Goal: Task Accomplishment & Management: Manage account settings

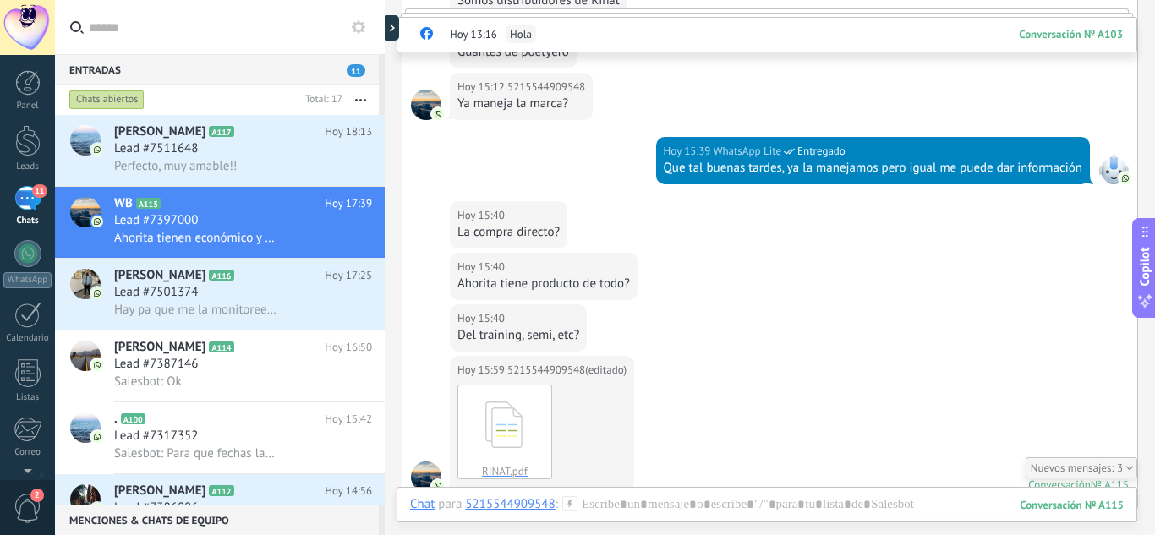
drag, startPoint x: 900, startPoint y: 29, endPoint x: 867, endPoint y: 38, distance: 35.1
click at [887, 44] on div "Hoy 13:16 Hola Conversación № A103" at bounding box center [766, 35] width 741 height 36
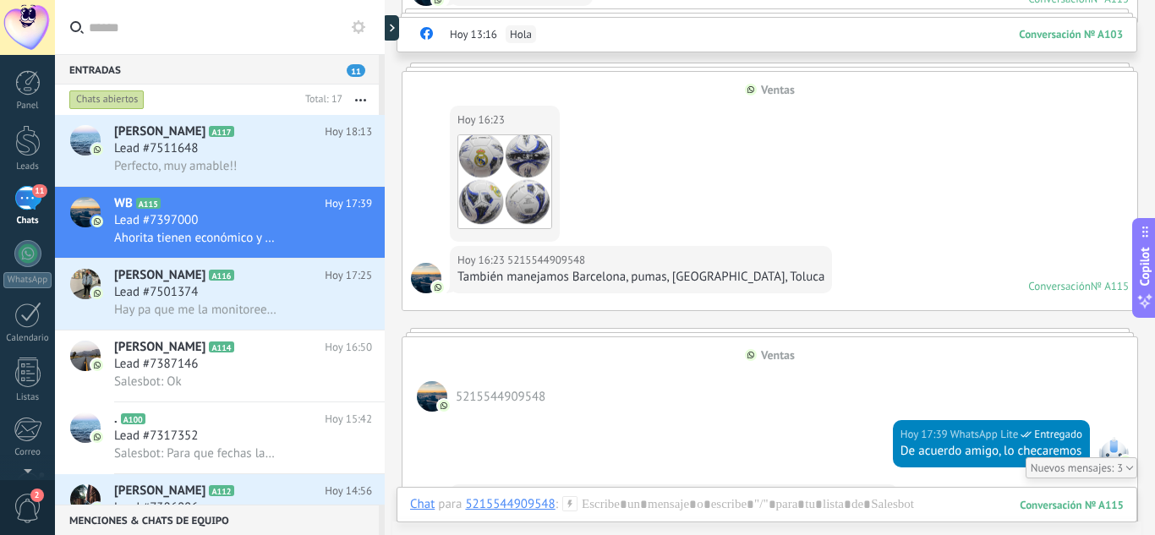
scroll to position [1014, 0]
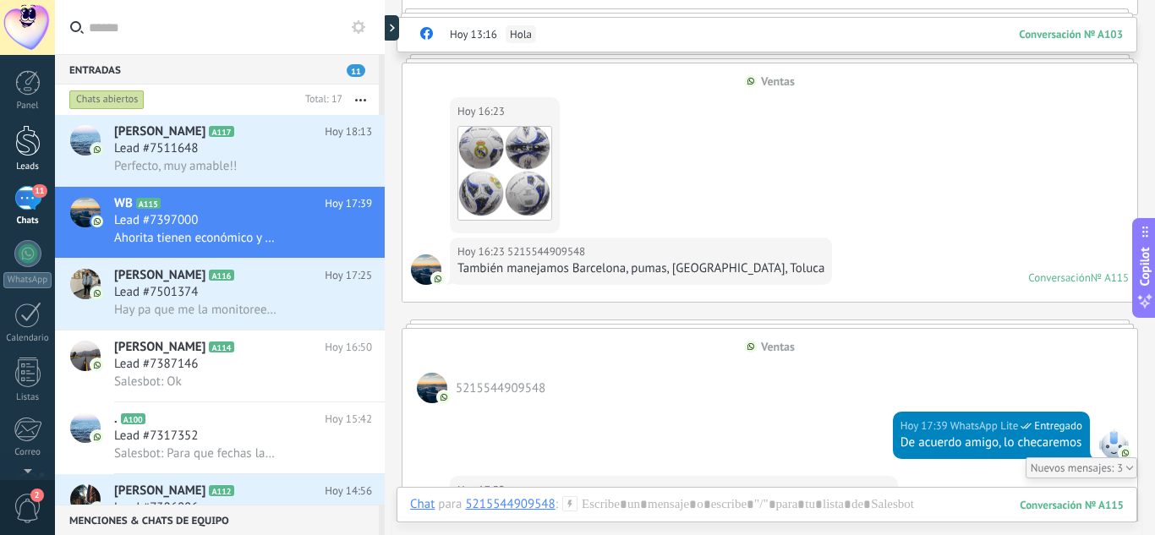
click at [29, 153] on div at bounding box center [27, 140] width 25 height 31
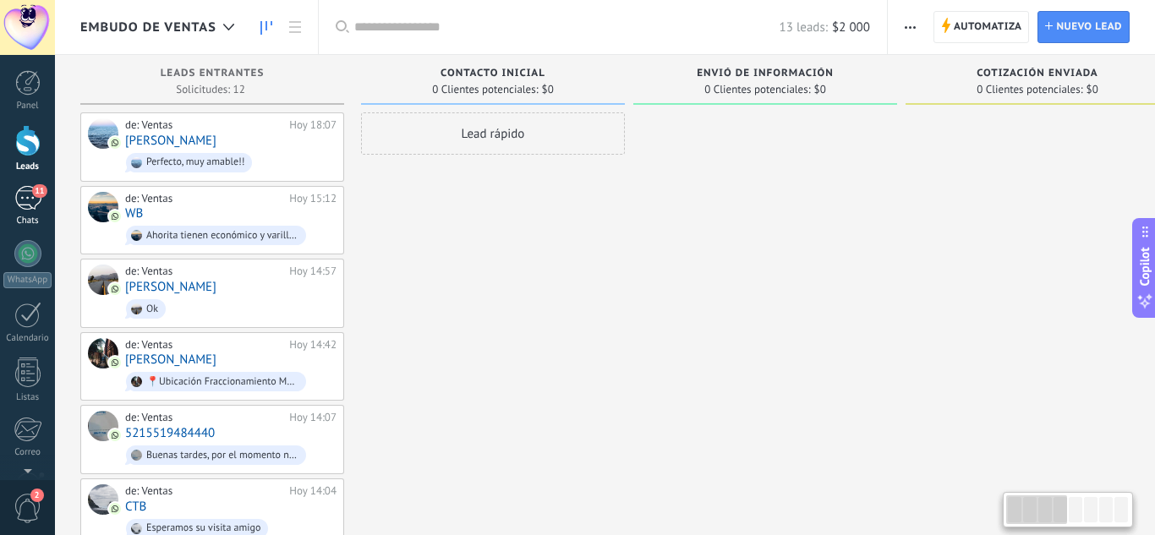
click at [30, 187] on div "11" at bounding box center [27, 198] width 27 height 25
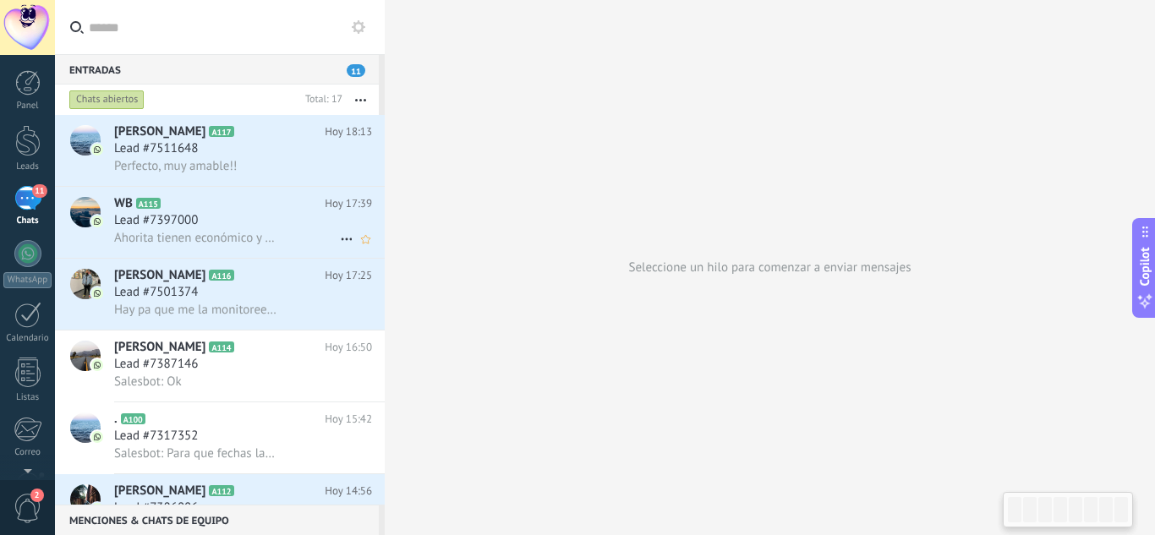
click at [252, 222] on div "Lead #7397000" at bounding box center [243, 220] width 258 height 17
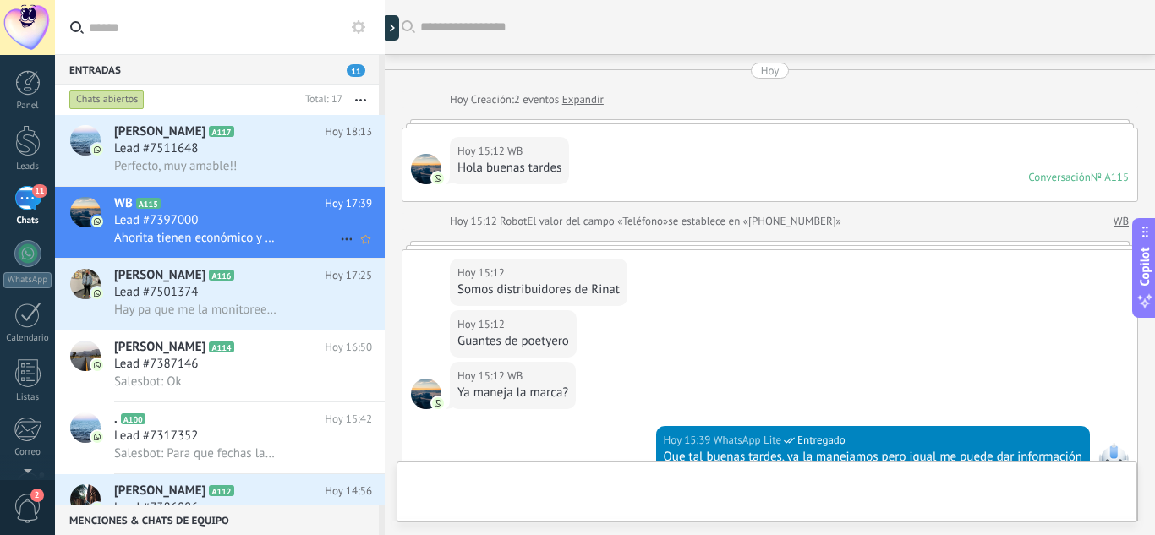
click at [341, 242] on icon at bounding box center [346, 239] width 20 height 20
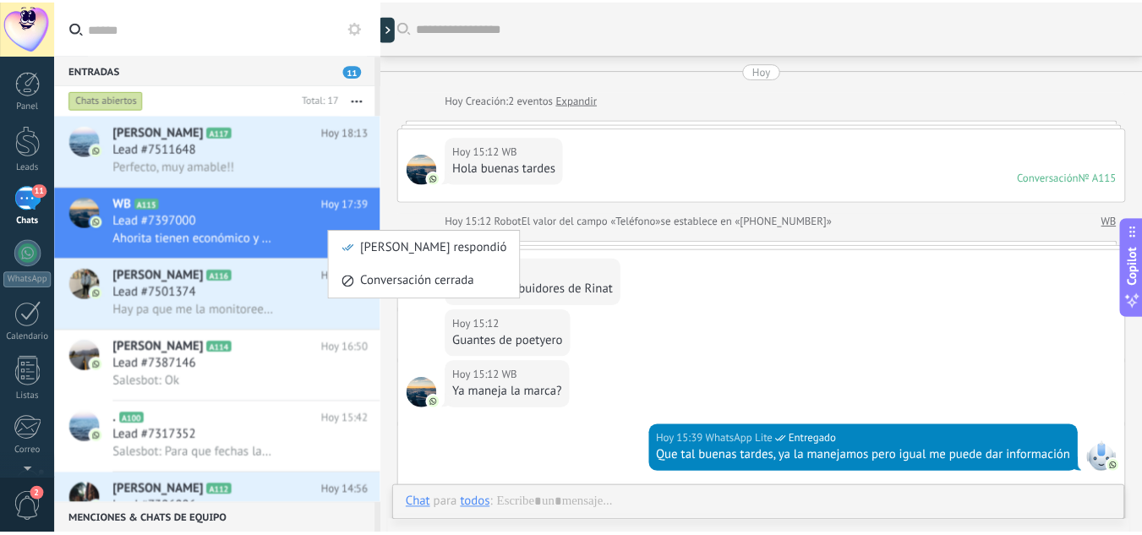
scroll to position [1725, 0]
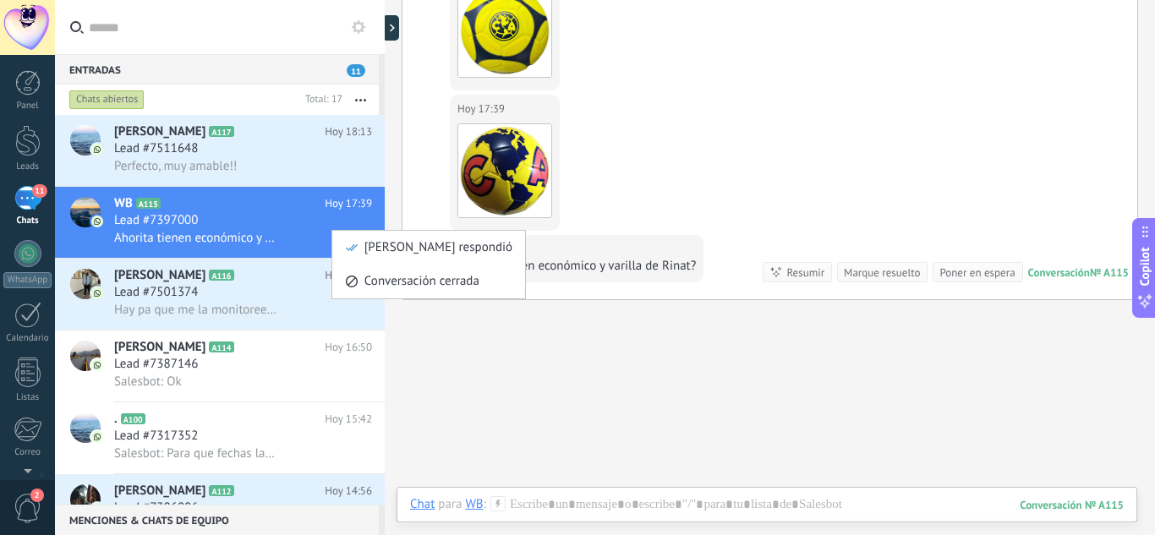
drag, startPoint x: 210, startPoint y: 209, endPoint x: 161, endPoint y: 212, distance: 49.1
click at [161, 212] on div at bounding box center [577, 267] width 1155 height 535
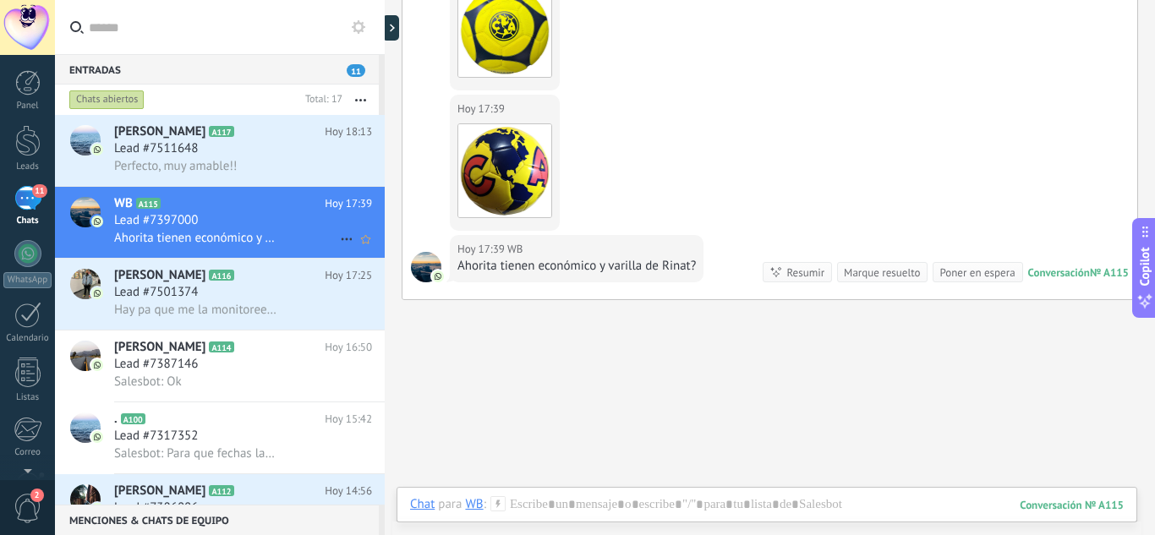
click at [341, 238] on use at bounding box center [346, 239] width 11 height 3
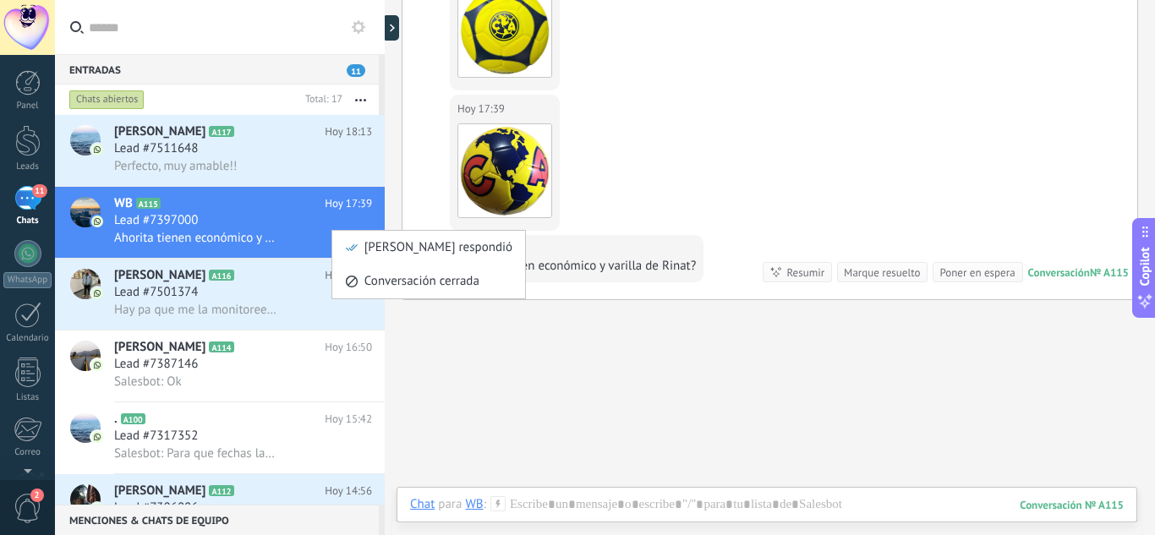
click at [243, 209] on div at bounding box center [577, 267] width 1155 height 535
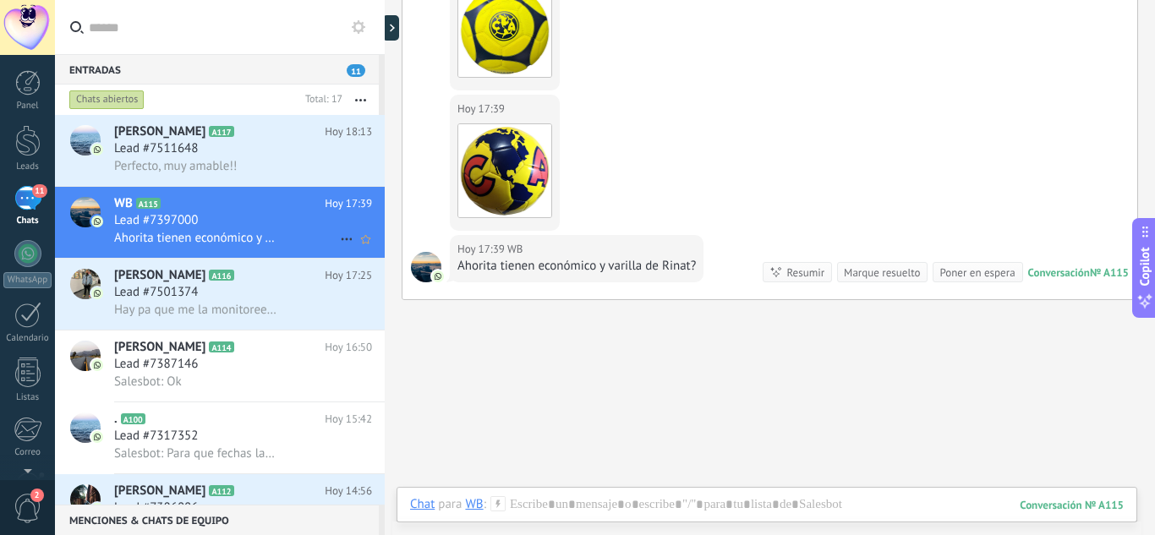
click at [88, 206] on div at bounding box center [85, 212] width 30 height 30
click at [366, 99] on button "button" at bounding box center [360, 100] width 36 height 30
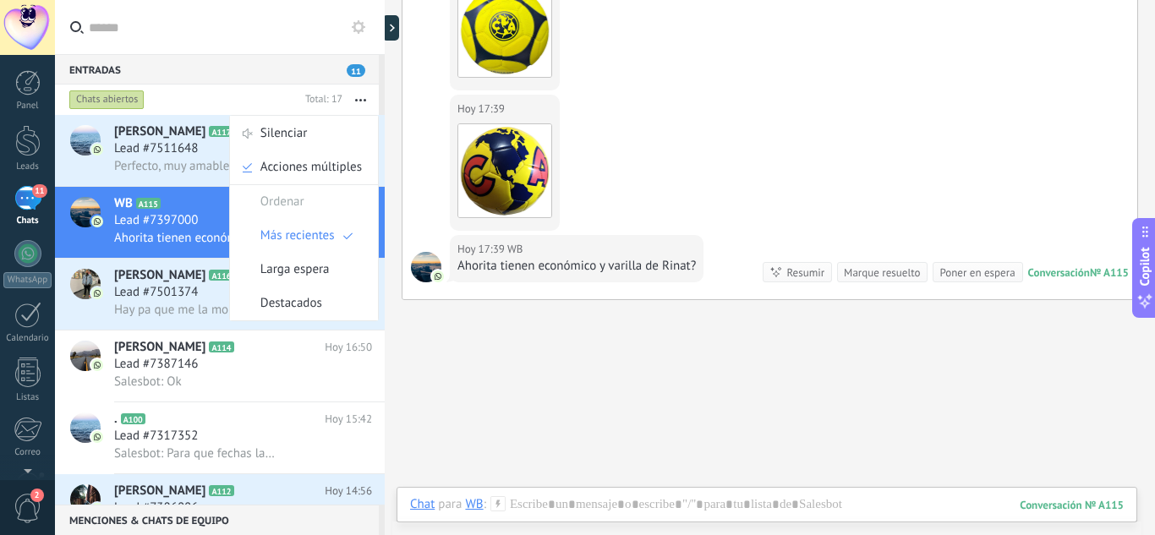
click at [366, 99] on button "button" at bounding box center [360, 100] width 36 height 30
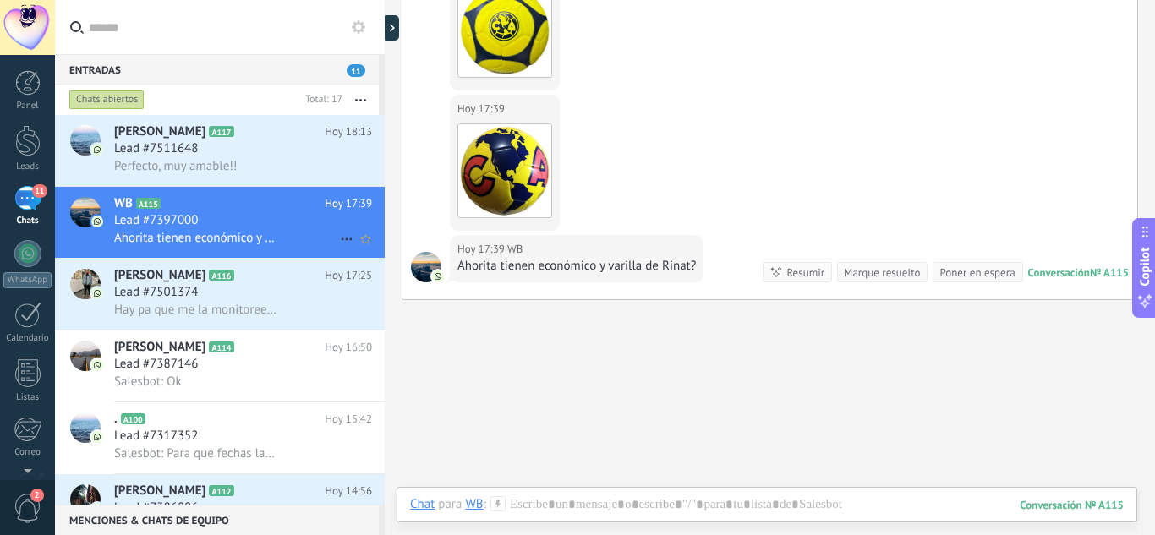
click at [340, 235] on icon "Mark respondió Conversación cerrada Mark respondió Conversación cerrada" at bounding box center [346, 239] width 20 height 20
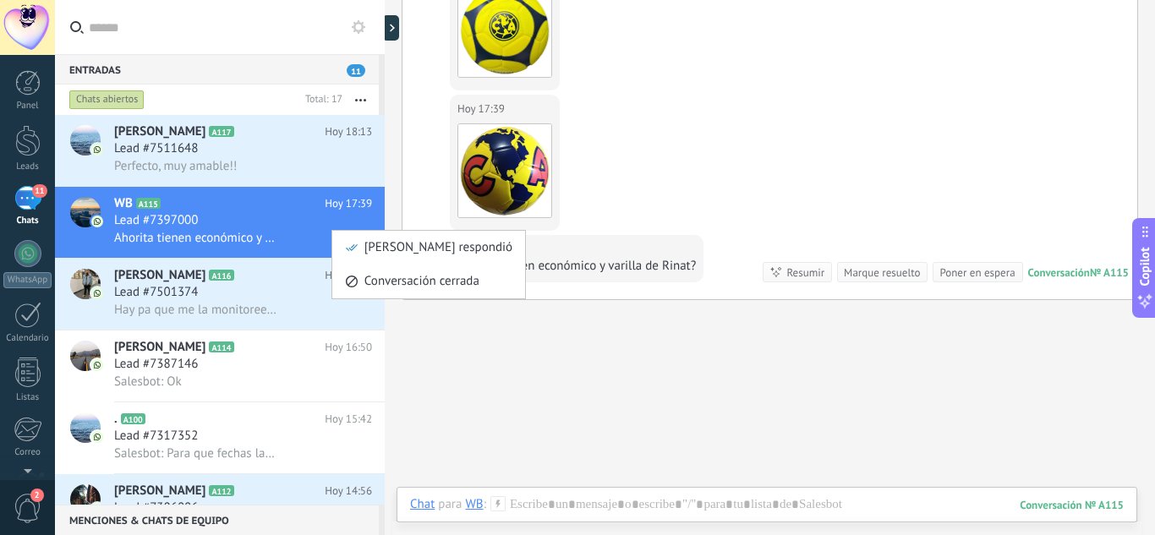
click at [820, 440] on div at bounding box center [577, 267] width 1155 height 535
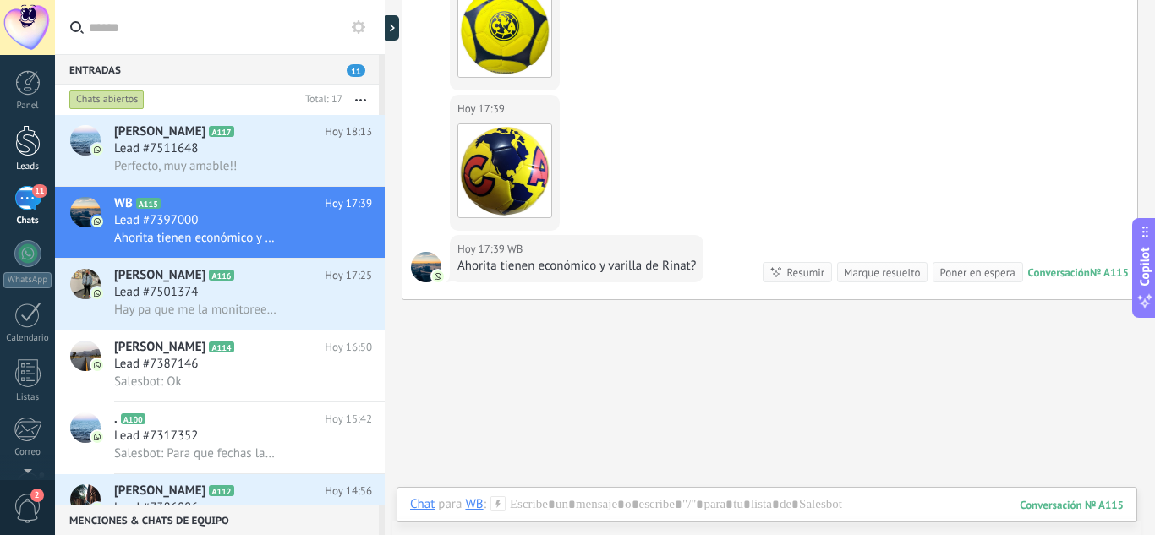
click at [35, 157] on link "Leads" at bounding box center [27, 148] width 55 height 47
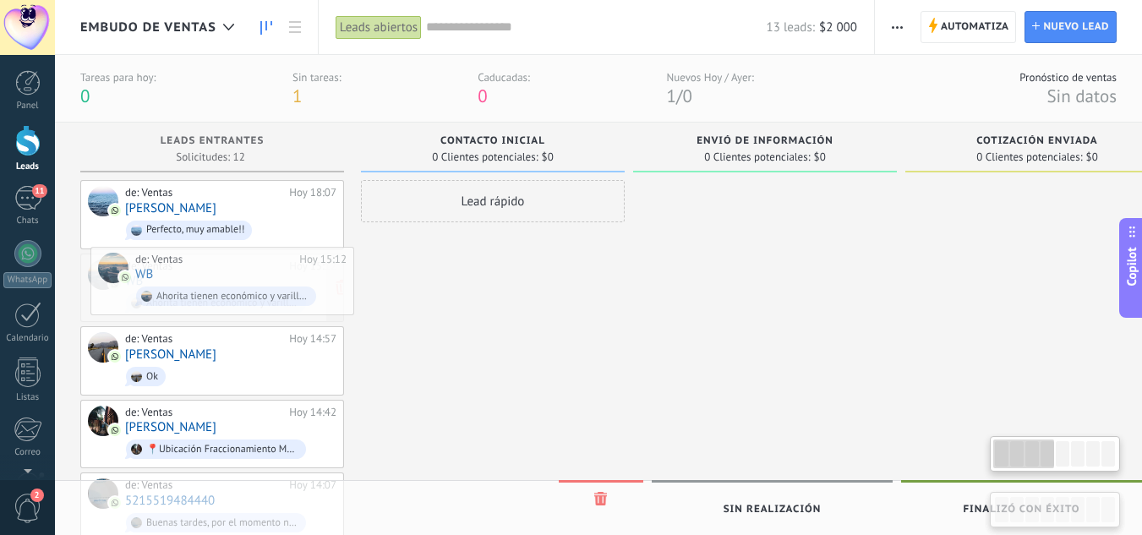
drag, startPoint x: 168, startPoint y: 273, endPoint x: 179, endPoint y: 269, distance: 11.8
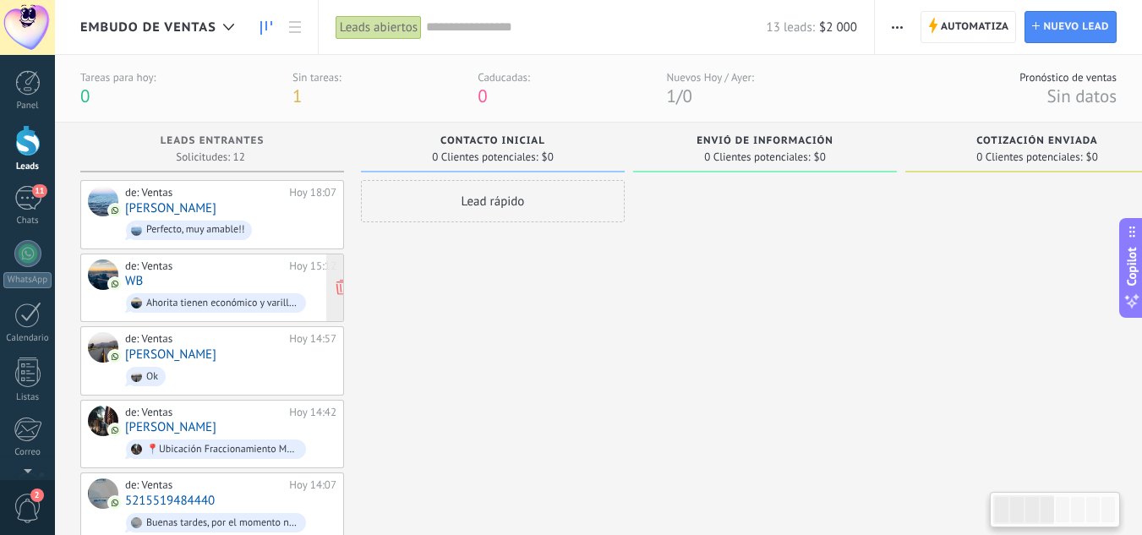
click at [182, 269] on div "de: Ventas" at bounding box center [204, 267] width 158 height 14
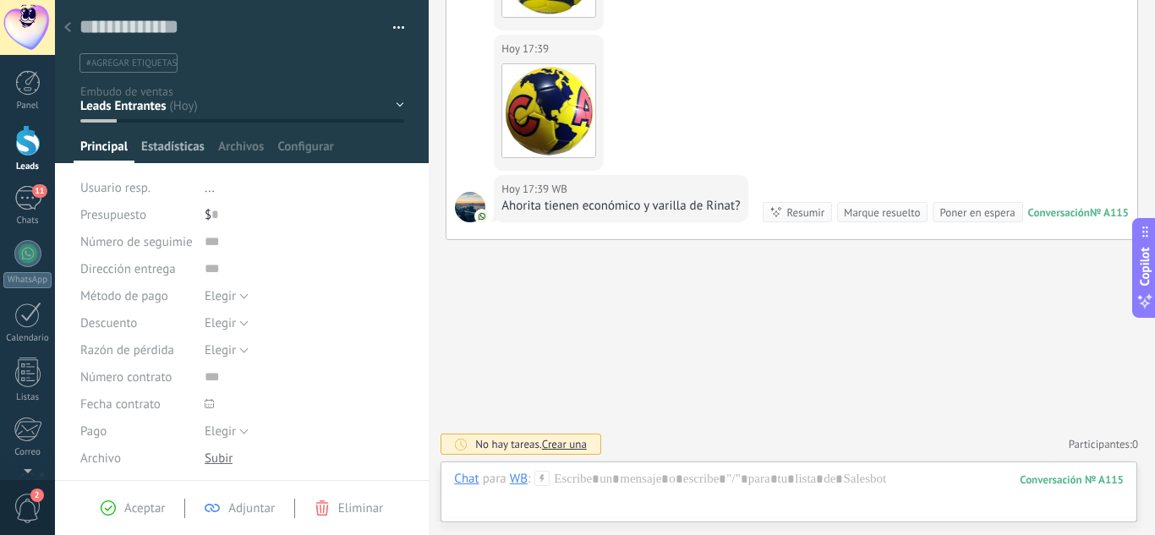
click at [189, 156] on span "Estadísticas" at bounding box center [172, 151] width 63 height 25
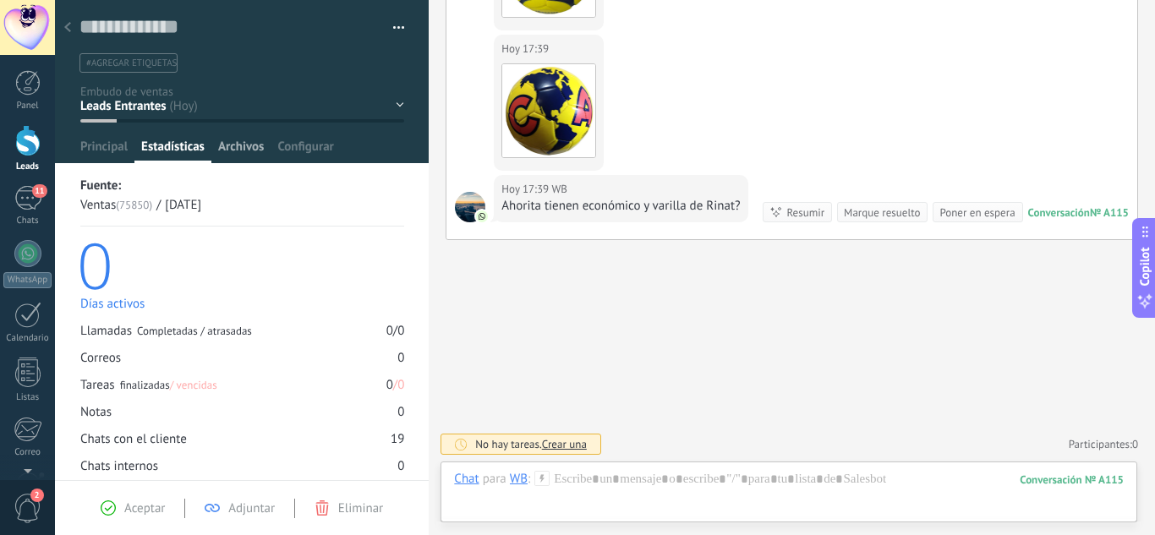
click at [246, 150] on span "Archivos" at bounding box center [241, 151] width 46 height 25
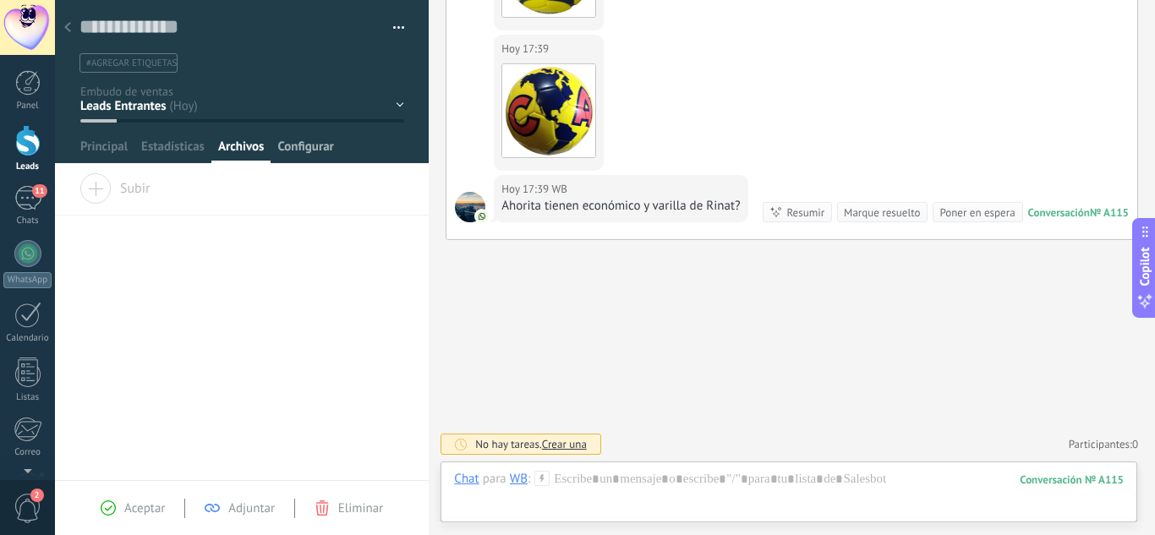
click at [295, 146] on span "Configurar" at bounding box center [305, 151] width 56 height 25
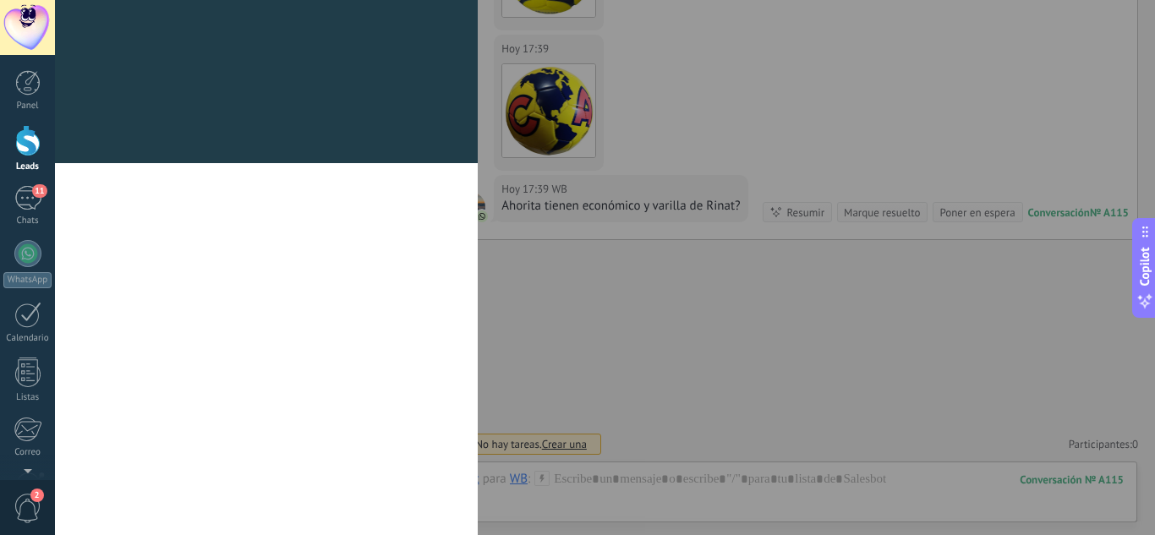
click at [110, 140] on div "Campos y grupos En Kommo puedes añadir tus propios campos y usarlos para cualqu…" at bounding box center [266, 81] width 423 height 163
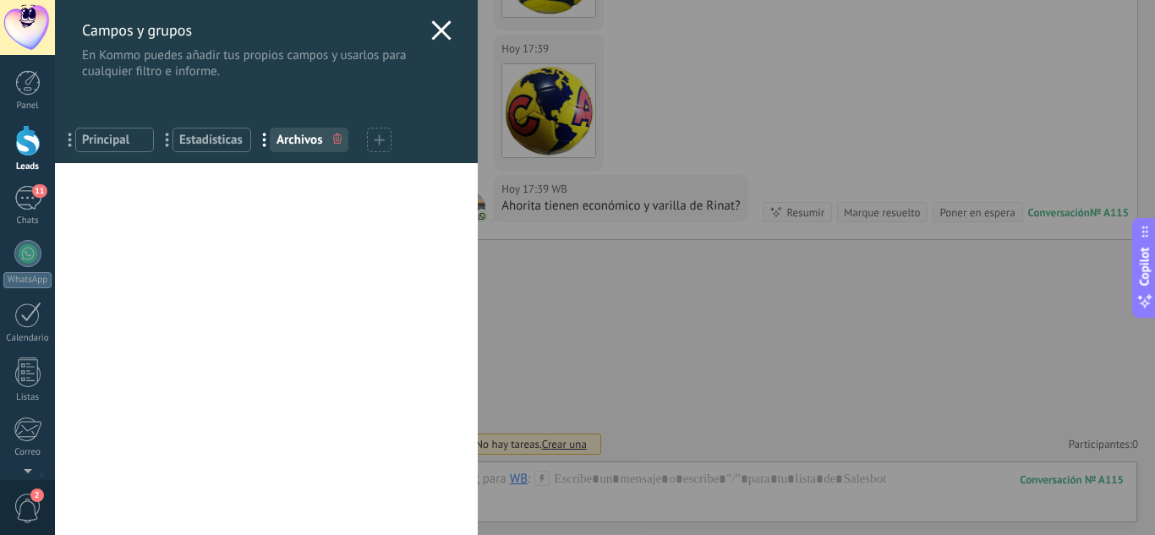
click at [443, 44] on div "Campos y grupos En Kommo puedes añadir tus propios campos y usarlos para cualqu…" at bounding box center [266, 39] width 423 height 79
click at [439, 41] on div at bounding box center [441, 32] width 20 height 25
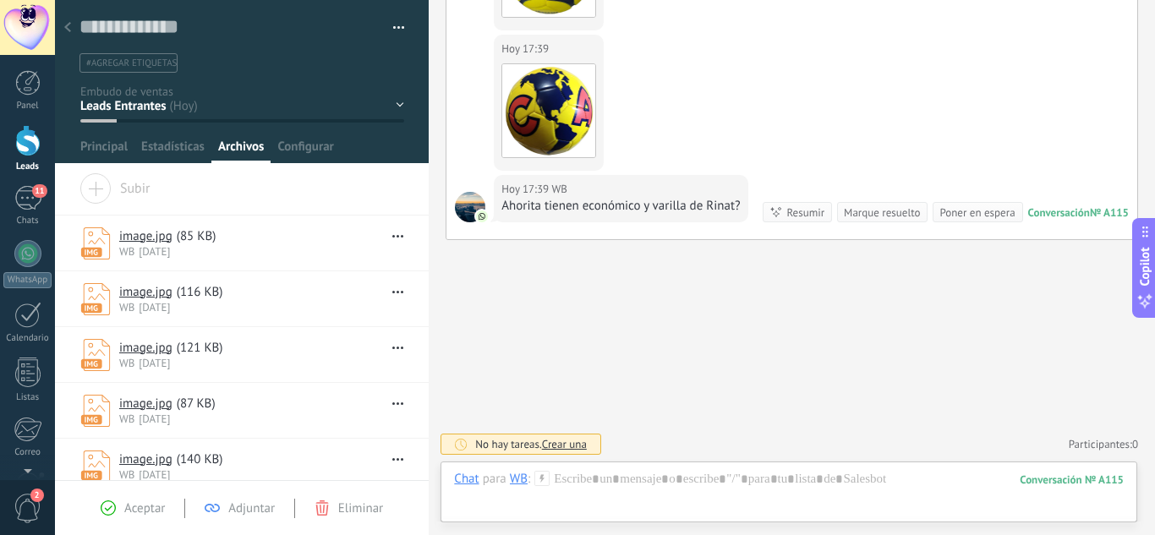
click at [0, 0] on div "Contacto Inicial Envió de Información Cotización Enviada Pendiente Pago Pago Co…" at bounding box center [0, 0] width 0 height 0
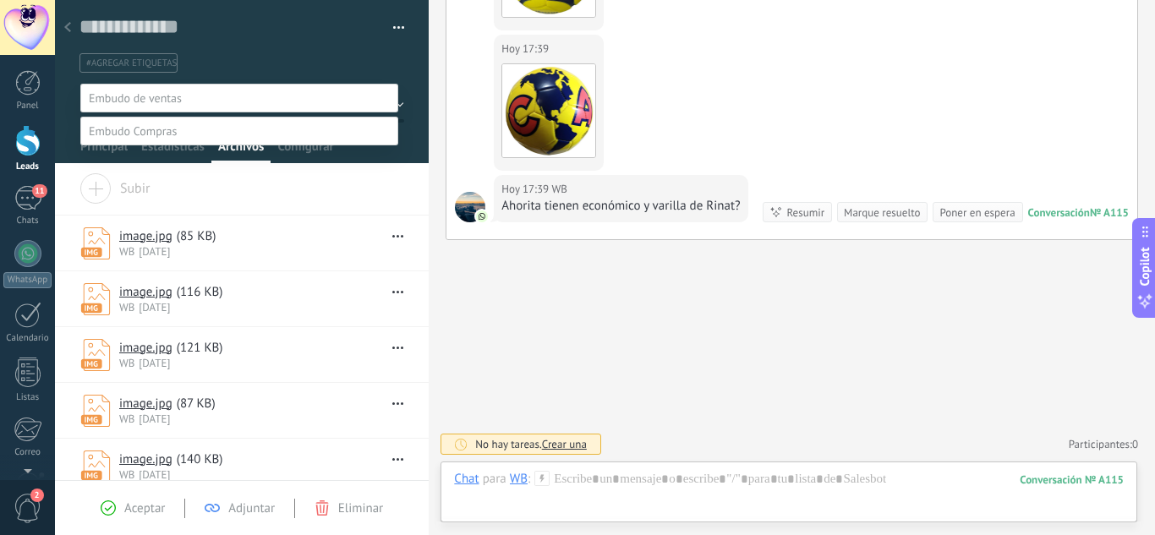
click at [150, 56] on div at bounding box center [605, 267] width 1100 height 535
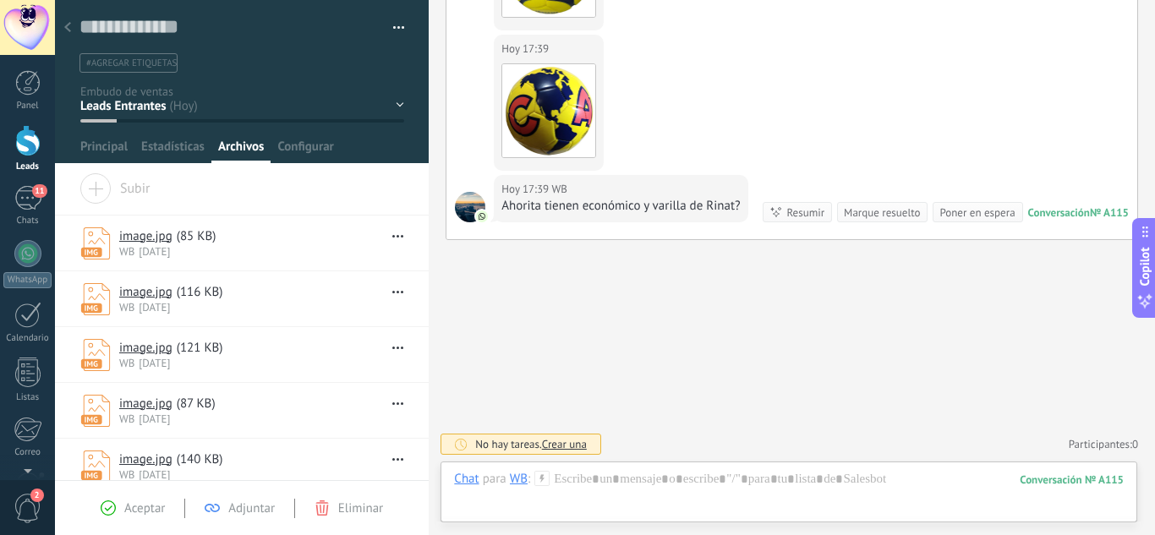
click at [0, 0] on div "Contacto Inicial Envió de Información Cotización Enviada Pendiente Pago Pago Co…" at bounding box center [0, 0] width 0 height 0
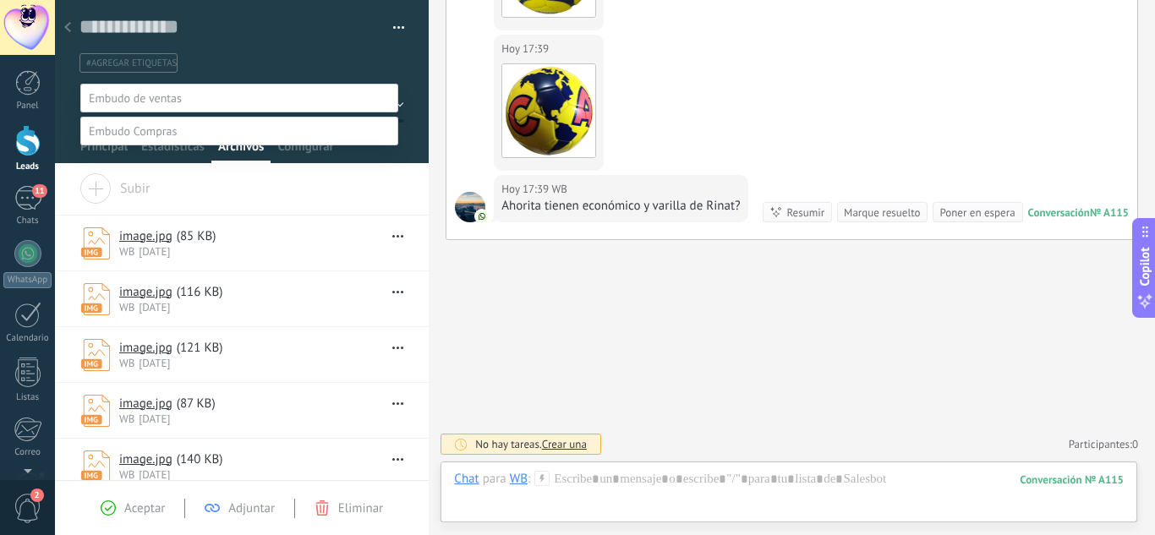
drag, startPoint x: 177, startPoint y: 102, endPoint x: 149, endPoint y: 216, distance: 116.7
click at [149, 112] on div "Contacto Inicial Envió de Información Cotización Enviada Pendiente Pago Pago Co…" at bounding box center [239, 98] width 318 height 29
click at [160, 139] on span at bounding box center [133, 130] width 88 height 15
click at [19, 139] on div at bounding box center [27, 140] width 25 height 31
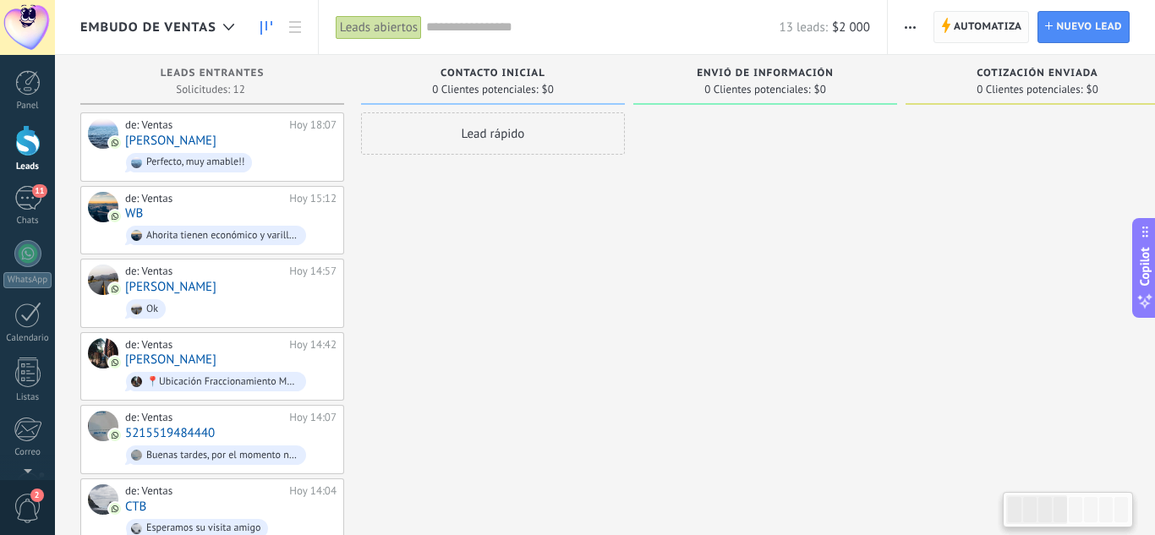
click at [1002, 20] on span "Automatiza" at bounding box center [988, 27] width 68 height 30
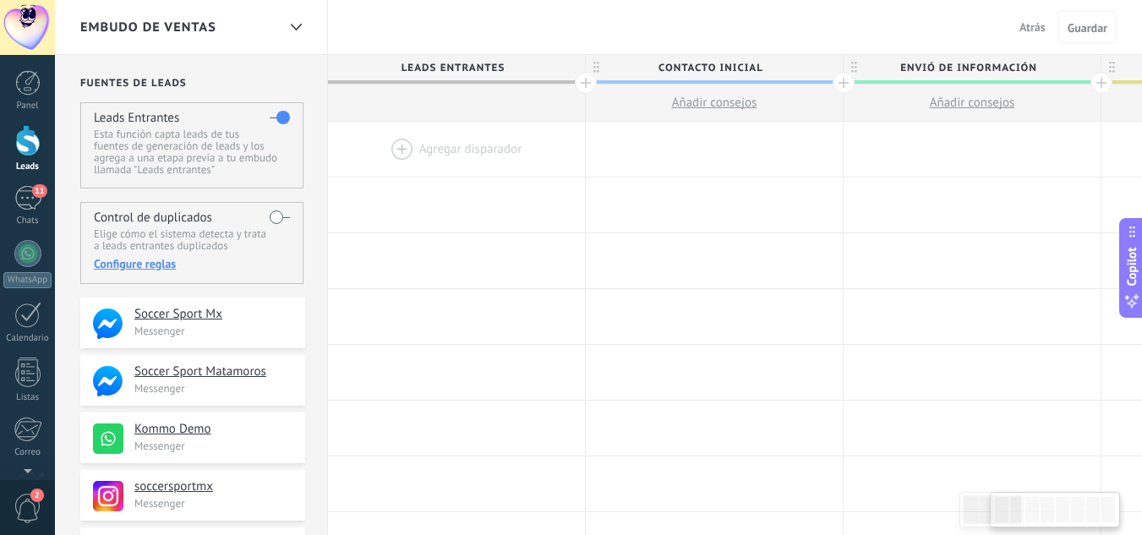
click at [1026, 13] on div "Atrás Cancelar Guardar" at bounding box center [1065, 27] width 104 height 32
click at [1026, 18] on button "Atrás" at bounding box center [1033, 26] width 40 height 25
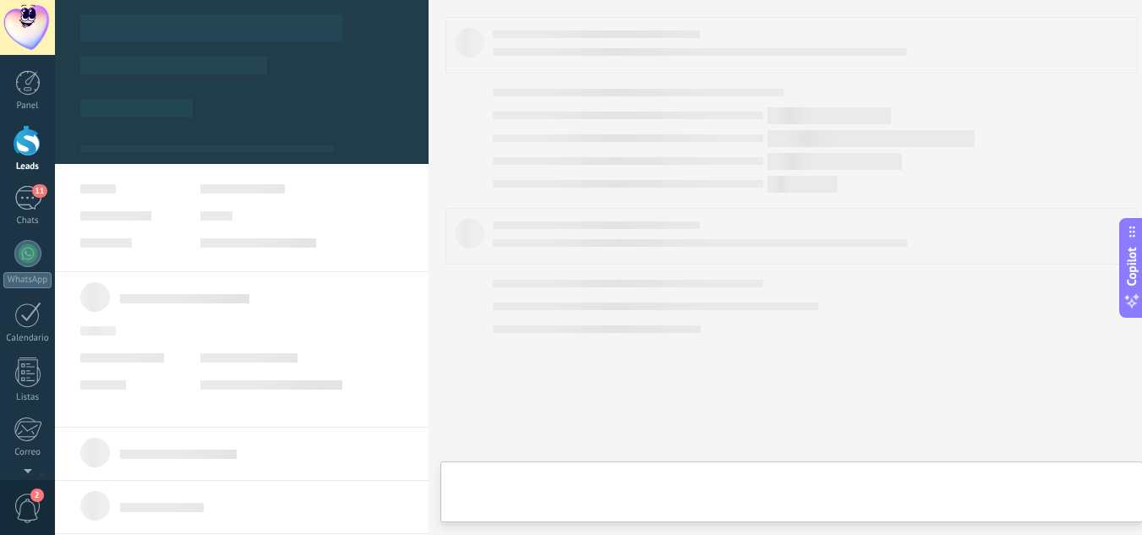
type textarea "**********"
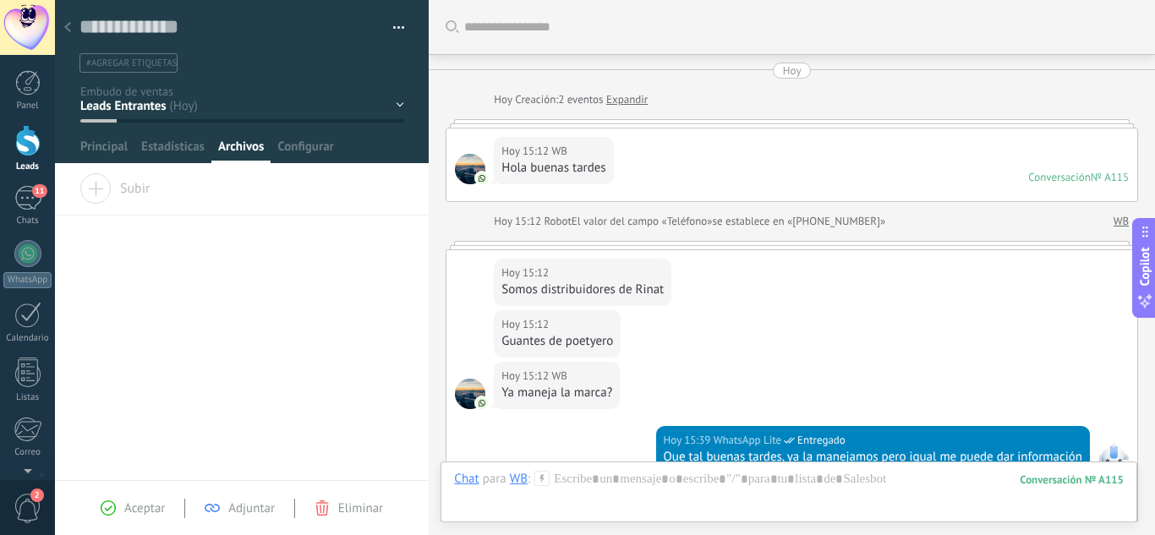
scroll to position [1785, 0]
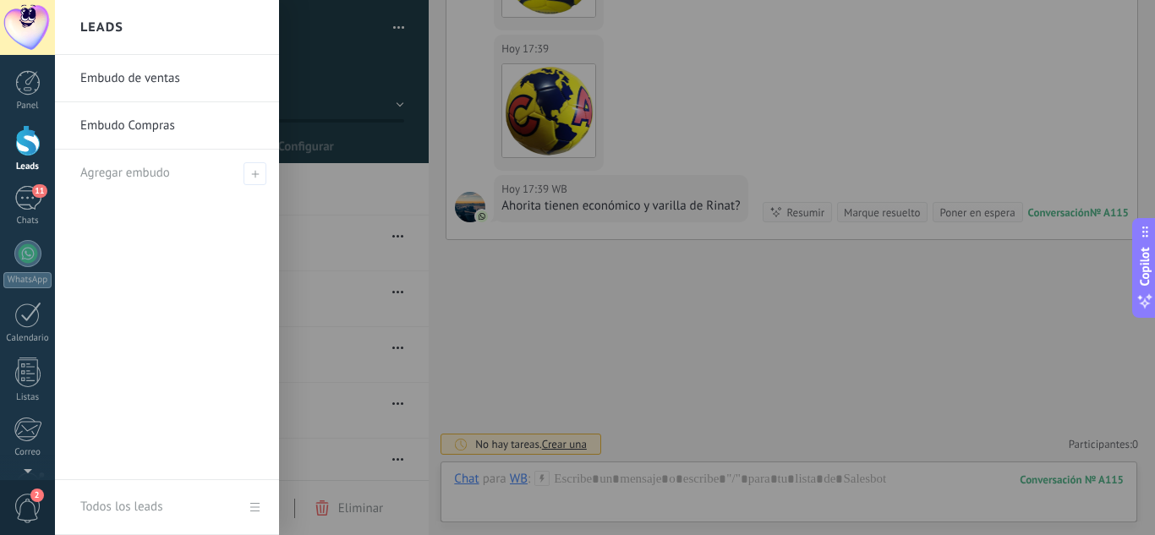
click at [28, 147] on div at bounding box center [27, 140] width 25 height 31
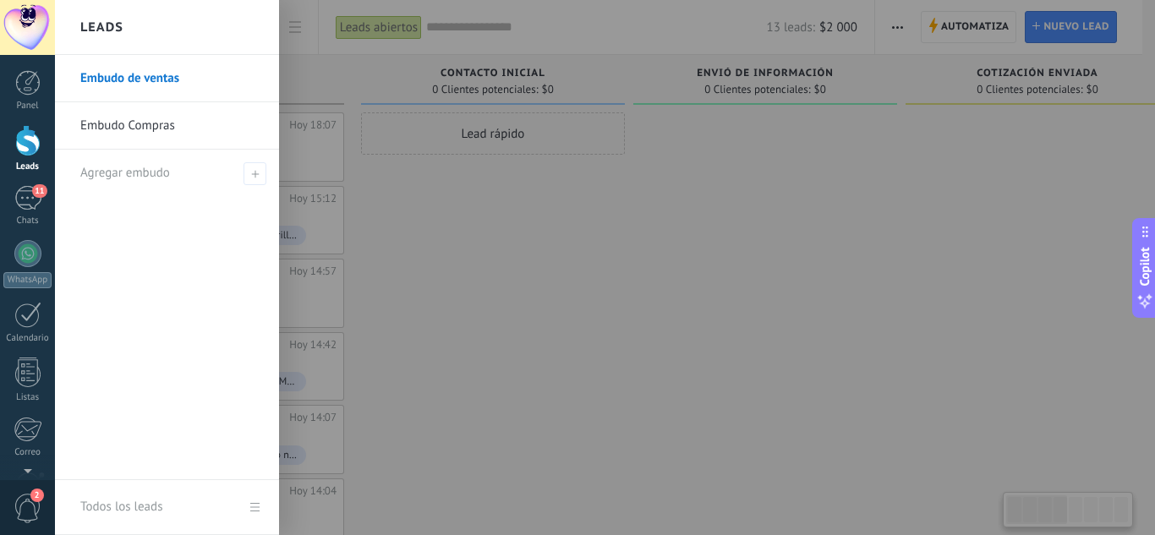
click at [136, 125] on link "Embudo Compras" at bounding box center [171, 125] width 182 height 47
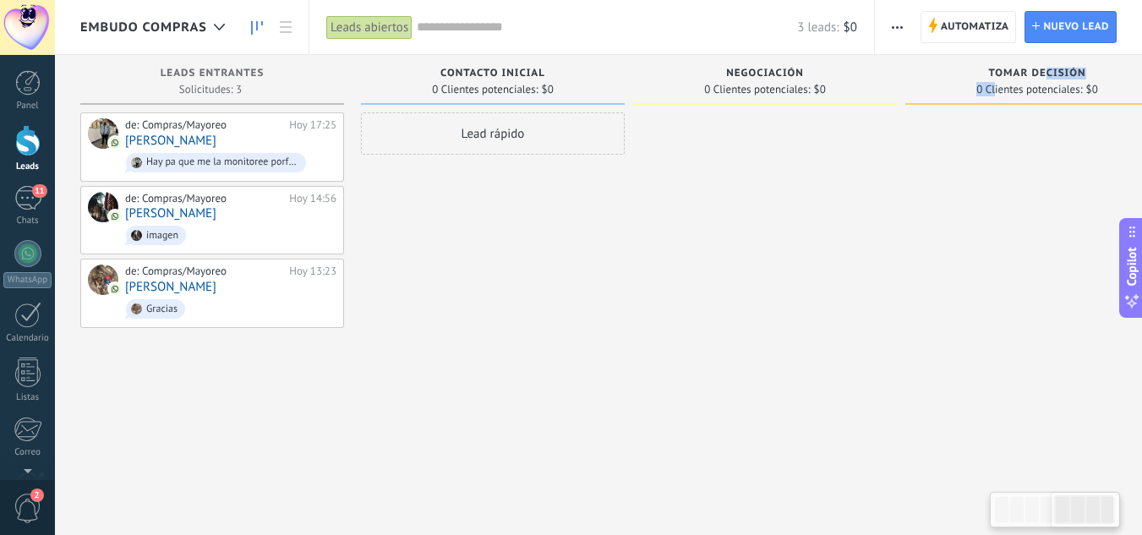
drag, startPoint x: 1046, startPoint y: 79, endPoint x: 995, endPoint y: 89, distance: 51.7
click at [995, 89] on div "Tomar decisión 0 Clientes potenciales: $0" at bounding box center [1037, 80] width 264 height 50
click at [899, 21] on span "button" at bounding box center [897, 27] width 11 height 32
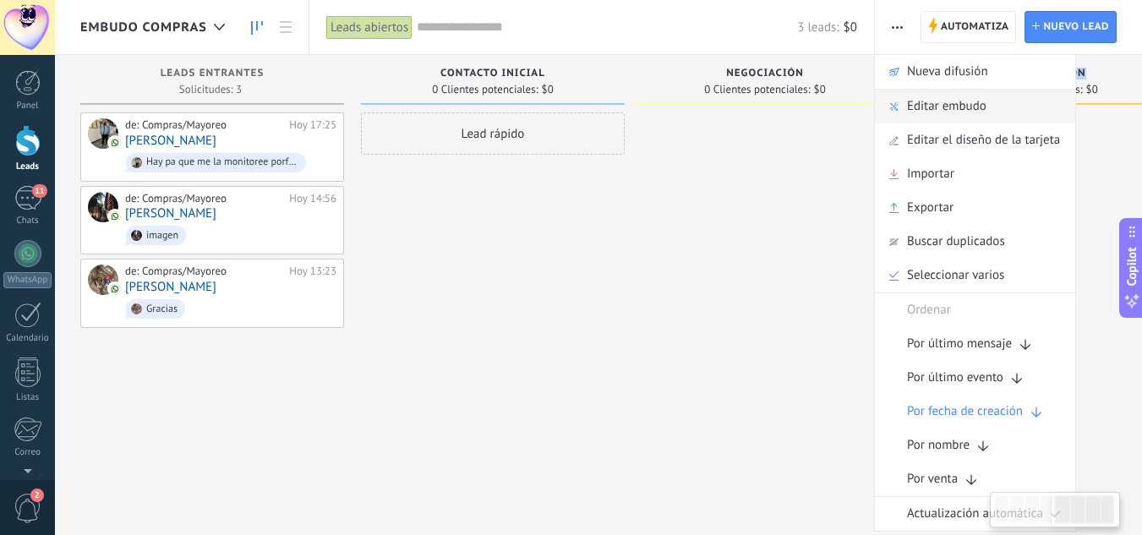
click at [957, 106] on span "Editar embudo" at bounding box center [946, 107] width 79 height 34
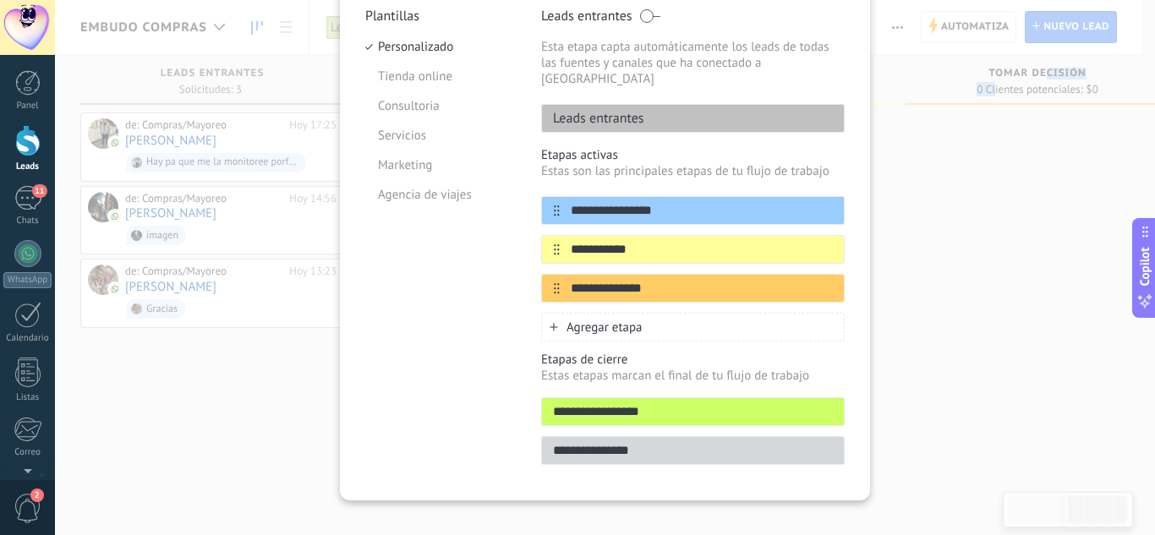
scroll to position [173, 0]
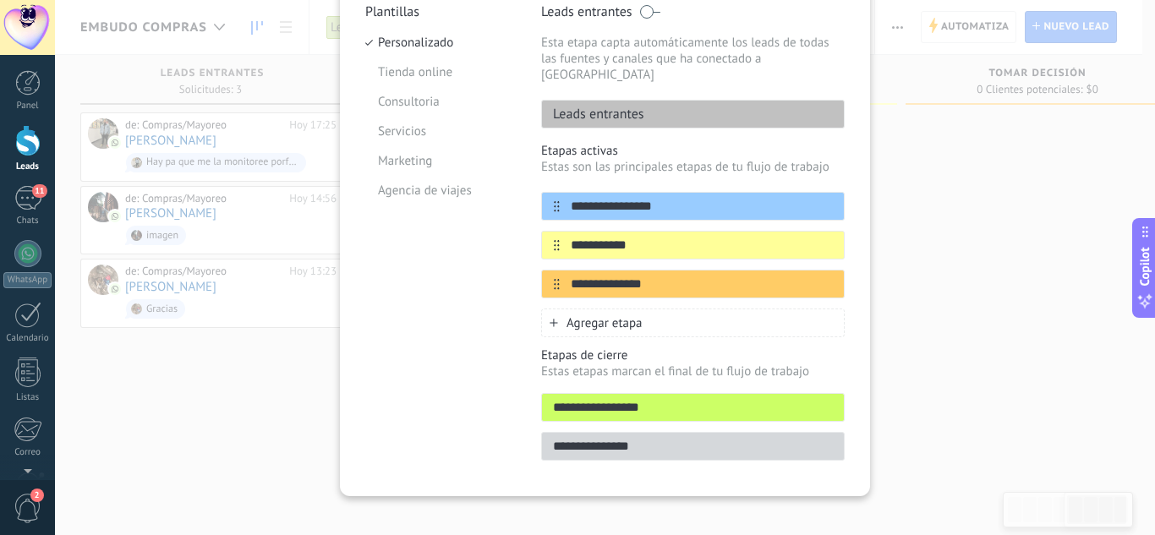
click at [544, 311] on div "Agregar etapa" at bounding box center [692, 323] width 303 height 29
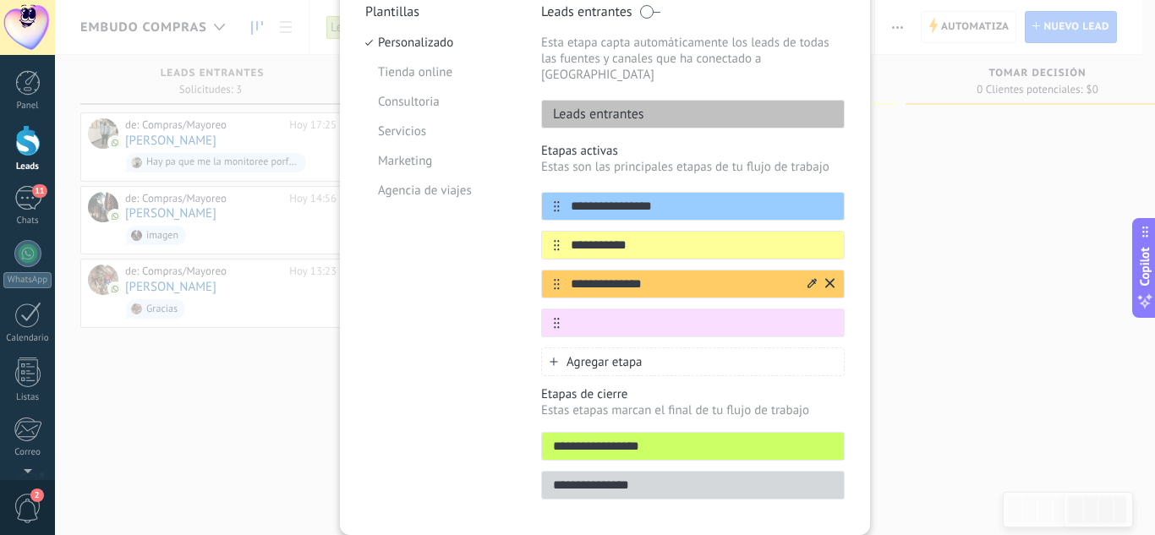
type input "*"
type input "**********"
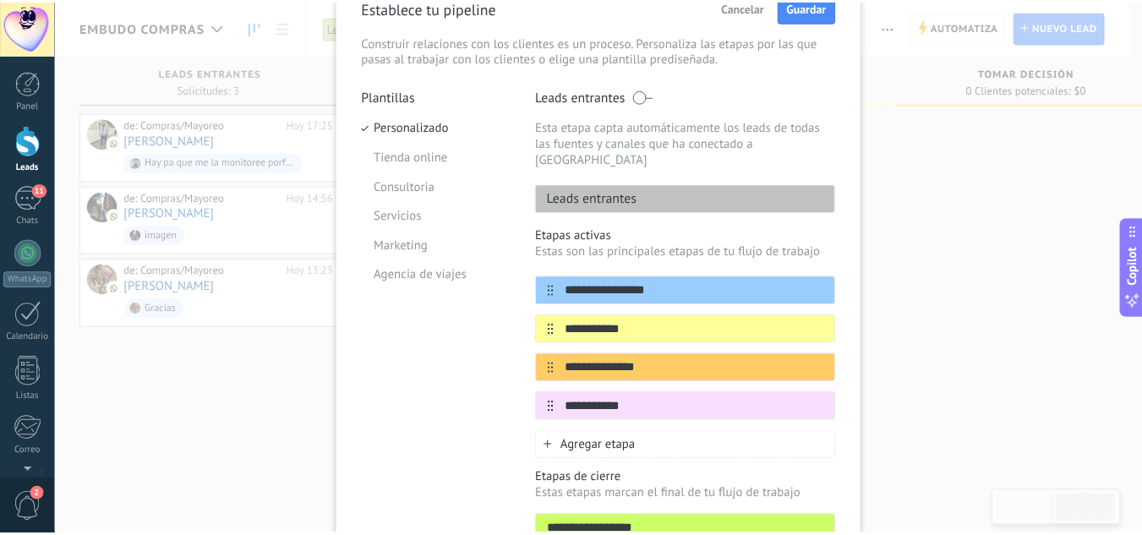
scroll to position [0, 0]
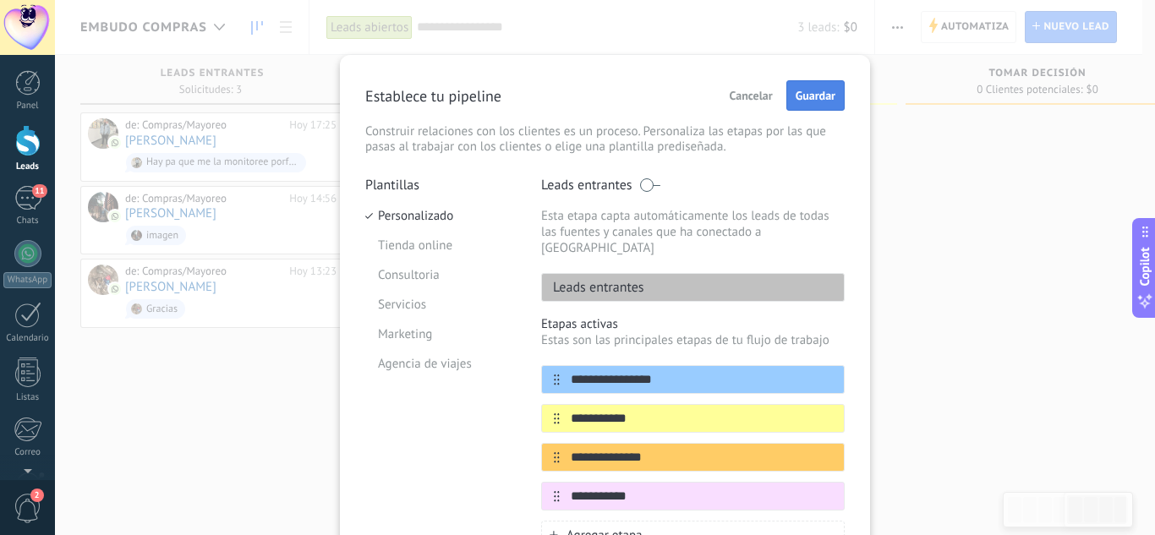
click at [809, 109] on button "Guardar" at bounding box center [815, 95] width 58 height 30
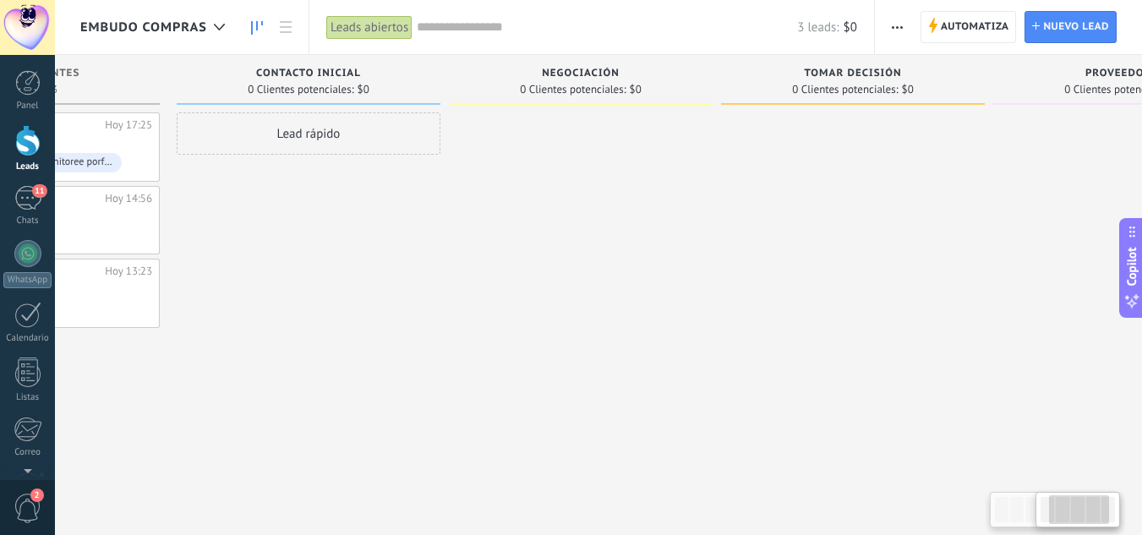
scroll to position [0, 325]
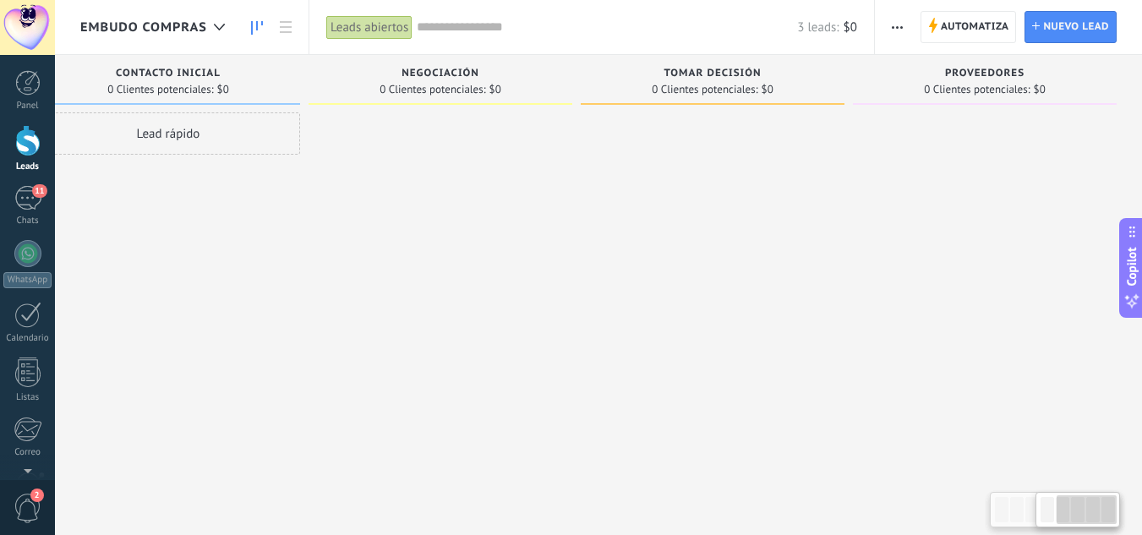
drag, startPoint x: 858, startPoint y: 81, endPoint x: 536, endPoint y: 50, distance: 323.6
click at [511, 51] on div "Embudo Compras Leads abiertos Aplicar 3 leads: $0 Leads abiertos Mis leads Lead…" at bounding box center [598, 282] width 1087 height 564
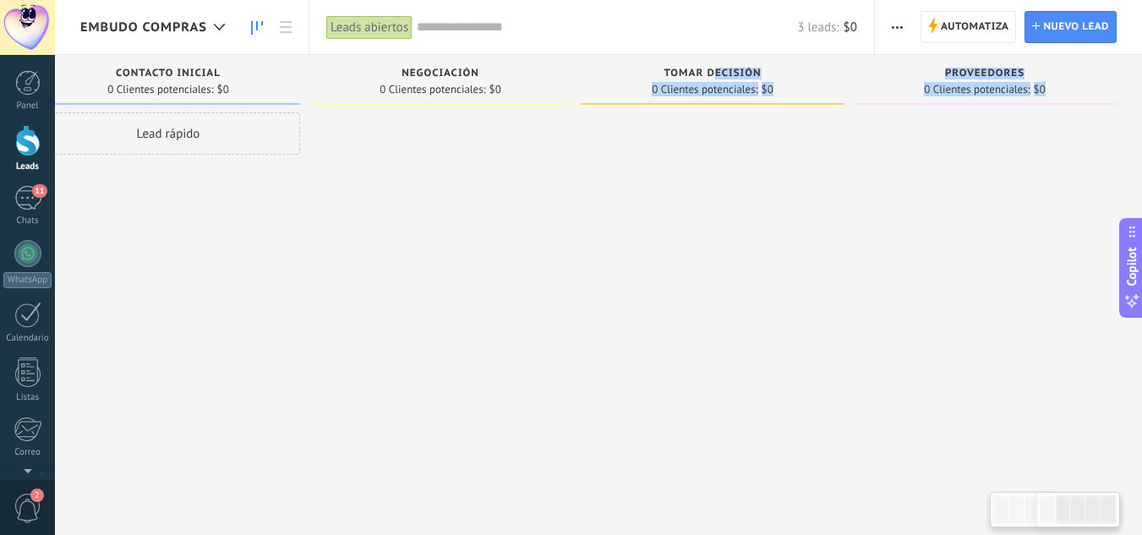
drag, startPoint x: 716, startPoint y: 73, endPoint x: 1103, endPoint y: 178, distance: 401.3
click at [1108, 178] on div "Leads Entrantes Solicitudes: 3 0 0 0 3 0 0 0 3 de: Compras/Mayoreo Hoy 17:25 Ba…" at bounding box center [449, 241] width 1386 height 372
click at [669, 85] on span "0 Clientes potenciales:" at bounding box center [705, 90] width 106 height 10
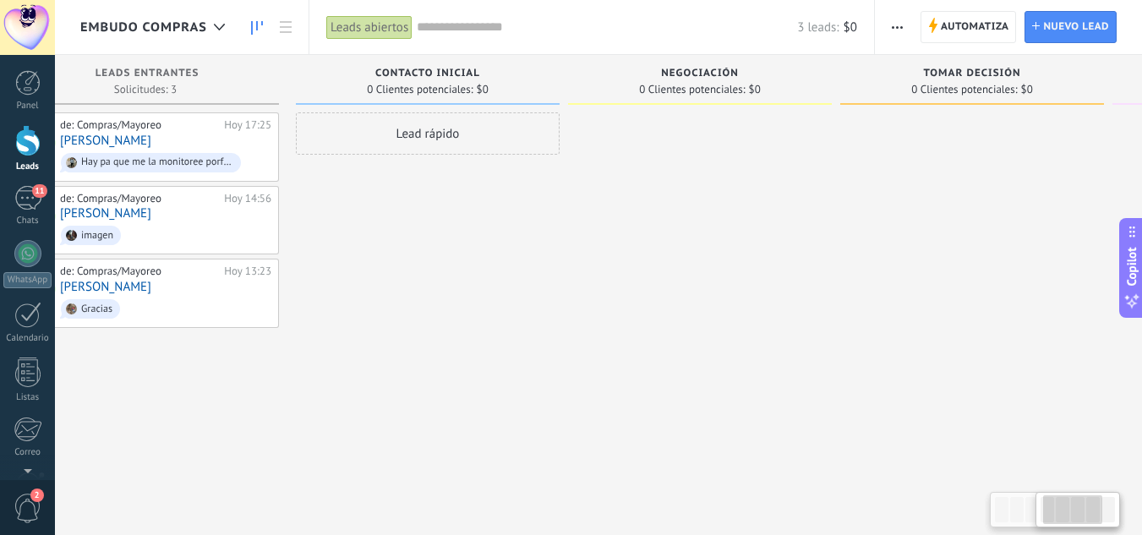
drag, startPoint x: 590, startPoint y: 80, endPoint x: 701, endPoint y: 98, distance: 112.2
click at [937, 129] on div "Tomar decisión 0 Clientes potenciales: $0" at bounding box center [976, 241] width 272 height 372
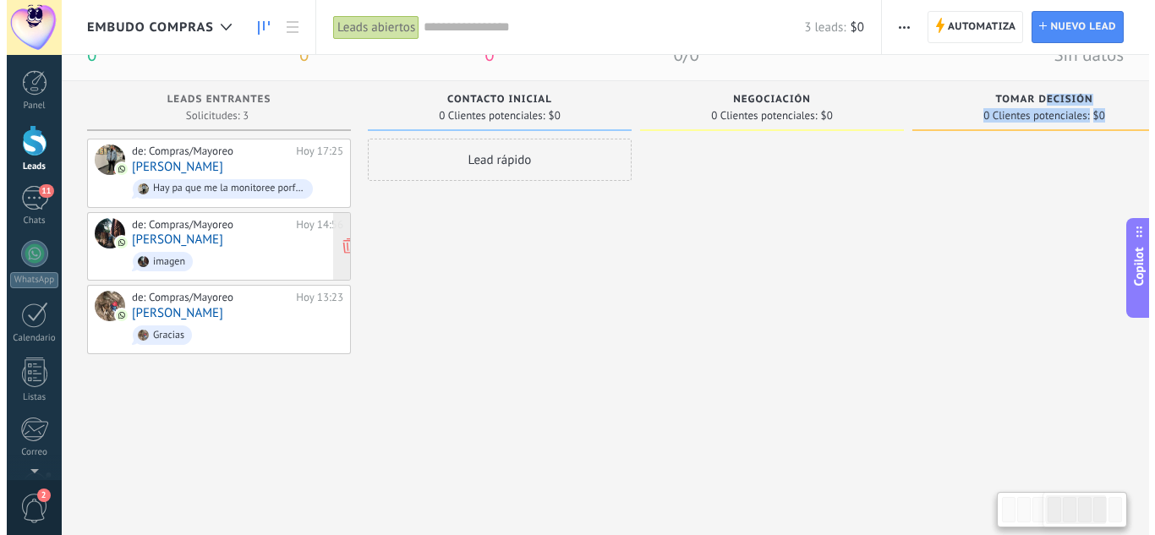
scroll to position [0, 0]
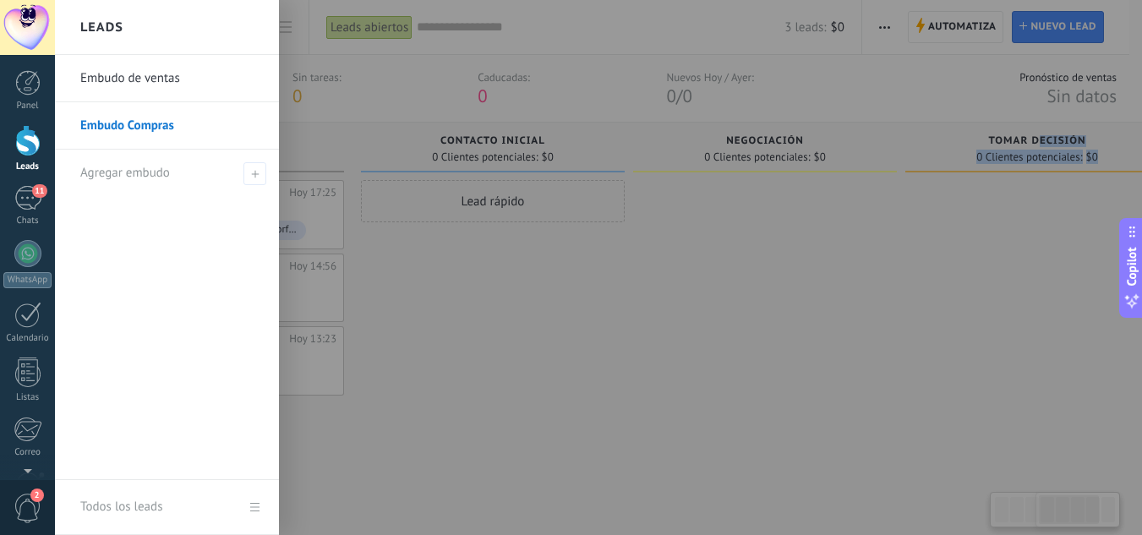
click at [466, 365] on div "Lead rápido" at bounding box center [493, 337] width 264 height 314
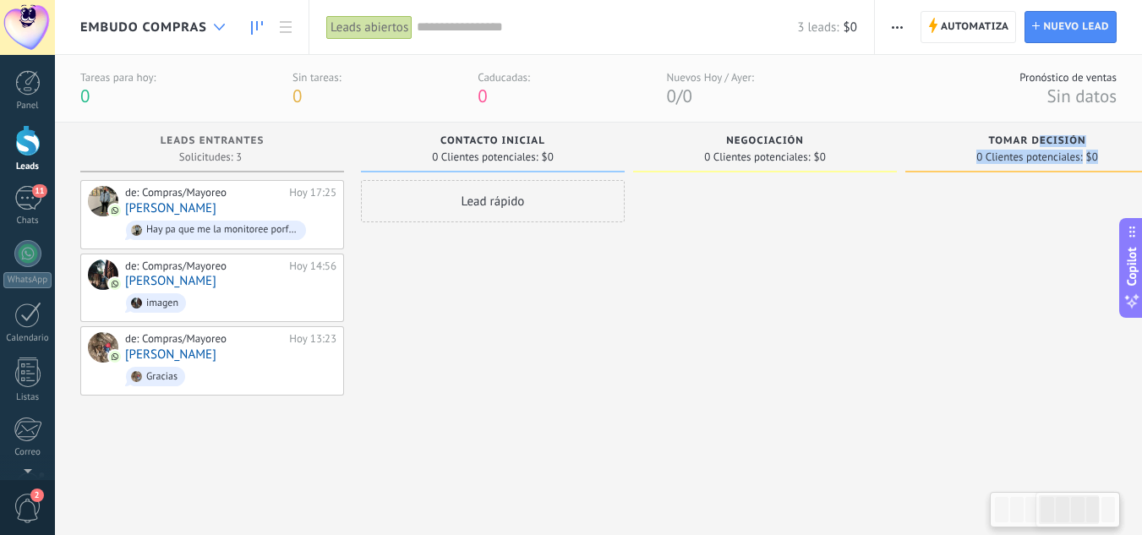
click at [221, 30] on div at bounding box center [219, 27] width 28 height 33
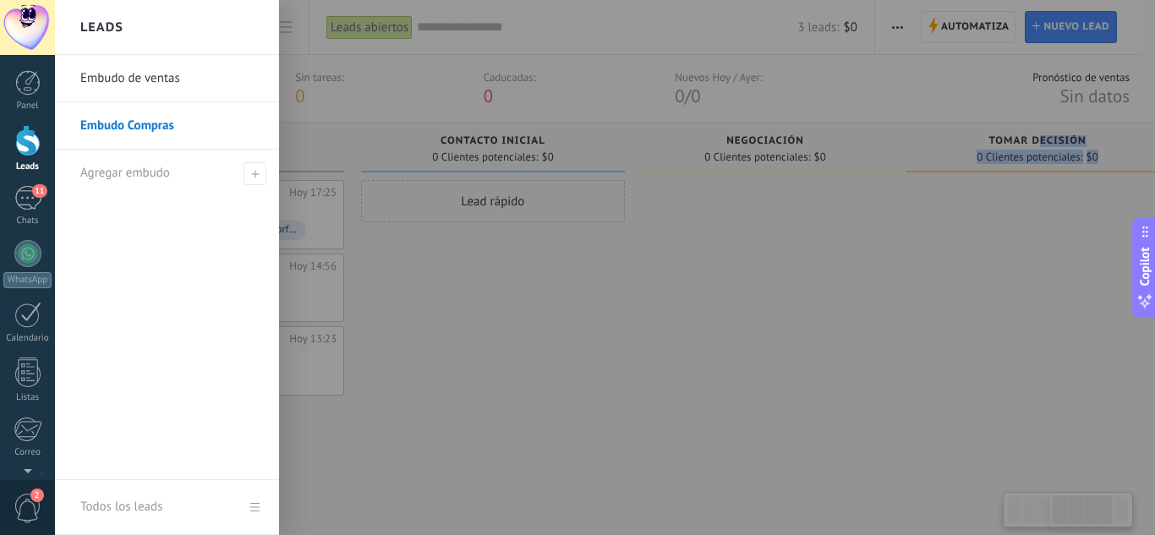
click at [156, 84] on link "Embudo de ventas" at bounding box center [171, 78] width 182 height 47
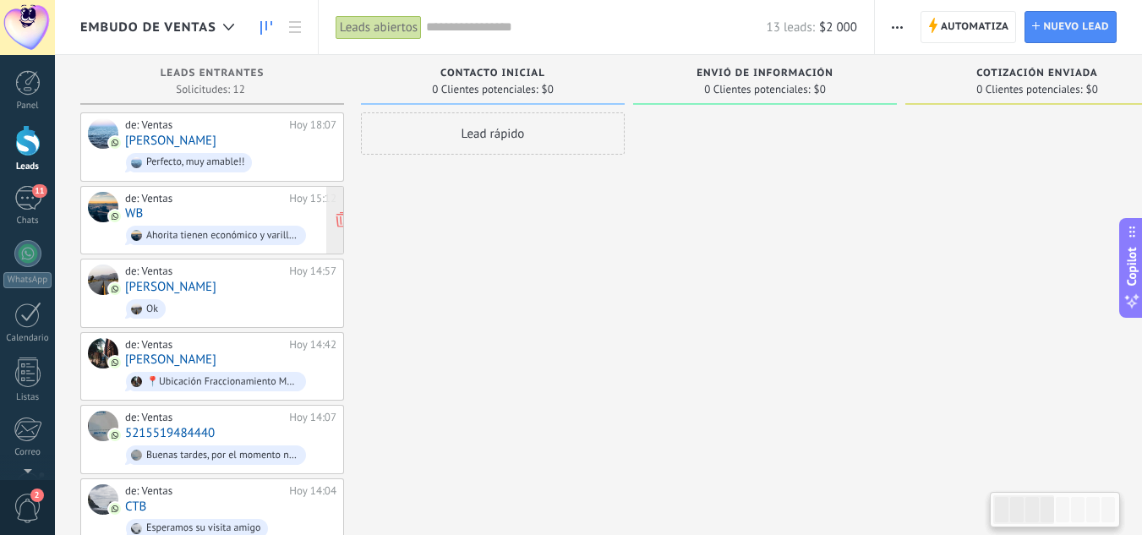
click at [161, 203] on div "de: Ventas" at bounding box center [204, 199] width 158 height 14
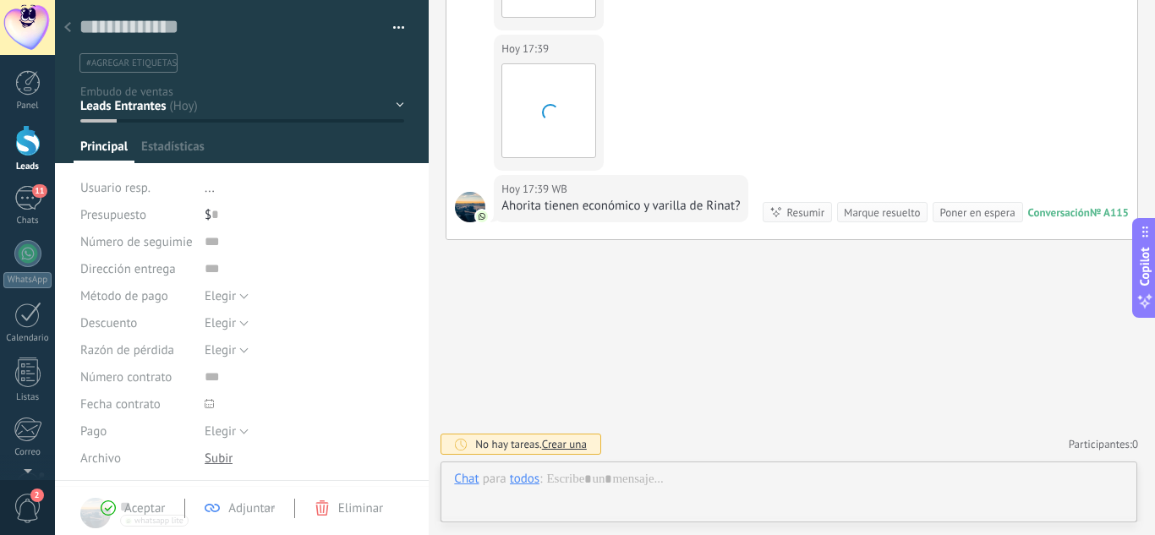
scroll to position [25, 0]
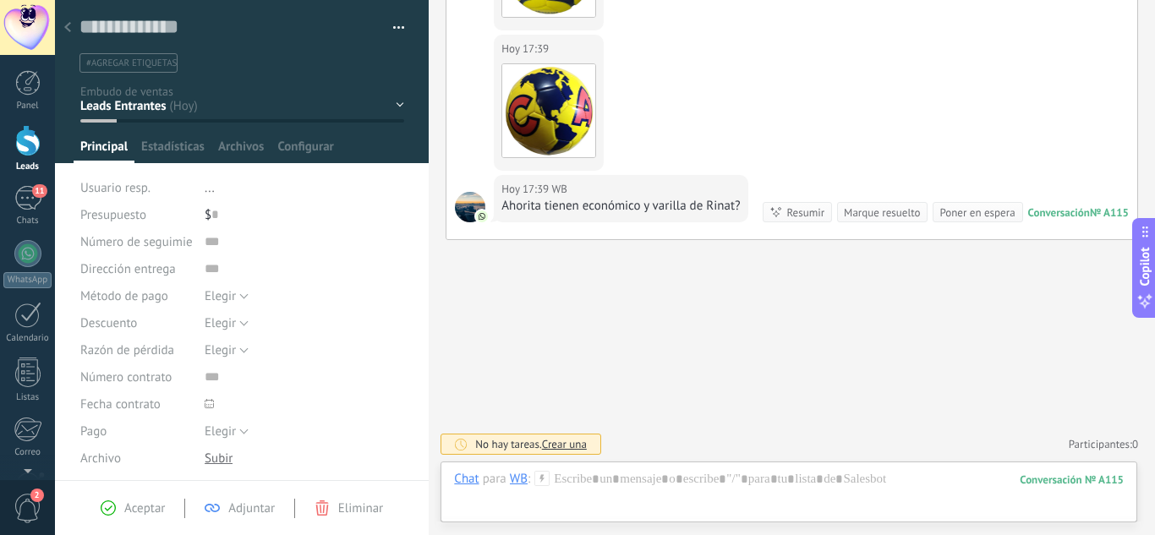
click at [0, 0] on div "Contacto Inicial Envió de Información Cotización Enviada Pendiente Pago Pago Co…" at bounding box center [0, 0] width 0 height 0
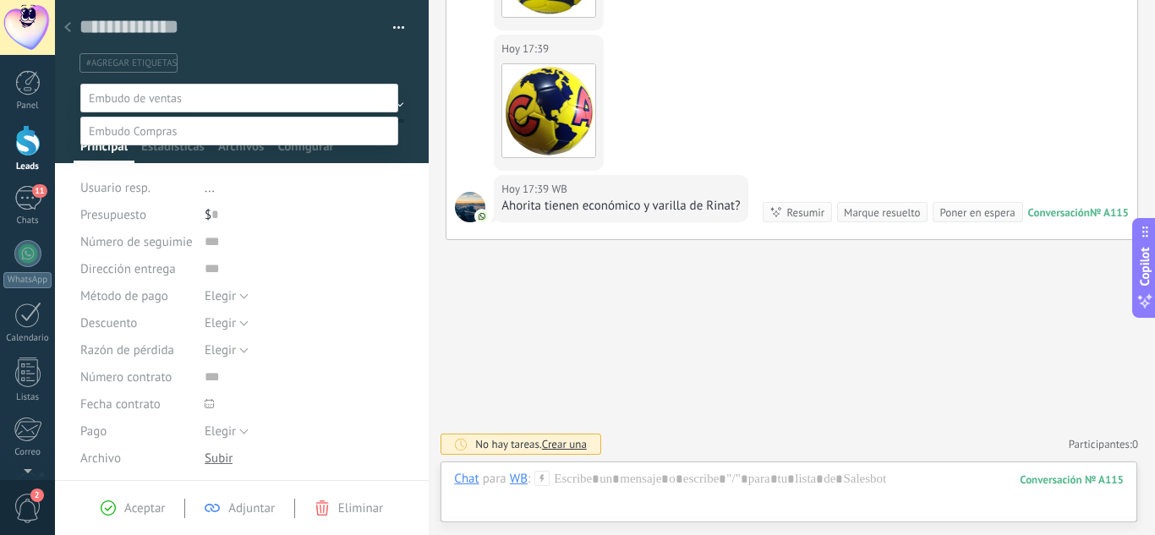
click at [170, 139] on span at bounding box center [133, 130] width 88 height 15
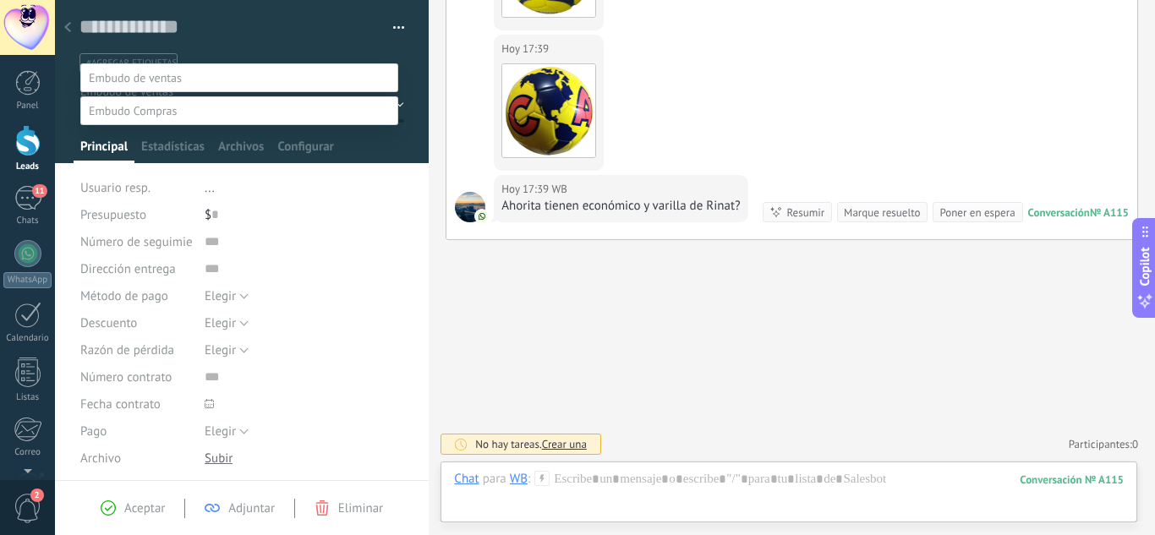
click at [0, 0] on label "Proveedores" at bounding box center [0, 0] width 0 height 0
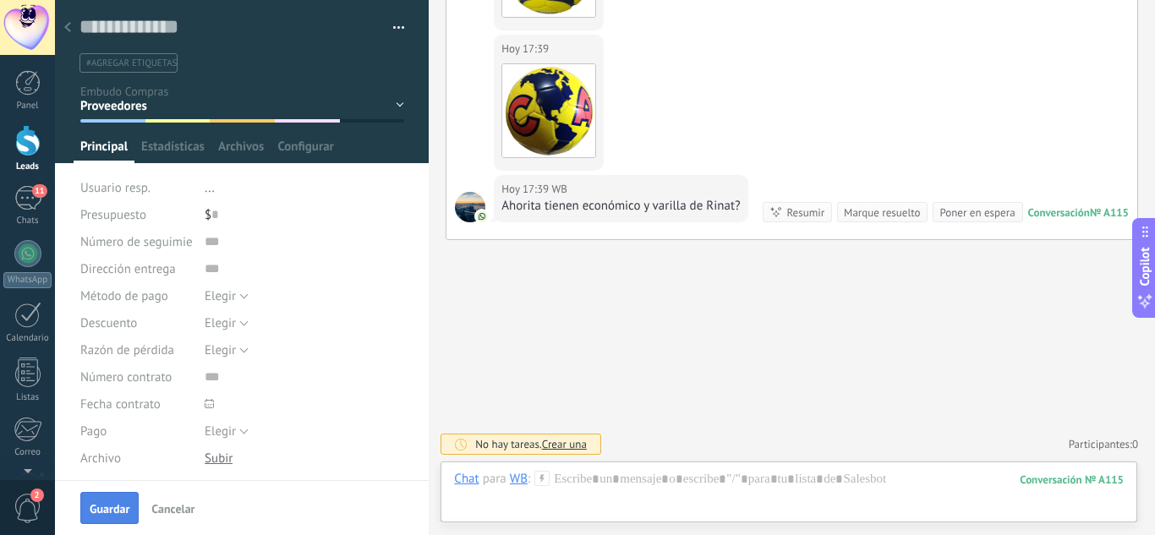
click at [118, 500] on button "Guardar" at bounding box center [109, 508] width 58 height 32
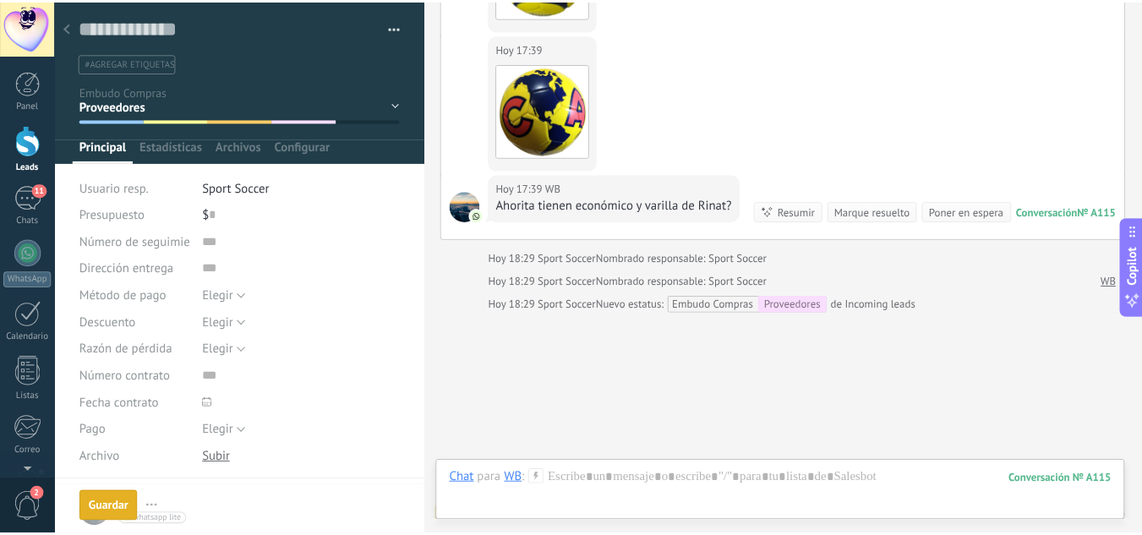
scroll to position [1859, 0]
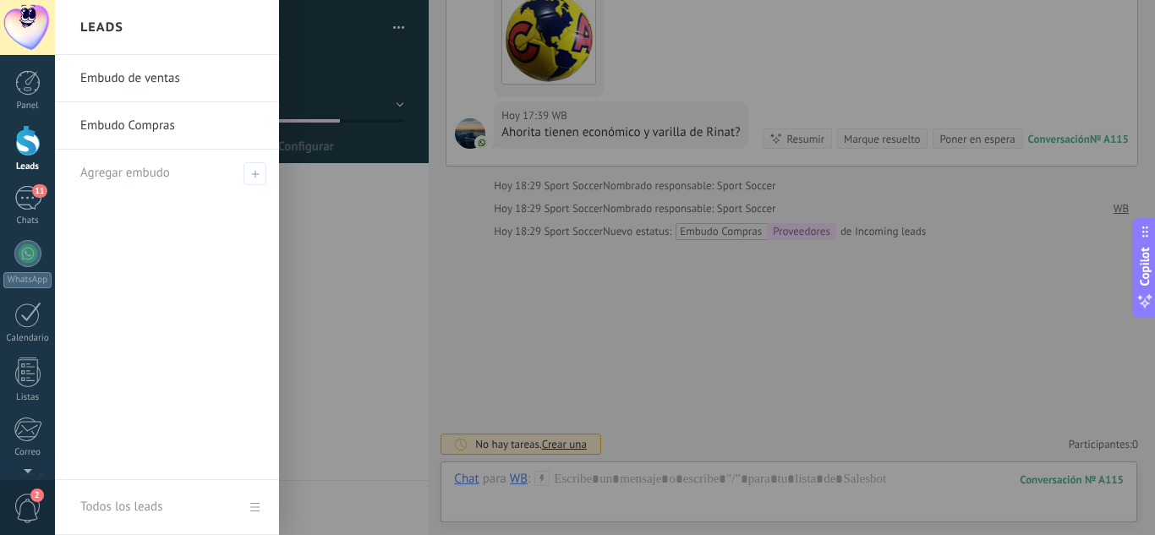
click at [19, 137] on div at bounding box center [27, 140] width 25 height 31
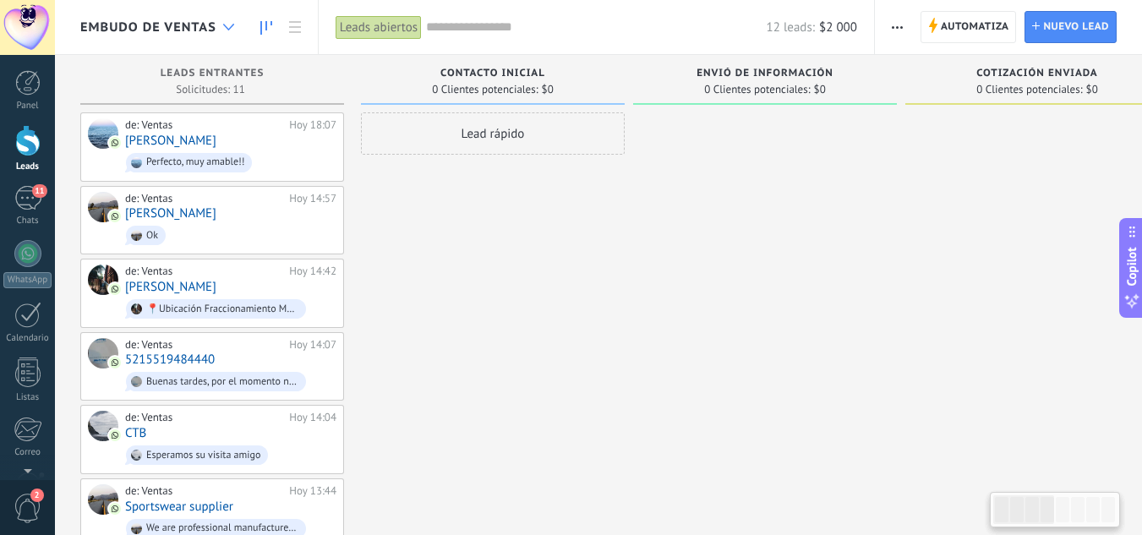
click at [232, 20] on div at bounding box center [229, 27] width 28 height 33
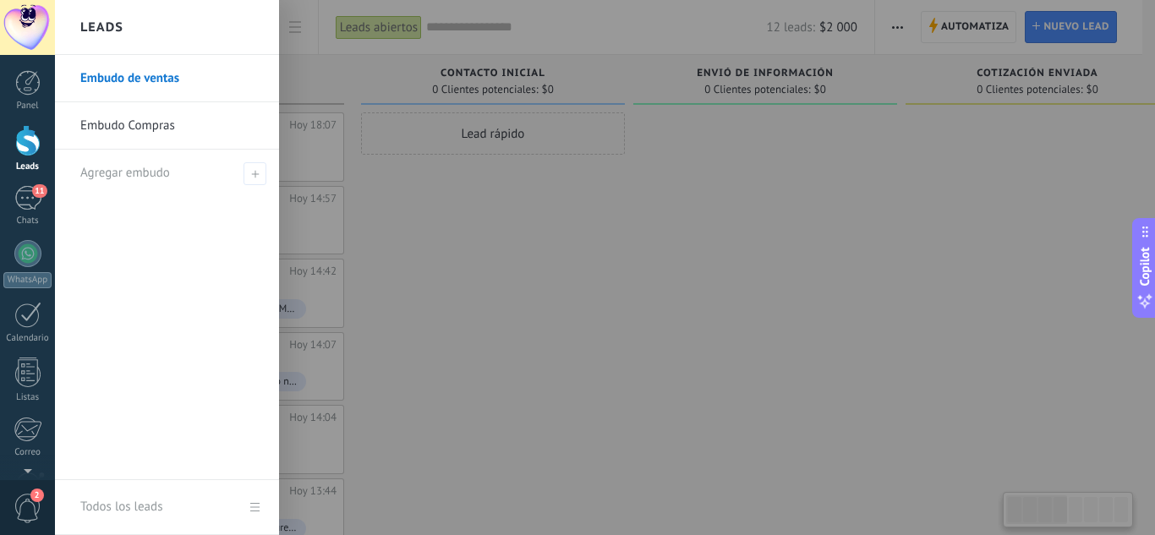
click at [148, 114] on link "Embudo Compras" at bounding box center [171, 125] width 182 height 47
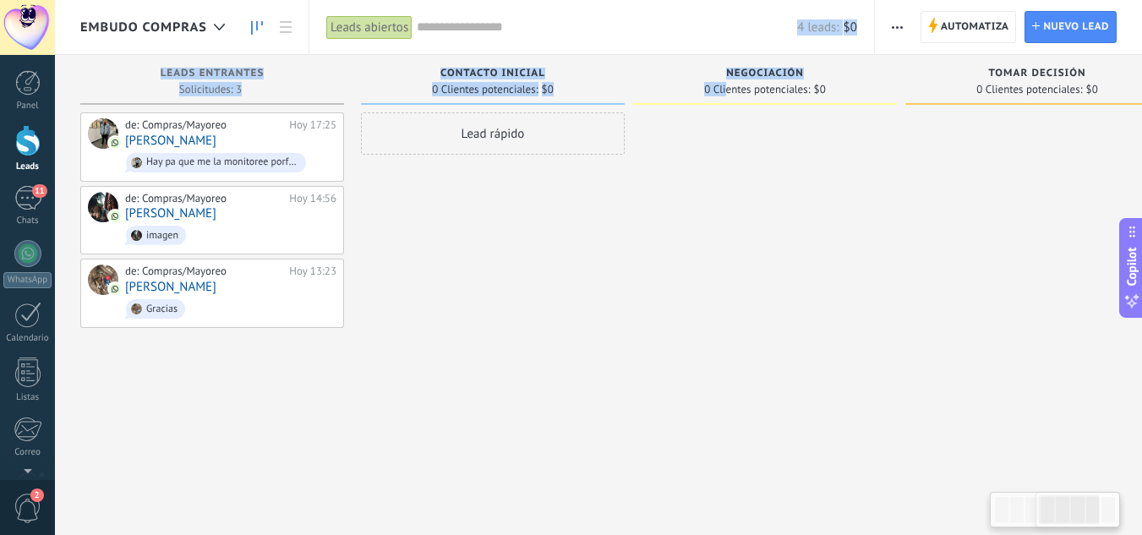
drag, startPoint x: 726, startPoint y: 87, endPoint x: 492, endPoint y: 52, distance: 236.8
click at [289, 27] on div "Embudo Compras Leads abiertos Aplicar 4 leads: $0 Leads abiertos Mis leads Lead…" at bounding box center [598, 282] width 1087 height 564
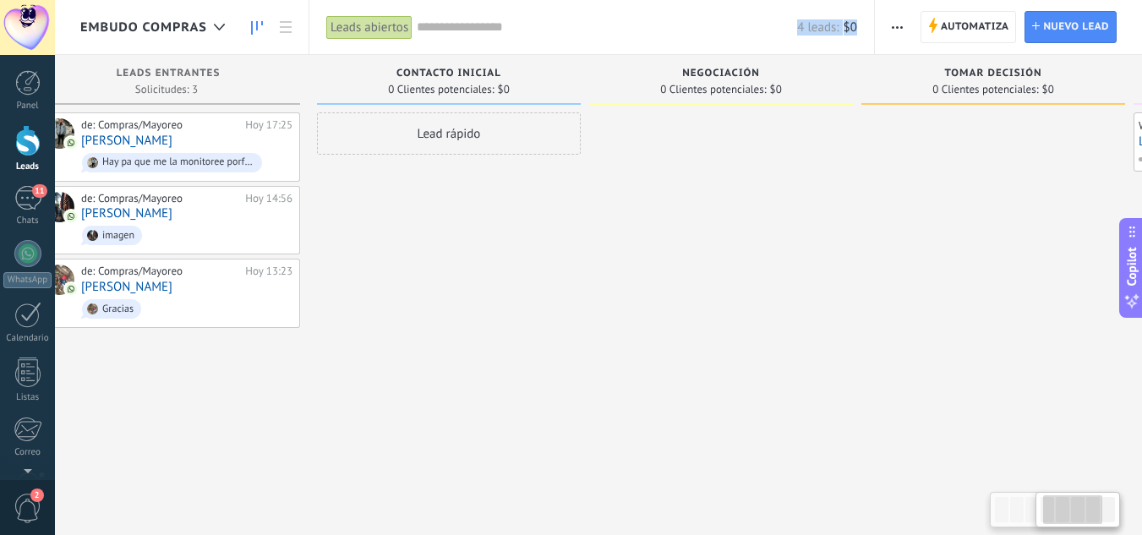
scroll to position [0, 31]
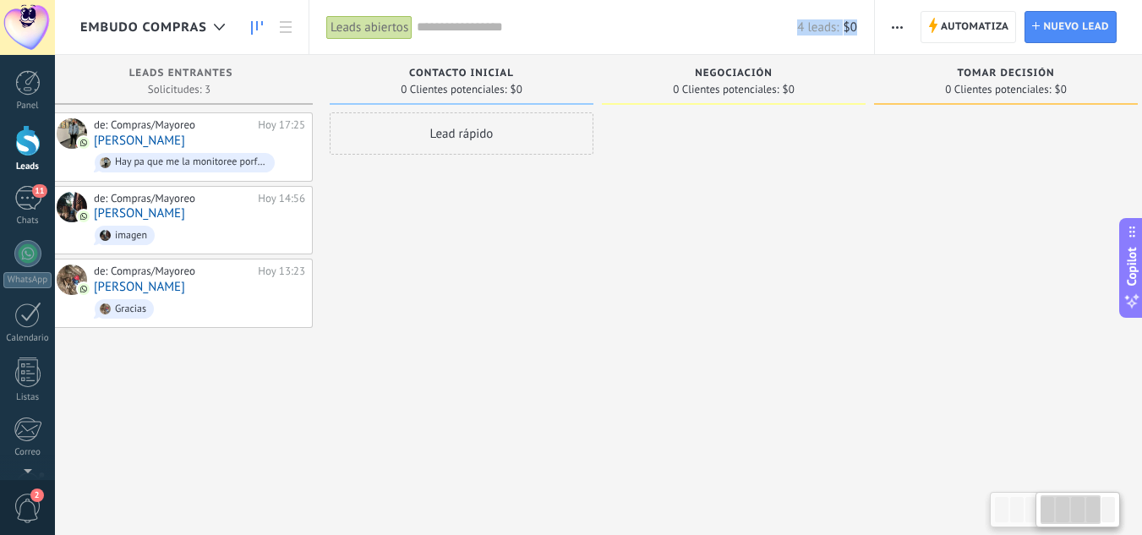
click at [886, 176] on div at bounding box center [1006, 269] width 264 height 314
click at [979, 110] on div "Tomar decisión 0 Clientes potenciales: $0" at bounding box center [1006, 83] width 264 height 57
click at [988, 153] on div at bounding box center [1006, 269] width 264 height 314
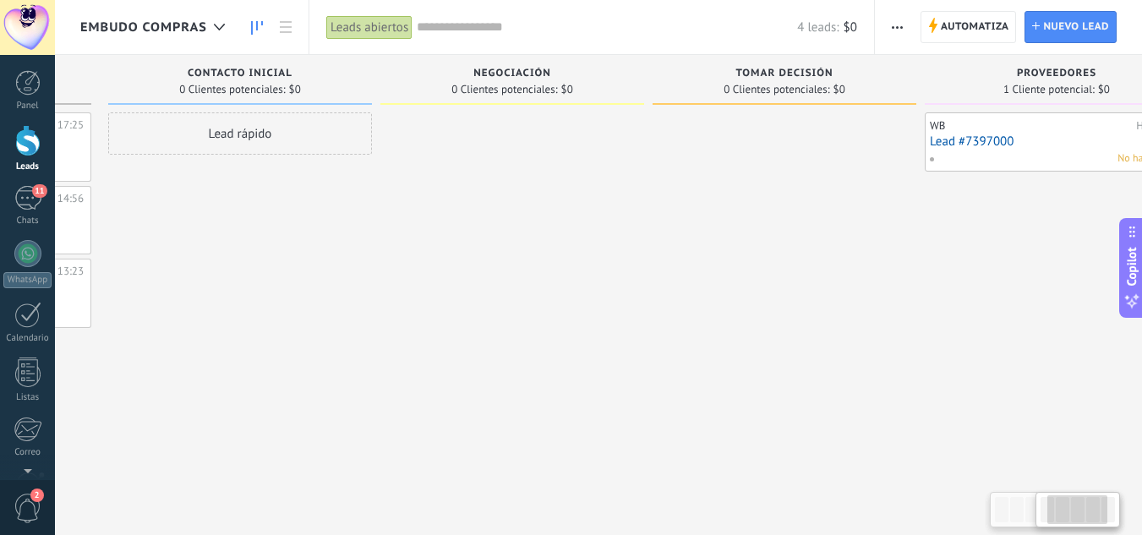
scroll to position [0, 325]
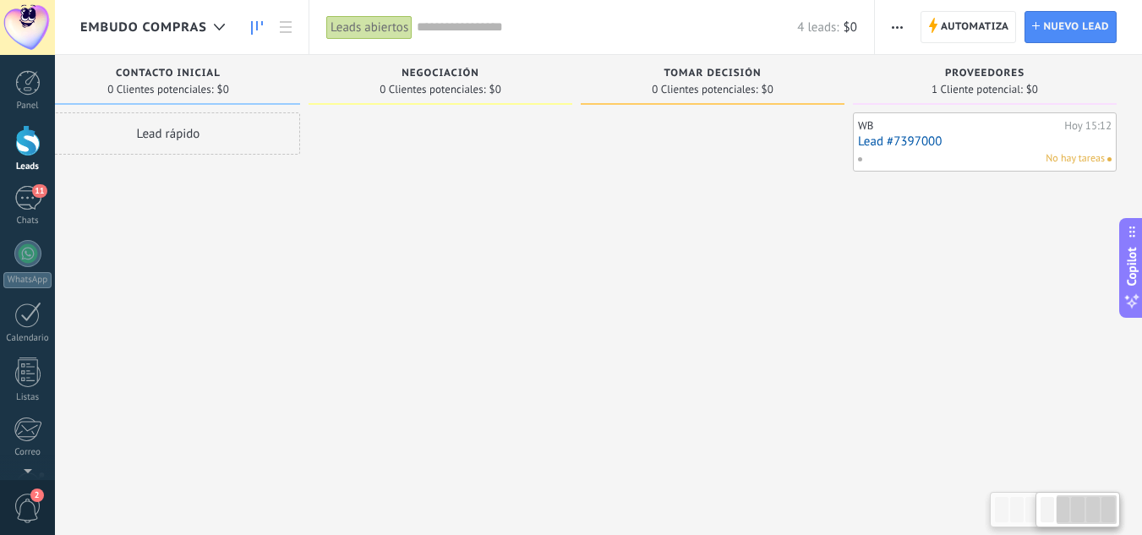
drag, startPoint x: 1020, startPoint y: 112, endPoint x: 590, endPoint y: 103, distance: 429.6
click at [590, 103] on div "Tomar decisión 0 Clientes potenciales: $0" at bounding box center [717, 241] width 272 height 372
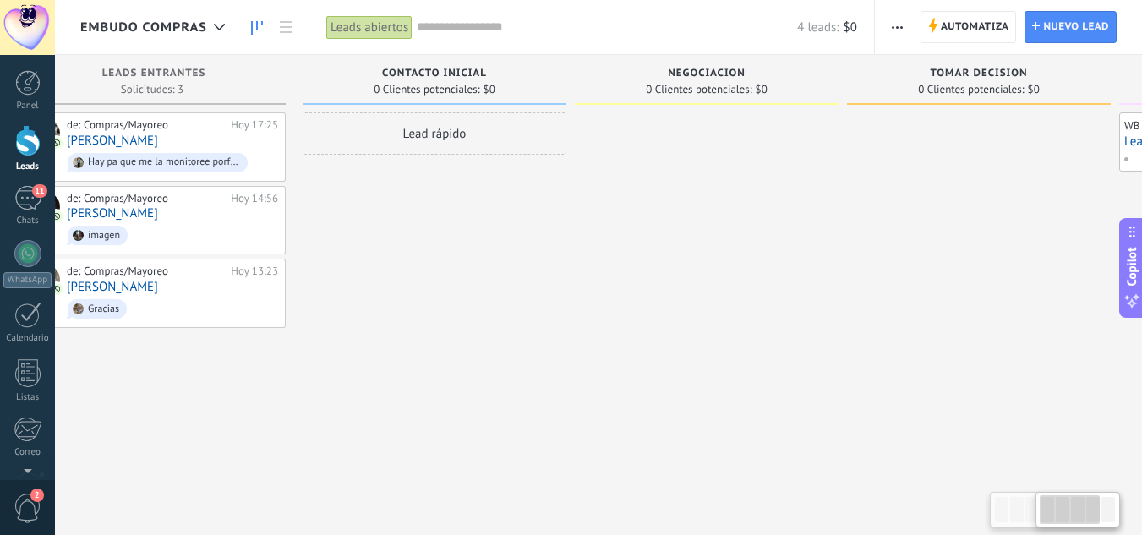
scroll to position [0, 0]
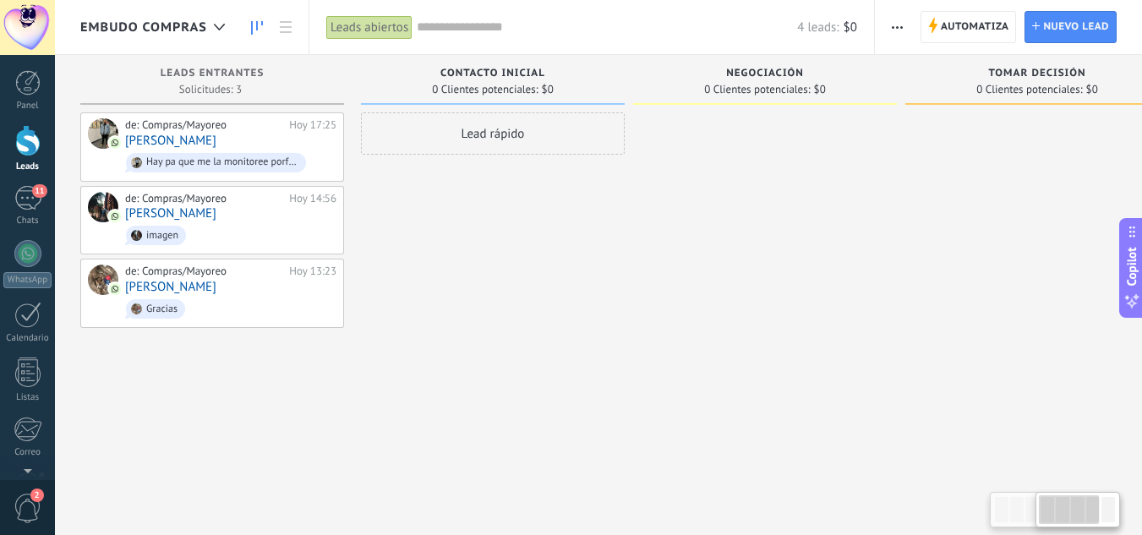
drag, startPoint x: 669, startPoint y: 110, endPoint x: 928, endPoint y: 173, distance: 267.2
click at [1142, 217] on html ".abccls-1,.abccls-2{fill-rule:evenodd}.abccls-2{fill:#fff} .abfcls-1{fill:none}…" at bounding box center [571, 267] width 1142 height 535
click at [685, 200] on div at bounding box center [765, 269] width 264 height 314
click at [224, 25] on use at bounding box center [219, 27] width 11 height 7
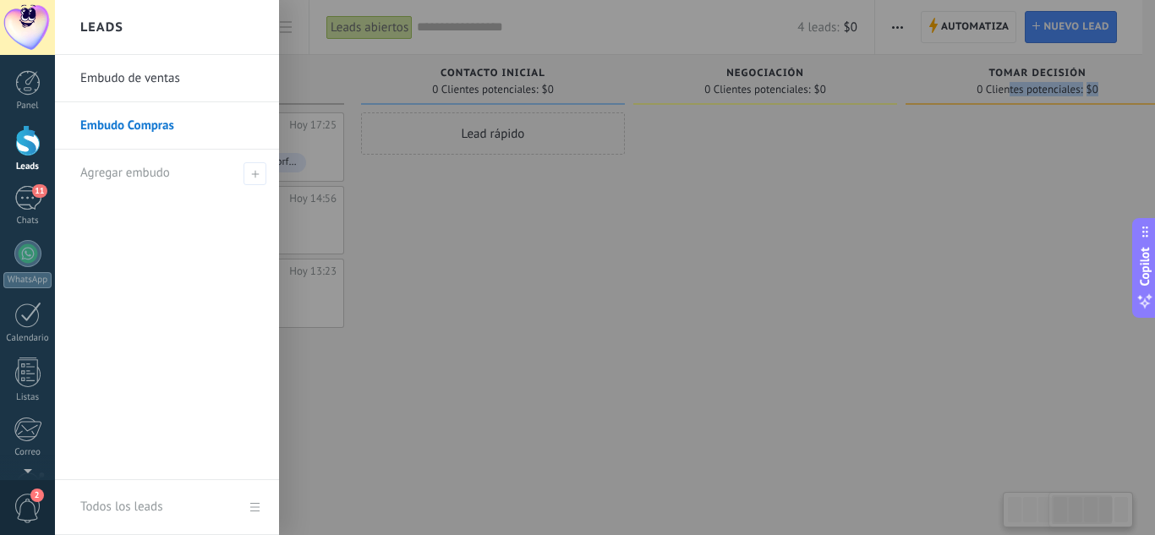
click at [128, 85] on link "Embudo de ventas" at bounding box center [171, 78] width 182 height 47
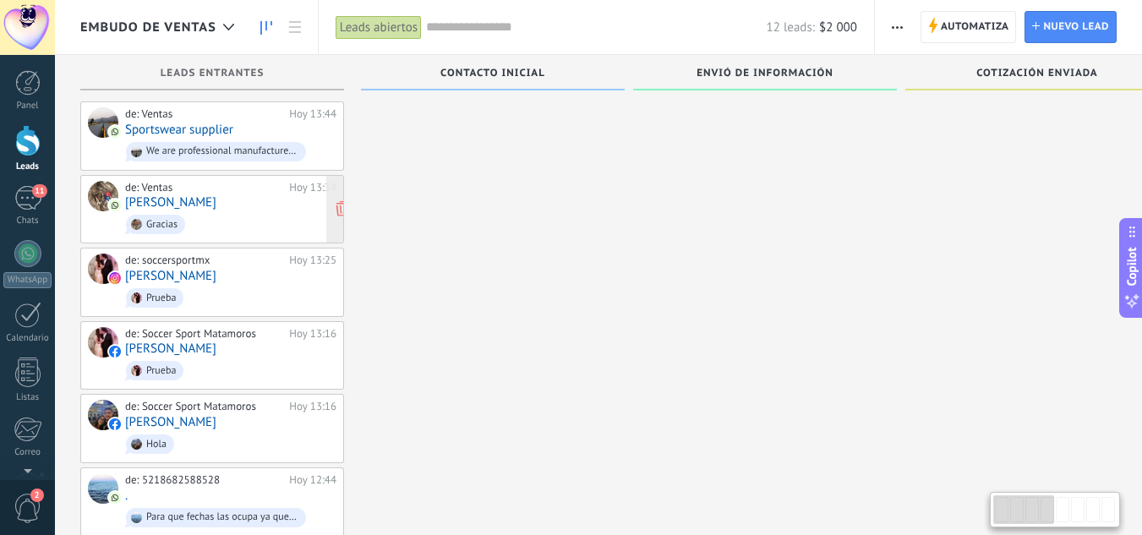
scroll to position [411, 0]
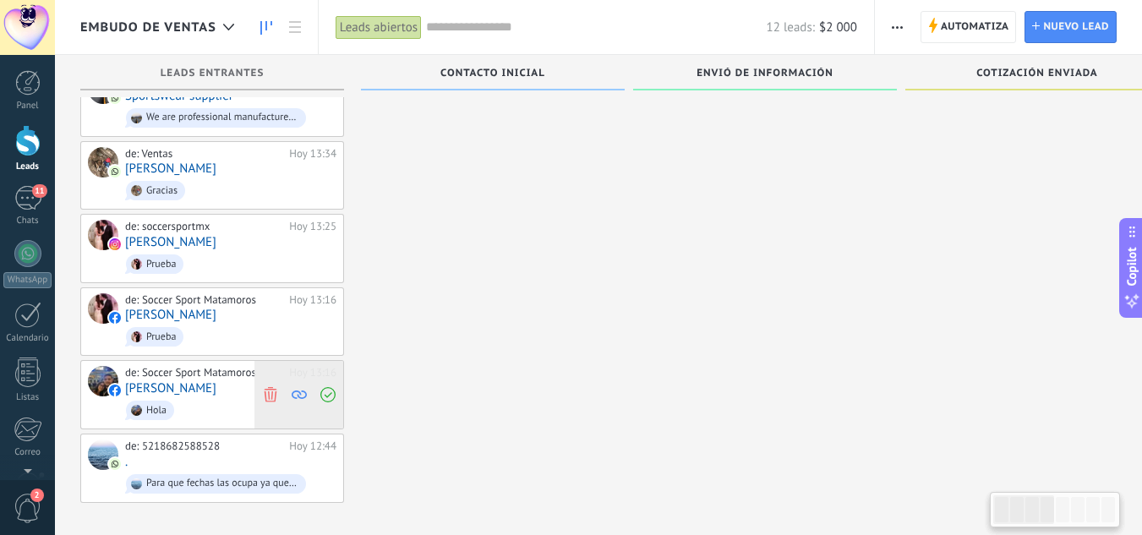
click at [277, 391] on icon at bounding box center [270, 394] width 15 height 15
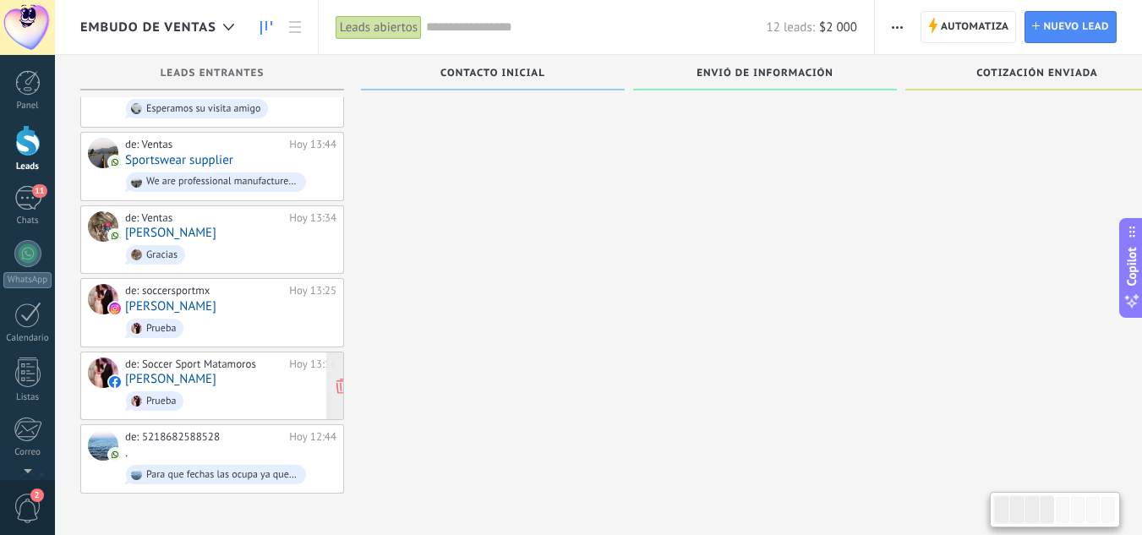
scroll to position [338, 0]
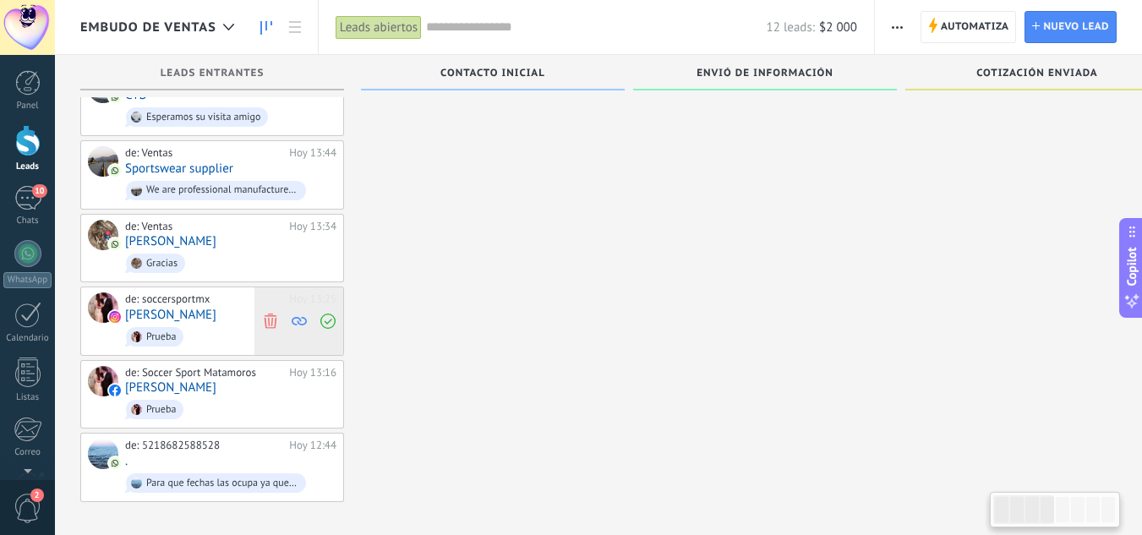
click at [273, 314] on icon at bounding box center [270, 321] width 15 height 15
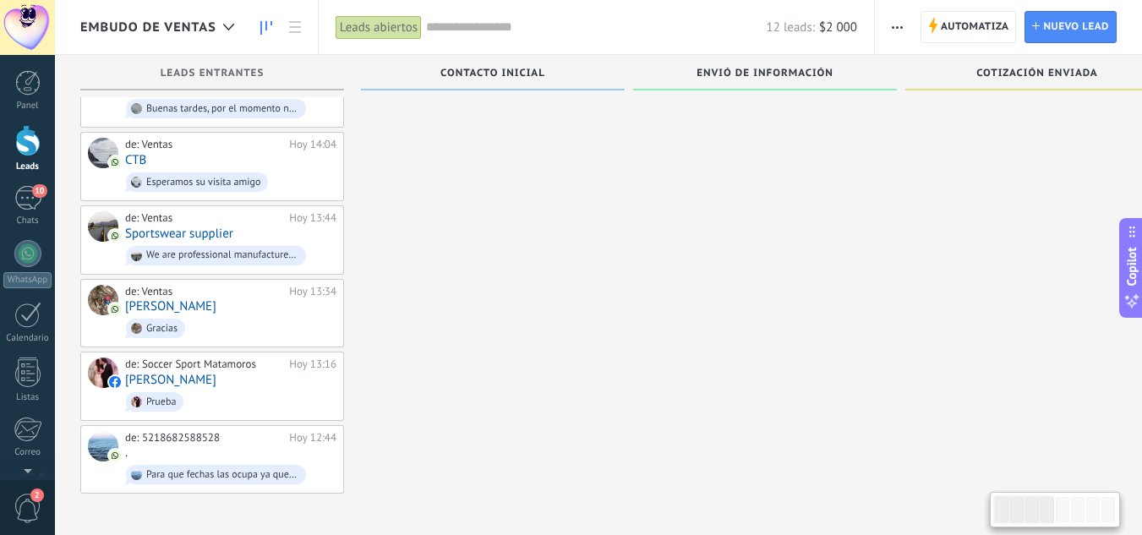
scroll to position [265, 0]
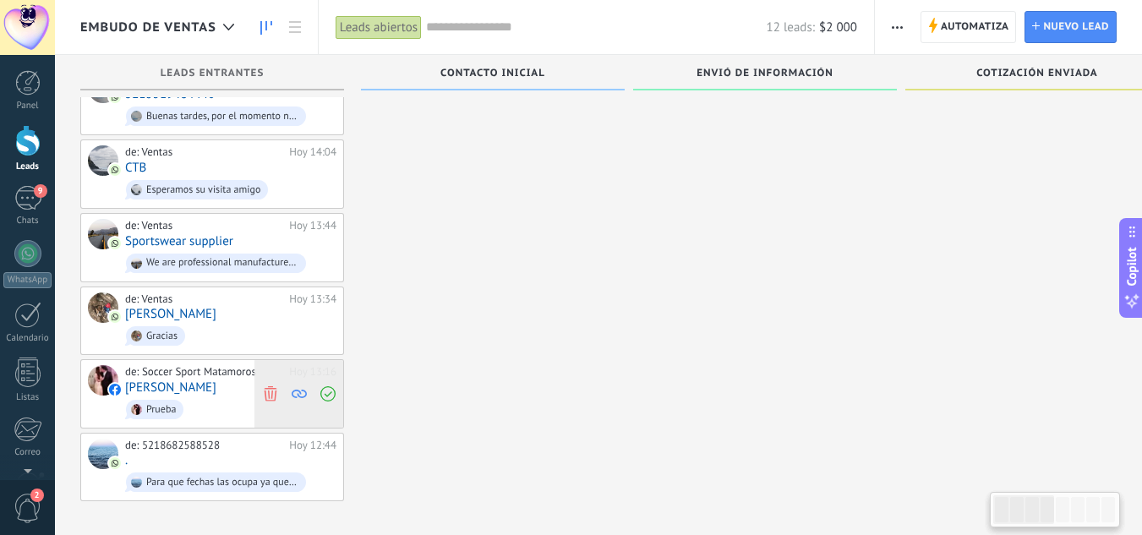
click at [273, 391] on icon at bounding box center [270, 393] width 15 height 15
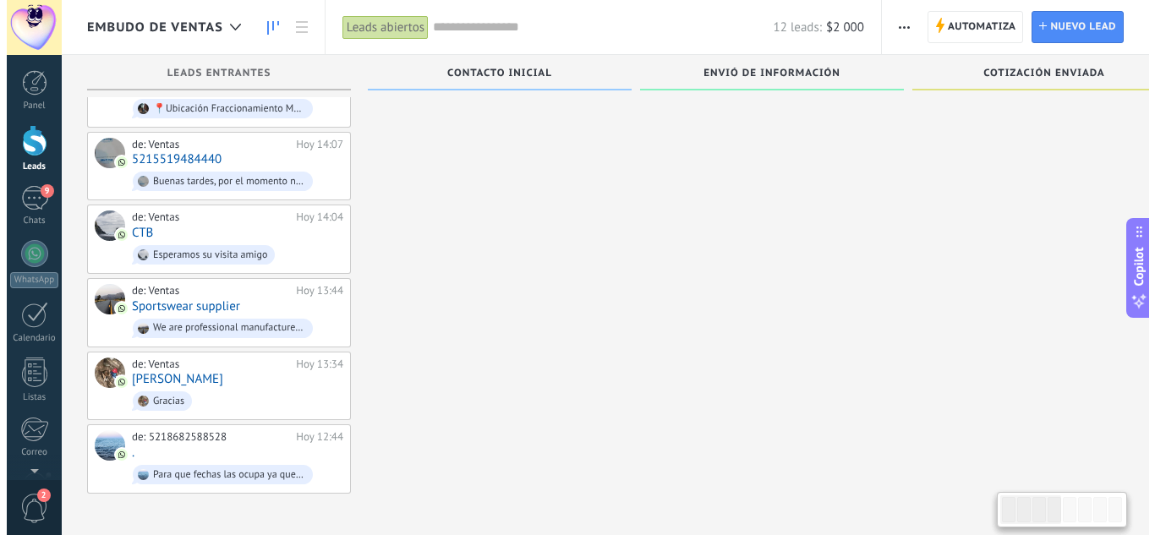
scroll to position [194, 0]
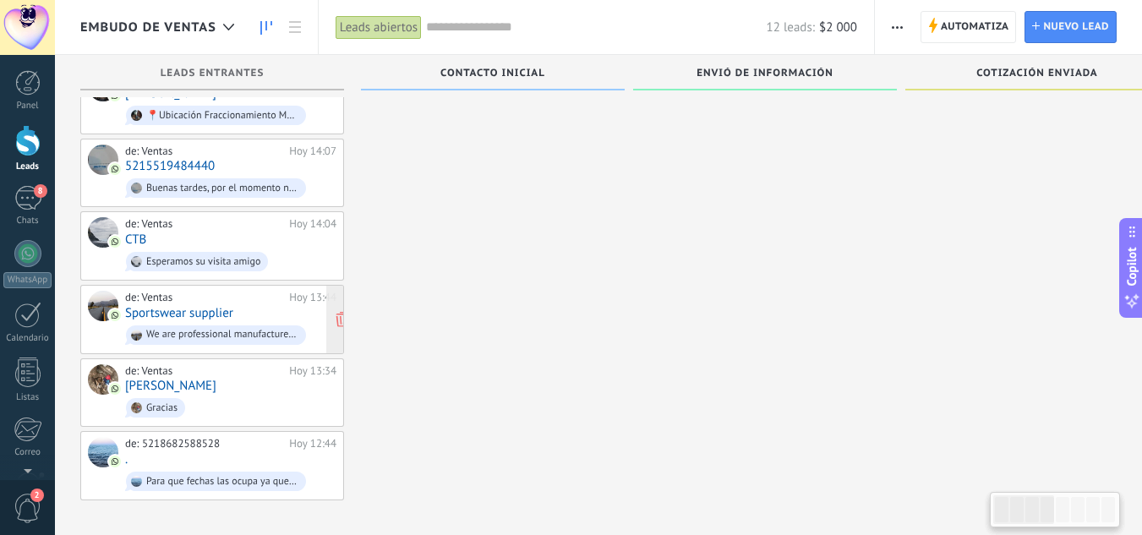
click at [216, 306] on link "Sportswear supplier" at bounding box center [179, 313] width 108 height 14
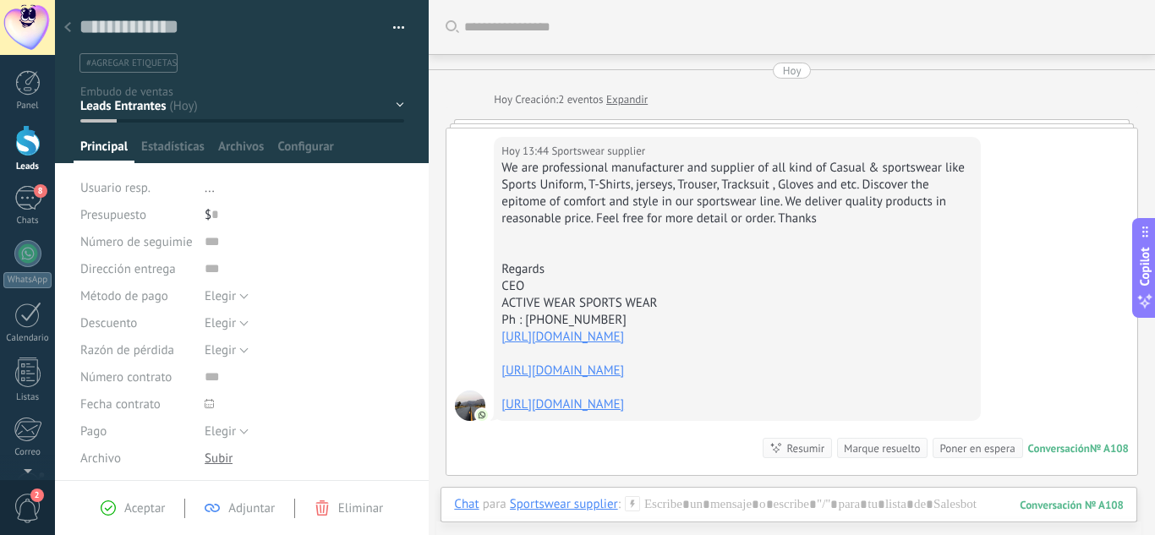
click at [0, 0] on div "Contacto Inicial Envió de Información Cotización Enviada Pendiente Pago Pago Co…" at bounding box center [0, 0] width 0 height 0
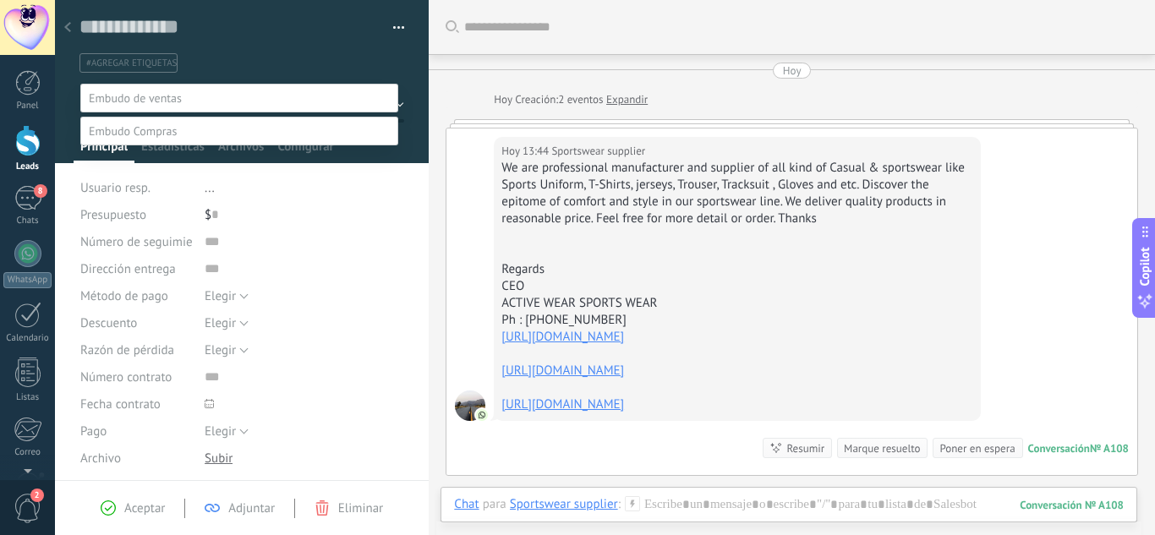
click at [153, 139] on span at bounding box center [133, 130] width 88 height 15
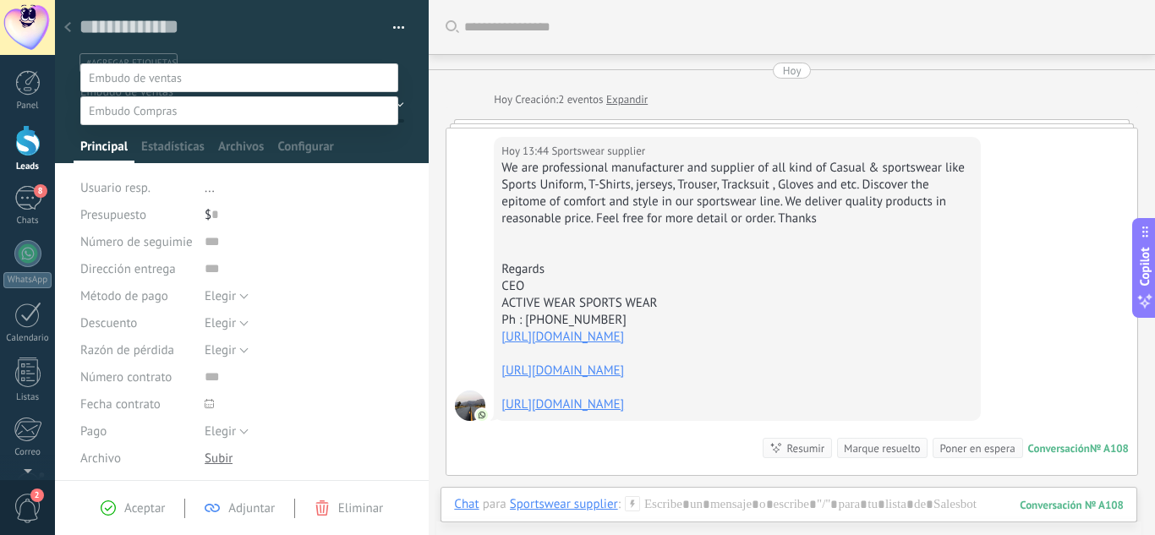
click at [0, 0] on label "Proveedores" at bounding box center [0, 0] width 0 height 0
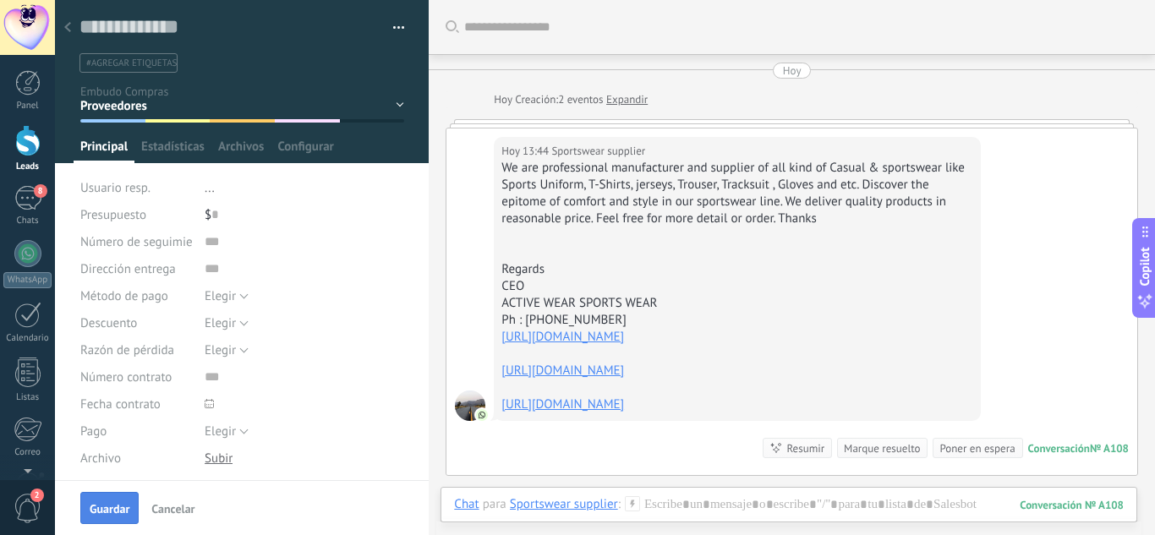
click at [115, 517] on button "Guardar" at bounding box center [109, 508] width 58 height 32
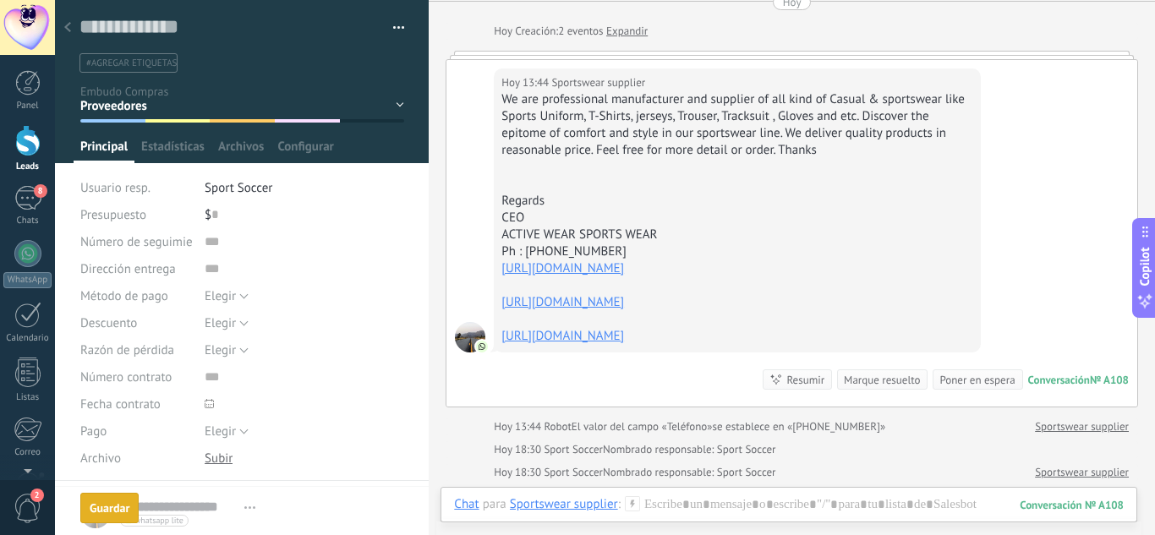
click at [63, 30] on div at bounding box center [68, 28] width 24 height 33
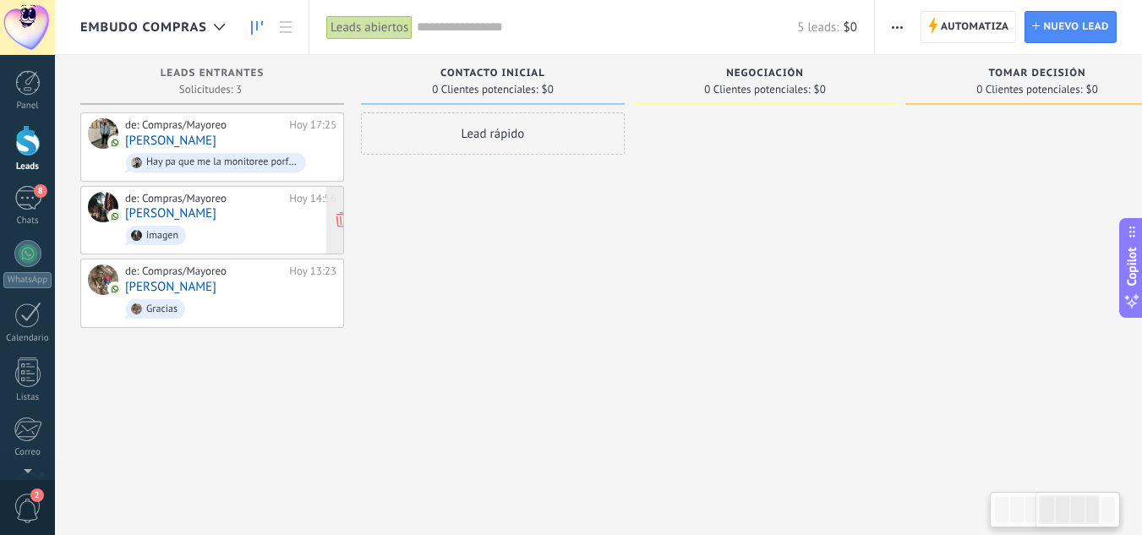
click at [162, 206] on link "Uriel Nava" at bounding box center [170, 213] width 91 height 14
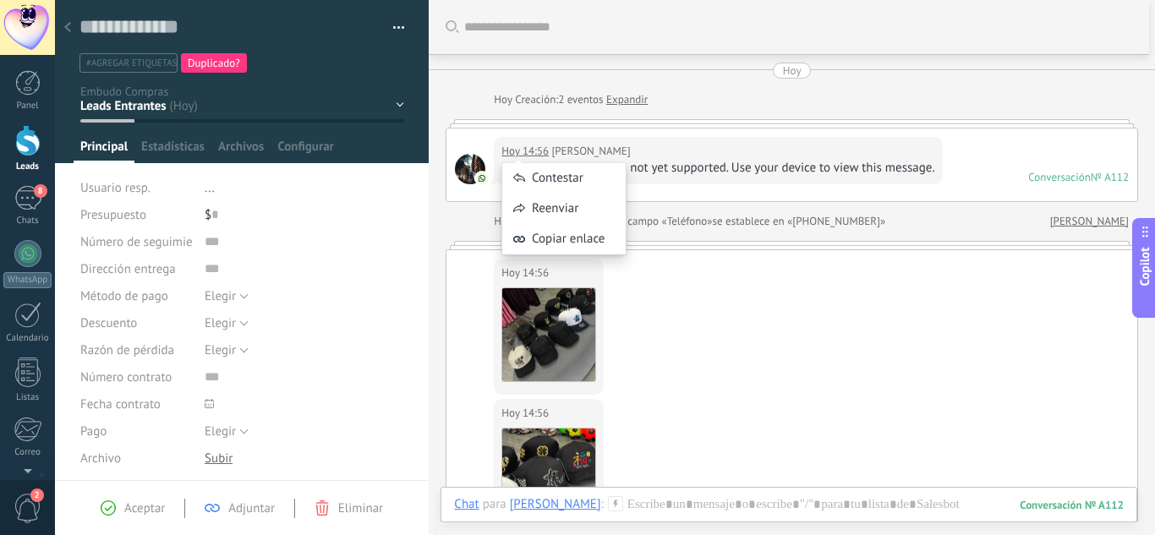
click at [566, 149] on div "Contestar Reenviar Copiar enlace" at bounding box center [563, 200] width 125 height 127
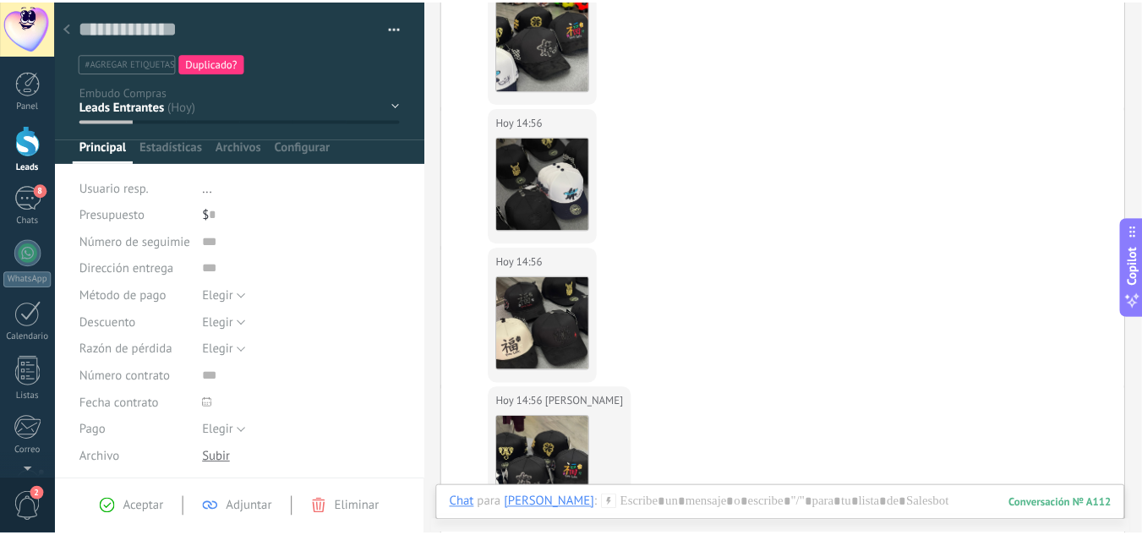
scroll to position [592, 0]
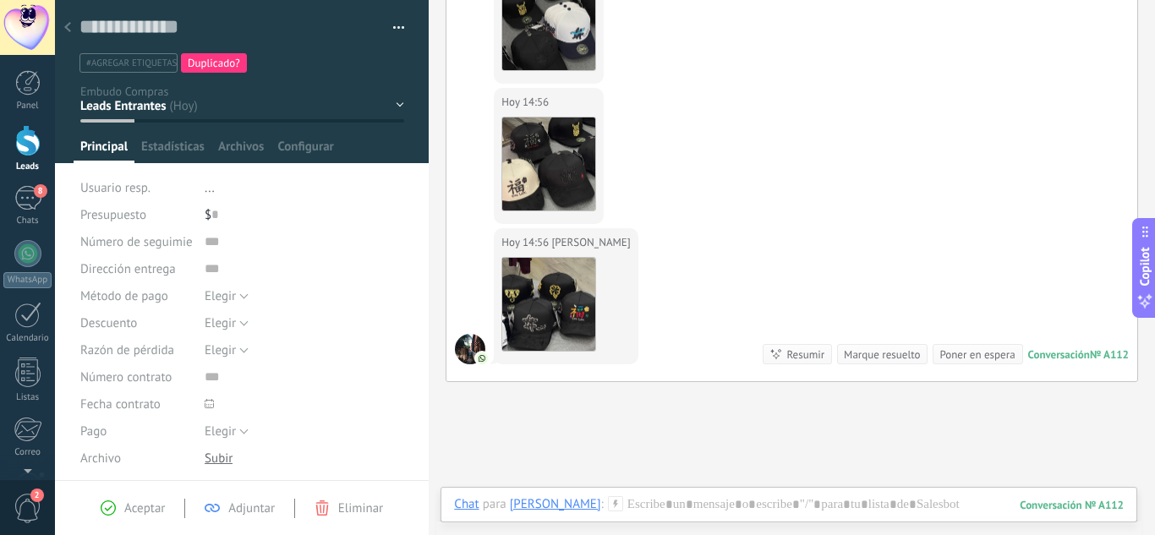
click at [63, 26] on div at bounding box center [68, 28] width 24 height 33
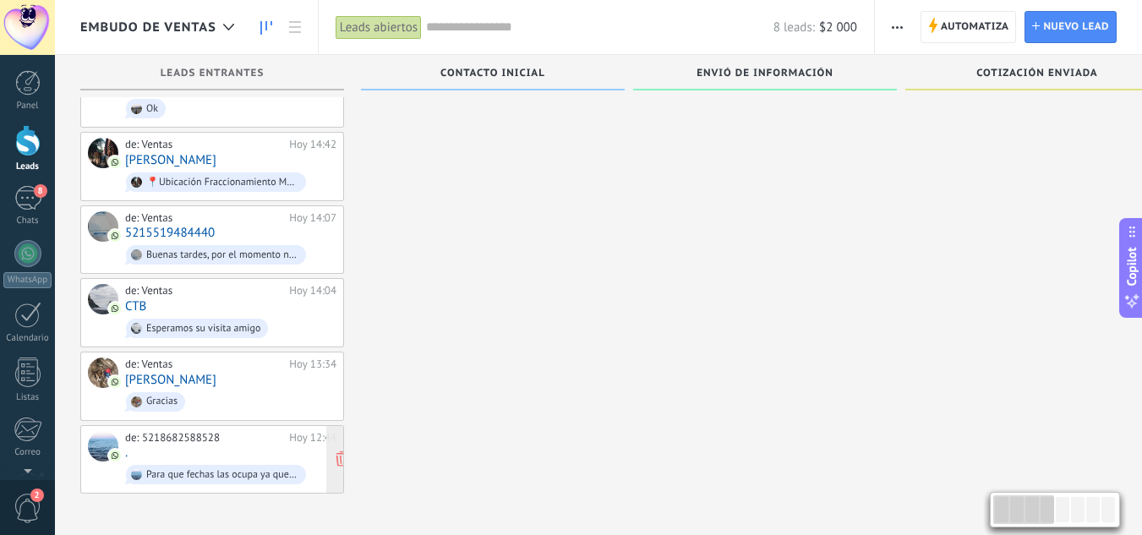
scroll to position [108, 0]
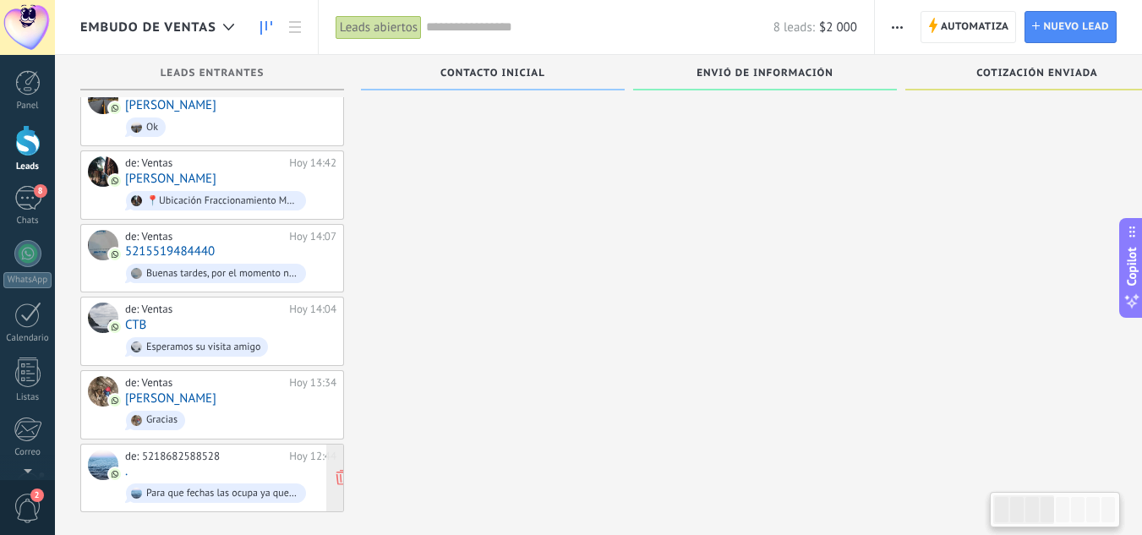
click at [161, 459] on div "de: 5218682588528 Hoy 12:44 . Para que fechas las ocupa ya que las tendria qje …" at bounding box center [230, 478] width 211 height 57
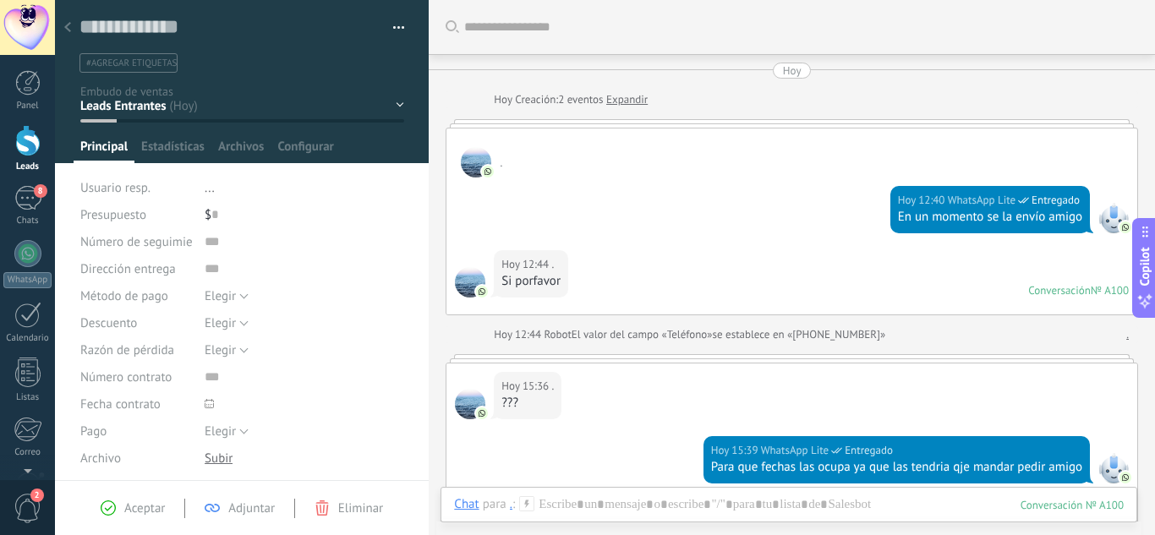
click at [644, 96] on link "Expandir" at bounding box center [626, 99] width 41 height 17
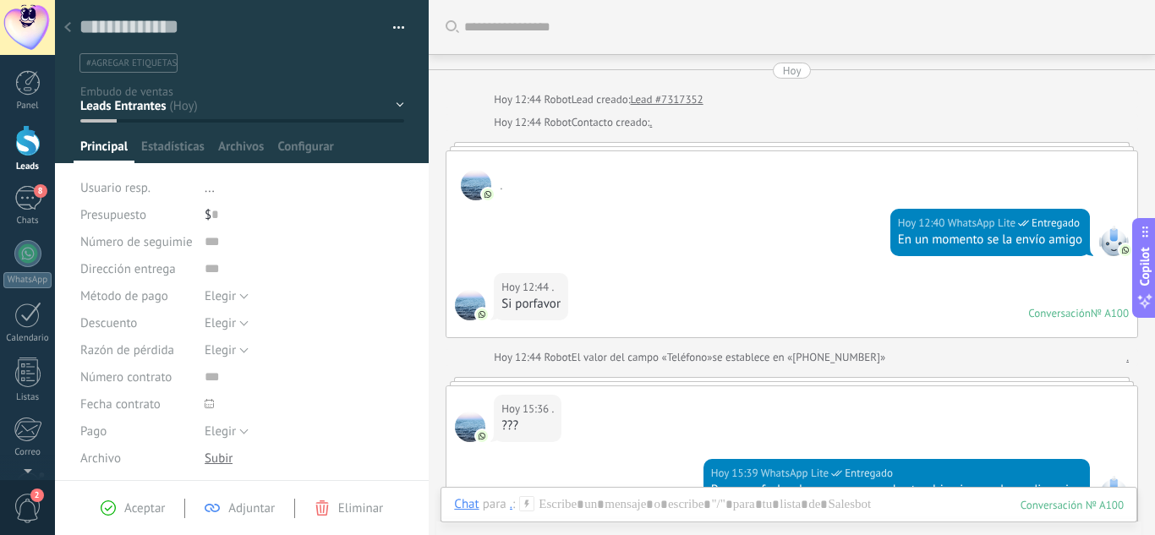
click at [756, 150] on div at bounding box center [792, 146] width 692 height 8
click at [759, 147] on div at bounding box center [792, 146] width 692 height 8
click at [846, 282] on div "Hoy 12:44 . Si porfavor Conversación № A100 Conversación № A100" at bounding box center [791, 305] width 691 height 64
click at [1080, 316] on div "Conversación" at bounding box center [1059, 313] width 63 height 14
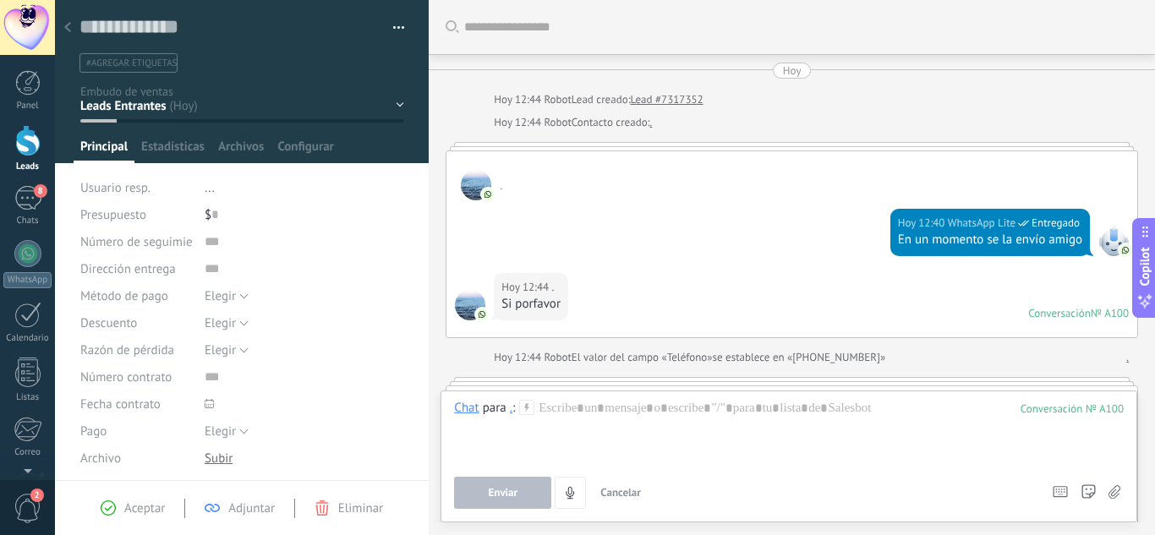
click at [670, 103] on link "Lead #7317352" at bounding box center [666, 99] width 73 height 17
drag, startPoint x: 670, startPoint y: 103, endPoint x: 439, endPoint y: 105, distance: 231.6
click at [439, 105] on div "Buscar Carga más Hoy Hoy 12:44 Robot Lead creado: Lead #7317352 Hoy 12:44 Robot…" at bounding box center [792, 425] width 726 height 850
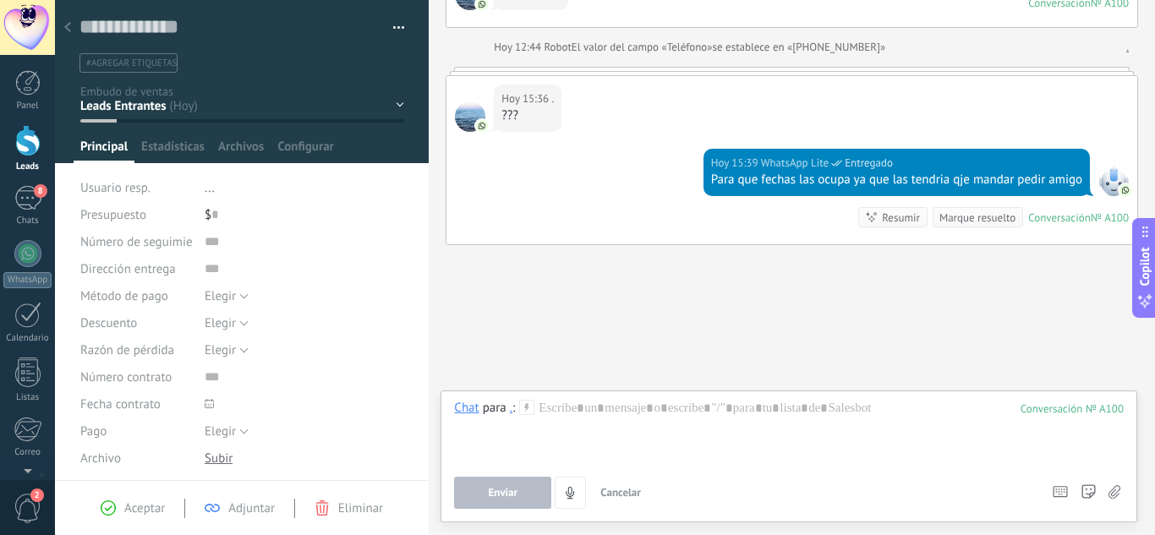
scroll to position [315, 0]
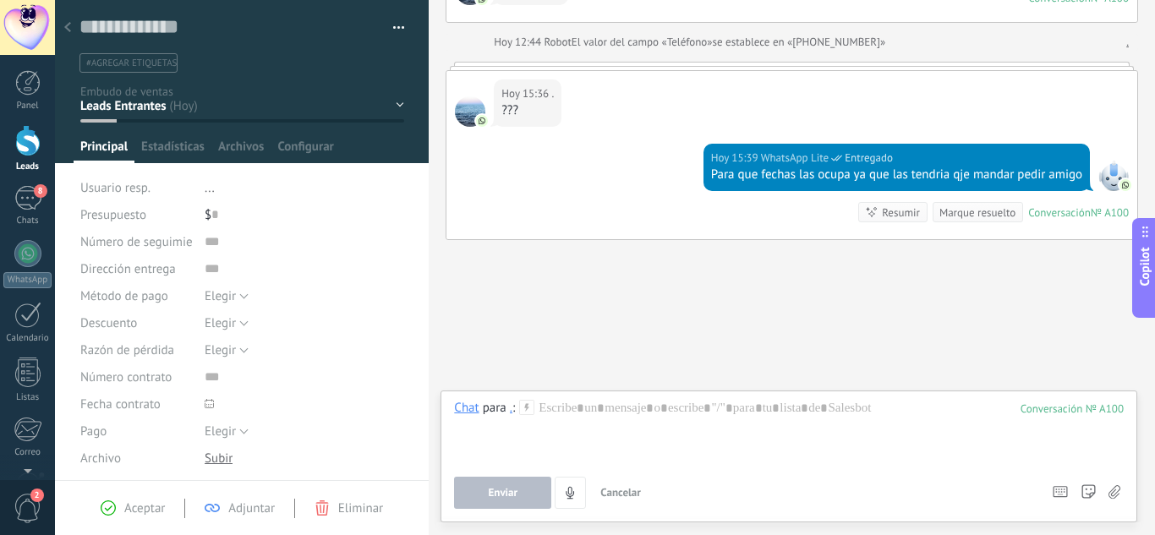
drag, startPoint x: 743, startPoint y: 240, endPoint x: 533, endPoint y: 273, distance: 212.2
click at [533, 273] on div "Buscar Carga más Hoy Hoy 12:44 Robot Lead creado: Lead #7317352 Hoy 12:44 Robot…" at bounding box center [792, 110] width 726 height 850
click at [74, 26] on div at bounding box center [68, 28] width 24 height 33
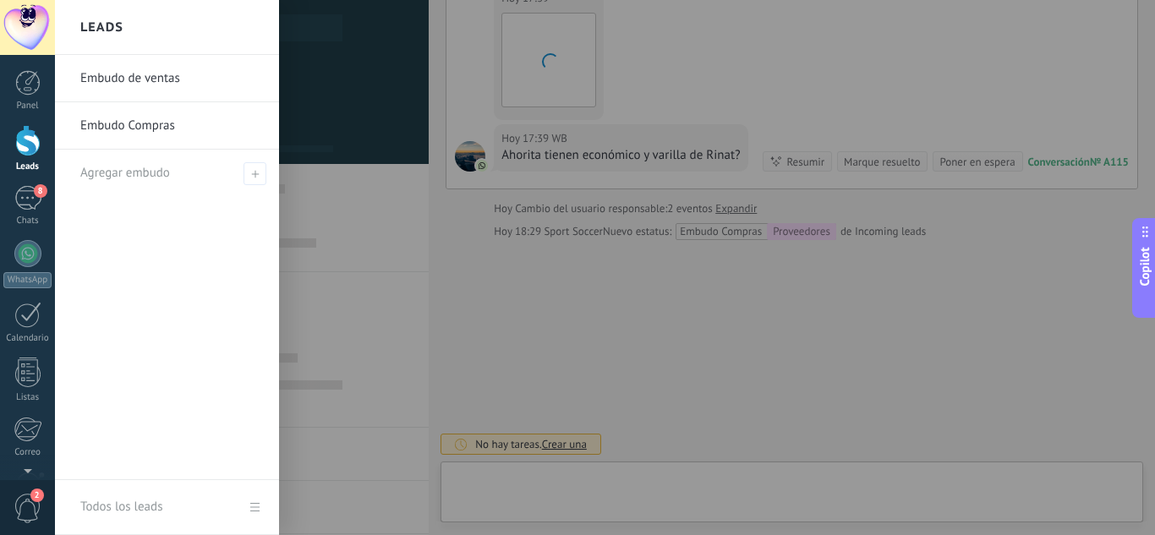
click at [15, 140] on div at bounding box center [27, 140] width 25 height 31
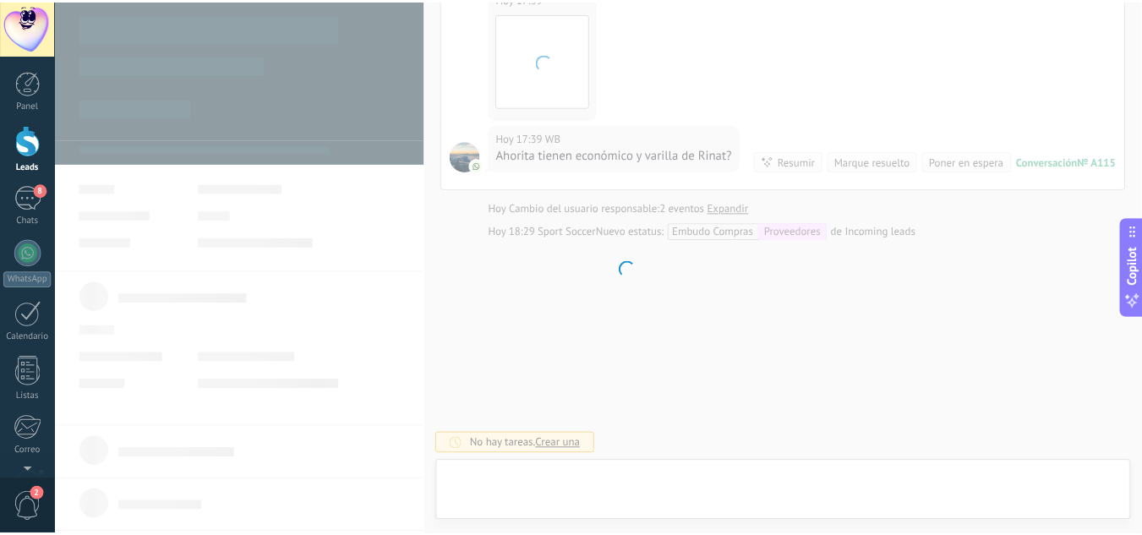
scroll to position [1836, 0]
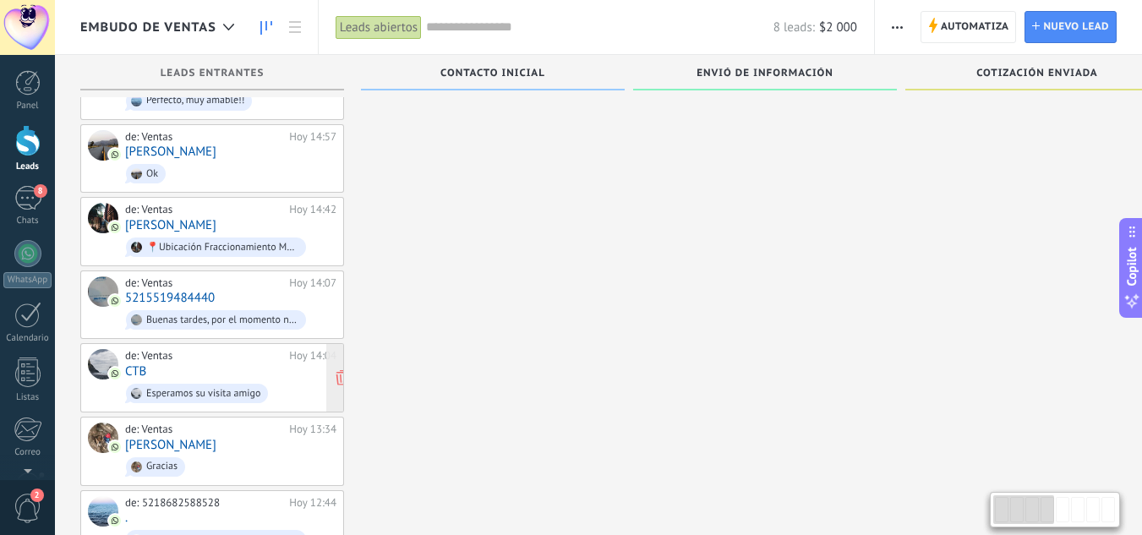
scroll to position [121, 0]
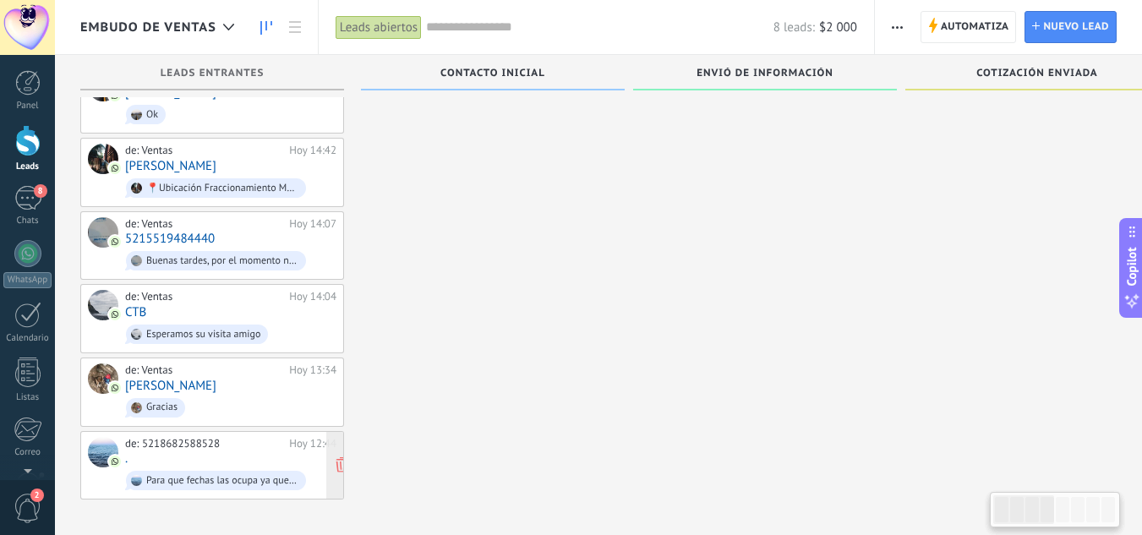
click at [168, 440] on div "de: 5218682588528" at bounding box center [204, 444] width 158 height 14
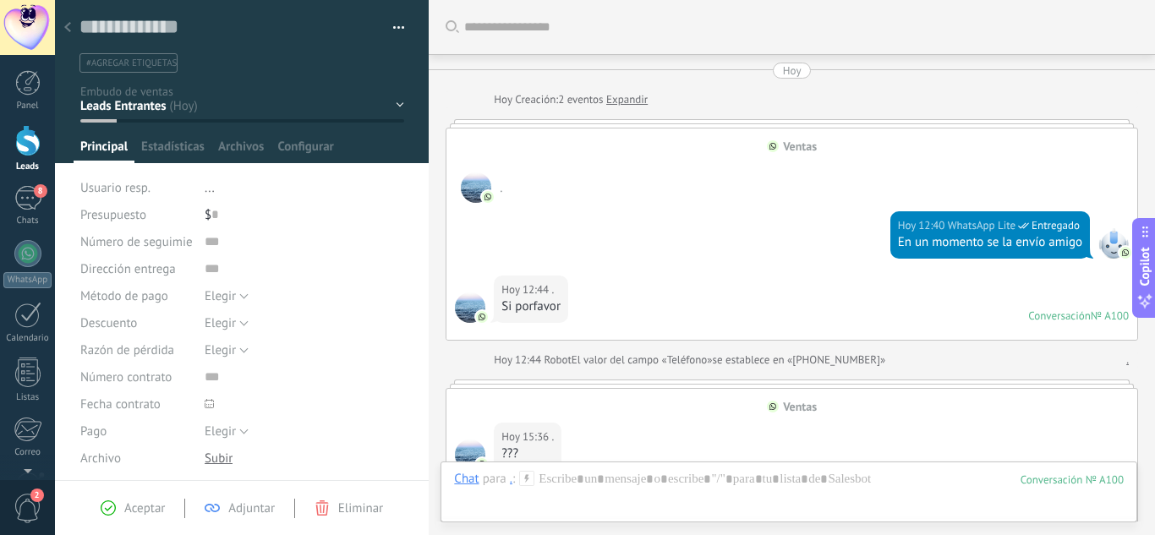
scroll to position [343, 0]
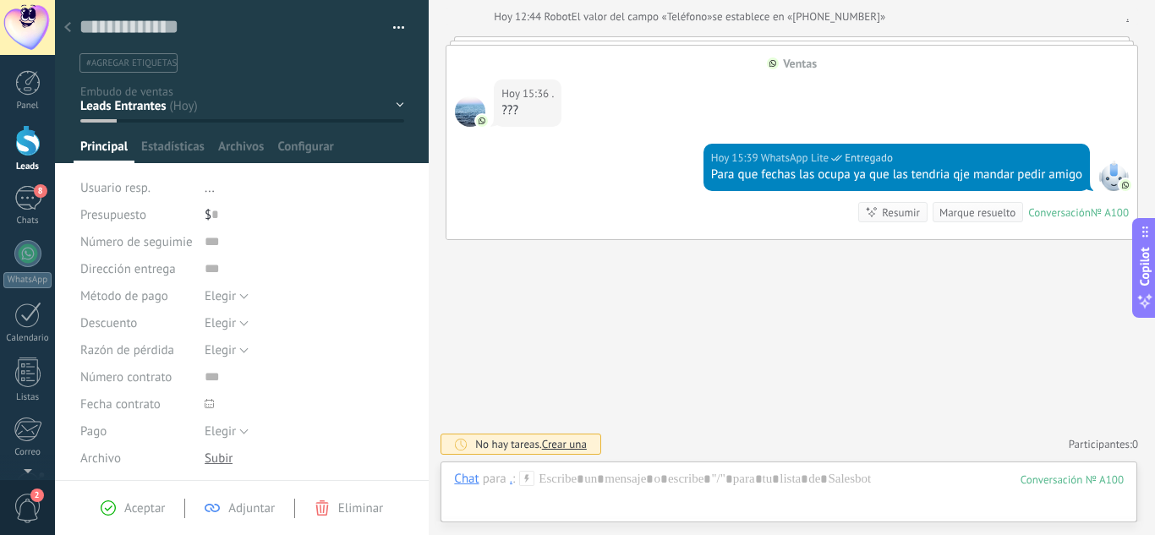
click at [0, 0] on div "Contacto Inicial Envió de Información Cotización Enviada Pendiente Pago Pago Co…" at bounding box center [0, 0] width 0 height 0
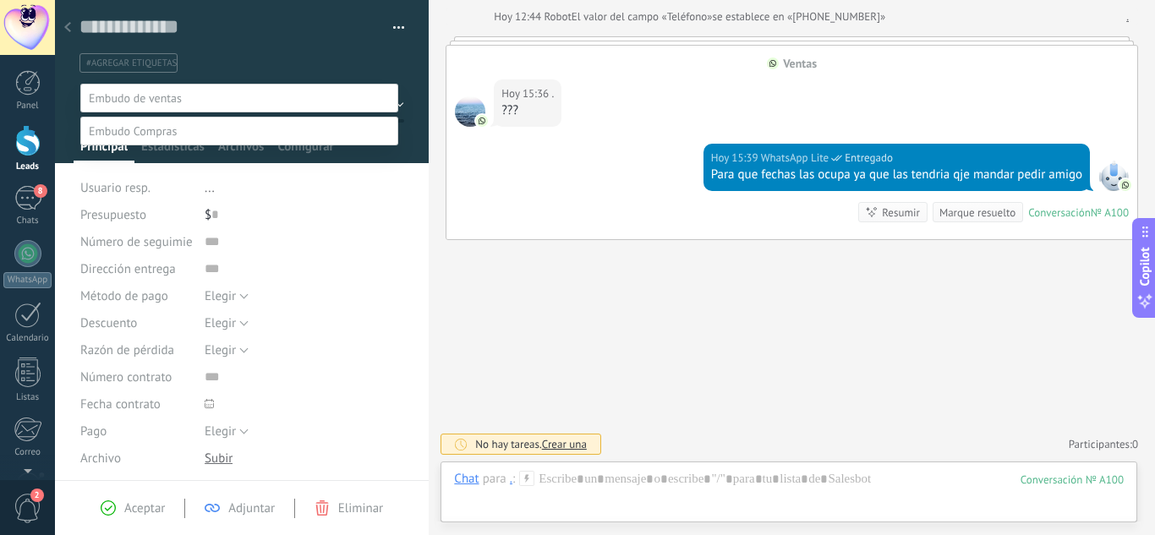
click at [0, 0] on label "Envió de Información" at bounding box center [0, 0] width 0 height 0
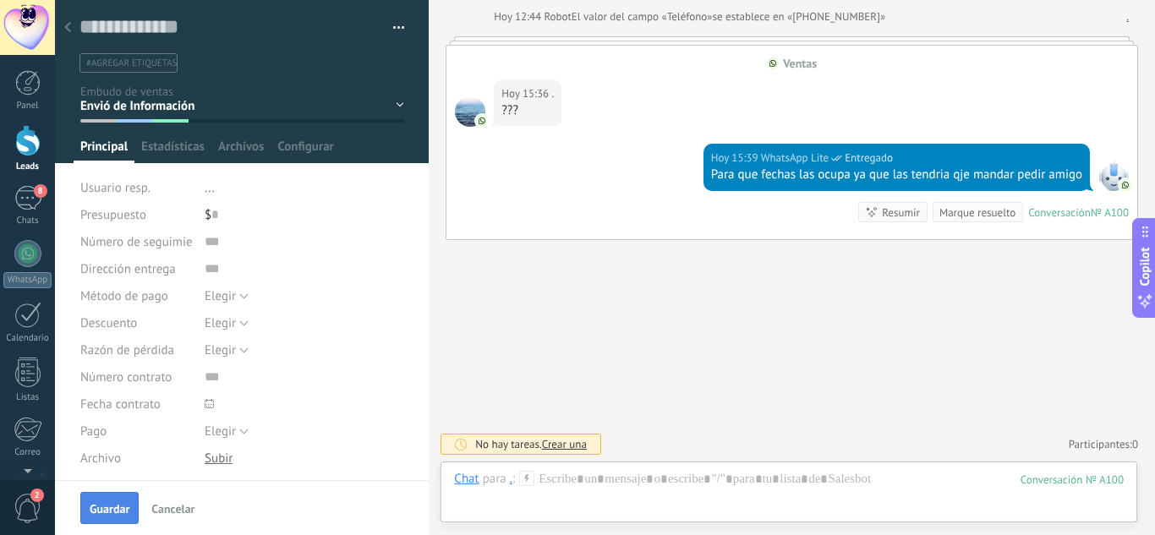
click at [110, 495] on button "Guardar" at bounding box center [109, 508] width 58 height 32
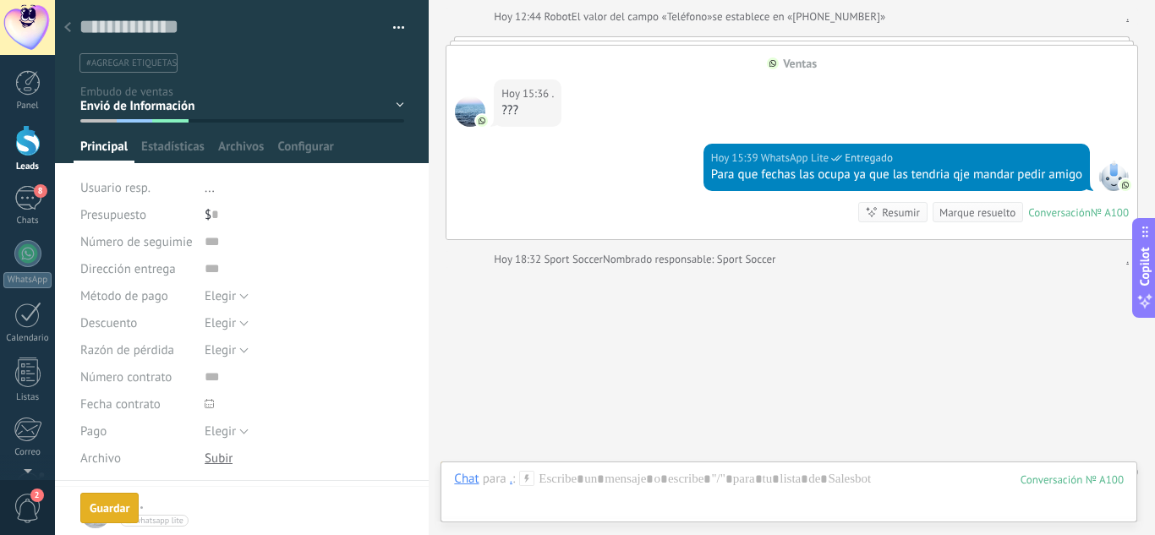
scroll to position [417, 0]
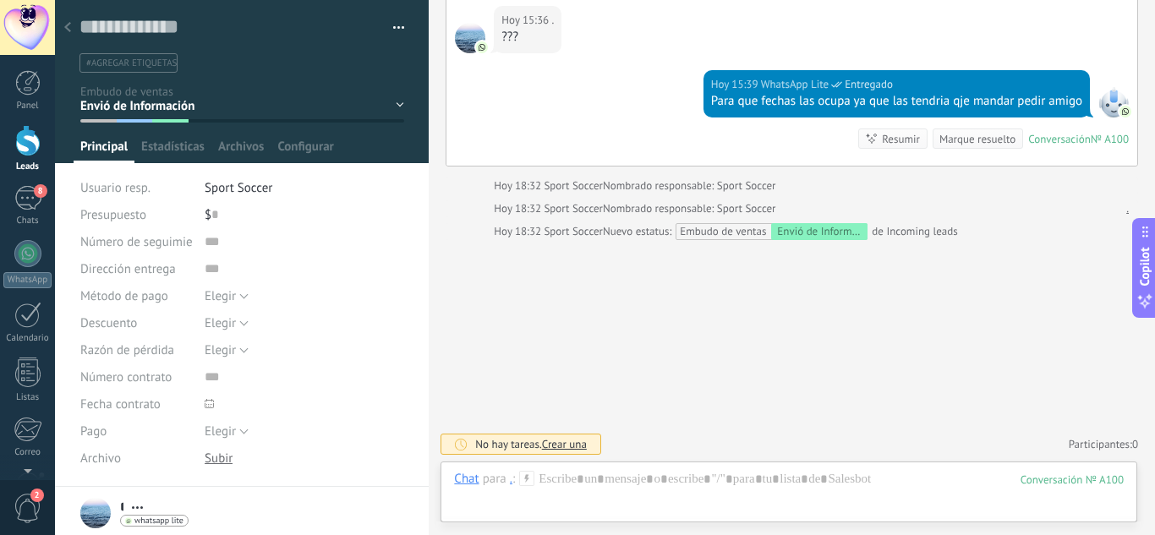
click at [57, 31] on div at bounding box center [68, 28] width 24 height 33
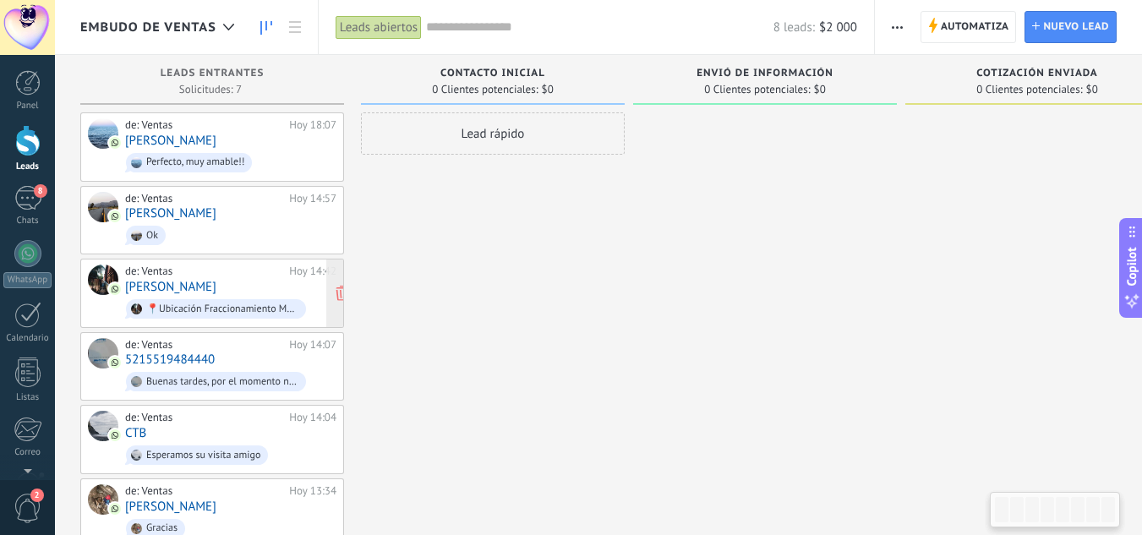
click at [167, 284] on link "[PERSON_NAME]" at bounding box center [170, 287] width 91 height 14
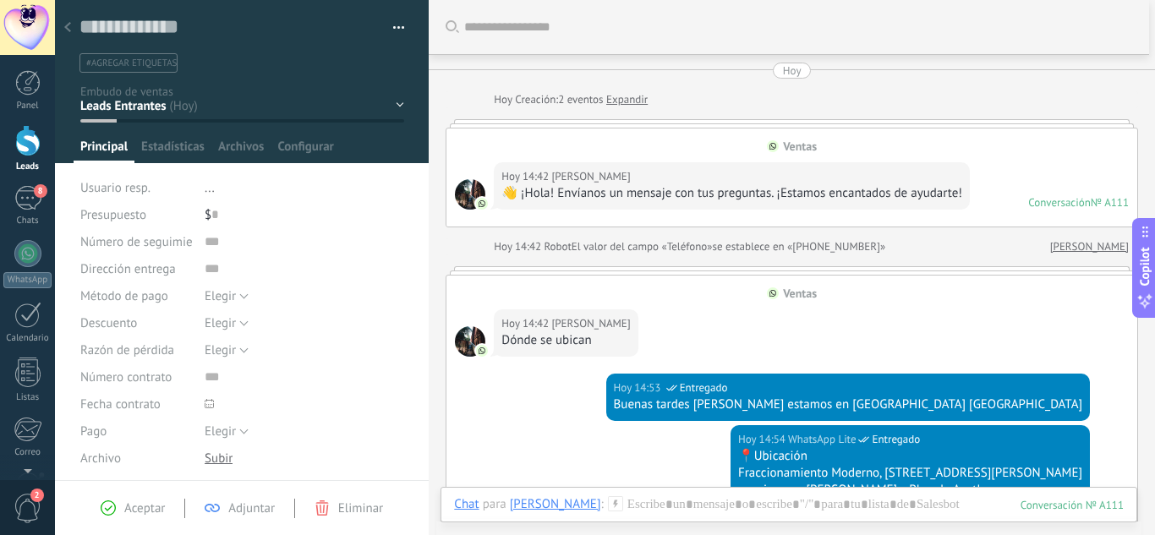
scroll to position [254, 0]
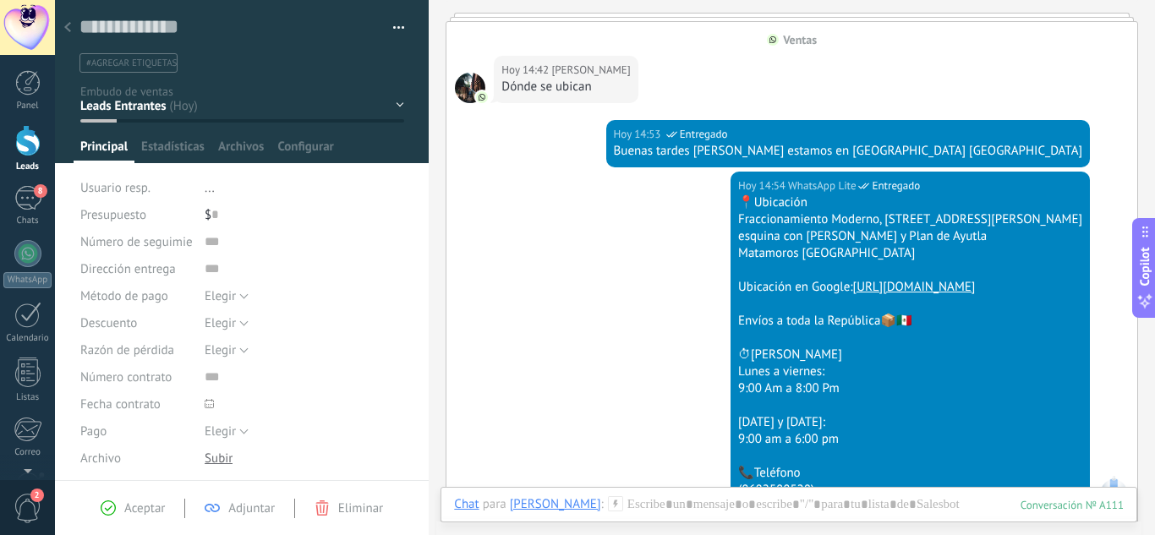
click at [0, 0] on div "Contacto Inicial Envió de Información Cotización Enviada Pendiente Pago Pago Co…" at bounding box center [0, 0] width 0 height 0
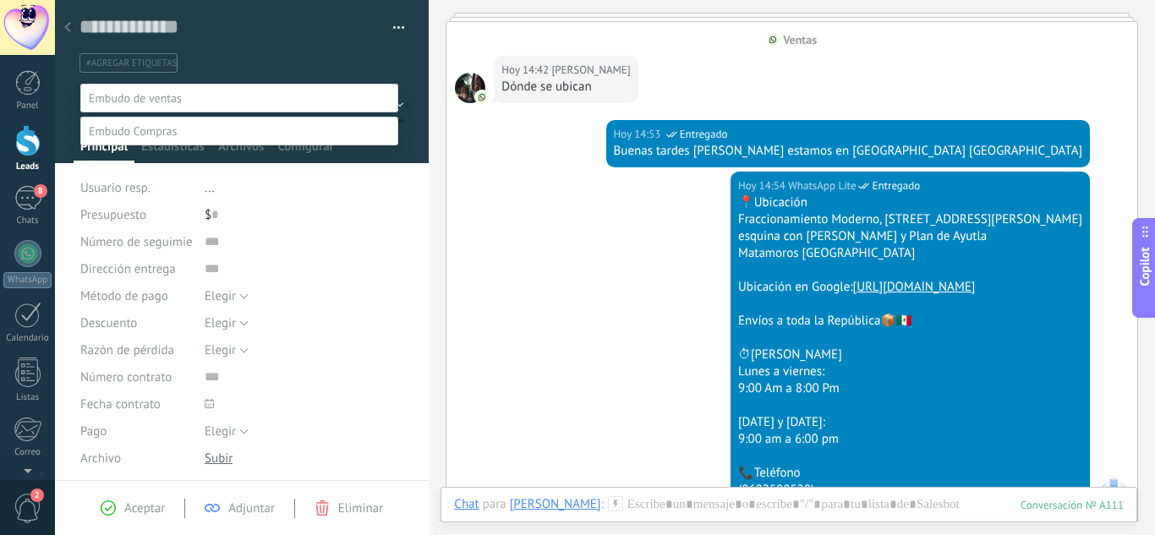
click at [0, 0] on label "Envió de Información" at bounding box center [0, 0] width 0 height 0
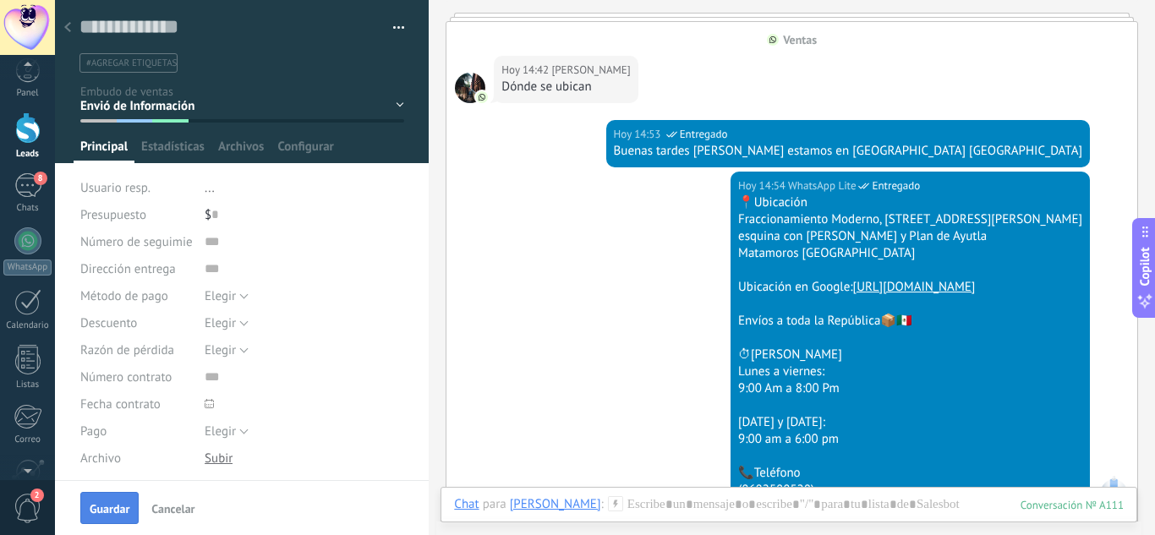
scroll to position [0, 0]
click at [119, 506] on span "Guardar" at bounding box center [110, 509] width 40 height 12
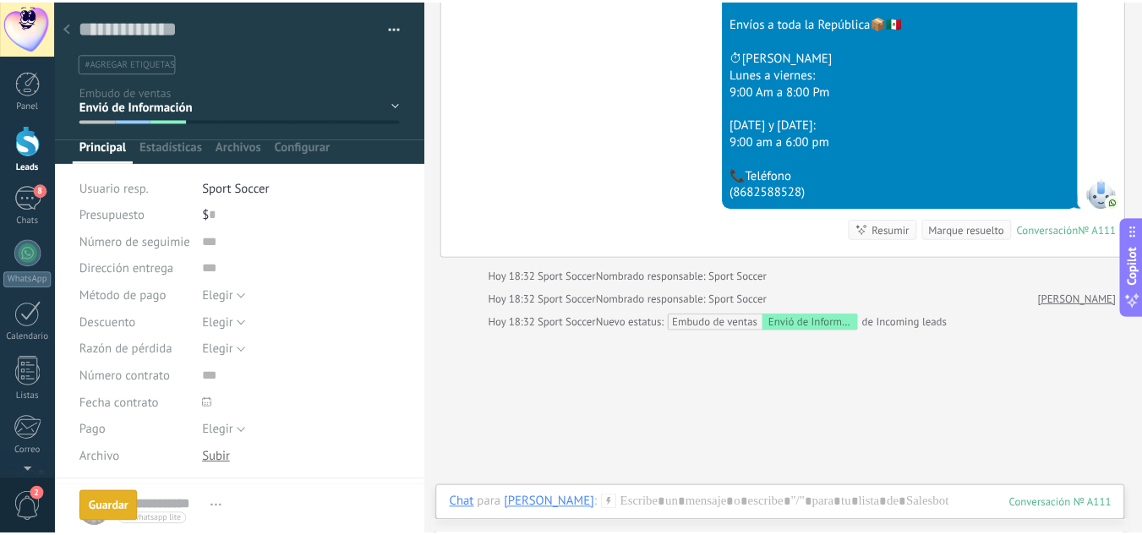
scroll to position [389, 0]
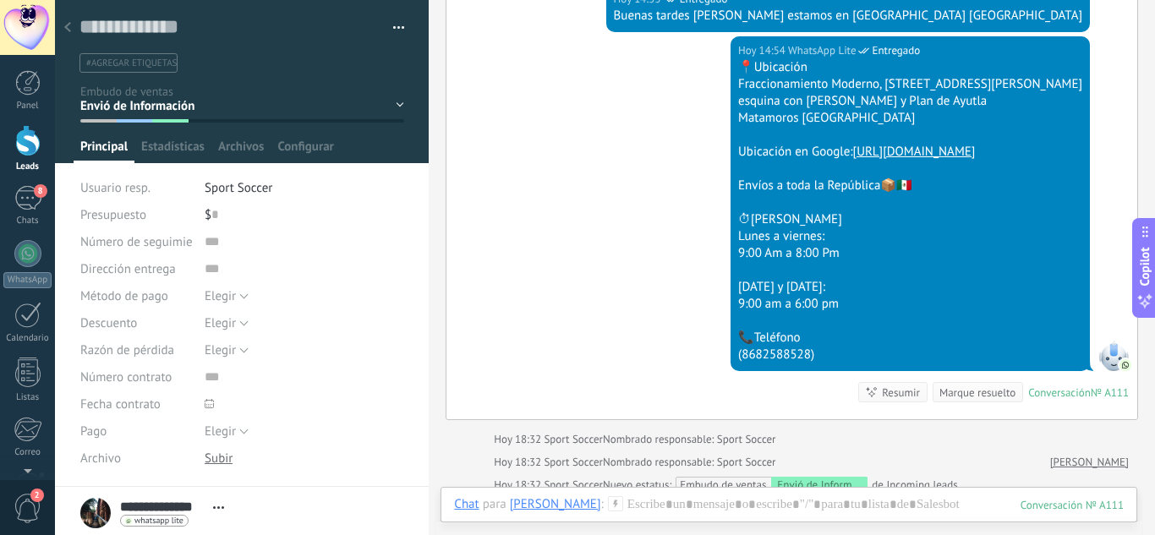
click at [68, 30] on use at bounding box center [67, 27] width 7 height 10
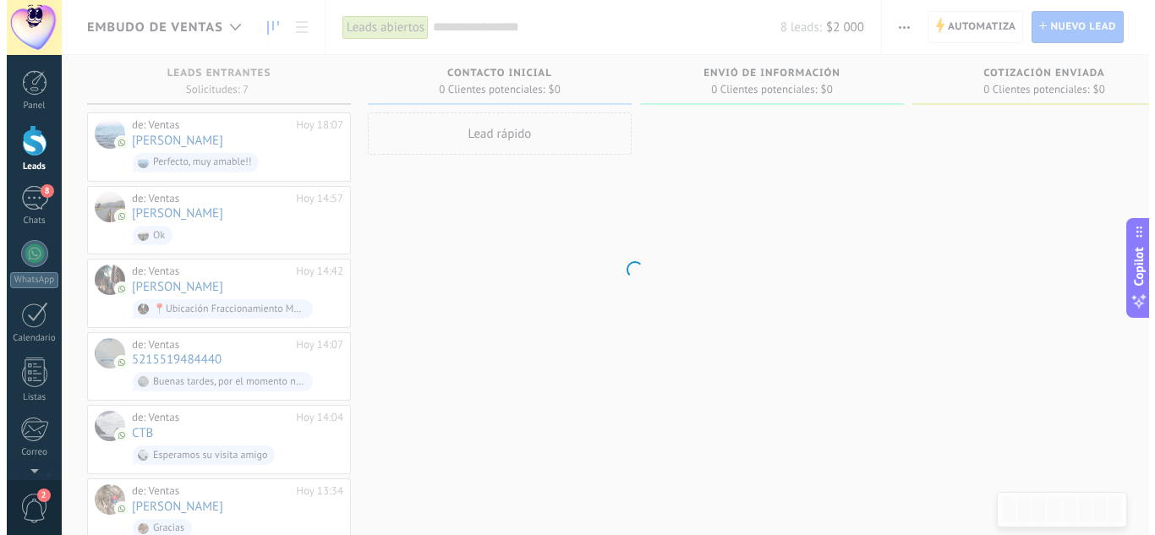
scroll to position [25, 0]
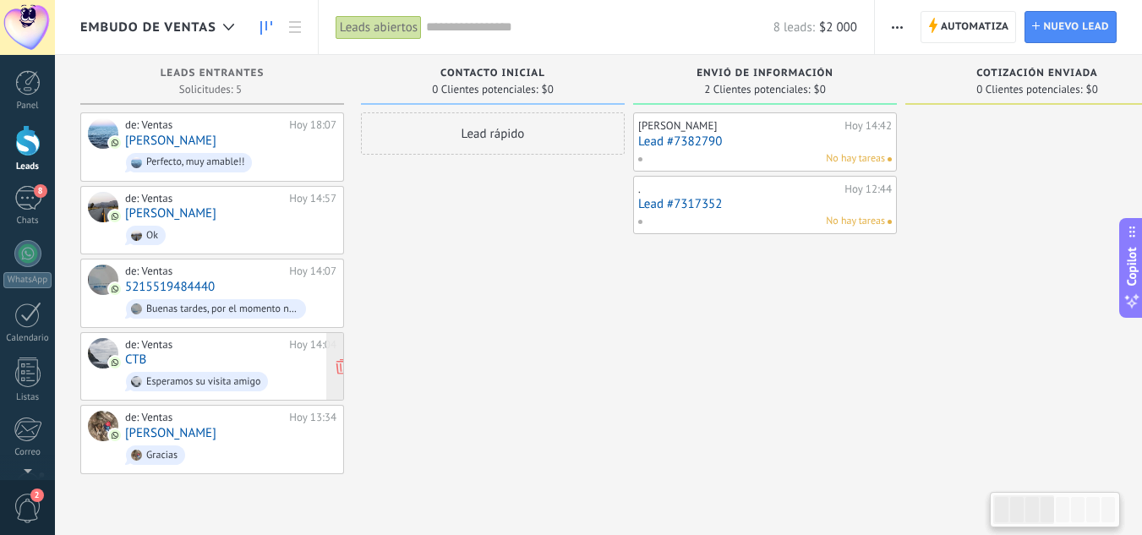
click at [142, 353] on link "CTB" at bounding box center [135, 360] width 21 height 14
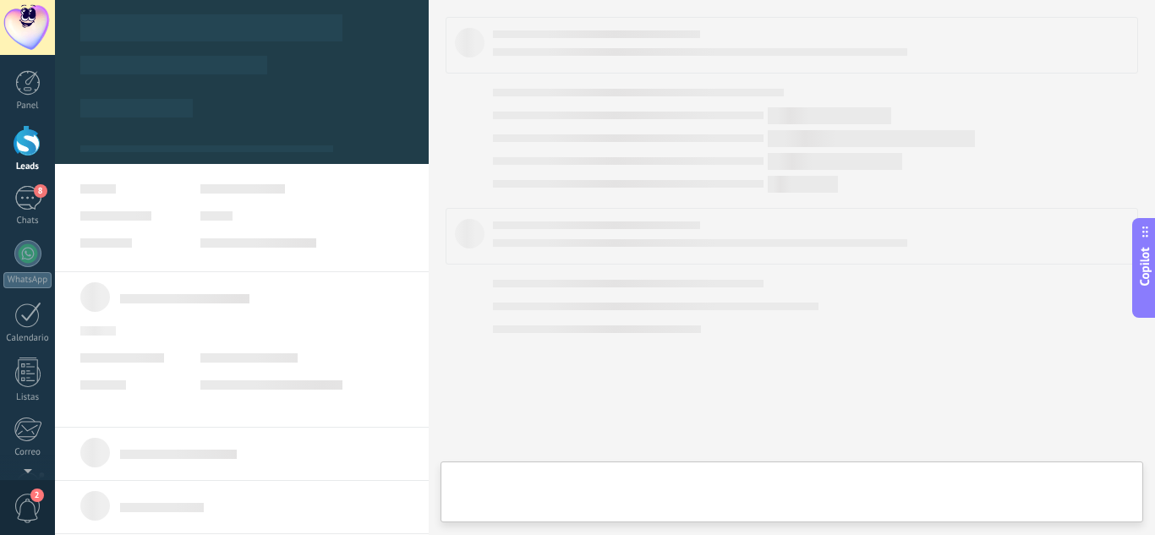
type textarea "**********"
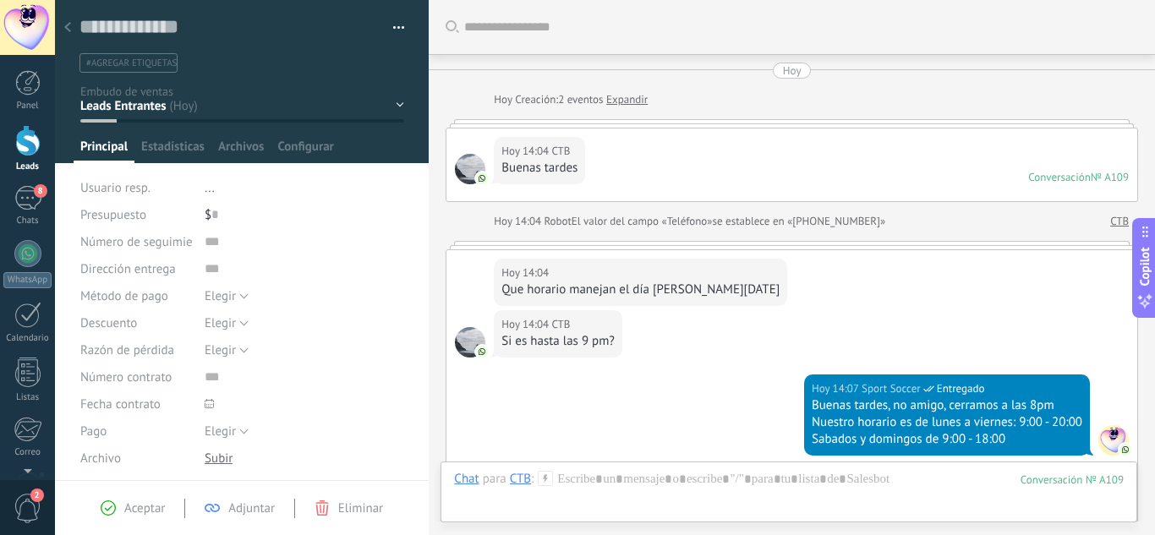
scroll to position [393, 0]
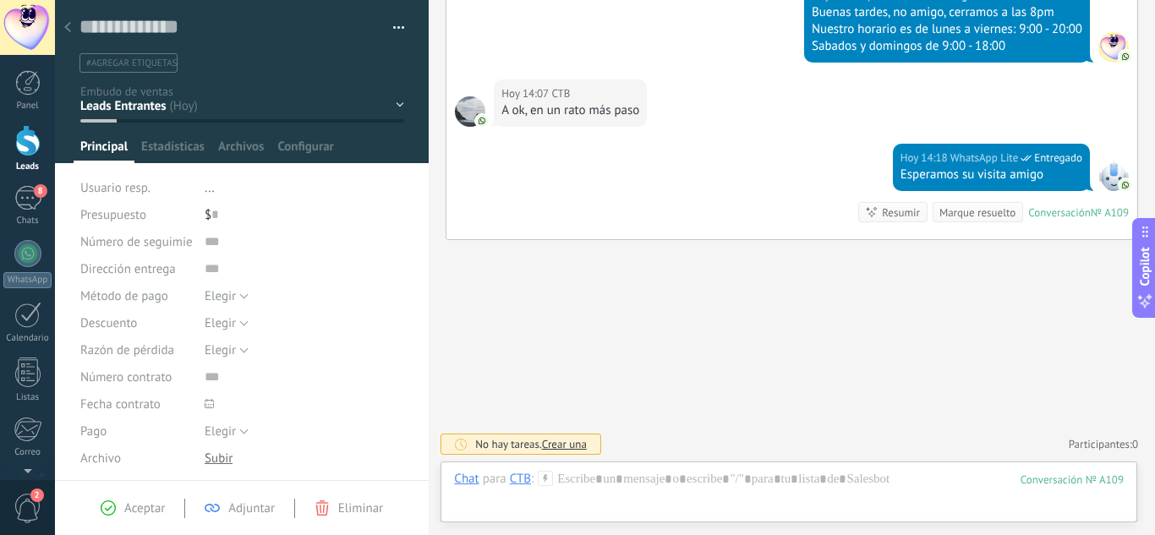
click at [0, 0] on div "Contacto Inicial Envió de Información Cotización Enviada Pendiente Pago Pago Co…" at bounding box center [0, 0] width 0 height 0
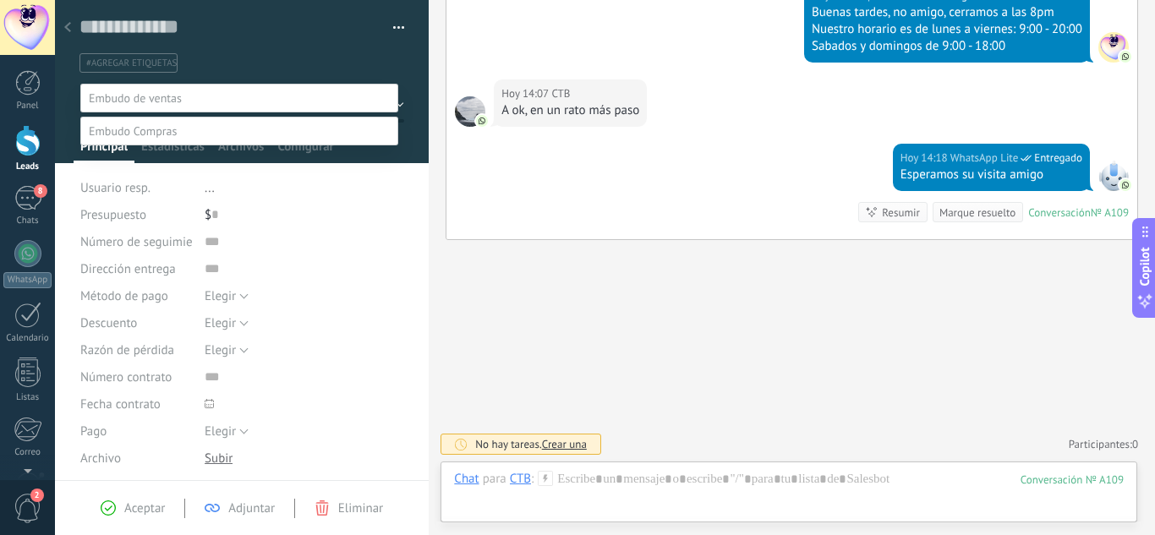
drag, startPoint x: 385, startPoint y: 110, endPoint x: 719, endPoint y: 277, distance: 374.3
click at [788, 325] on div at bounding box center [605, 267] width 1100 height 535
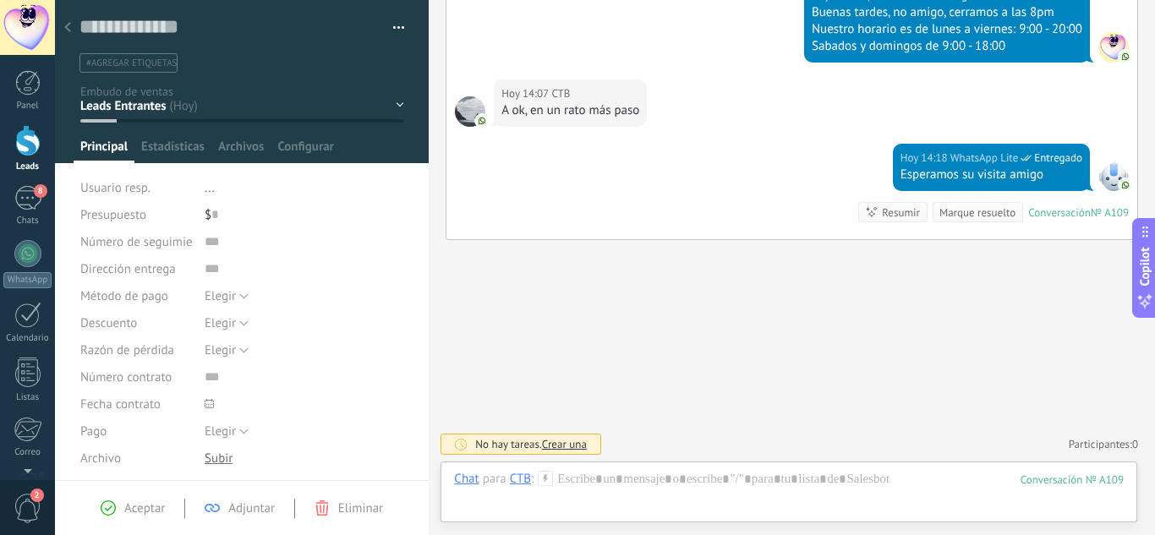
click at [0, 0] on div "Contacto Inicial Envió de Información Cotización Enviada Pendiente Pago Pago Co…" at bounding box center [0, 0] width 0 height 0
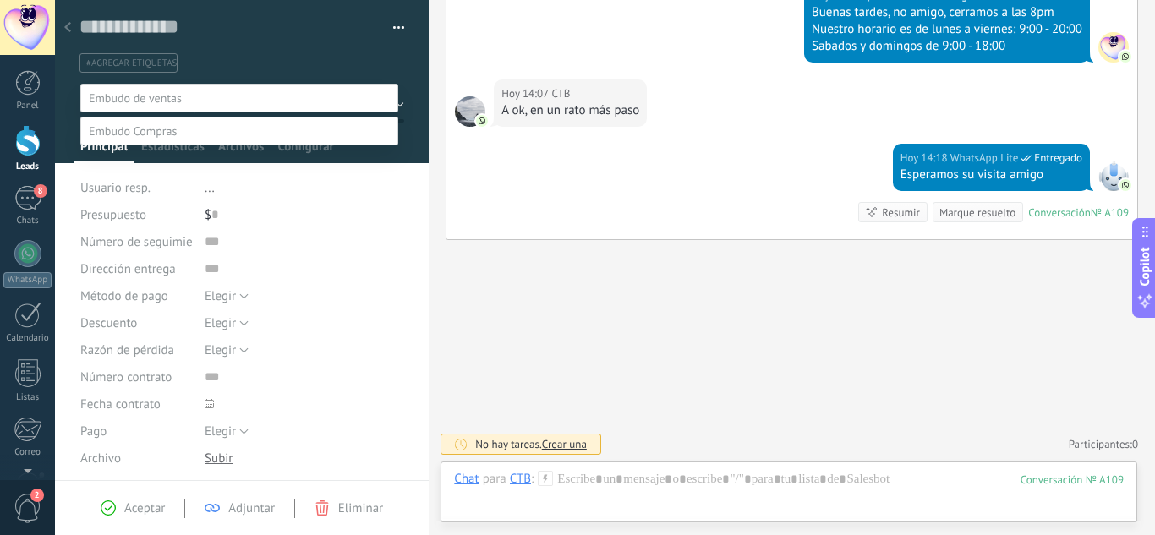
click at [585, 178] on div at bounding box center [605, 267] width 1100 height 535
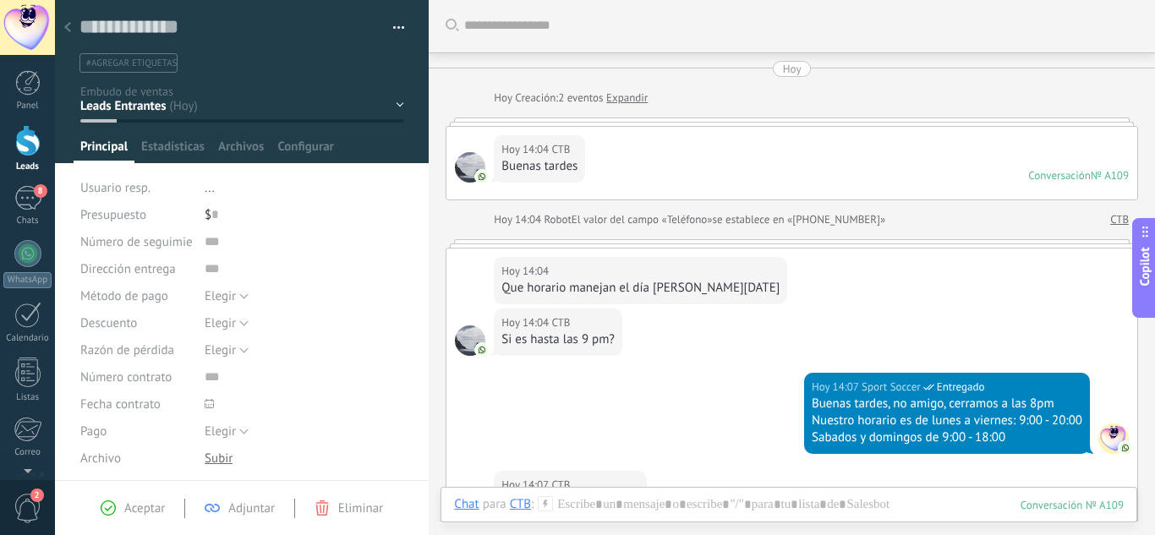
scroll to position [0, 0]
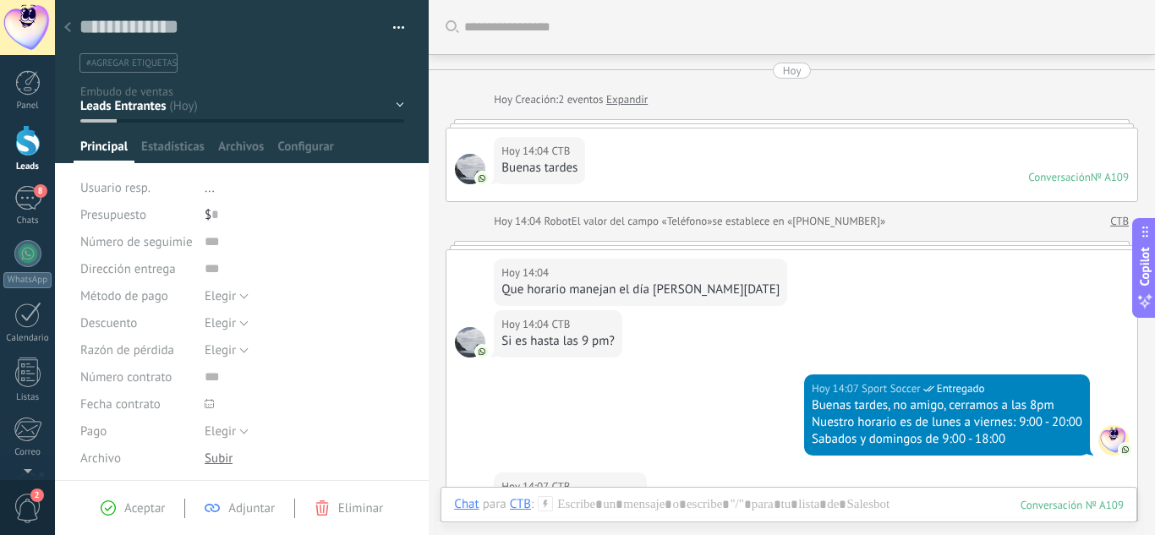
click at [472, 346] on div at bounding box center [470, 342] width 30 height 30
click at [0, 0] on div "Contacto Inicial Envió de Información Cotización Enviada Pendiente Pago Pago Co…" at bounding box center [0, 0] width 0 height 0
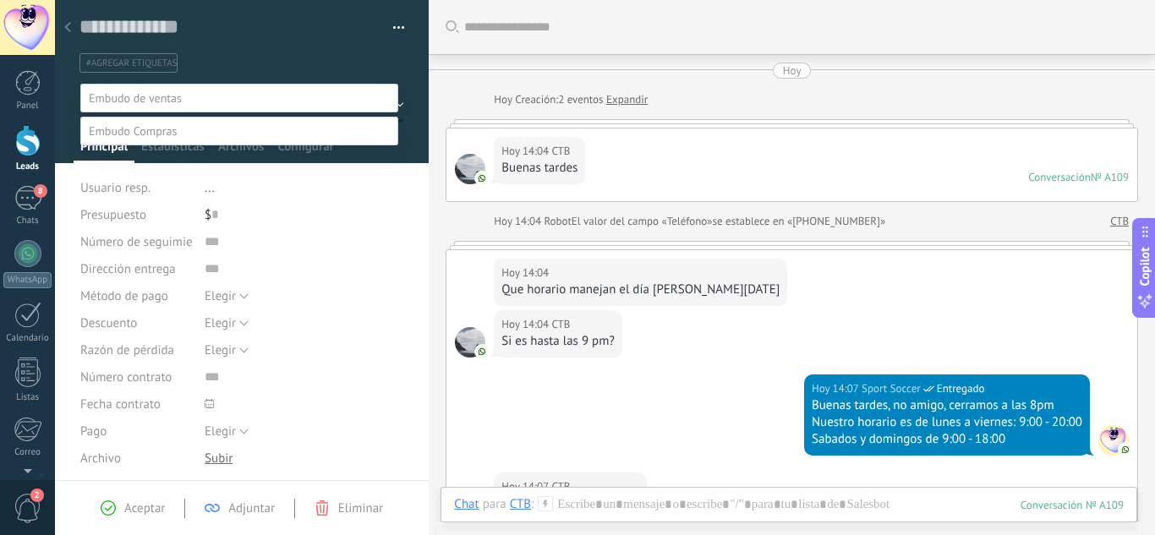
click at [0, 0] on label "Producto Entregado" at bounding box center [0, 0] width 0 height 0
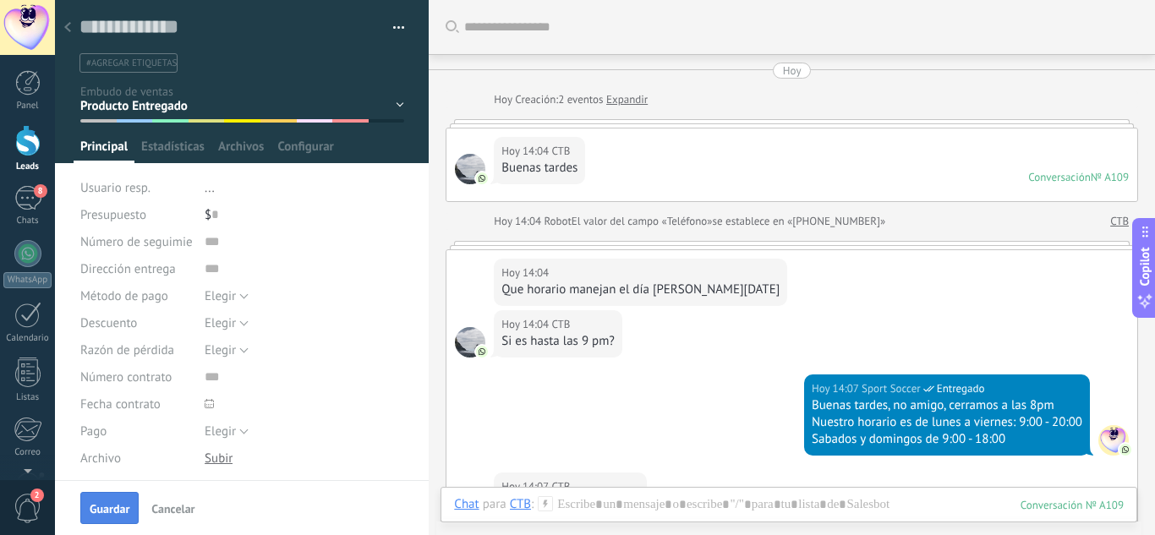
click at [104, 507] on span "Guardar" at bounding box center [110, 509] width 40 height 12
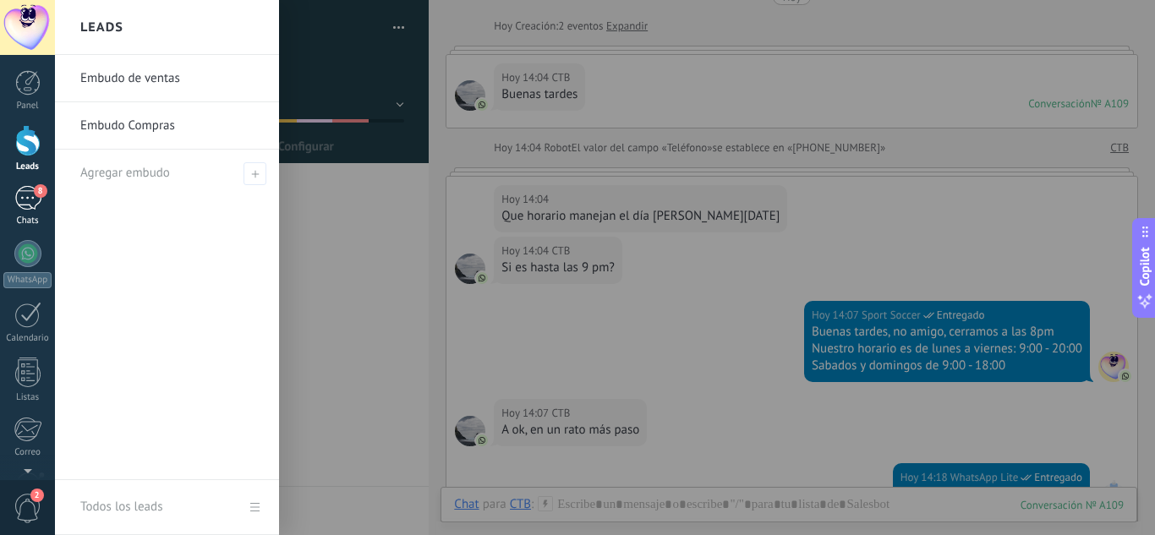
click at [30, 205] on div "8" at bounding box center [27, 198] width 27 height 25
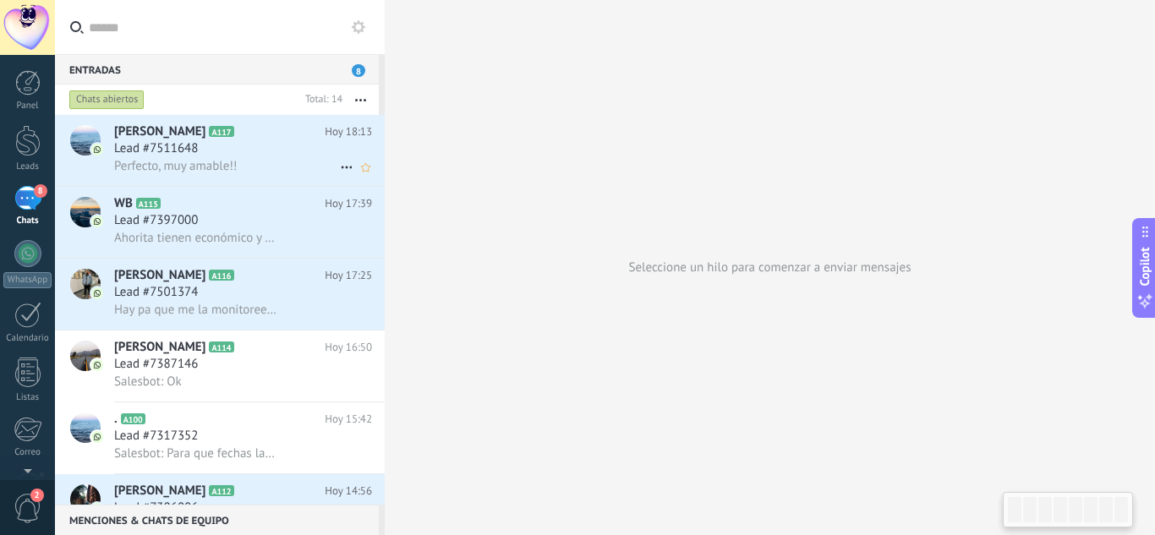
drag, startPoint x: 218, startPoint y: 151, endPoint x: 169, endPoint y: 148, distance: 49.1
click at [169, 148] on span "Lead #7511648" at bounding box center [156, 148] width 84 height 17
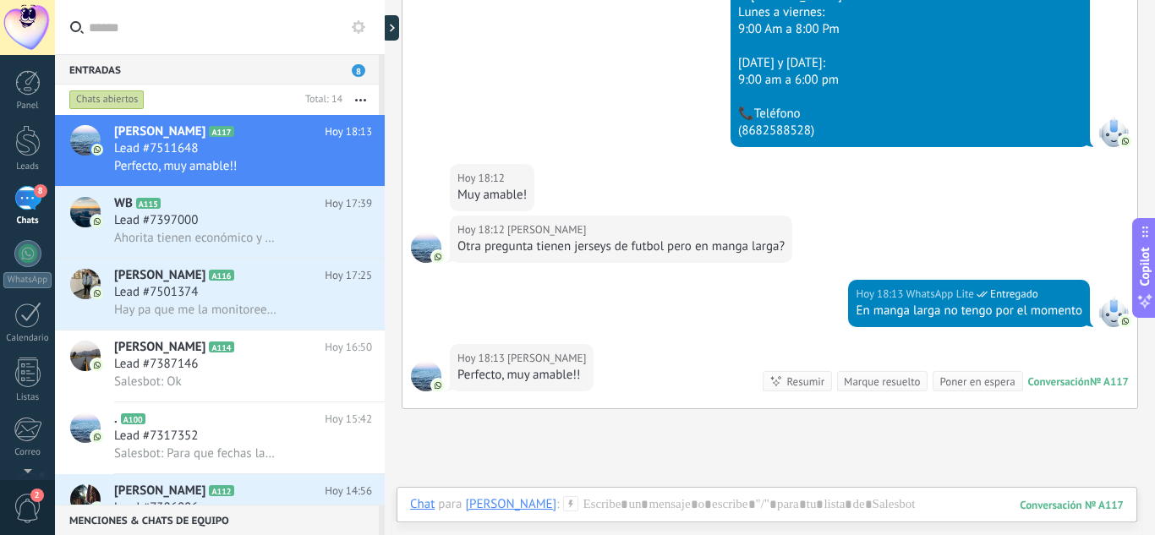
scroll to position [916, 0]
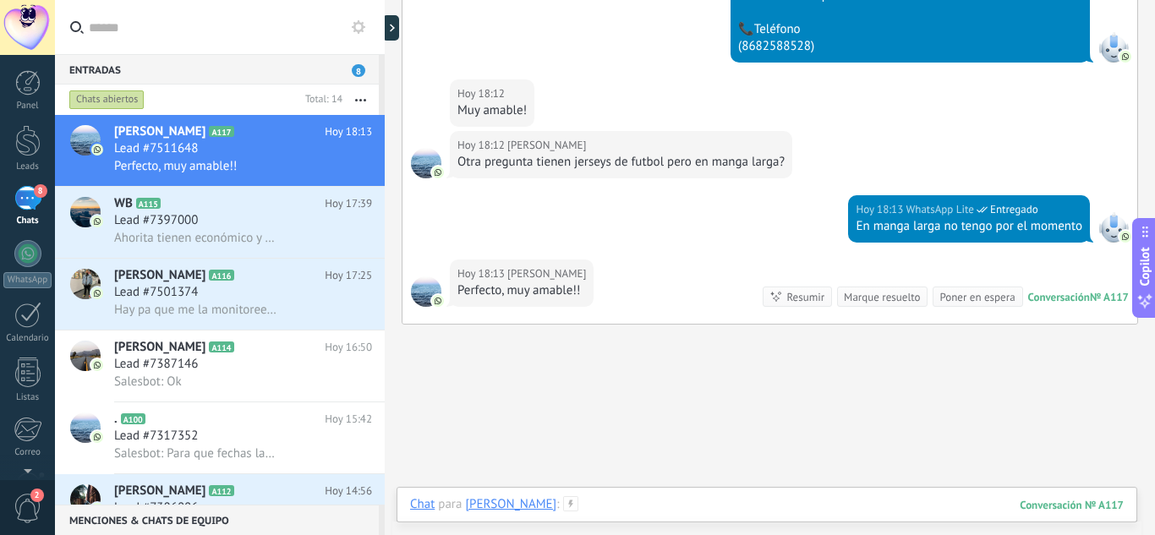
click at [556, 505] on div at bounding box center [767, 521] width 714 height 51
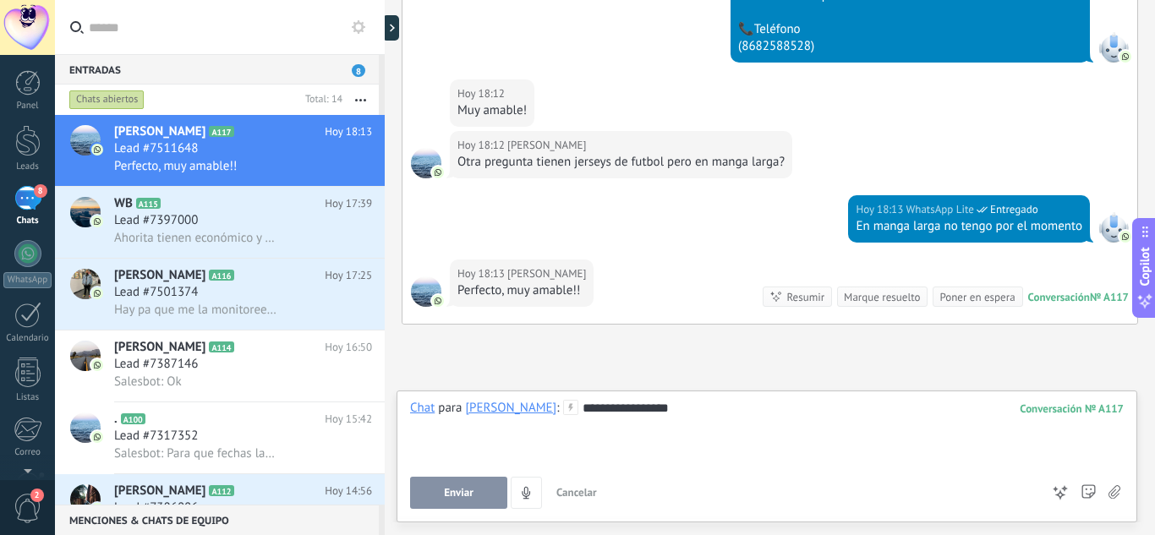
click at [457, 495] on span "Enviar" at bounding box center [459, 493] width 30 height 12
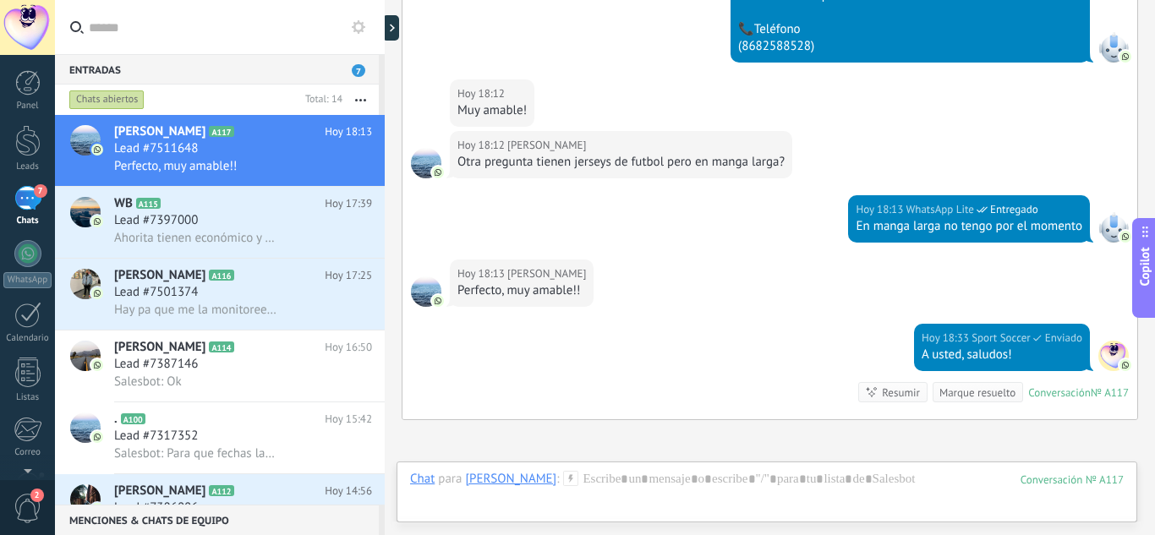
scroll to position [1096, 0]
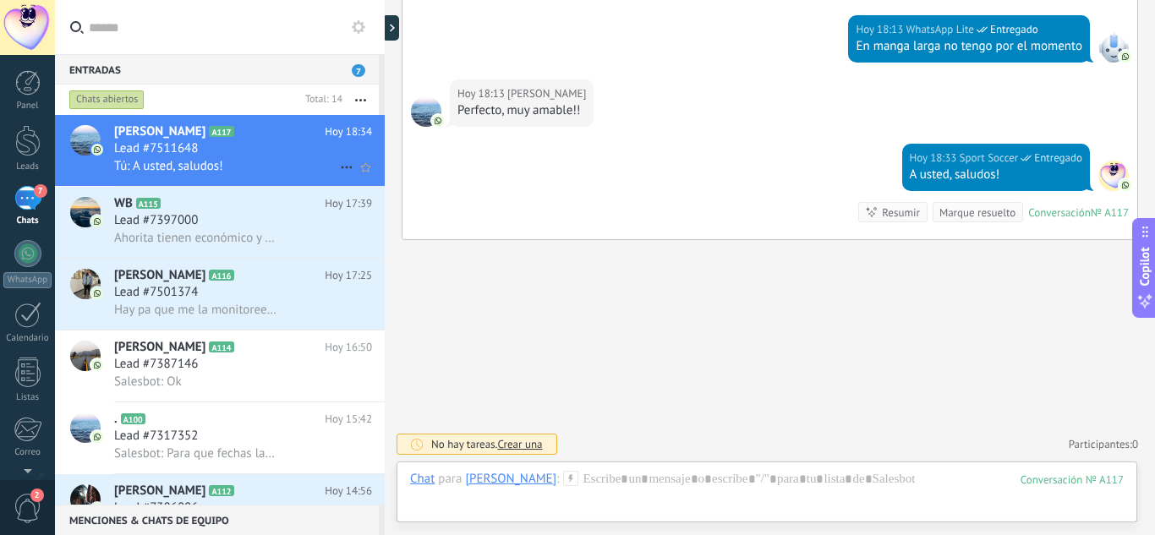
click at [244, 137] on h2 "Anna A117" at bounding box center [219, 131] width 210 height 17
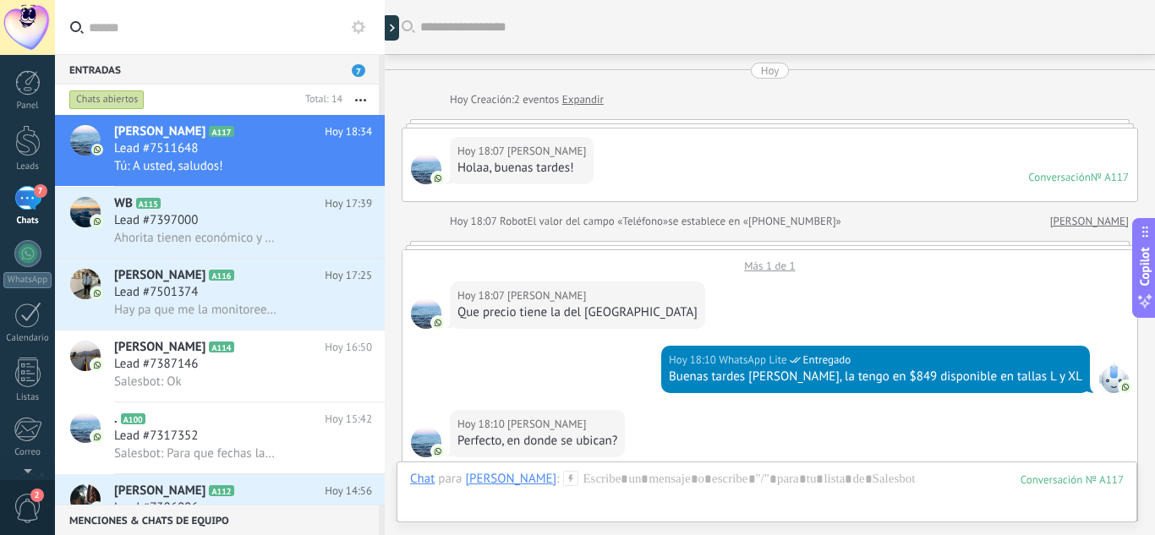
scroll to position [978, 0]
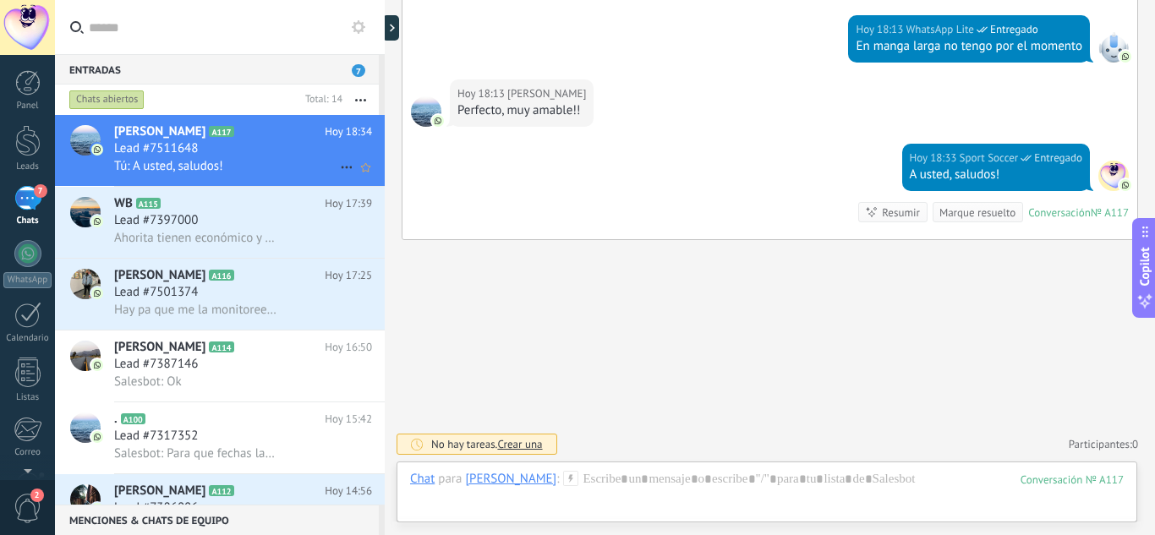
click at [152, 137] on h2 "Anna A117" at bounding box center [219, 131] width 210 height 17
click at [127, 146] on span "Lead #7511648" at bounding box center [156, 148] width 84 height 17
click at [113, 136] on div at bounding box center [84, 150] width 59 height 71
click at [77, 135] on div at bounding box center [85, 140] width 30 height 30
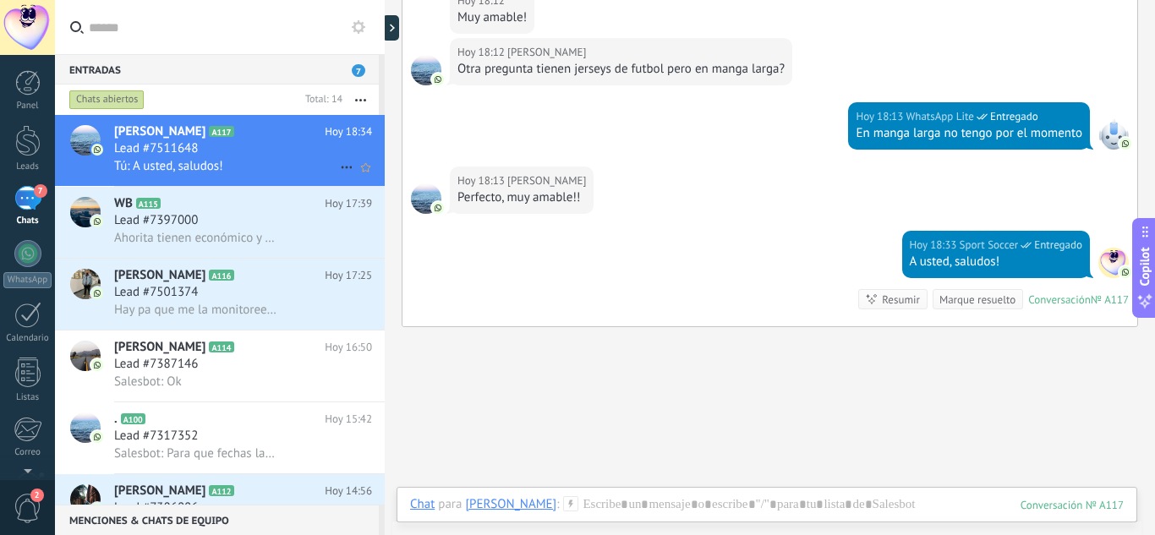
scroll to position [894, 0]
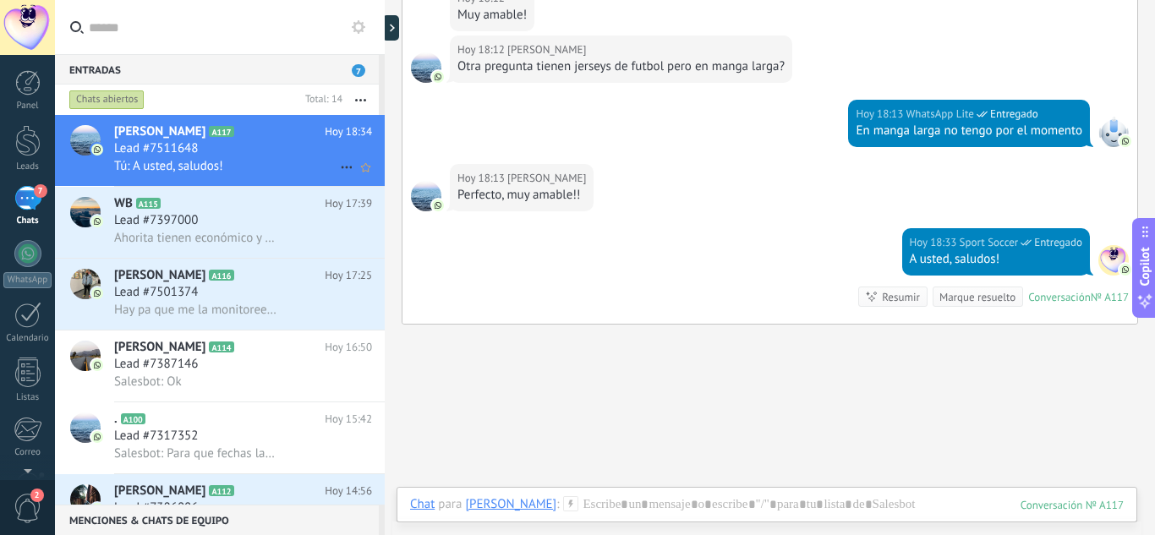
click at [151, 148] on span "Lead #7511648" at bounding box center [156, 148] width 84 height 17
click at [138, 380] on span "Salesbot: Ok" at bounding box center [148, 382] width 68 height 16
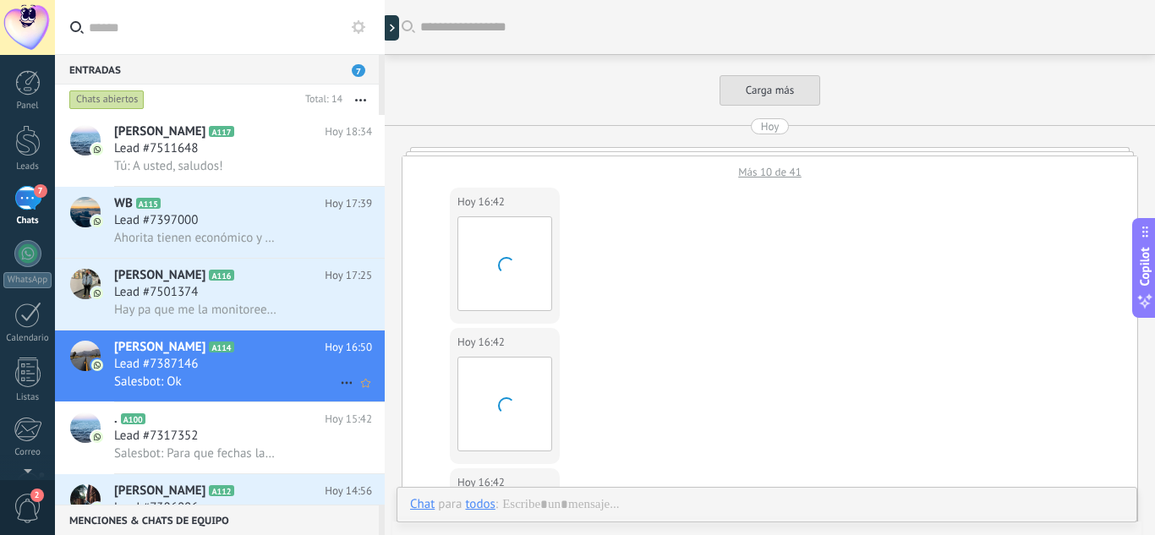
scroll to position [1172, 0]
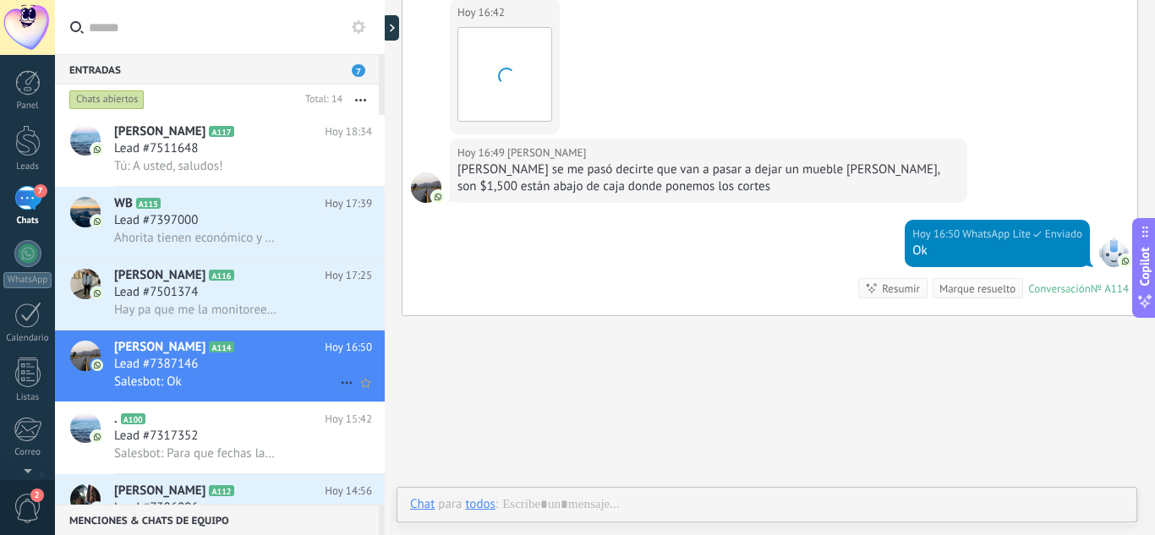
click at [85, 350] on div at bounding box center [85, 356] width 30 height 30
click at [158, 358] on span "Lead #7387146" at bounding box center [156, 364] width 84 height 17
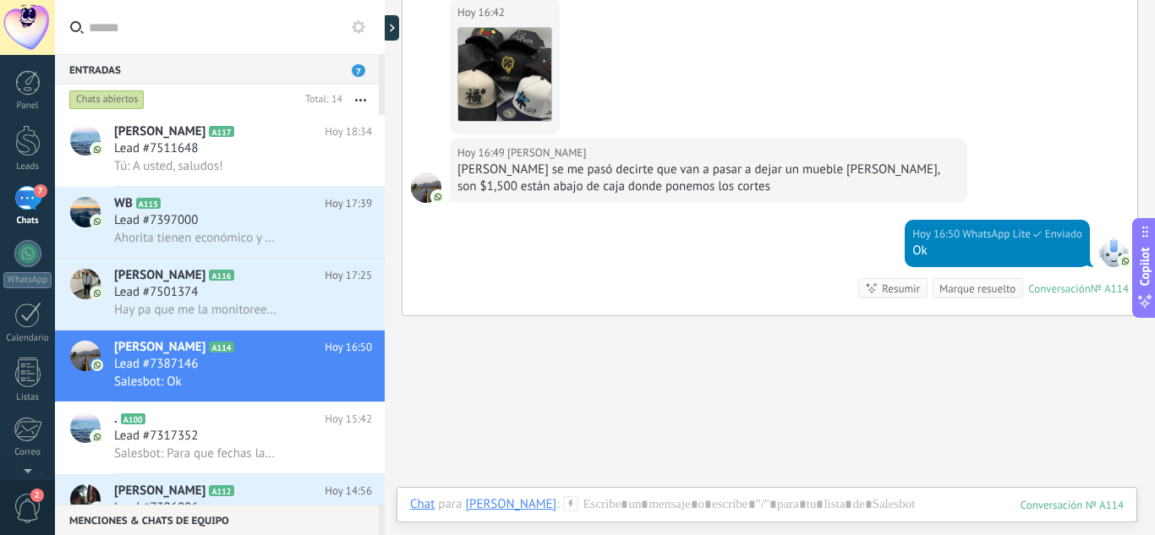
click at [25, 201] on div "7" at bounding box center [27, 198] width 27 height 25
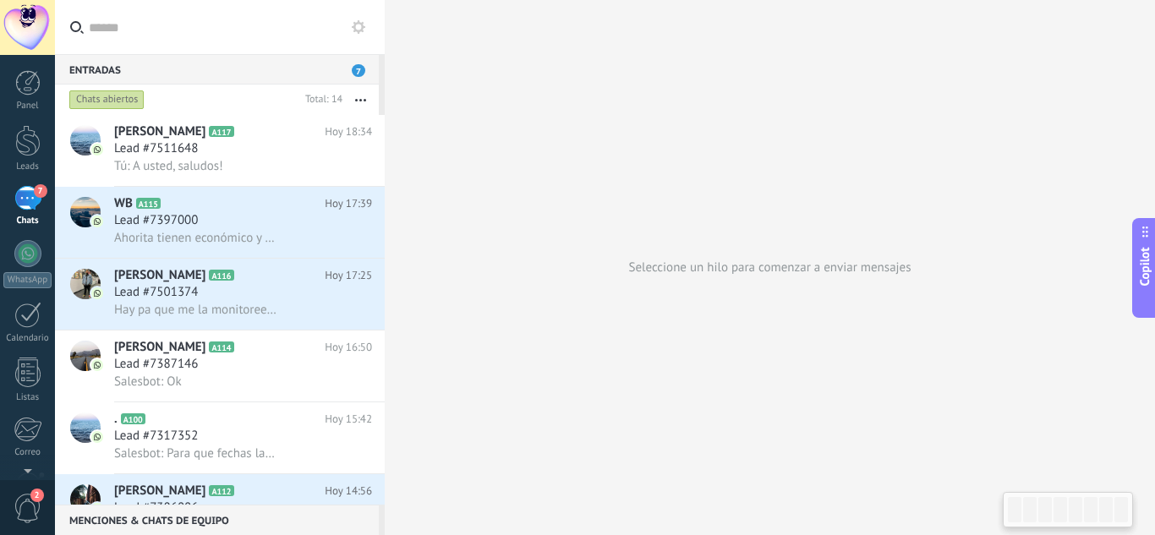
click at [25, 194] on div "7" at bounding box center [27, 198] width 27 height 25
click at [124, 150] on span "Lead #7511648" at bounding box center [156, 148] width 84 height 17
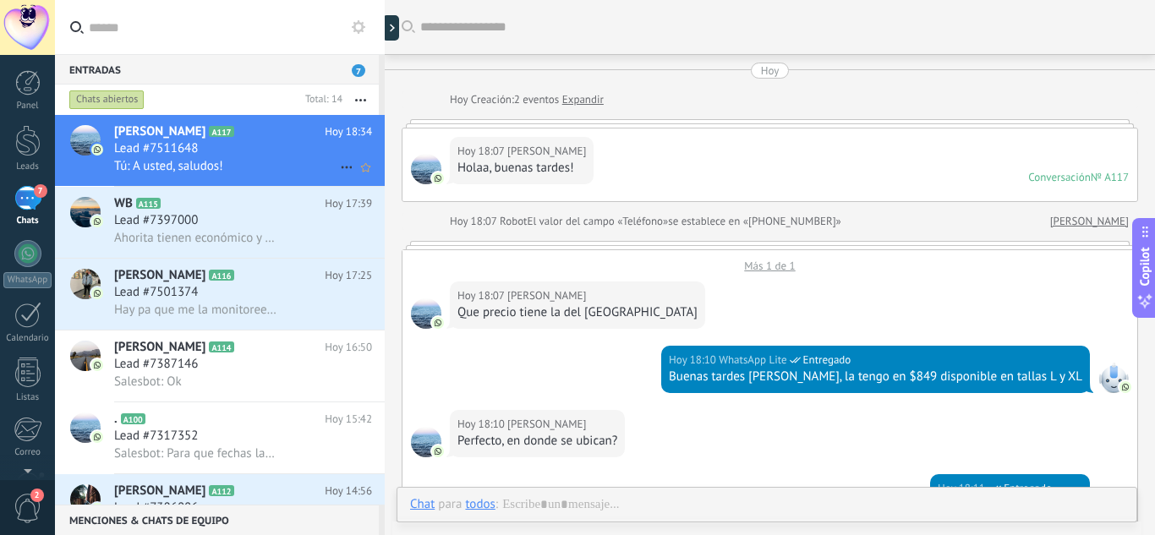
click at [84, 136] on div at bounding box center [85, 140] width 30 height 30
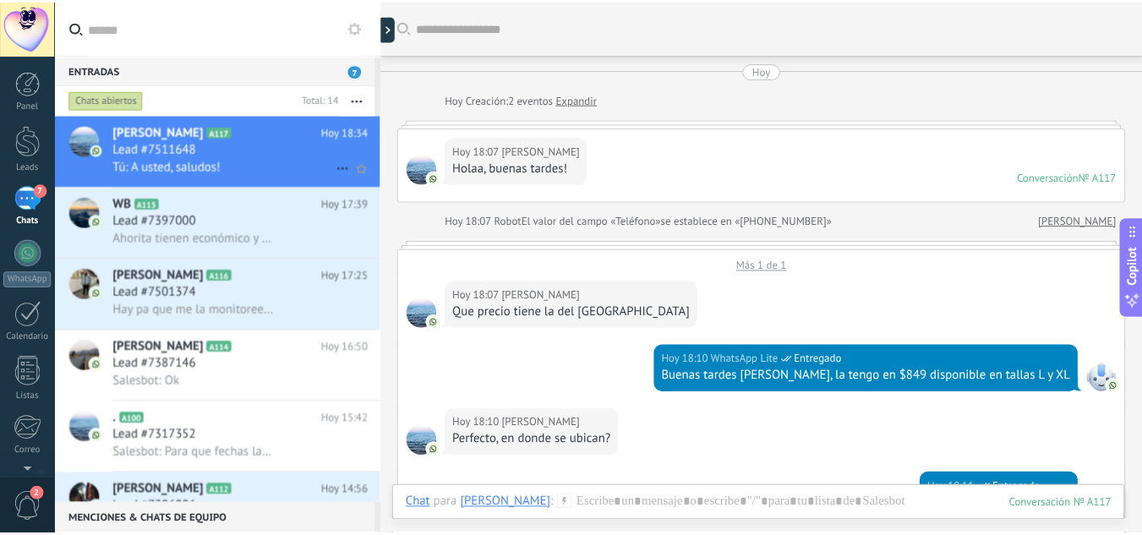
scroll to position [902, 0]
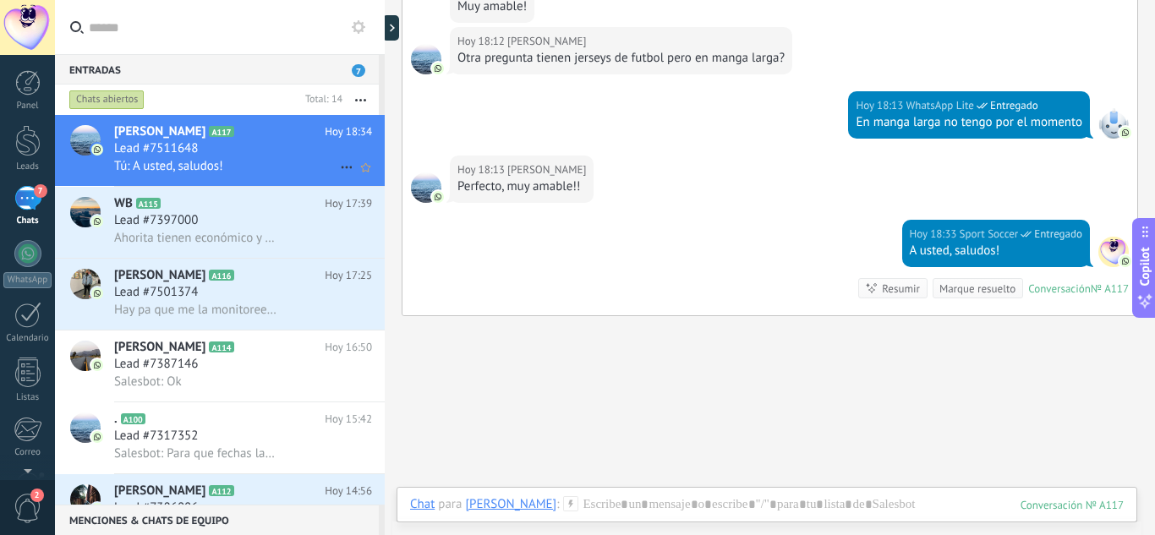
click at [336, 169] on icon at bounding box center [346, 167] width 20 height 20
click at [209, 143] on div at bounding box center [577, 267] width 1155 height 535
click at [30, 158] on link "Leads" at bounding box center [27, 148] width 55 height 47
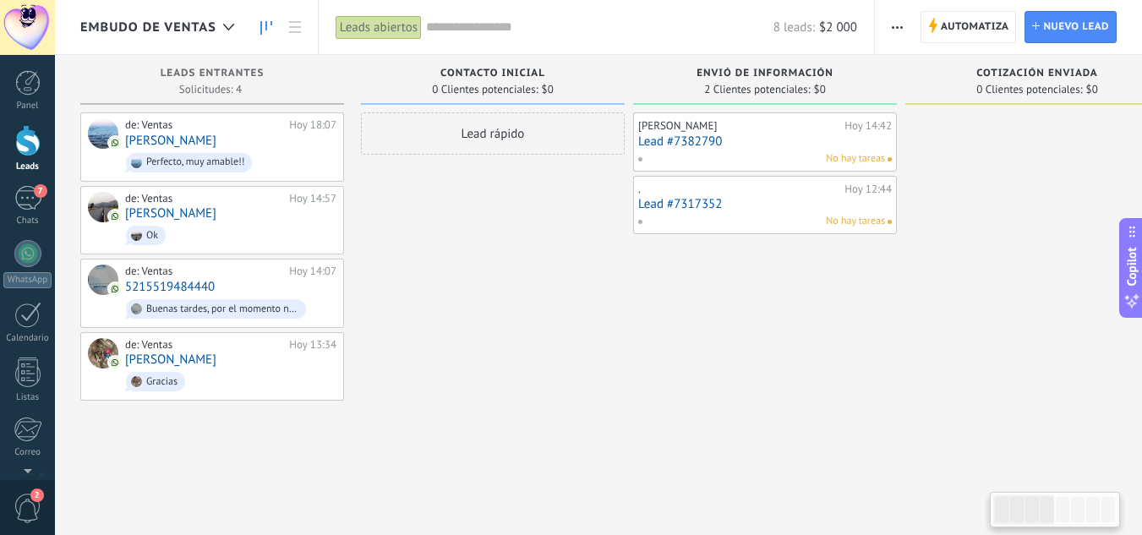
drag, startPoint x: 30, startPoint y: 158, endPoint x: 407, endPoint y: 309, distance: 406.0
click at [569, 407] on div "Lead rápido" at bounding box center [493, 269] width 264 height 314
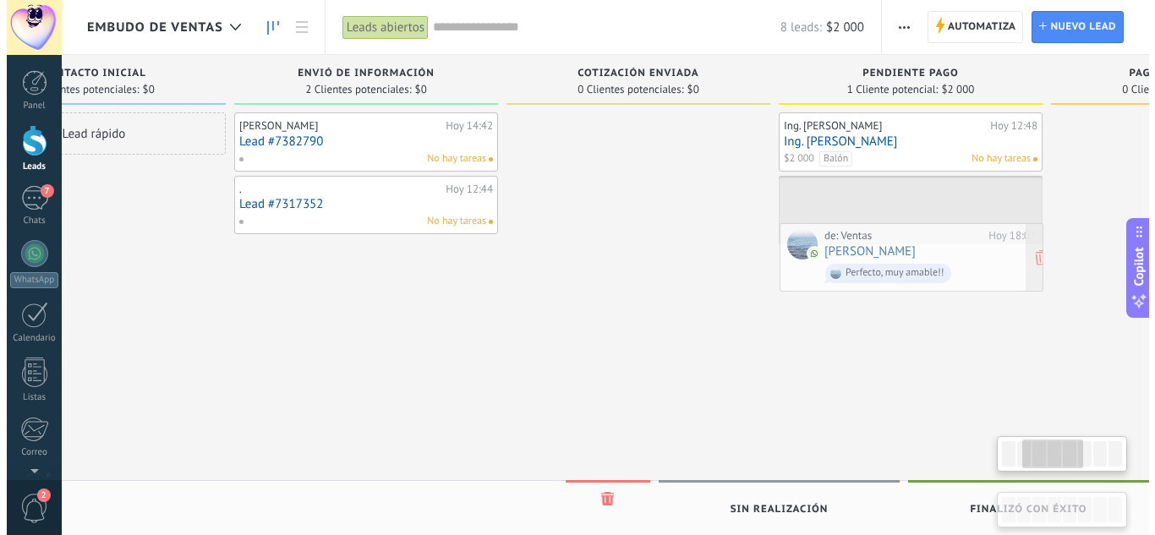
scroll to position [0, 423]
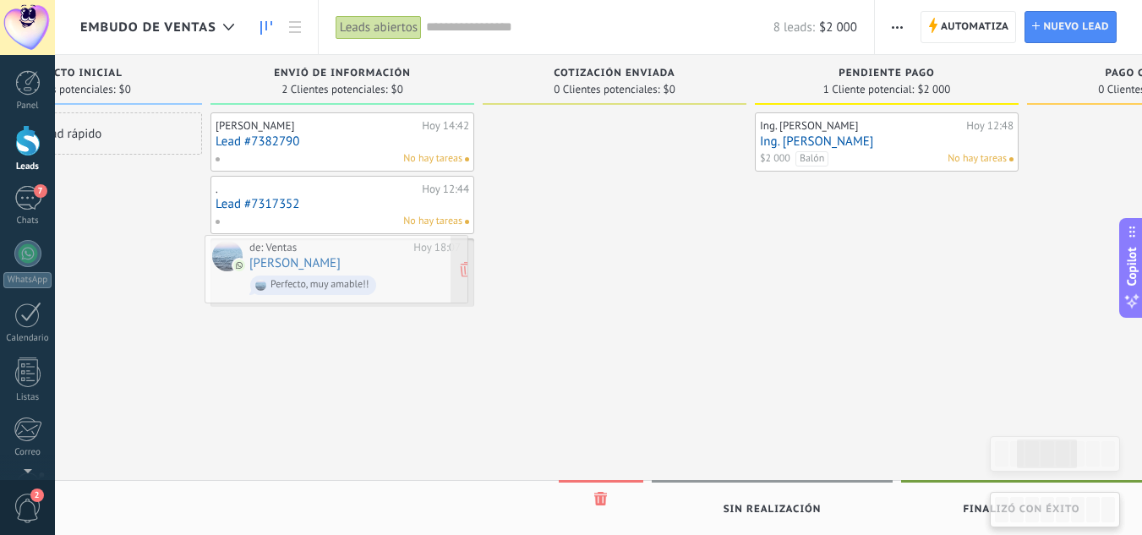
drag, startPoint x: 152, startPoint y: 136, endPoint x: 276, endPoint y: 259, distance: 174.6
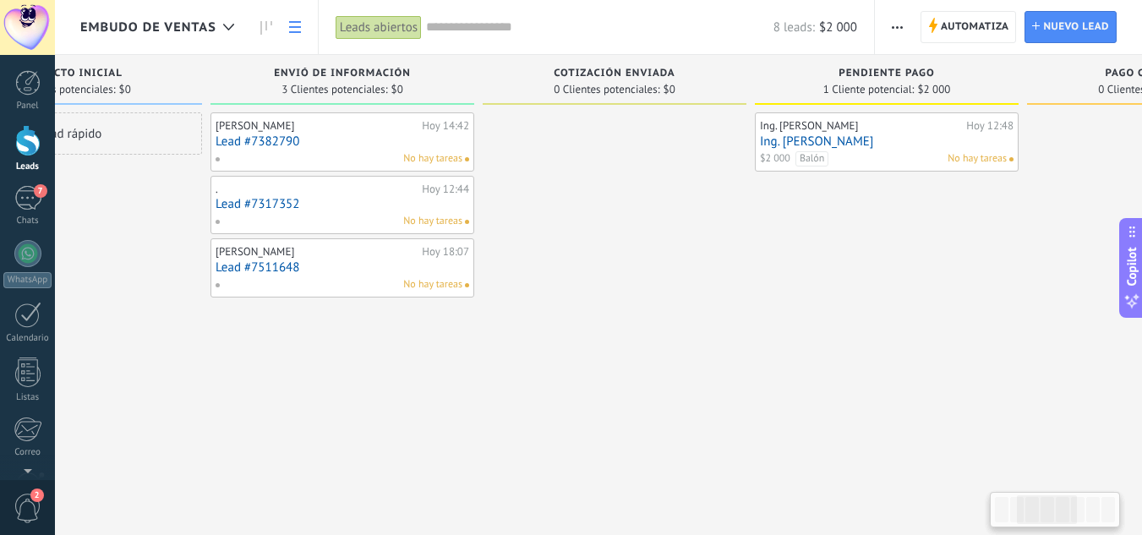
click at [294, 18] on link at bounding box center [295, 27] width 29 height 33
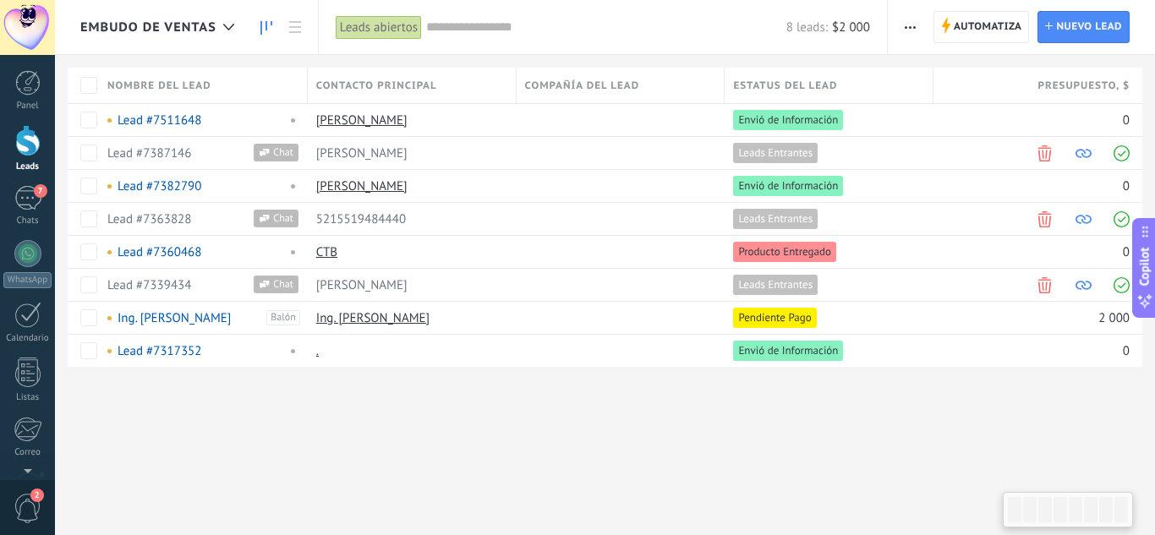
click at [267, 25] on icon at bounding box center [266, 28] width 12 height 14
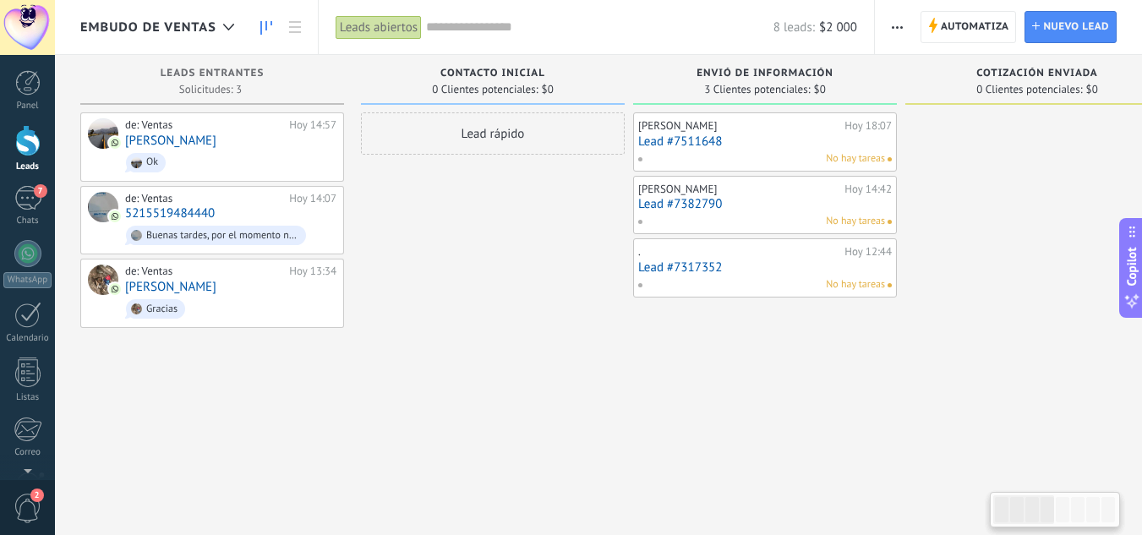
click at [900, 26] on icon "button" at bounding box center [897, 27] width 11 height 3
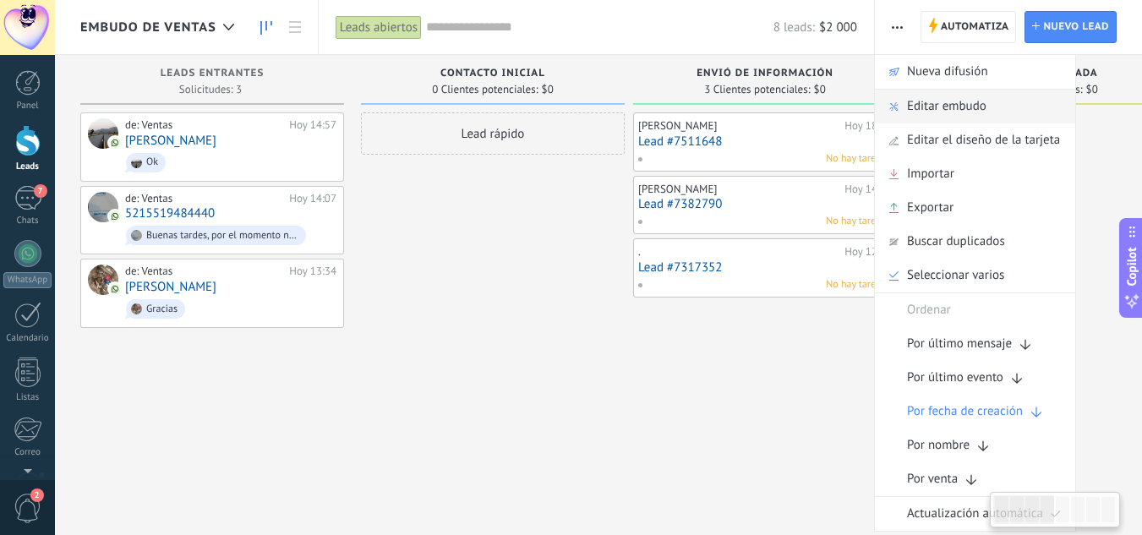
click at [942, 99] on span "Editar embudo" at bounding box center [946, 107] width 79 height 34
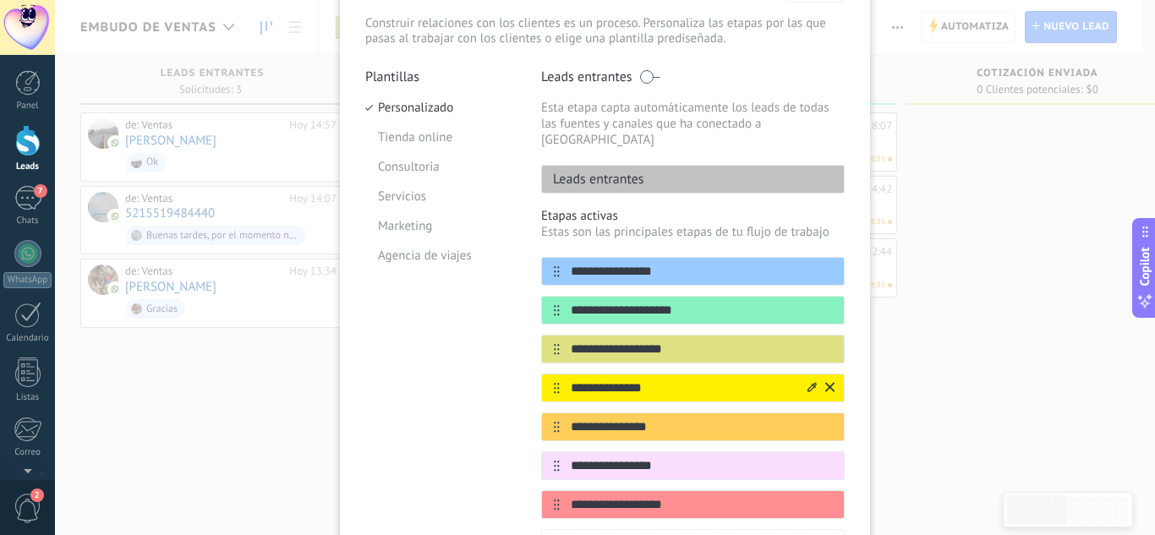
scroll to position [254, 0]
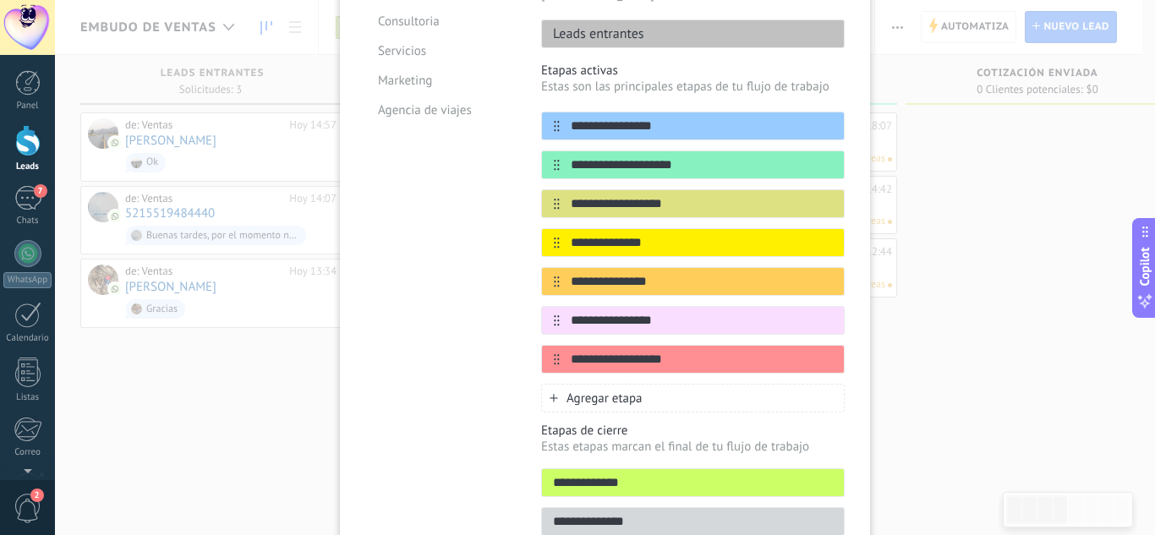
click at [577, 391] on span "Agregar etapa" at bounding box center [604, 399] width 76 height 16
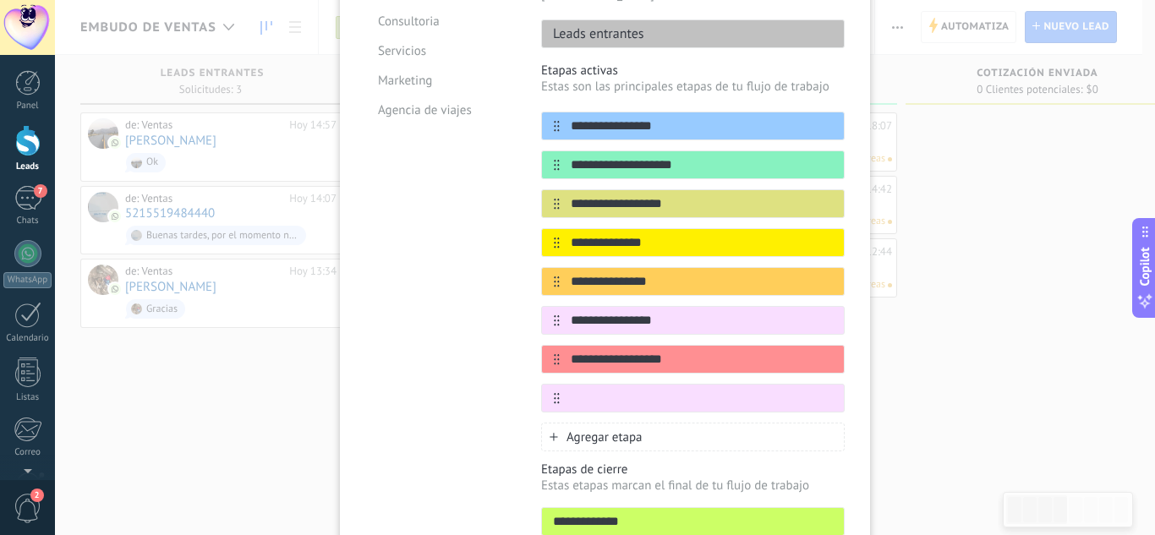
type input "*"
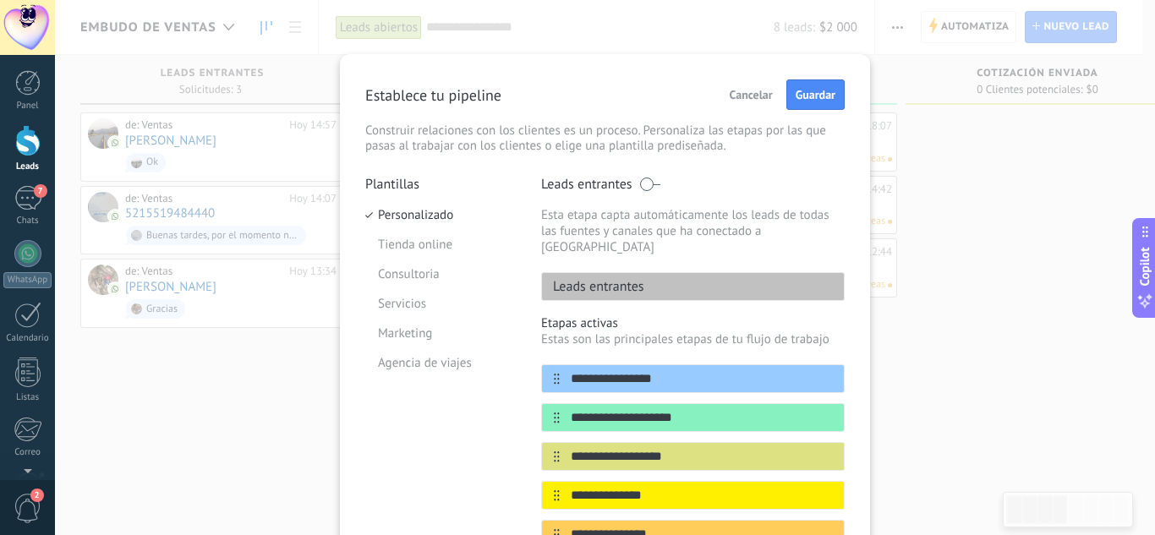
scroll to position [0, 0]
type input "**********"
click at [798, 96] on span "Guardar" at bounding box center [816, 96] width 40 height 12
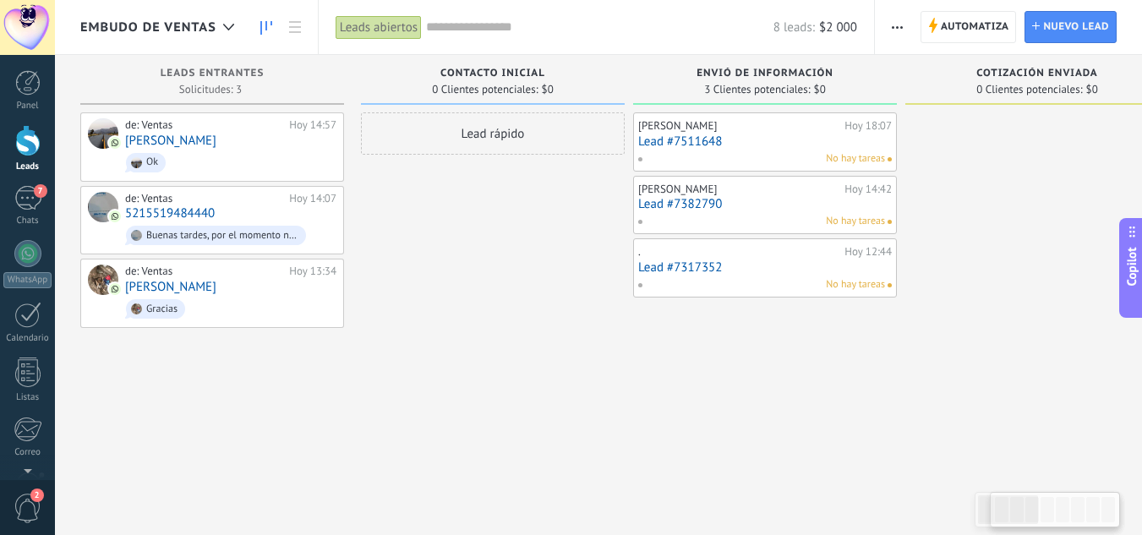
click at [678, 269] on link "Lead #7317352" at bounding box center [765, 267] width 254 height 14
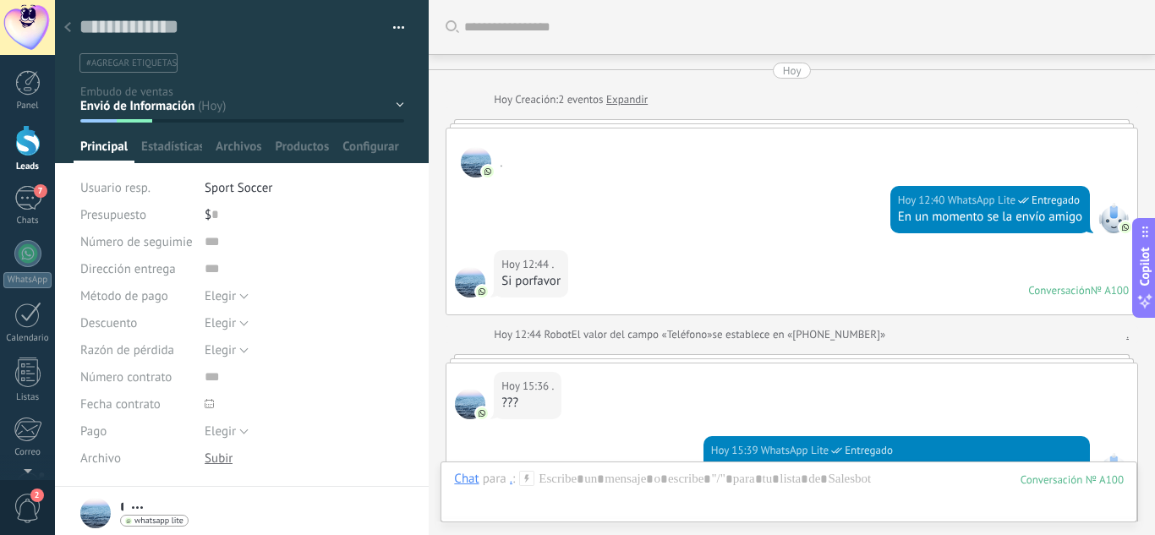
scroll to position [343, 0]
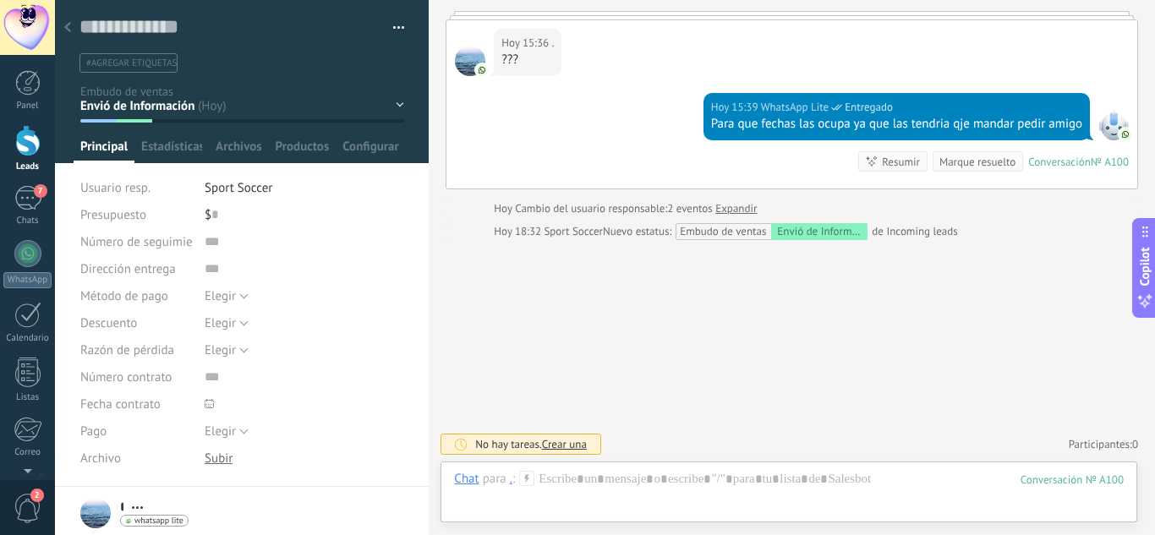
click at [73, 30] on div at bounding box center [68, 28] width 24 height 33
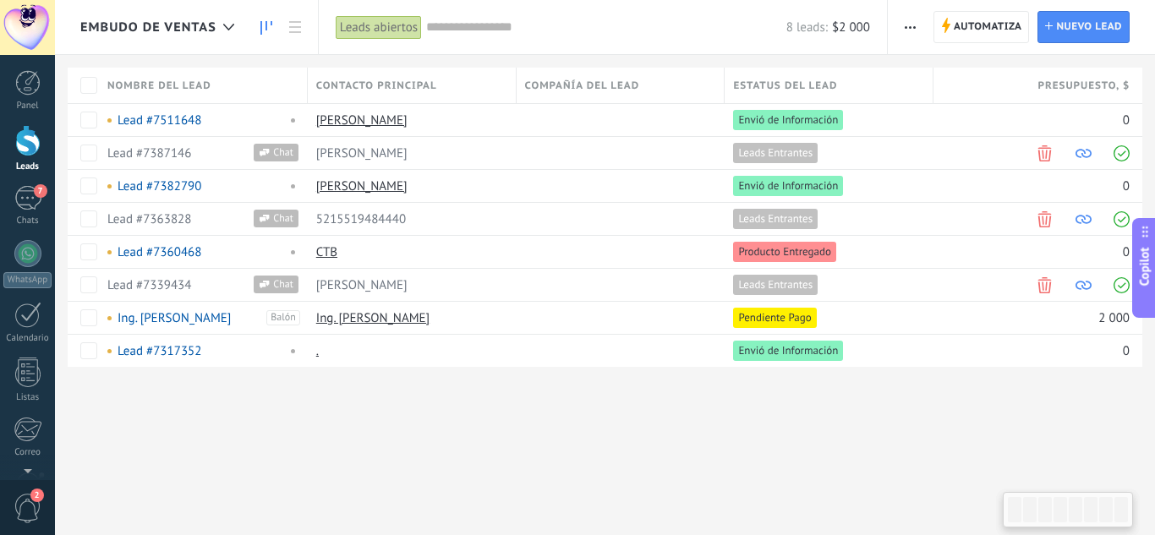
click at [268, 31] on icon at bounding box center [266, 28] width 12 height 14
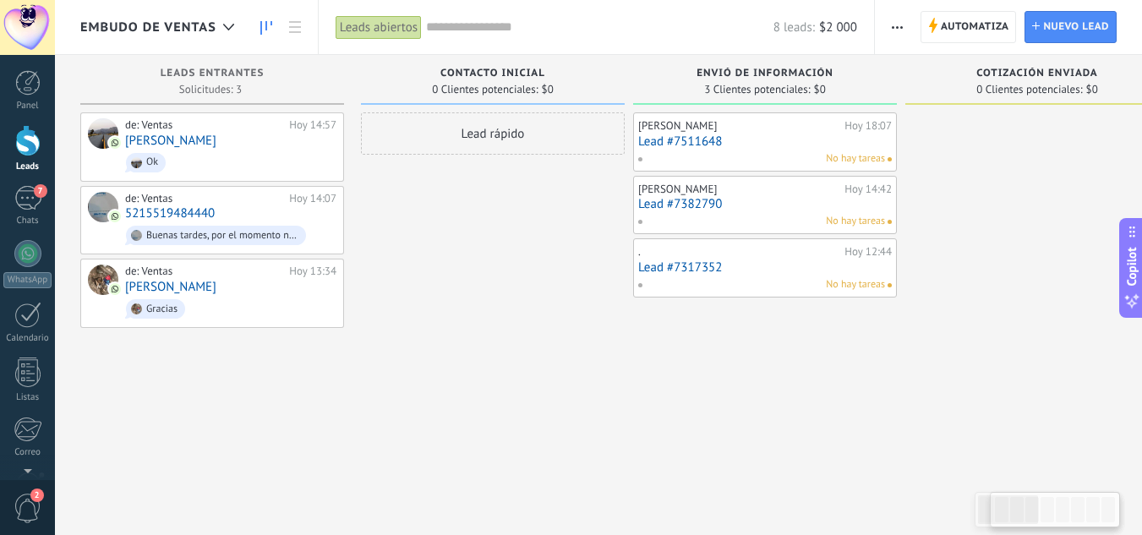
click at [694, 145] on link "Lead #7511648" at bounding box center [765, 141] width 254 height 14
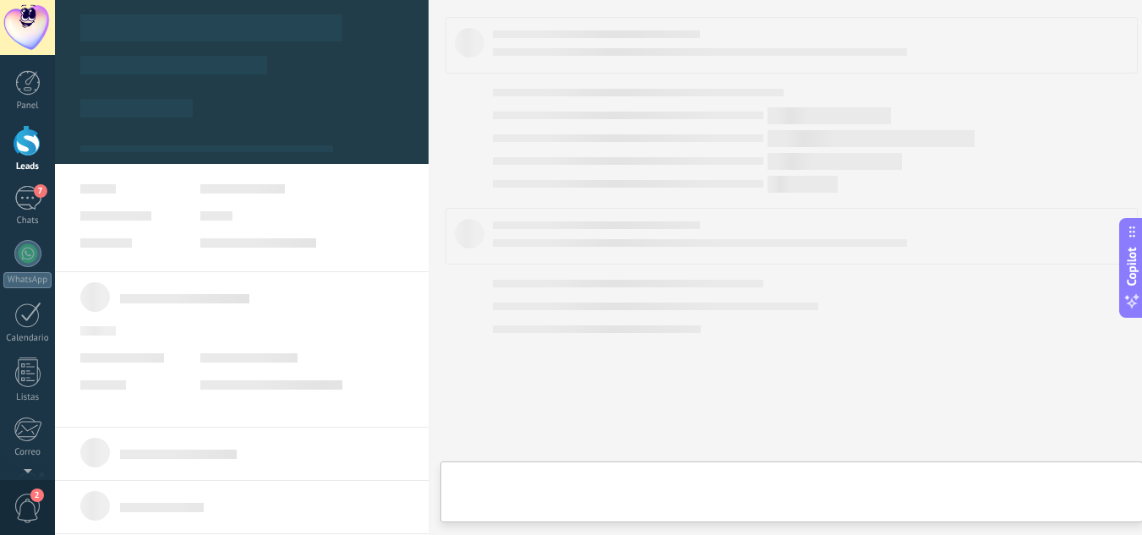
type textarea "**********"
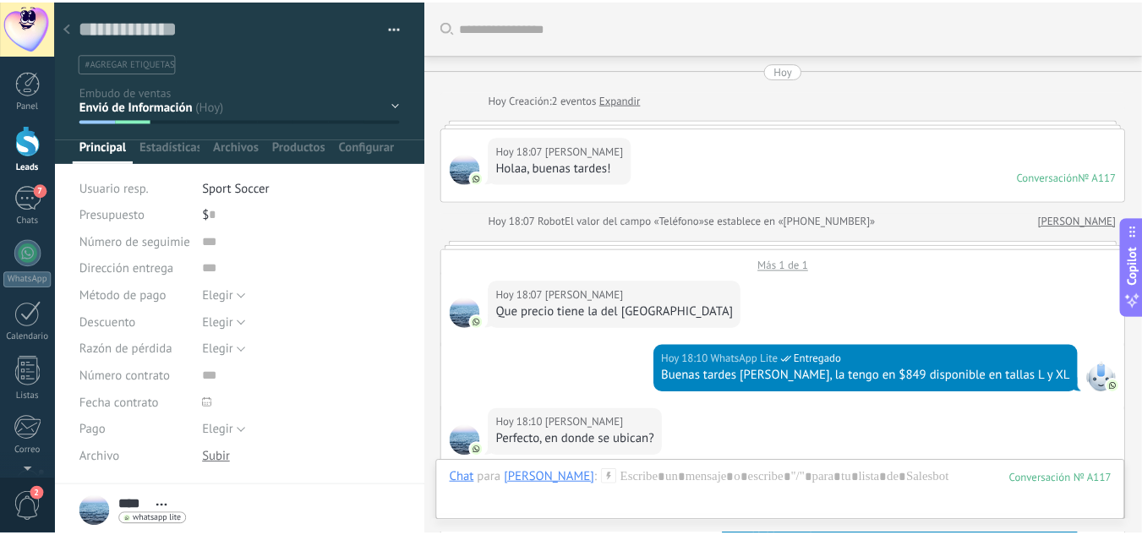
scroll to position [1029, 0]
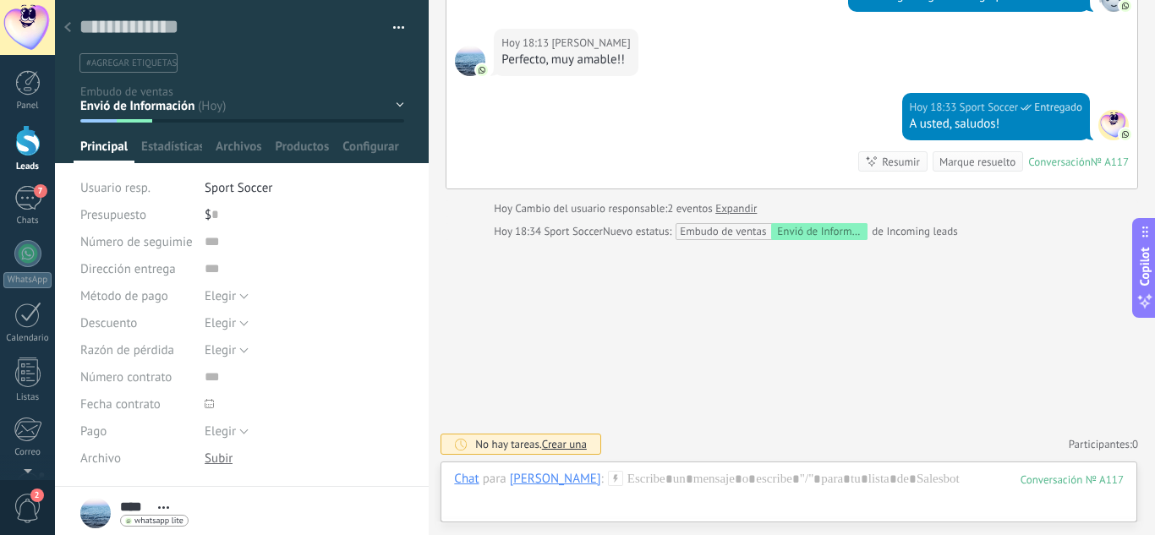
click at [70, 28] on icon at bounding box center [67, 27] width 7 height 10
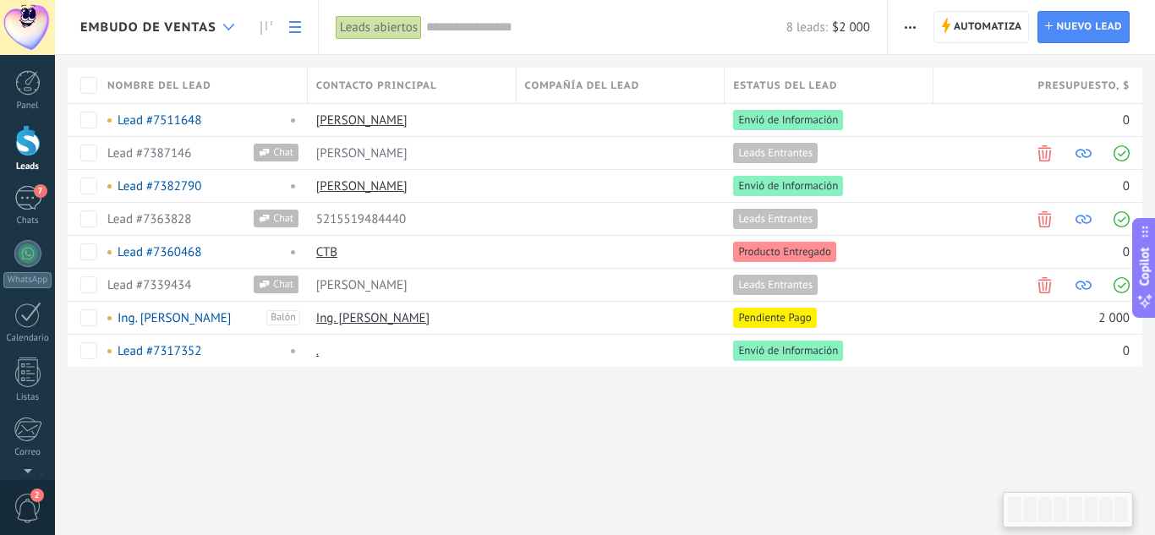
click at [238, 20] on div at bounding box center [229, 27] width 28 height 33
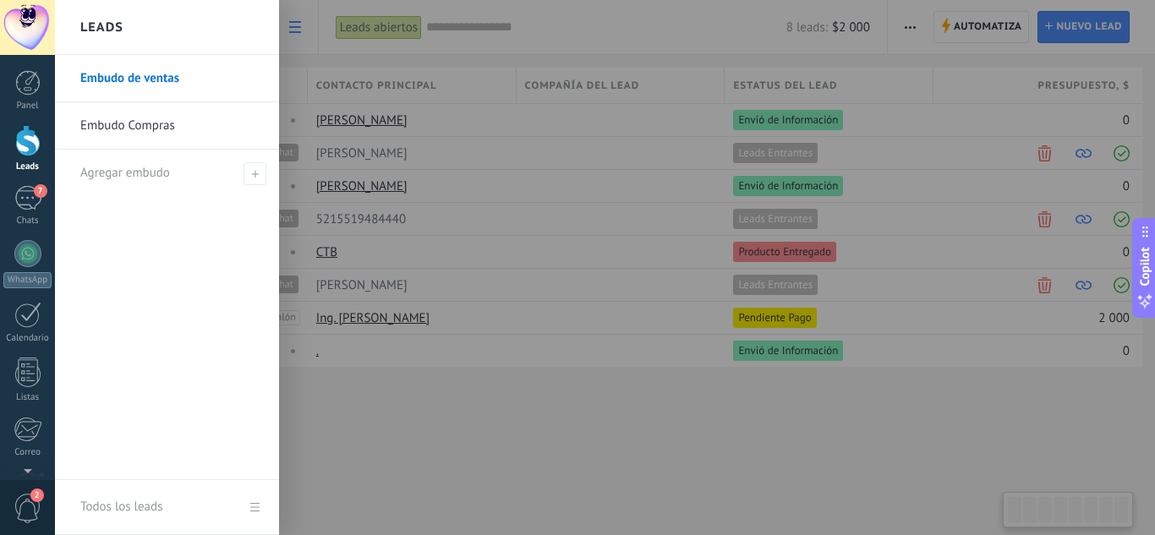
click at [296, 31] on div at bounding box center [632, 267] width 1155 height 535
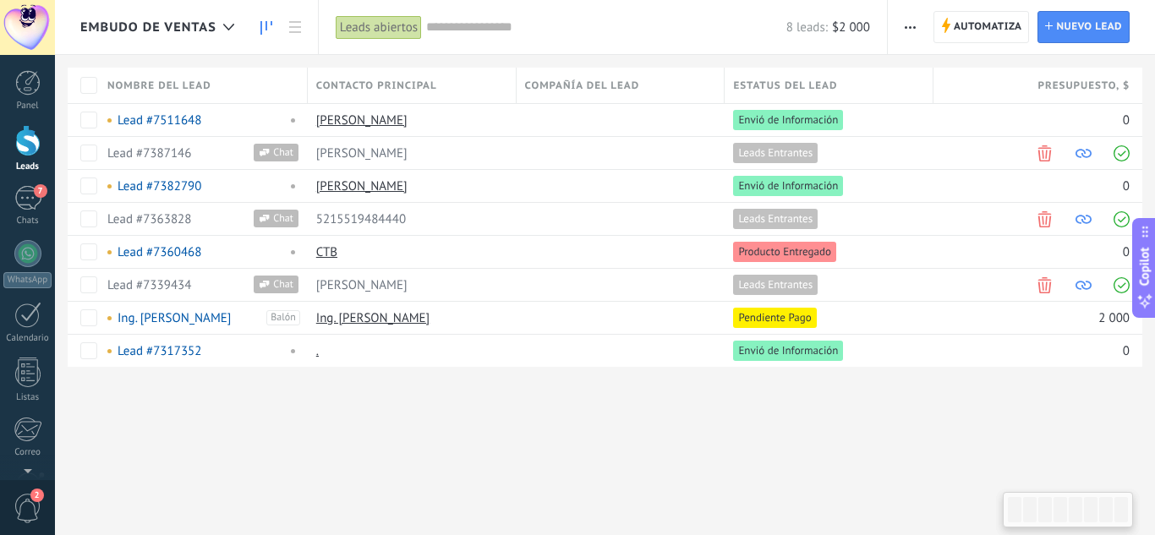
click at [276, 28] on link at bounding box center [266, 27] width 29 height 33
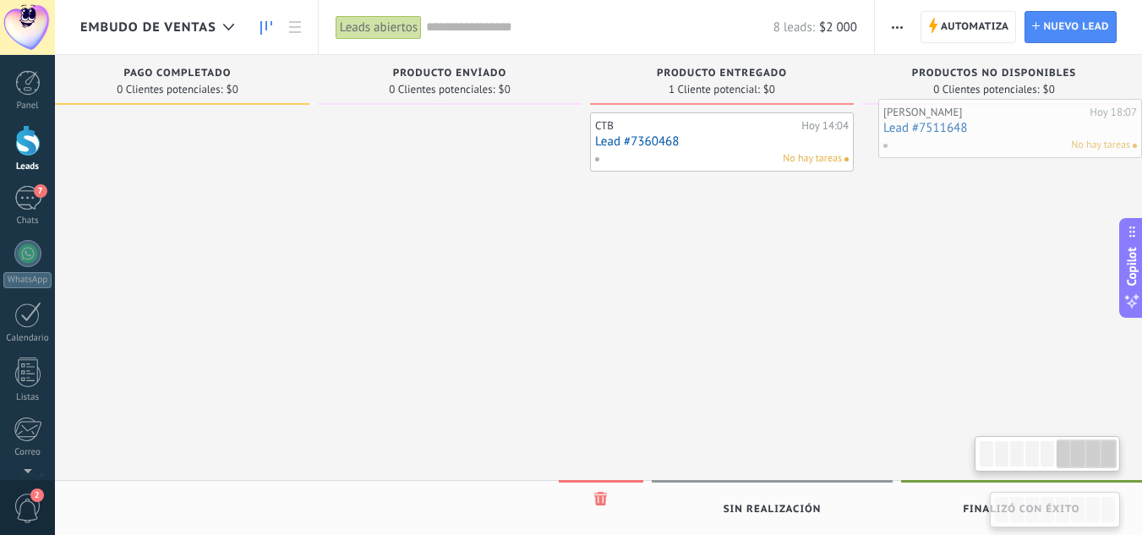
scroll to position [0, 1413]
drag, startPoint x: 692, startPoint y: 134, endPoint x: 942, endPoint y: 122, distance: 249.7
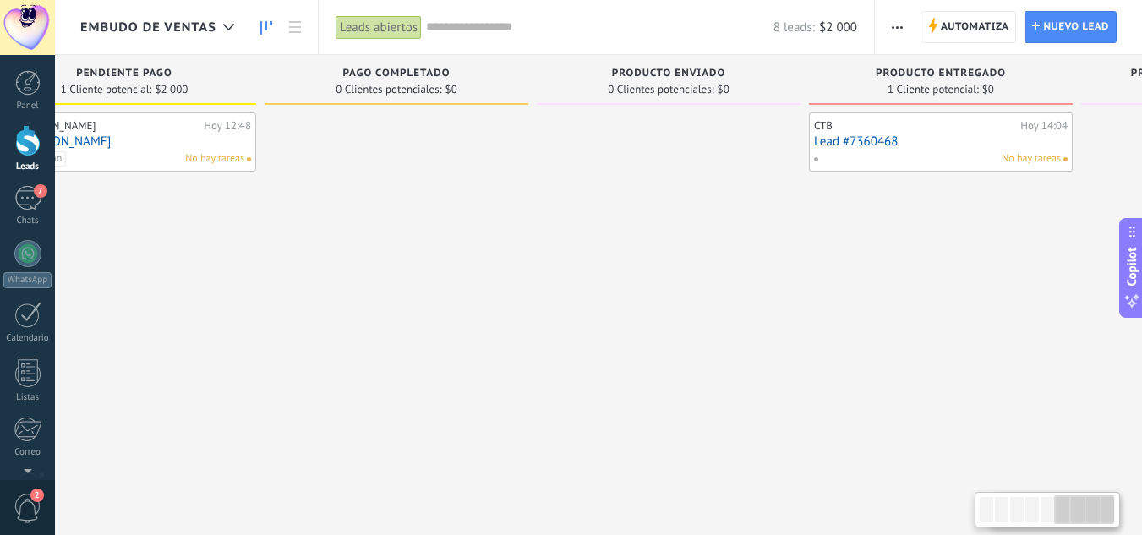
drag, startPoint x: 525, startPoint y: 221, endPoint x: 480, endPoint y: 205, distance: 47.6
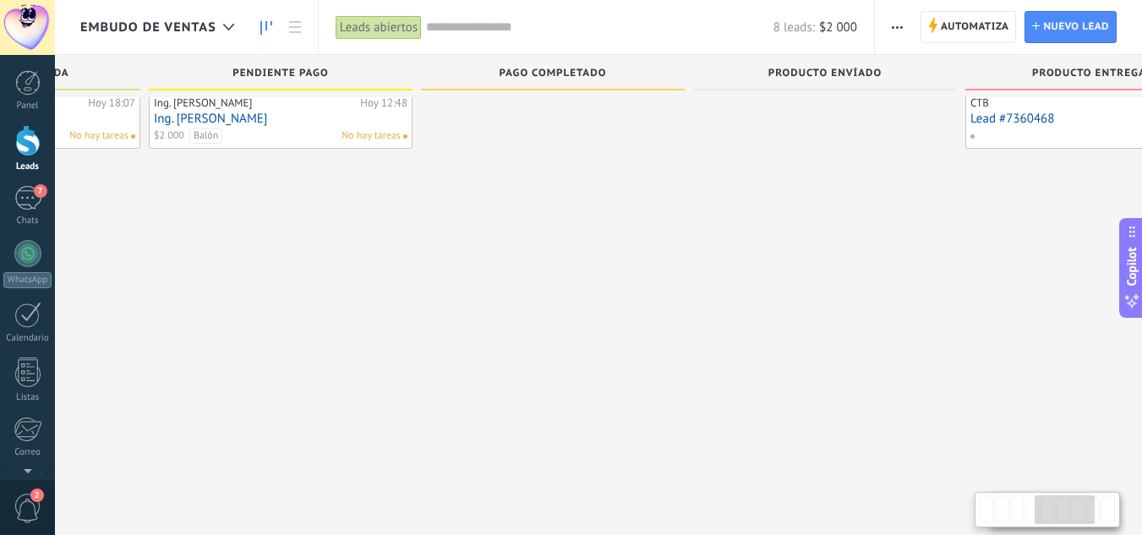
scroll to position [29, 0]
drag, startPoint x: 712, startPoint y: 221, endPoint x: 596, endPoint y: 233, distance: 116.5
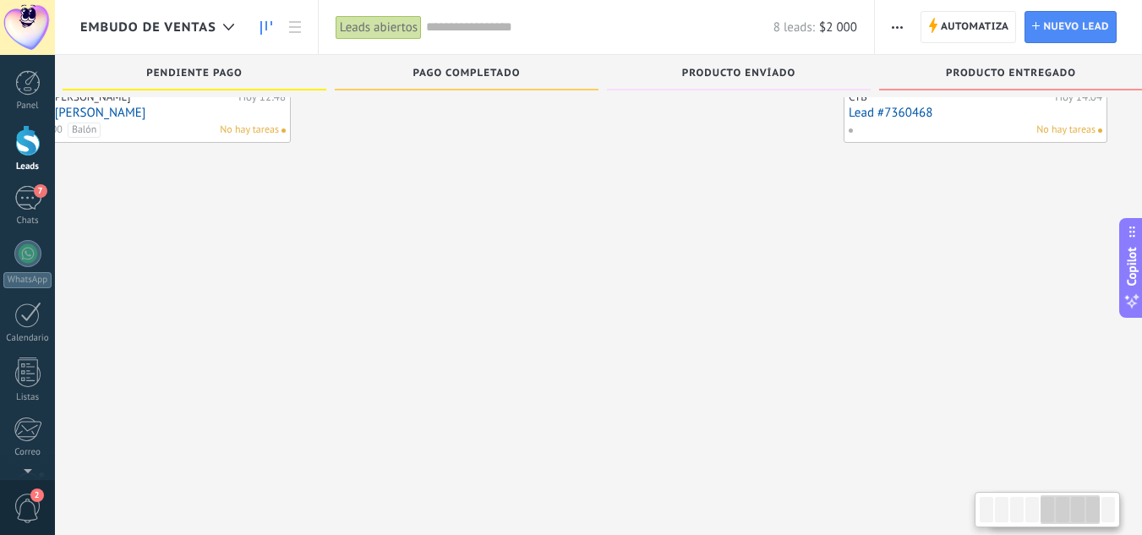
drag, startPoint x: 596, startPoint y: 233, endPoint x: 1079, endPoint y: 268, distance: 484.0
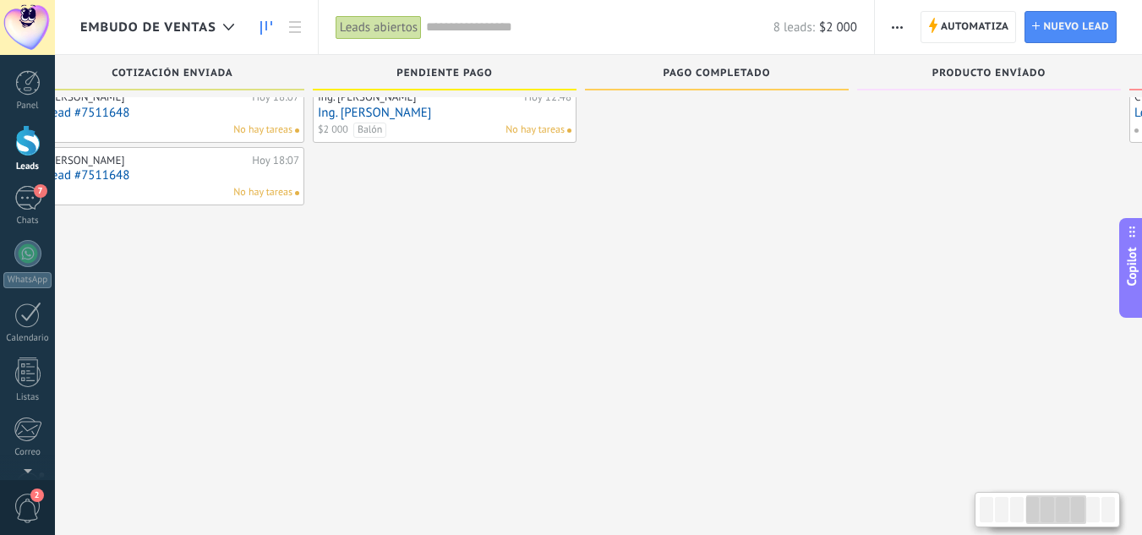
scroll to position [0, 0]
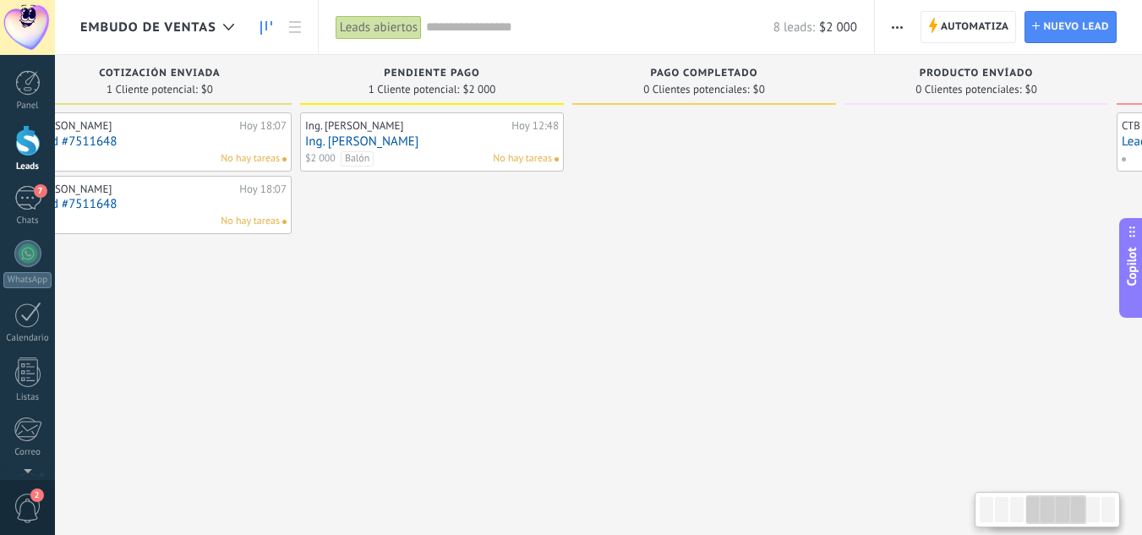
drag, startPoint x: 1126, startPoint y: 268, endPoint x: 597, endPoint y: 222, distance: 531.2
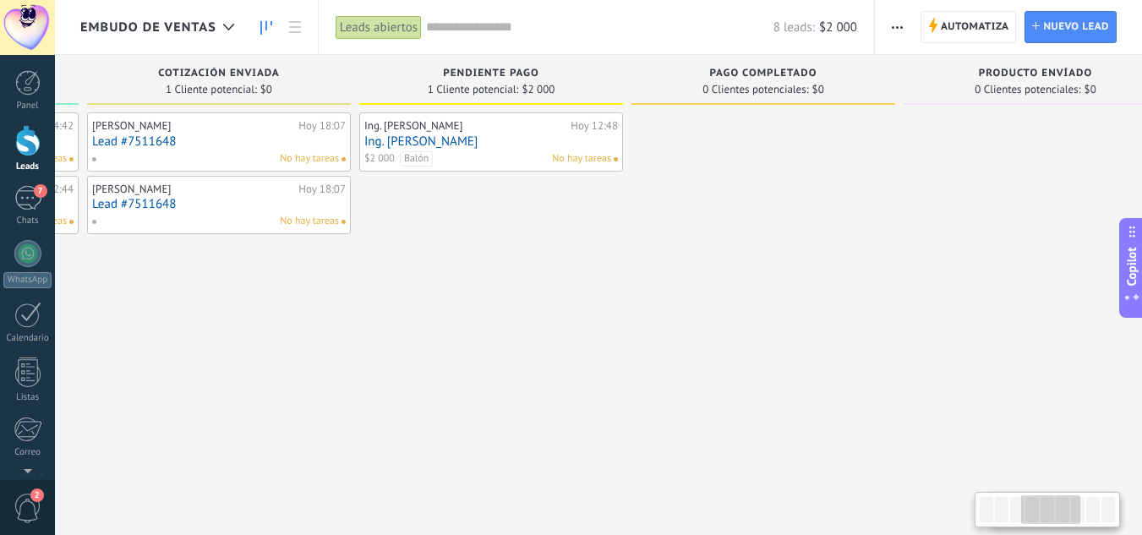
drag, startPoint x: 848, startPoint y: 243, endPoint x: 906, endPoint y: 243, distance: 58.3
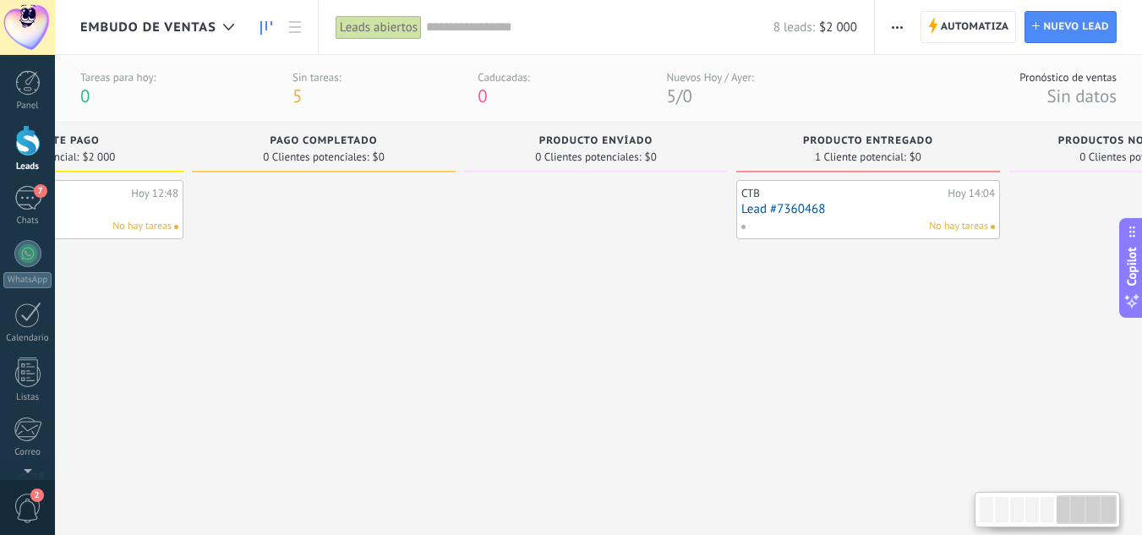
scroll to position [0, 1292]
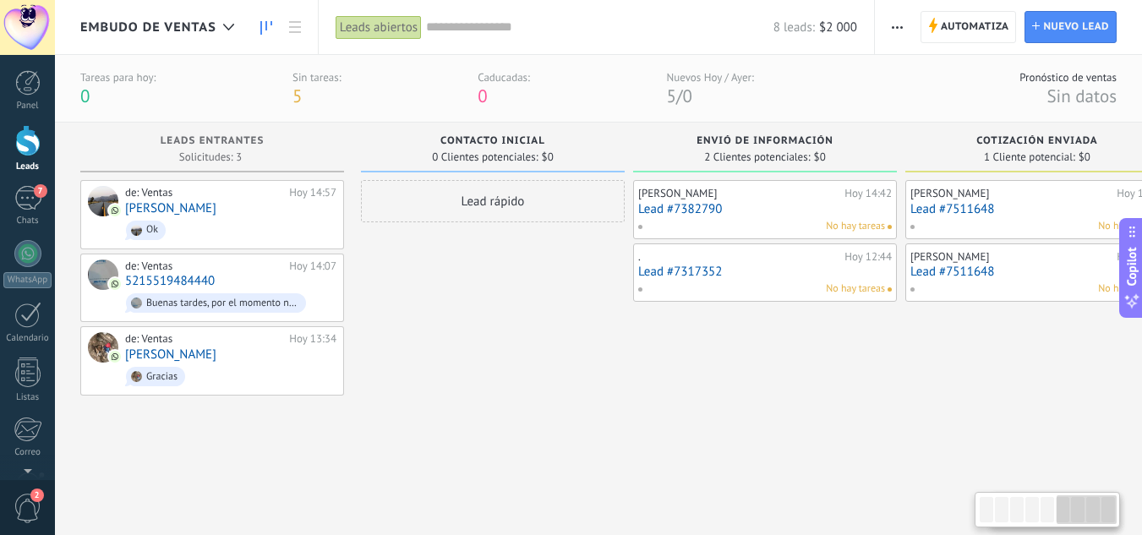
drag, startPoint x: 907, startPoint y: 243, endPoint x: 491, endPoint y: 210, distance: 417.2
drag, startPoint x: 491, startPoint y: 210, endPoint x: 467, endPoint y: 210, distance: 23.7
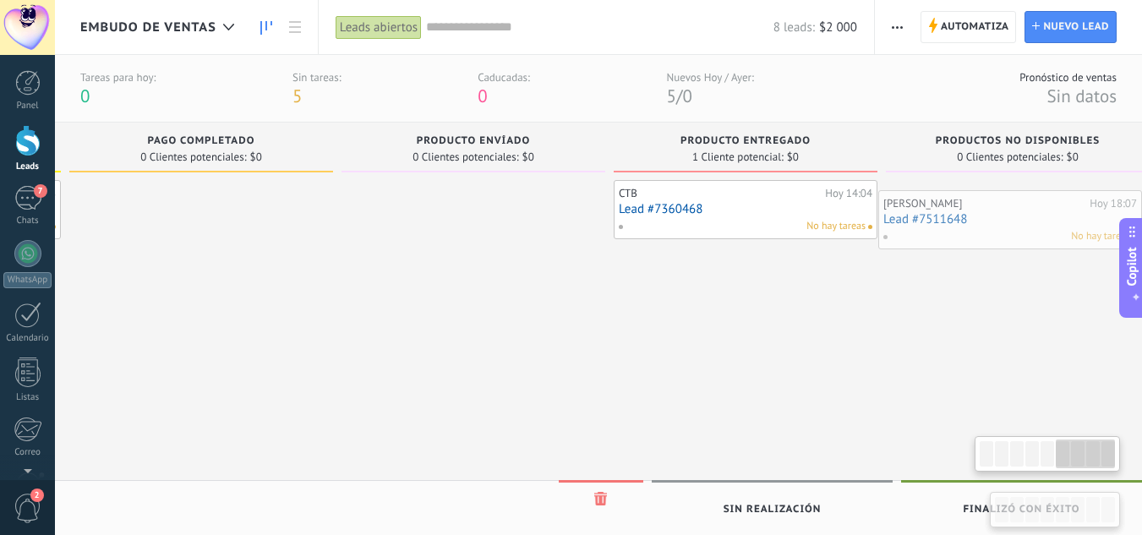
scroll to position [0, 1413]
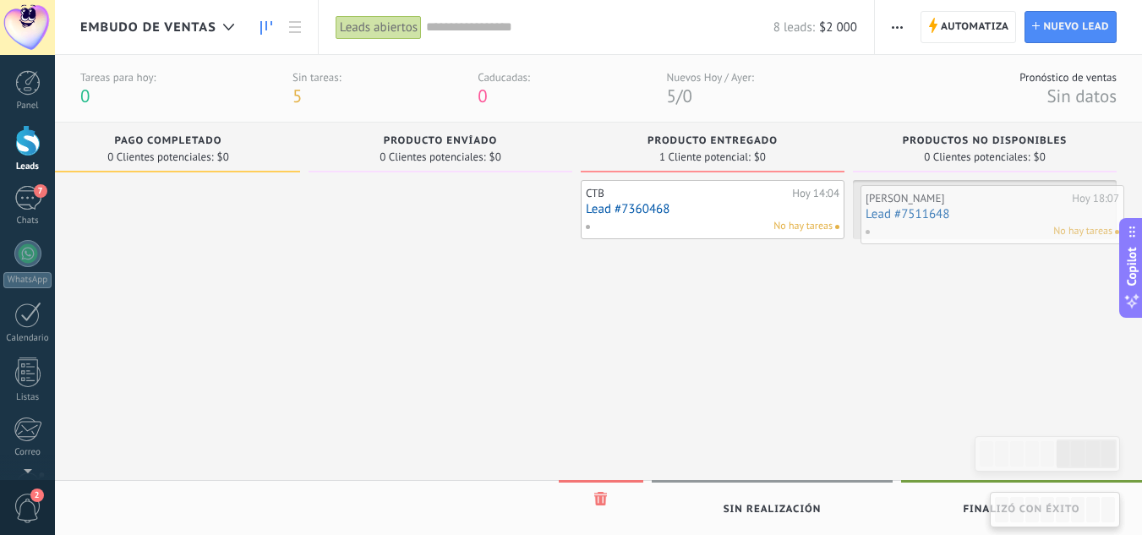
drag, startPoint x: 943, startPoint y: 194, endPoint x: 893, endPoint y: 199, distance: 50.9
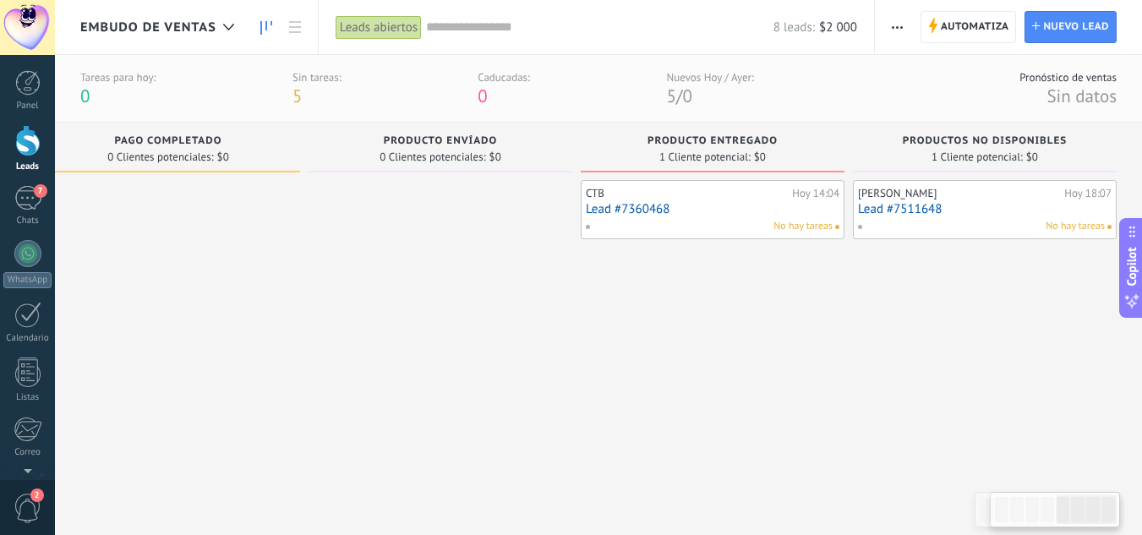
drag, startPoint x: 751, startPoint y: 366, endPoint x: 436, endPoint y: 321, distance: 317.7
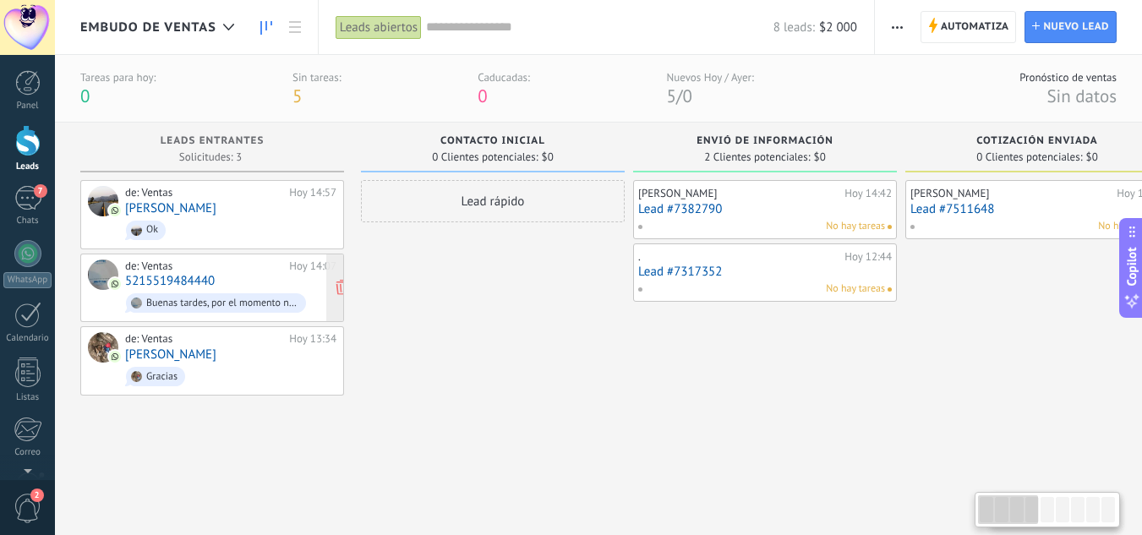
drag, startPoint x: 424, startPoint y: 341, endPoint x: 118, endPoint y: 271, distance: 314.0
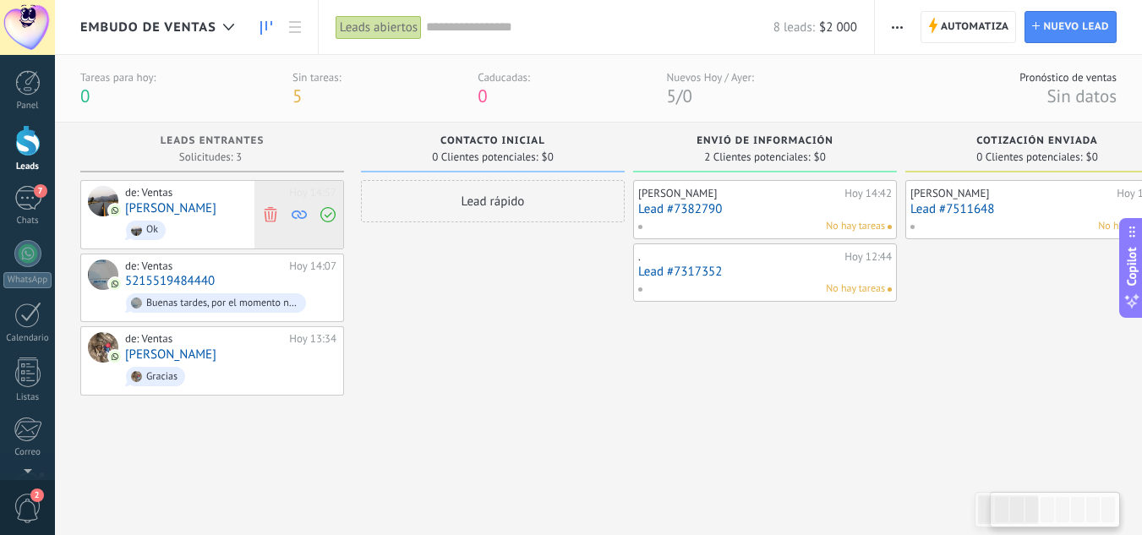
click at [276, 219] on icon at bounding box center [270, 213] width 15 height 15
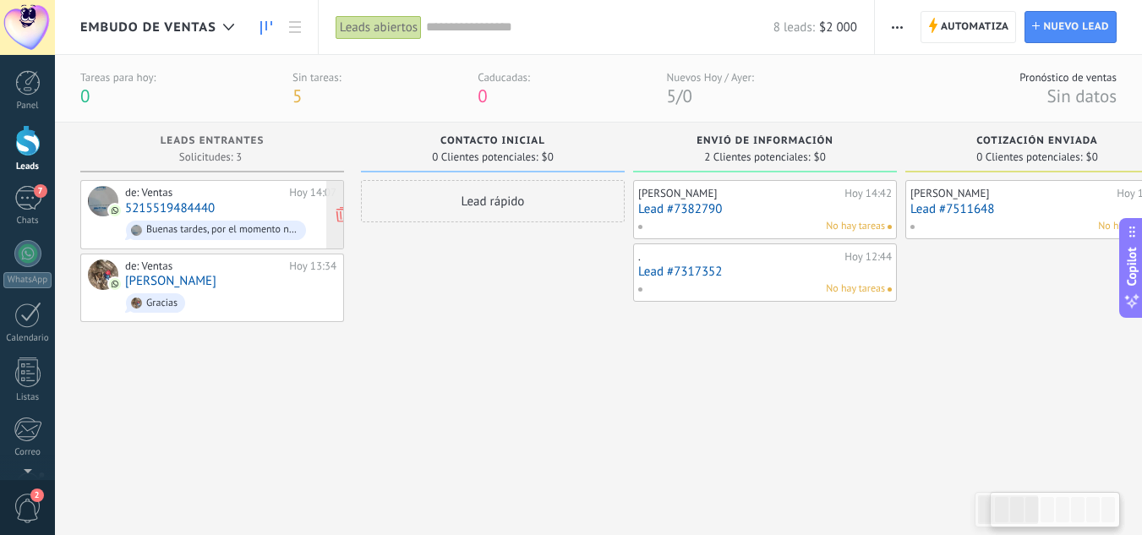
click at [155, 194] on div "de: Ventas" at bounding box center [204, 193] width 158 height 14
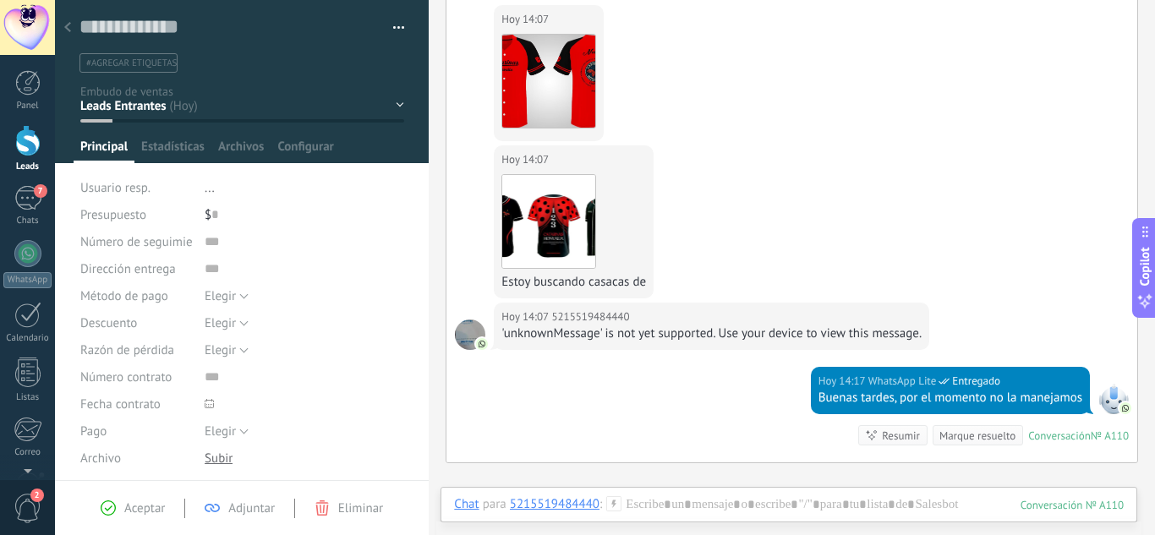
click at [73, 30] on div at bounding box center [68, 28] width 24 height 33
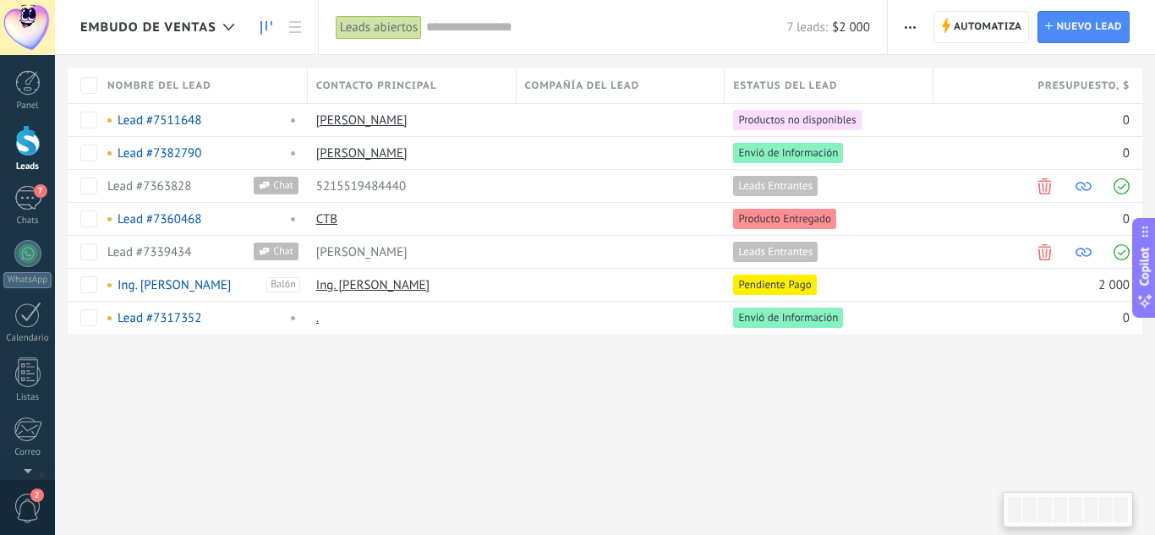
click at [269, 22] on icon at bounding box center [266, 28] width 12 height 14
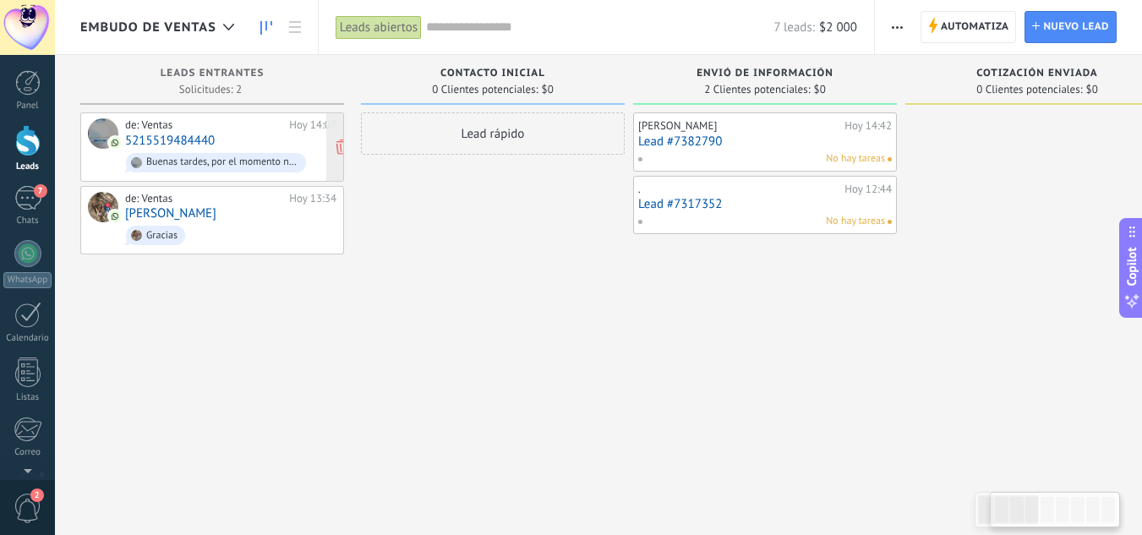
drag, startPoint x: 172, startPoint y: 133, endPoint x: 147, endPoint y: 133, distance: 25.4
click at [147, 134] on link "5215519484440" at bounding box center [170, 141] width 90 height 14
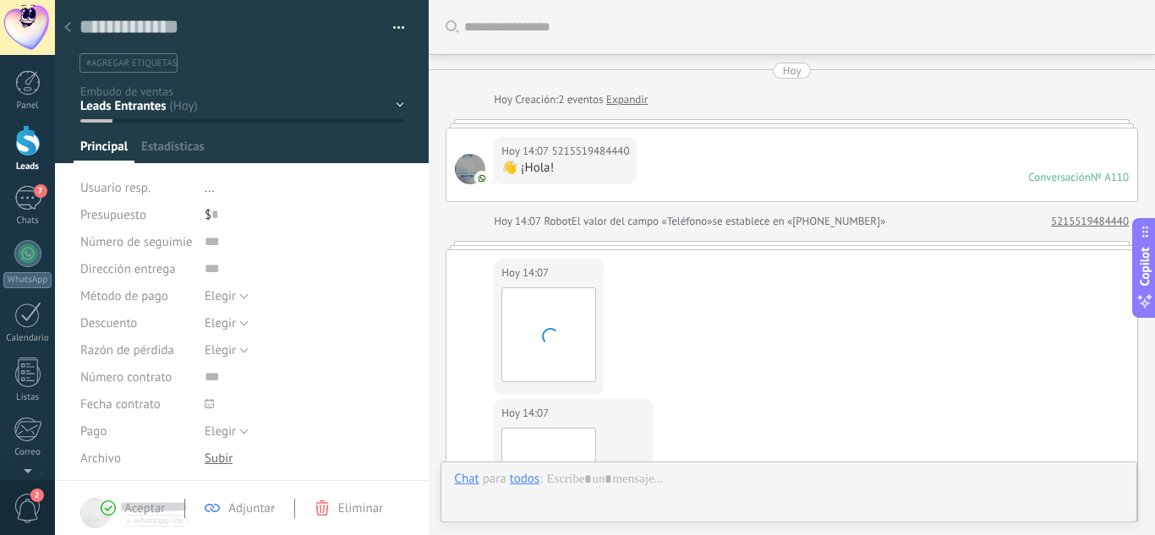
type textarea "**********"
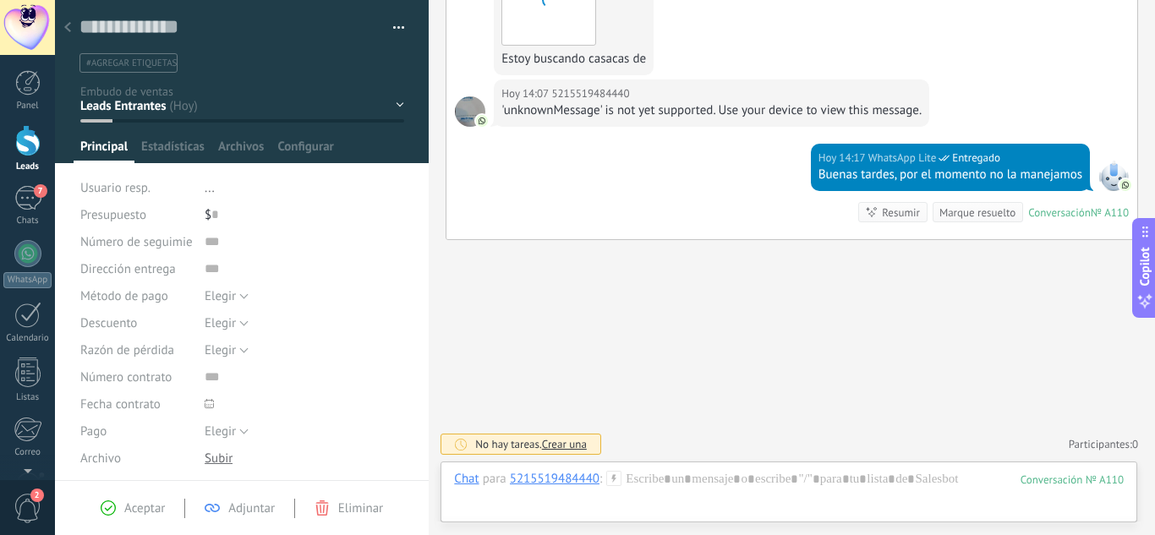
scroll to position [25, 0]
click at [0, 0] on div "Contacto Inicial Envió de Información Cotización Enviada Pendiente Pago Pago Co…" at bounding box center [0, 0] width 0 height 0
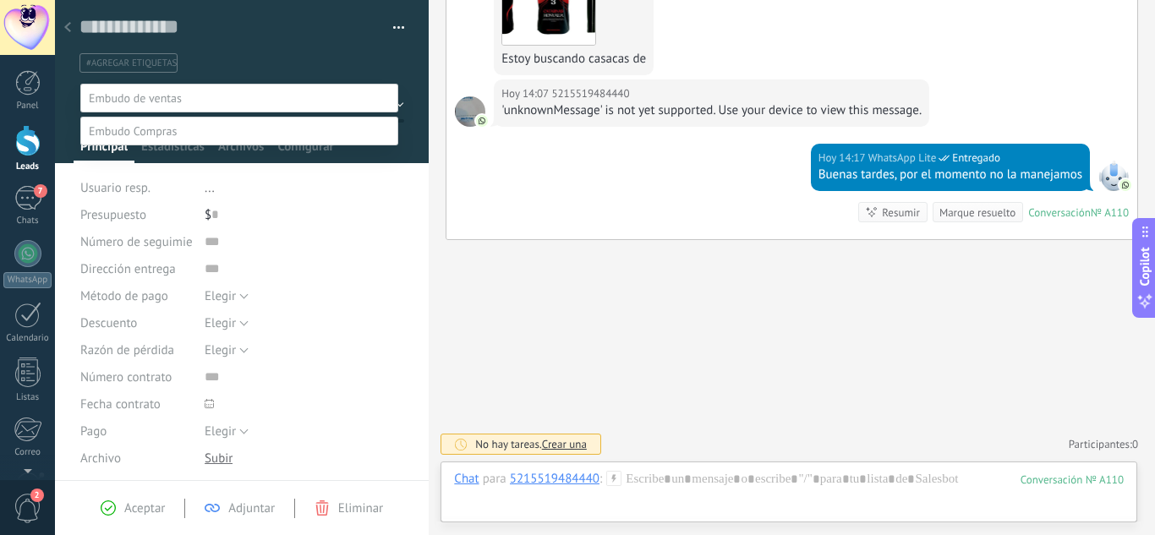
click at [0, 0] on label "Productos no disponibles" at bounding box center [0, 0] width 0 height 0
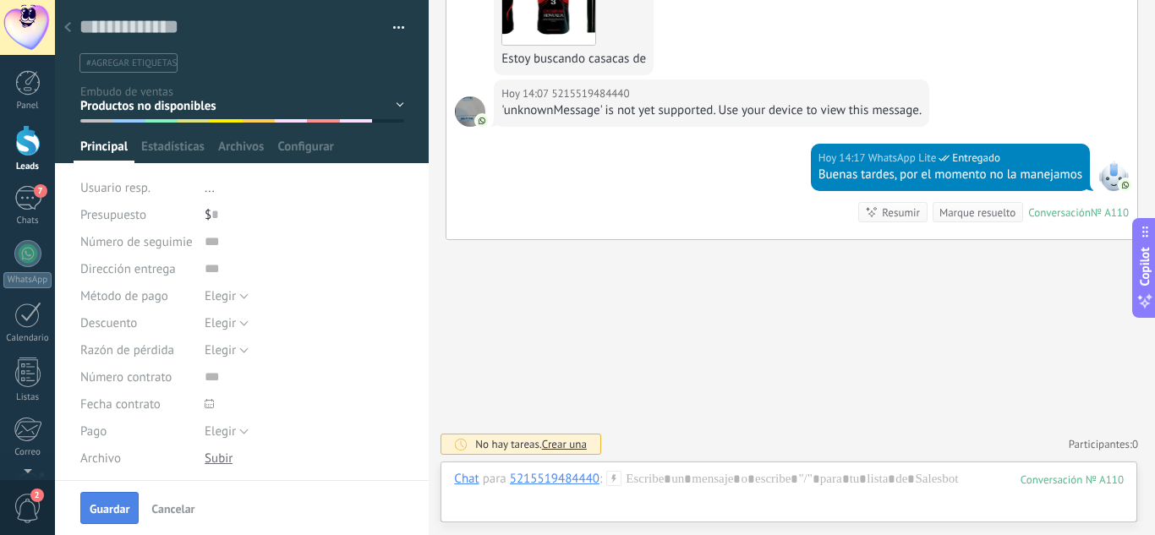
click at [107, 500] on button "Guardar" at bounding box center [109, 508] width 58 height 32
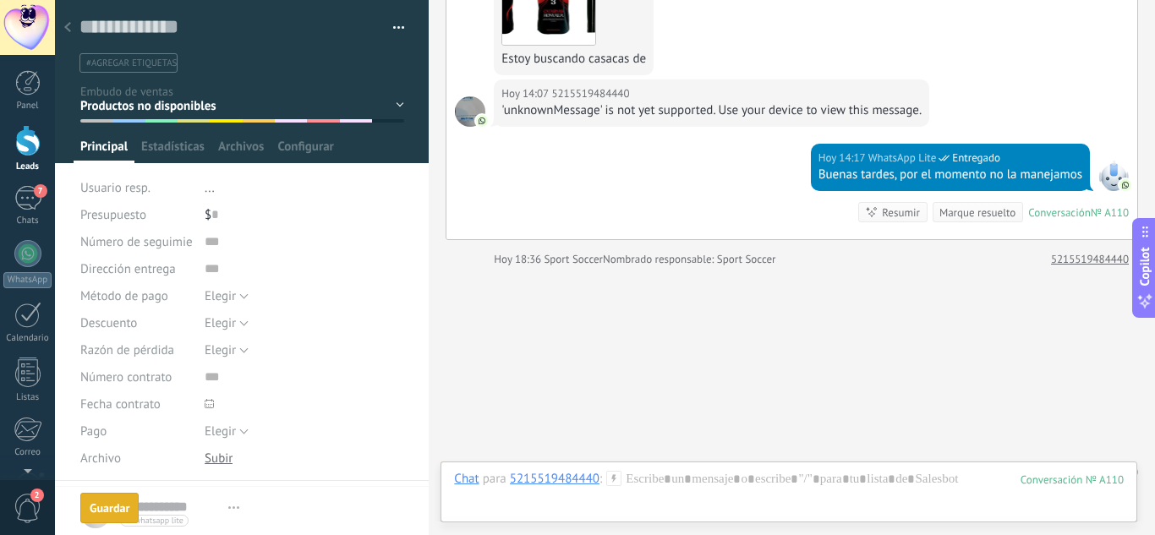
scroll to position [550, 0]
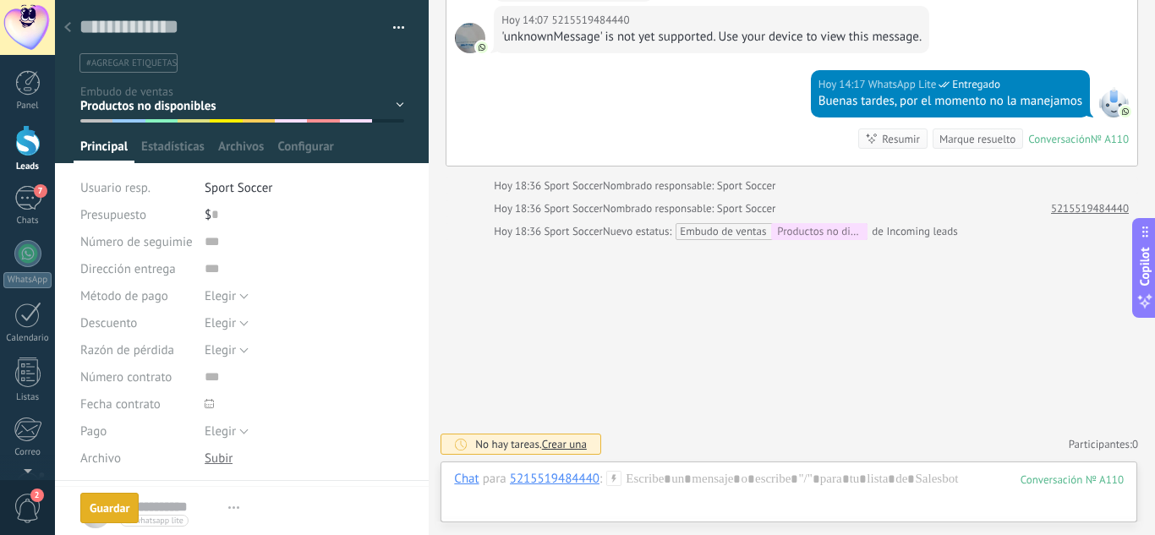
click at [72, 20] on div at bounding box center [68, 28] width 24 height 33
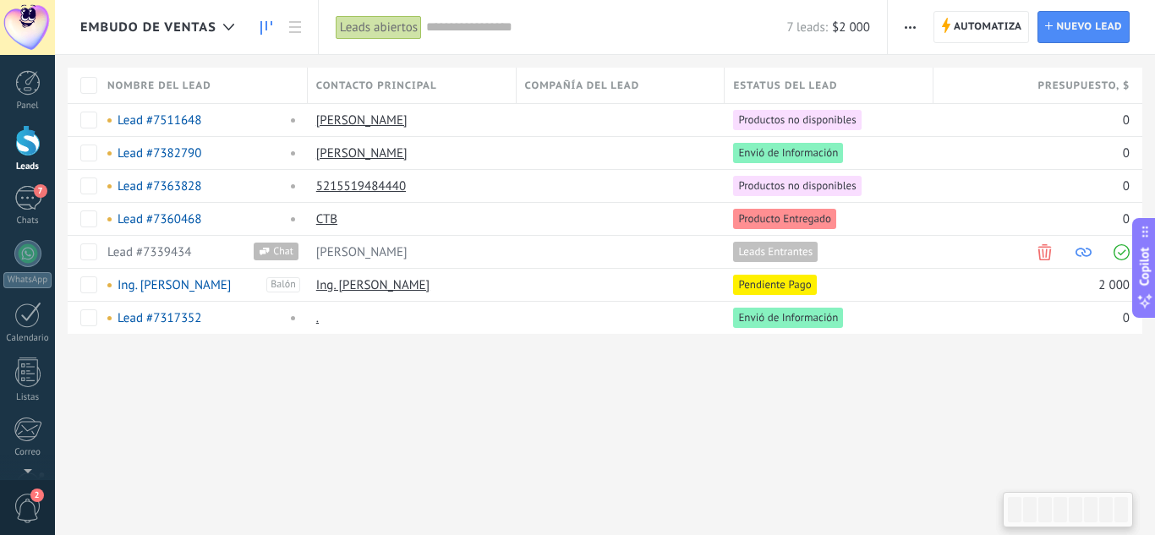
click at [258, 28] on link at bounding box center [266, 27] width 29 height 33
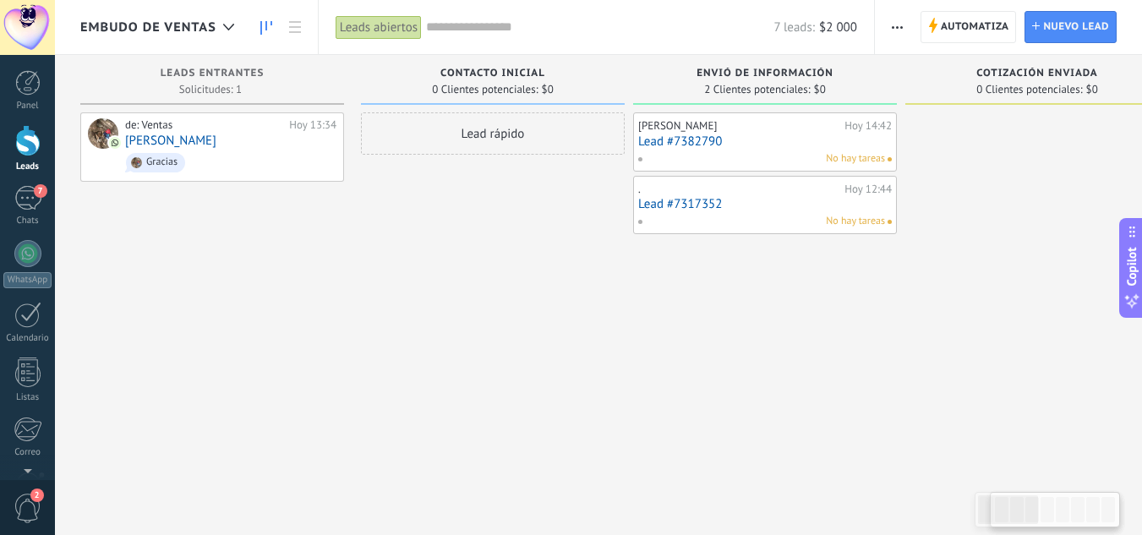
drag, startPoint x: 76, startPoint y: 271, endPoint x: 533, endPoint y: 348, distance: 463.1
click at [533, 348] on div "Lead rápido" at bounding box center [493, 269] width 264 height 314
click at [287, 36] on link at bounding box center [295, 27] width 29 height 33
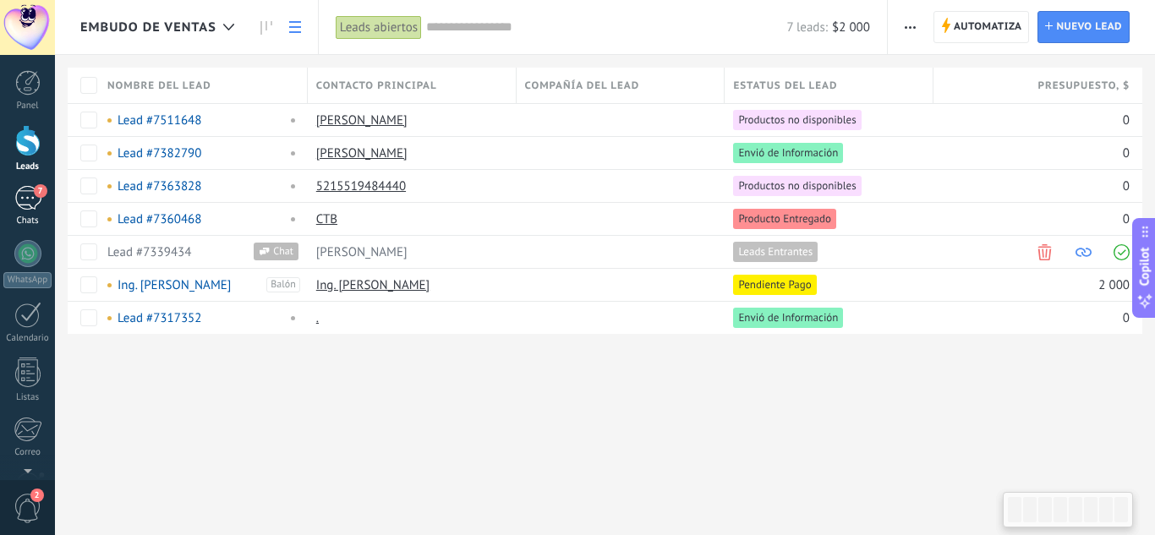
click at [32, 193] on div "7" at bounding box center [27, 198] width 27 height 25
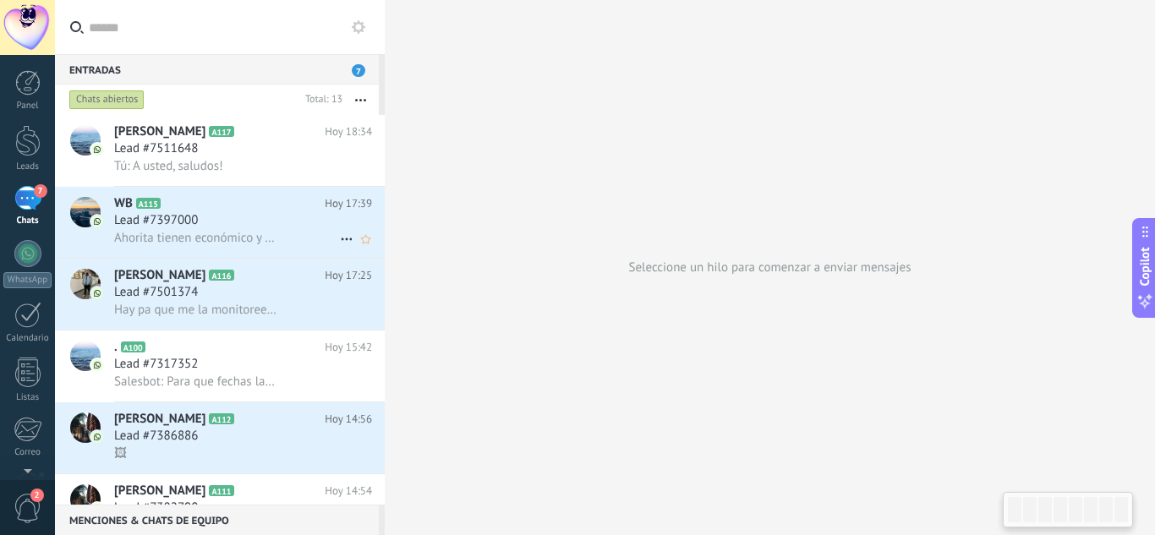
click at [201, 242] on span "Ahorita tienen económico y varilla de Rinat?" at bounding box center [196, 238] width 165 height 16
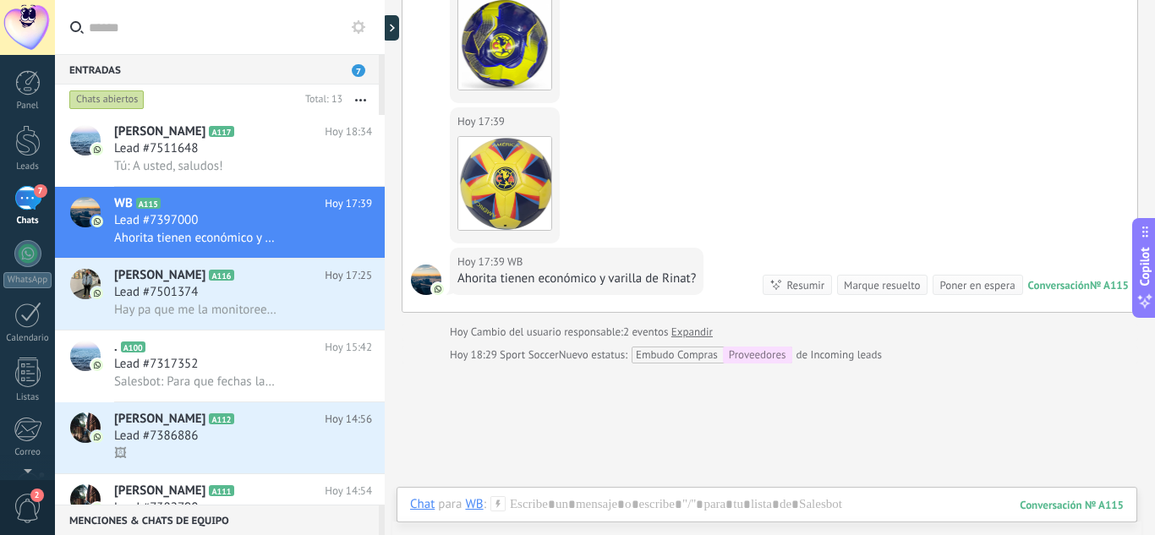
scroll to position [1725, 0]
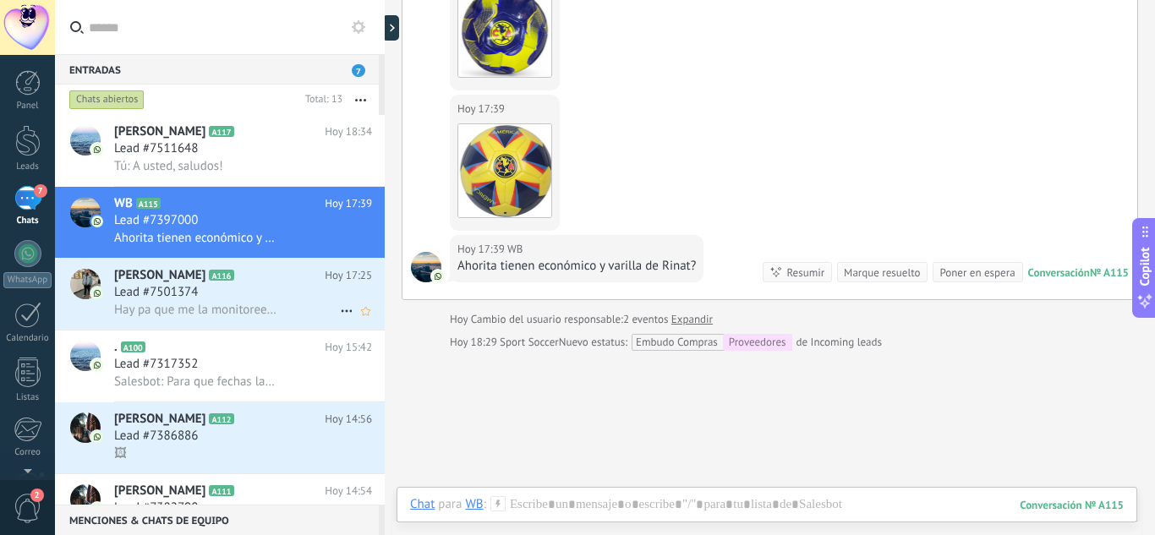
click at [196, 305] on span "Hay pa que me la monitoree porfavor" at bounding box center [196, 310] width 165 height 16
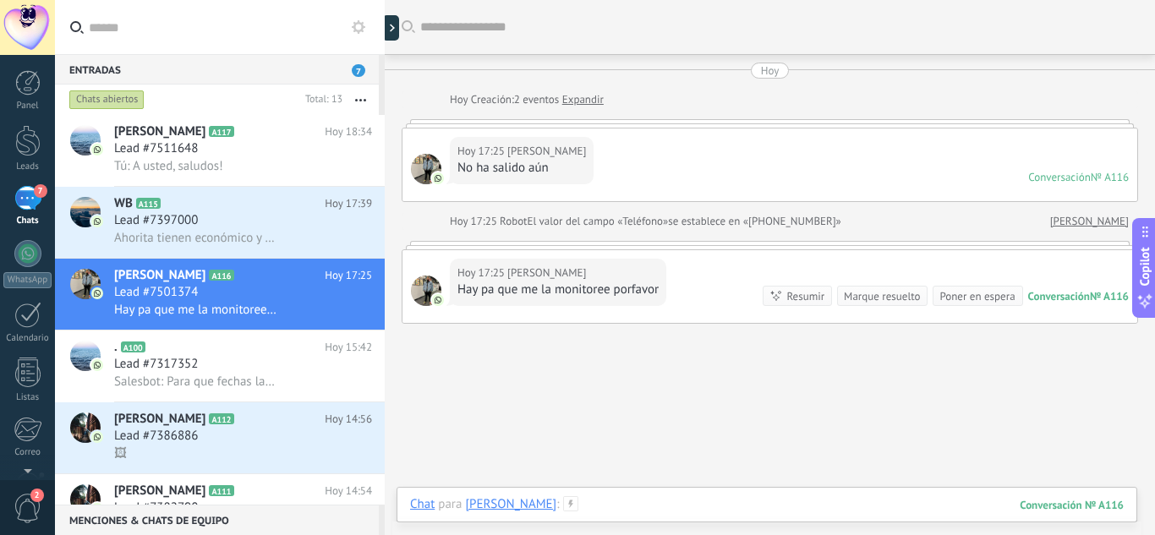
click at [647, 502] on div at bounding box center [767, 521] width 714 height 51
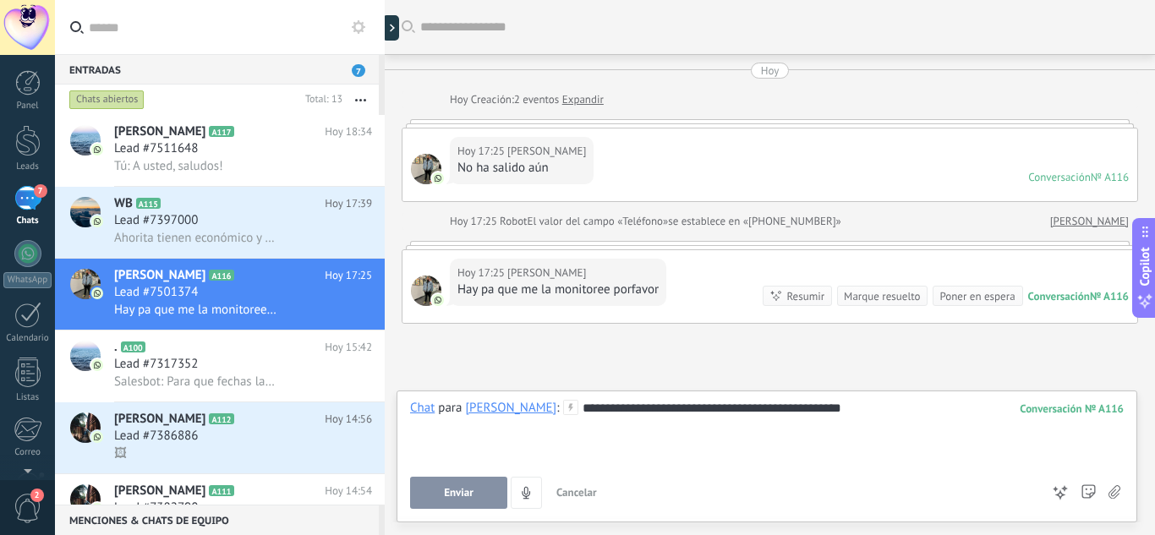
drag, startPoint x: 589, startPoint y: 306, endPoint x: 947, endPoint y: 407, distance: 371.7
click at [949, 407] on div "**********" at bounding box center [767, 432] width 714 height 64
drag, startPoint x: 482, startPoint y: 427, endPoint x: 457, endPoint y: 429, distance: 24.6
click at [457, 429] on div "**********" at bounding box center [767, 432] width 714 height 64
click at [473, 487] on span "Enviar" at bounding box center [459, 493] width 30 height 12
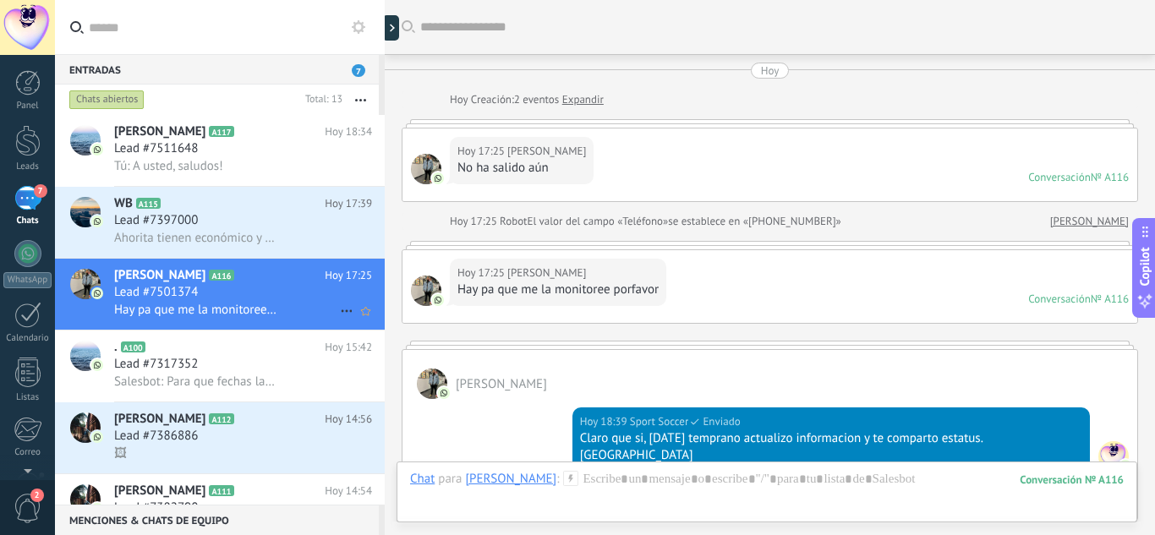
scroll to position [84, 0]
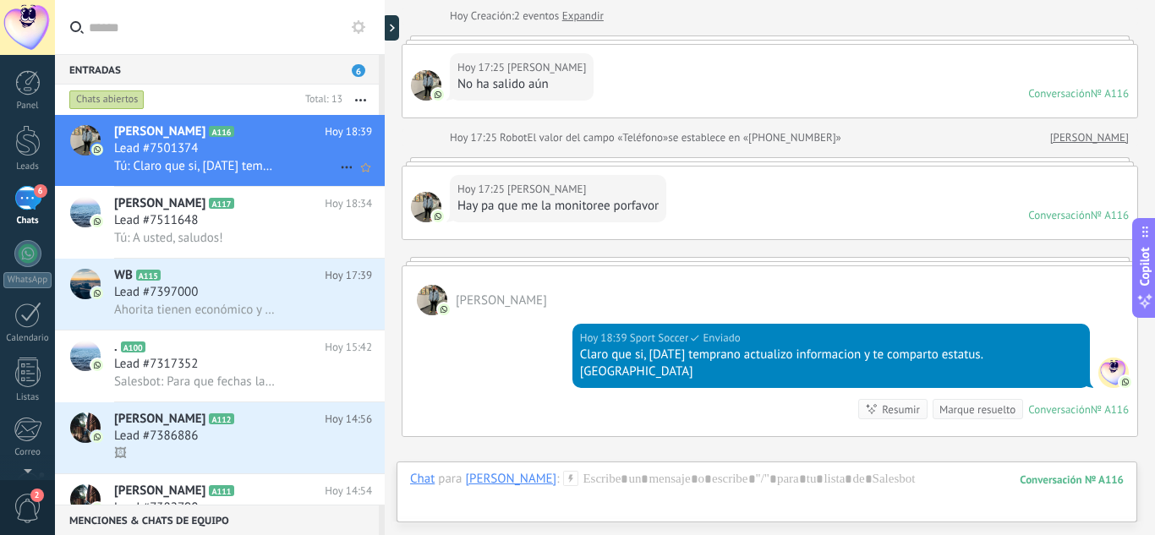
click at [221, 161] on span "Tú: Claro que si, mañana temprano actualizo informacion y te comparto estatus. …" at bounding box center [196, 166] width 165 height 16
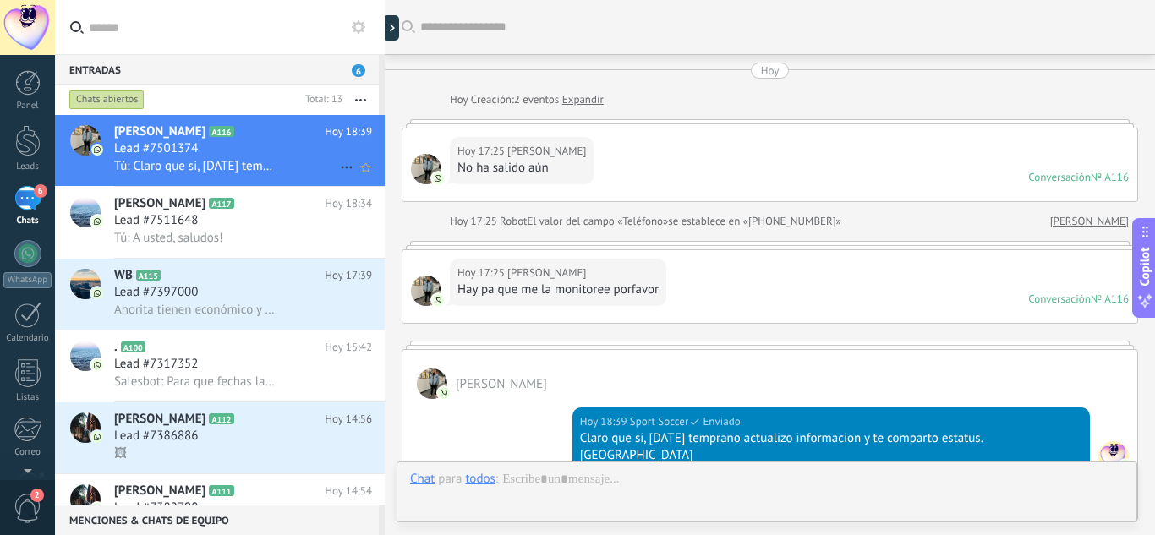
scroll to position [264, 0]
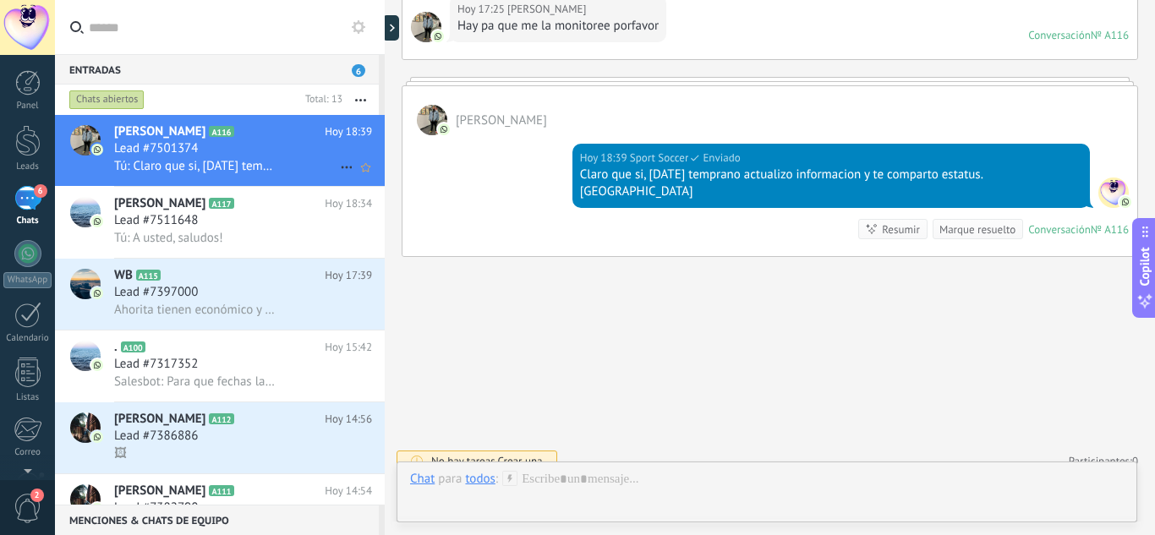
click at [139, 145] on span "Lead #7501374" at bounding box center [156, 148] width 84 height 17
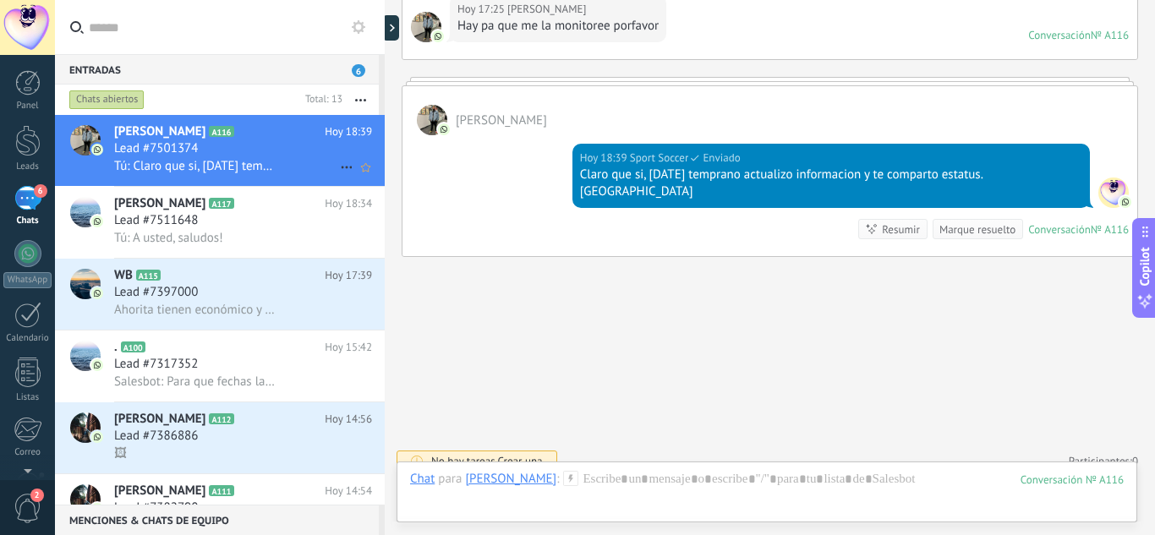
click at [123, 134] on span "[PERSON_NAME]" at bounding box center [159, 131] width 91 height 17
click at [92, 134] on div at bounding box center [85, 140] width 30 height 30
drag, startPoint x: 128, startPoint y: 141, endPoint x: 81, endPoint y: 134, distance: 47.8
click at [81, 134] on div at bounding box center [85, 140] width 30 height 30
click at [366, 102] on button "button" at bounding box center [360, 100] width 36 height 30
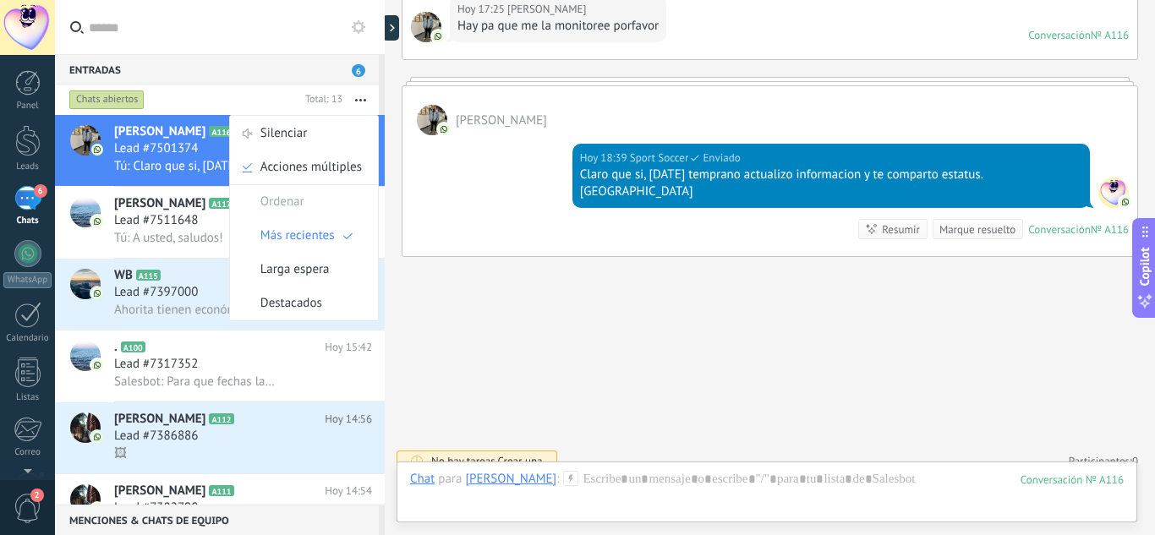
click at [145, 157] on div "Tú: Claro que si, mañana temprano actualizo informacion y te comparto estatus. …" at bounding box center [243, 166] width 258 height 18
click at [391, 30] on div at bounding box center [394, 27] width 25 height 25
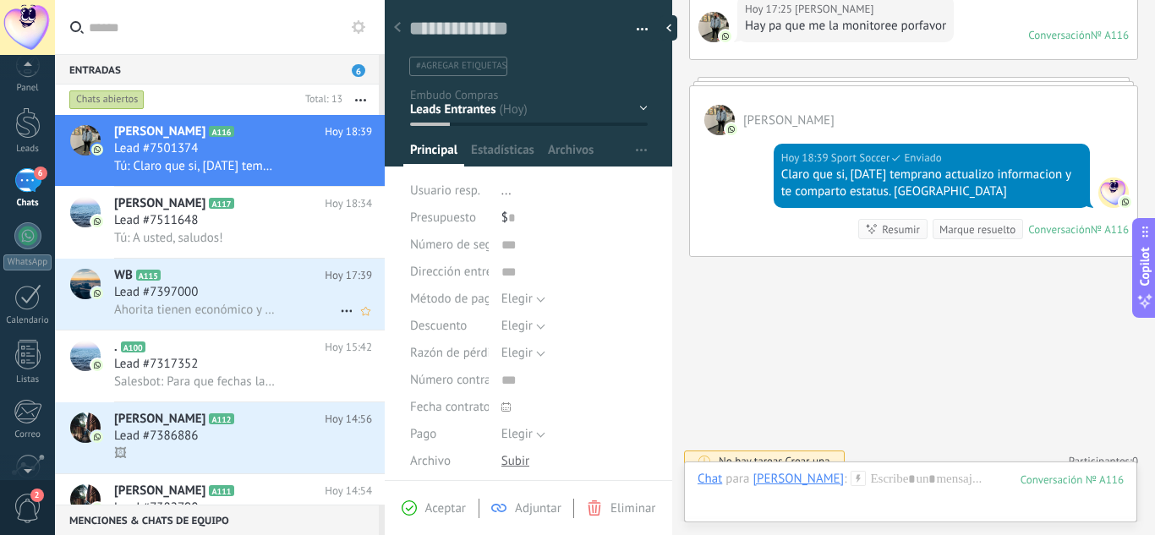
scroll to position [0, 0]
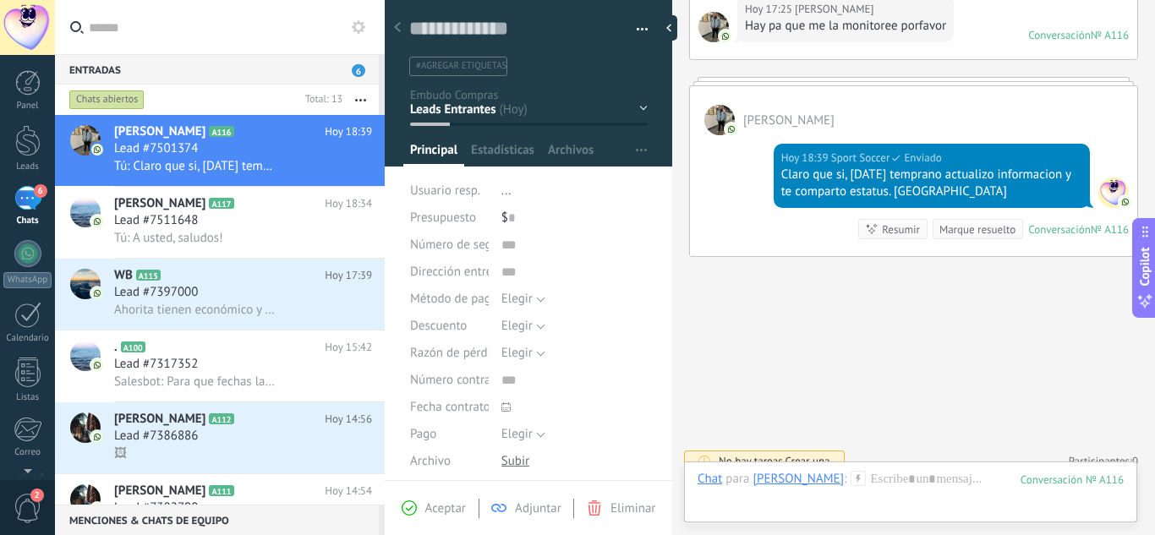
click at [643, 111] on div at bounding box center [529, 78] width 288 height 178
click at [0, 0] on div "Contacto inicial Negociación Tomar decisión Proveedores Leads ganados" at bounding box center [0, 0] width 0 height 0
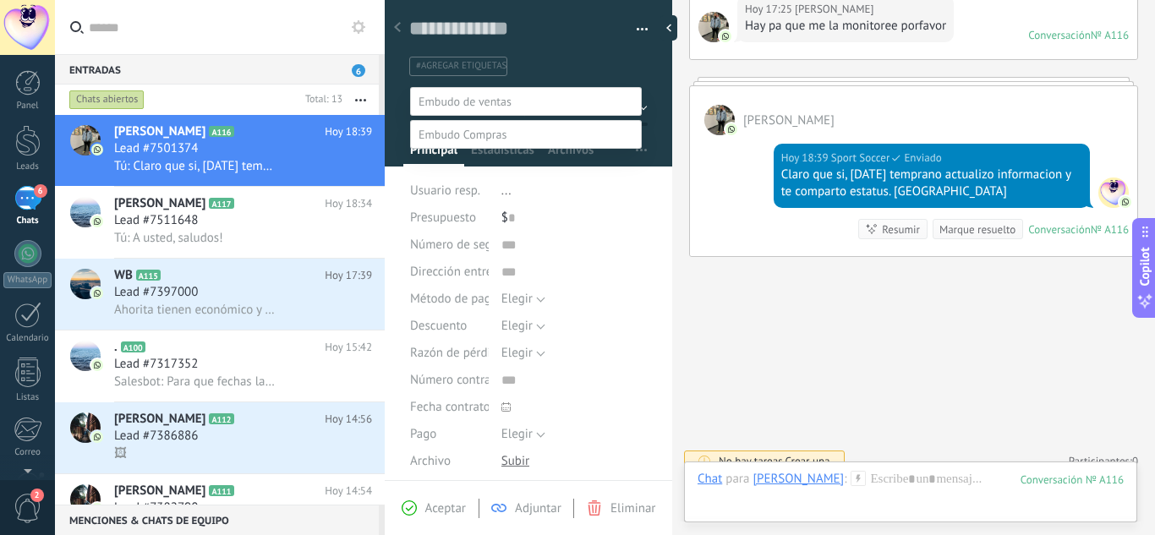
scroll to position [33, 0]
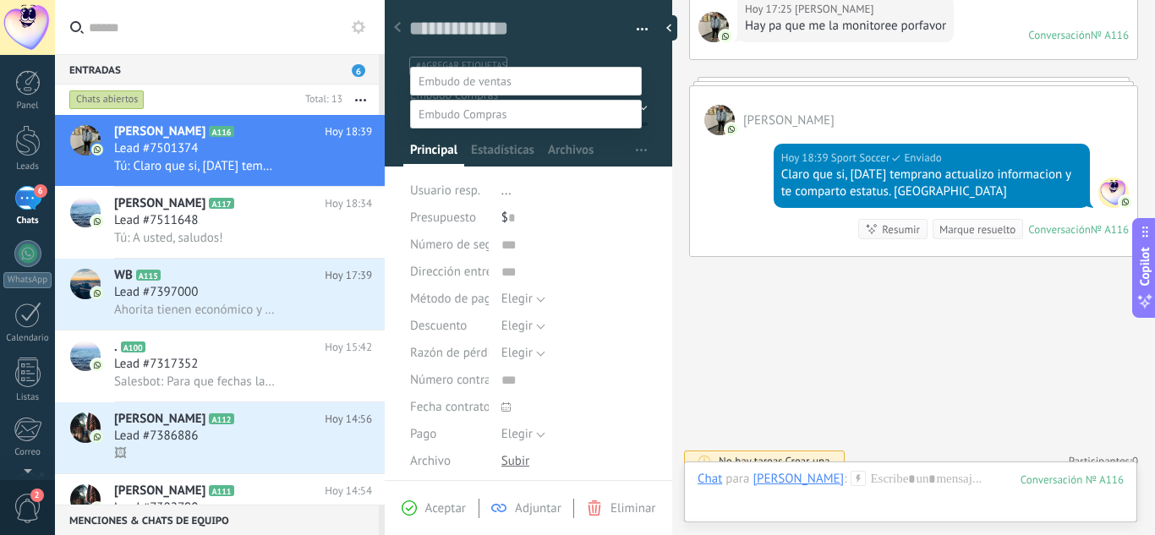
click at [476, 52] on div at bounding box center [605, 247] width 1100 height 535
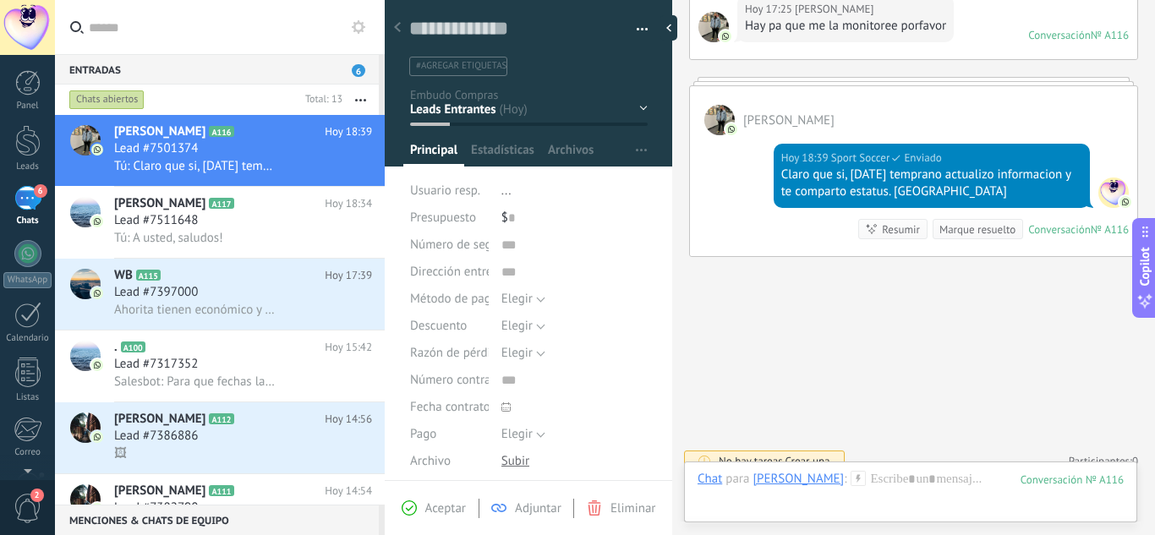
click at [0, 0] on div "Contacto inicial Negociación Tomar decisión Proveedores Leads ganados" at bounding box center [0, 0] width 0 height 0
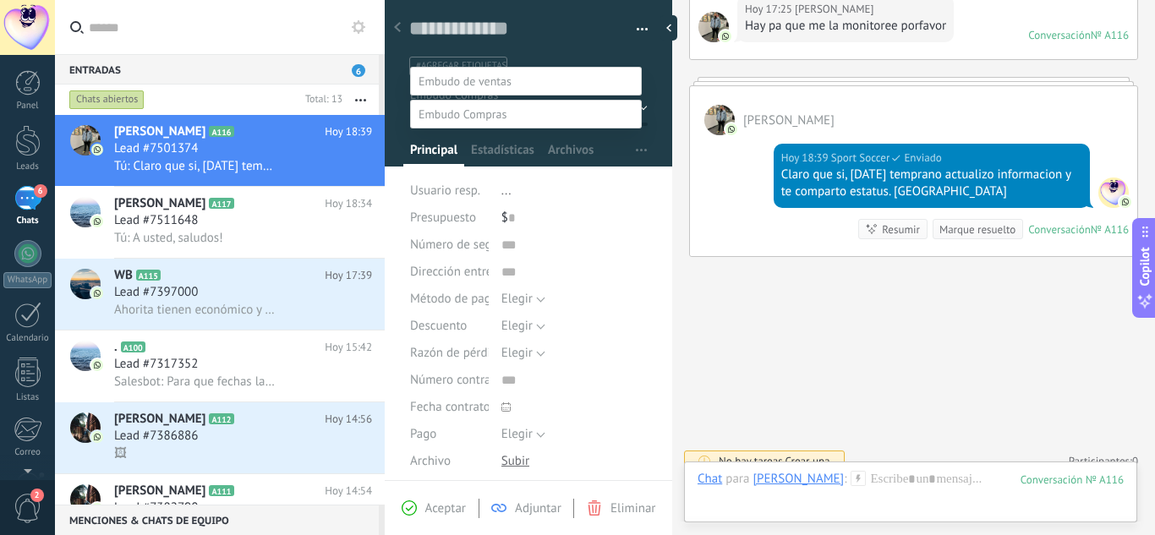
scroll to position [0, 0]
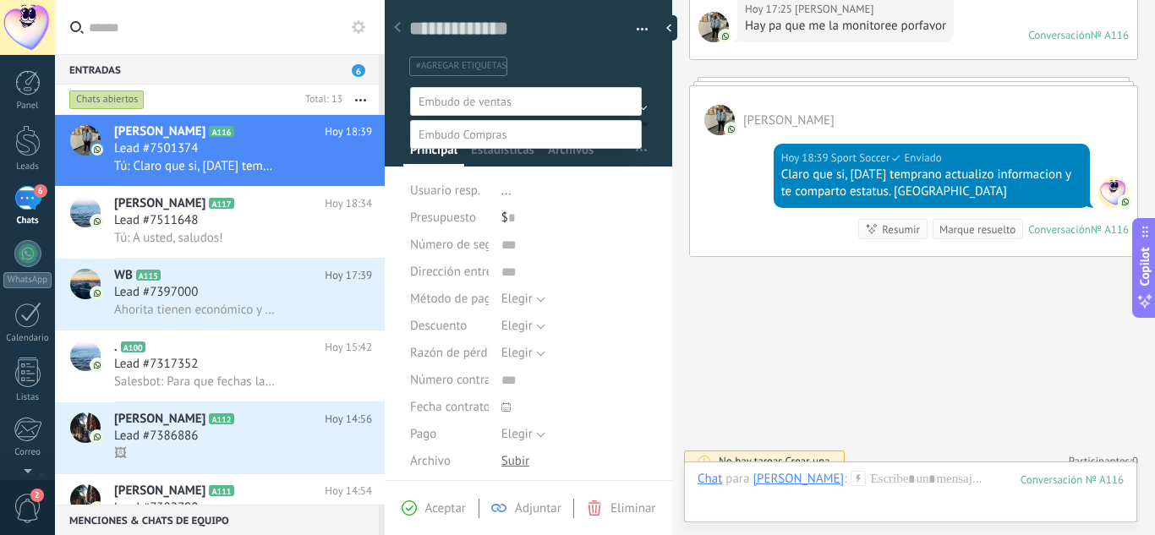
click at [473, 132] on span at bounding box center [462, 134] width 88 height 15
click at [500, 133] on span at bounding box center [462, 134] width 88 height 15
click at [465, 106] on span at bounding box center [464, 101] width 93 height 15
click at [0, 0] on label "Producto Envíado" at bounding box center [0, 0] width 0 height 0
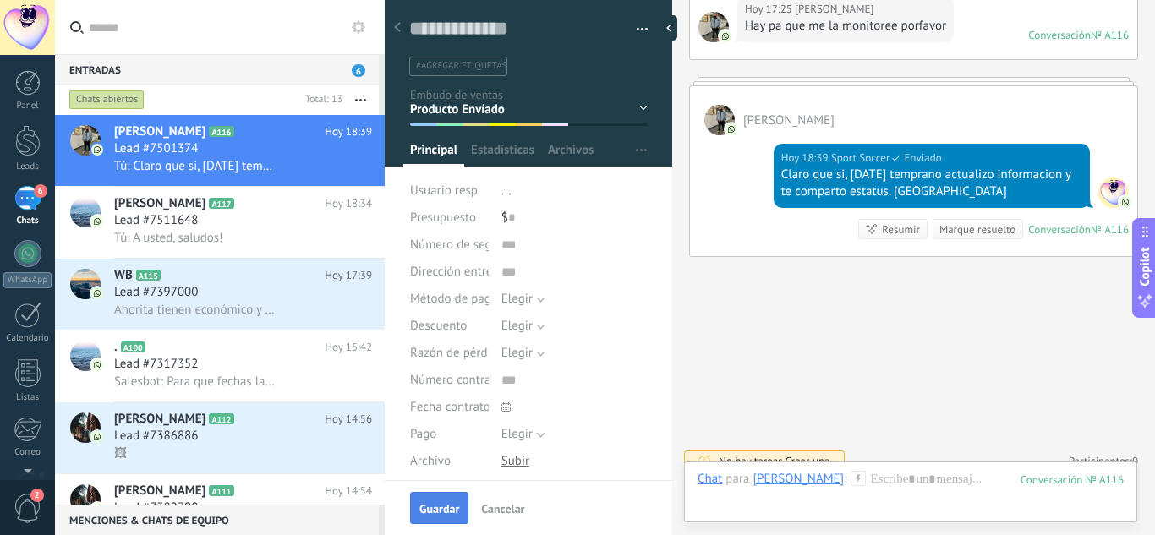
click at [446, 518] on button "Guardar" at bounding box center [439, 508] width 58 height 32
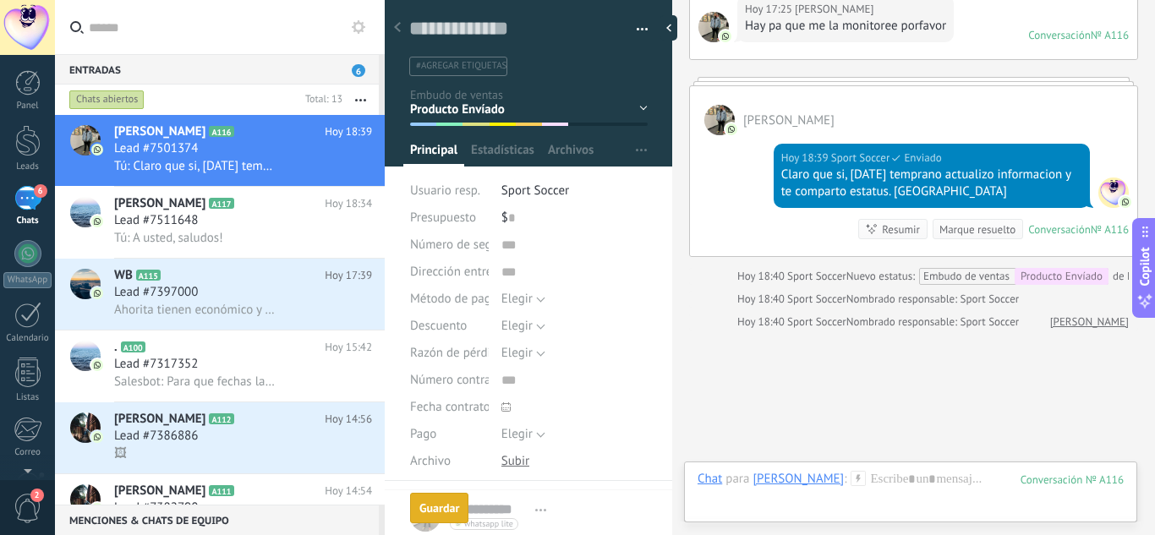
scroll to position [337, 0]
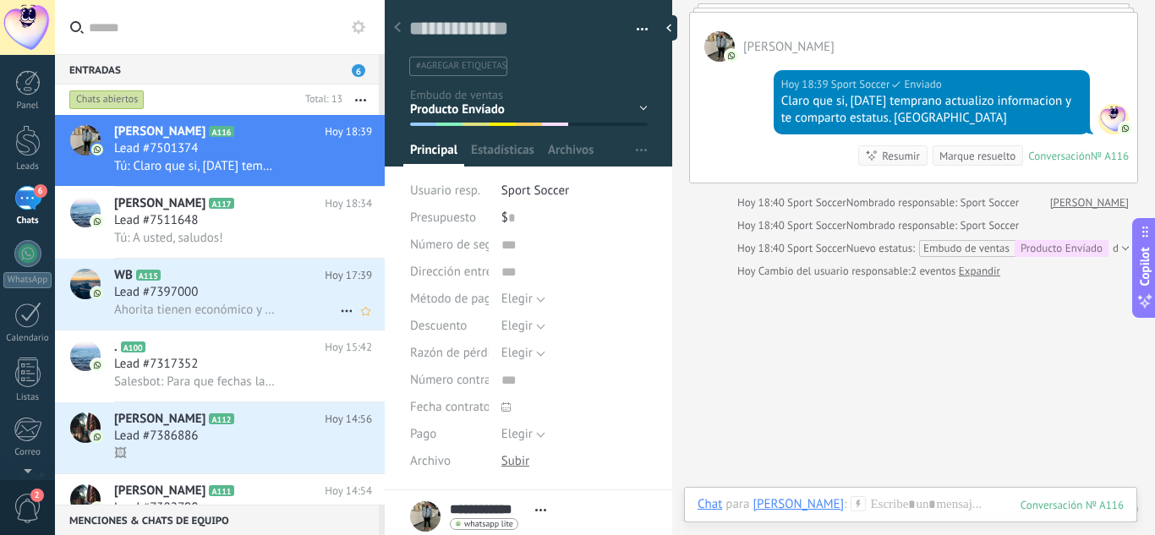
click at [226, 297] on div "Lead #7397000" at bounding box center [243, 292] width 258 height 17
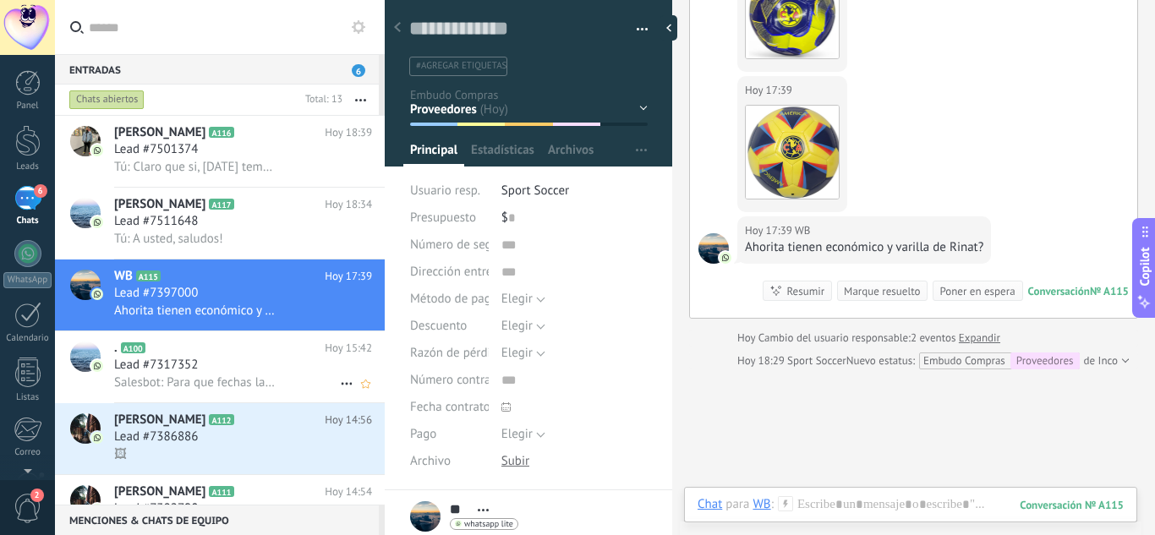
scroll to position [85, 0]
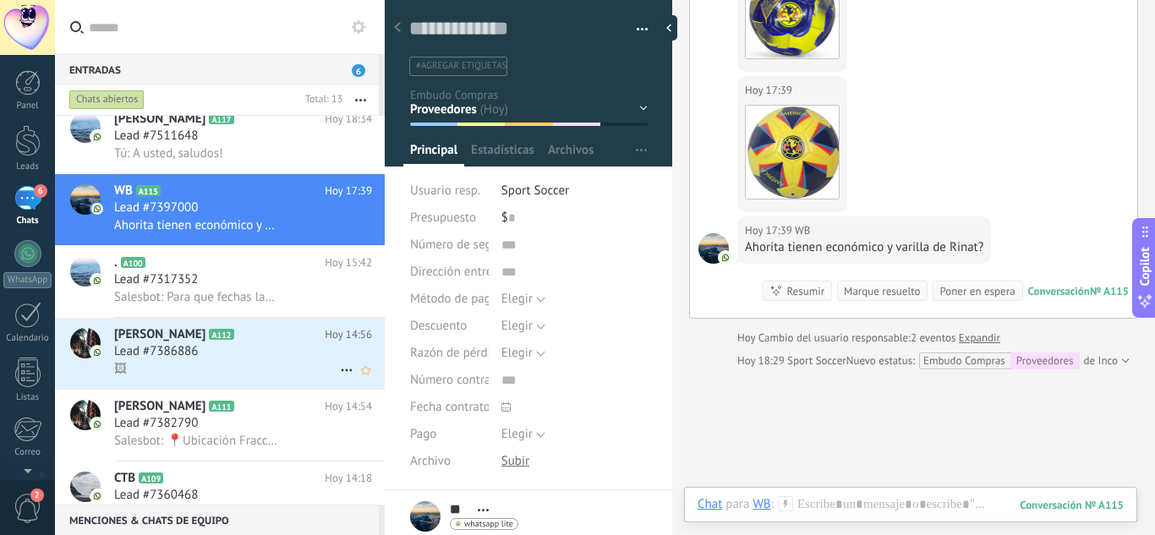
click at [158, 355] on span "Lead #7386886" at bounding box center [156, 351] width 84 height 17
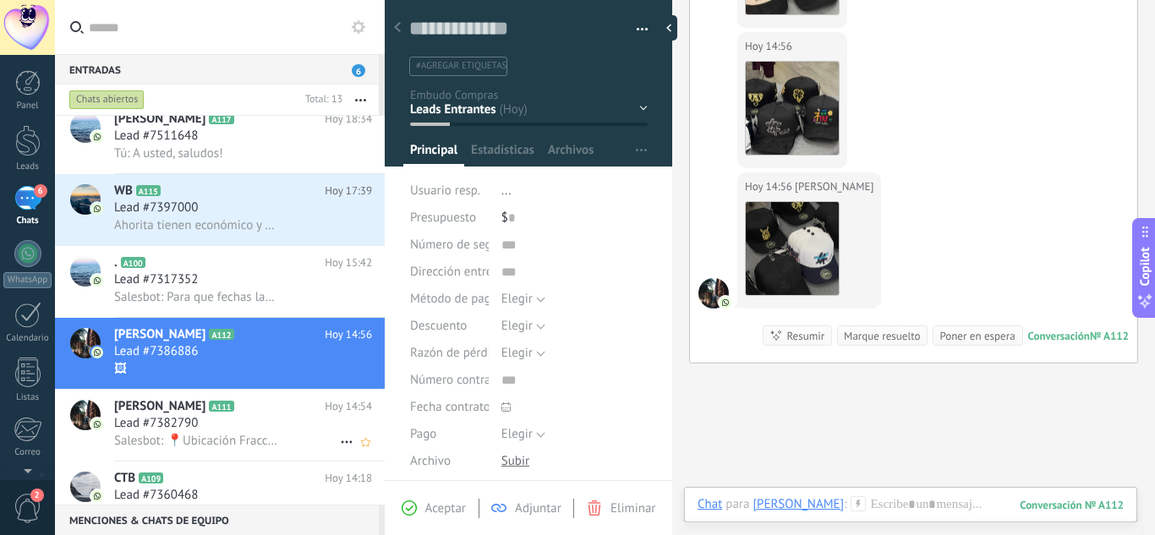
scroll to position [254, 0]
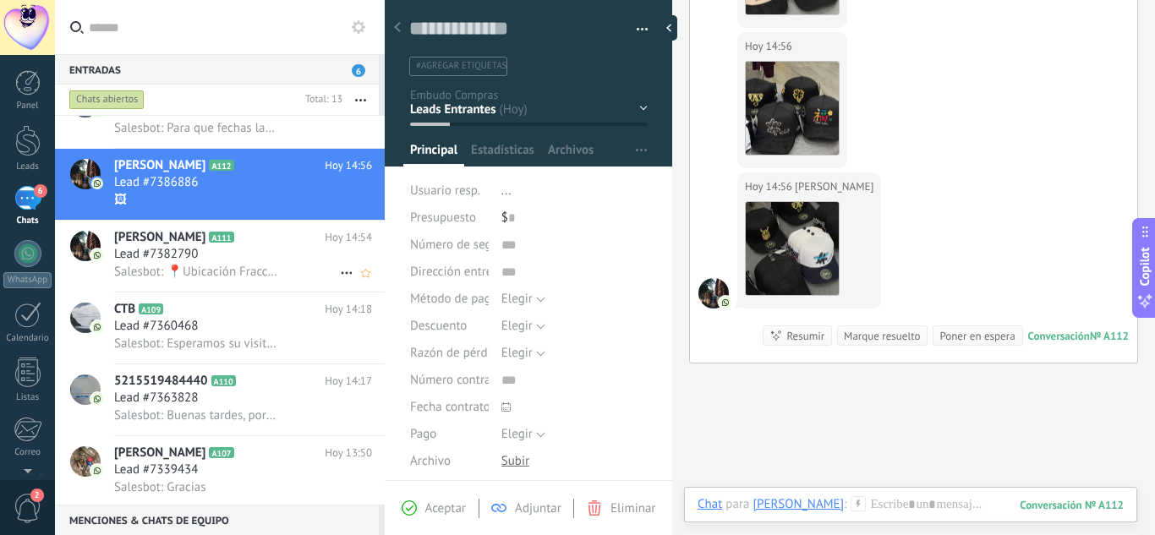
click at [129, 259] on span "Lead #7382790" at bounding box center [156, 254] width 84 height 17
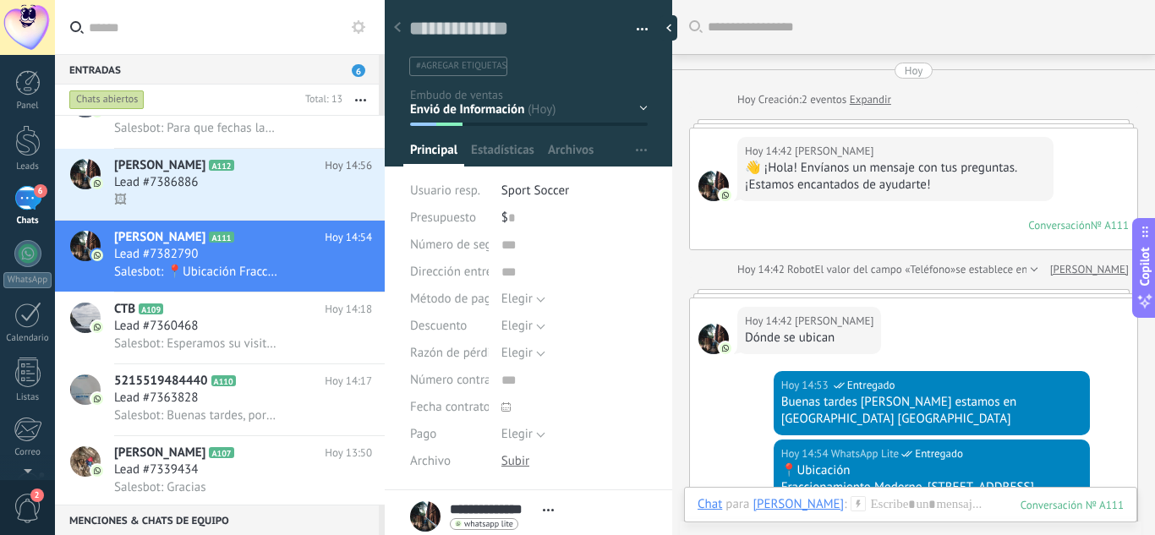
scroll to position [372, 0]
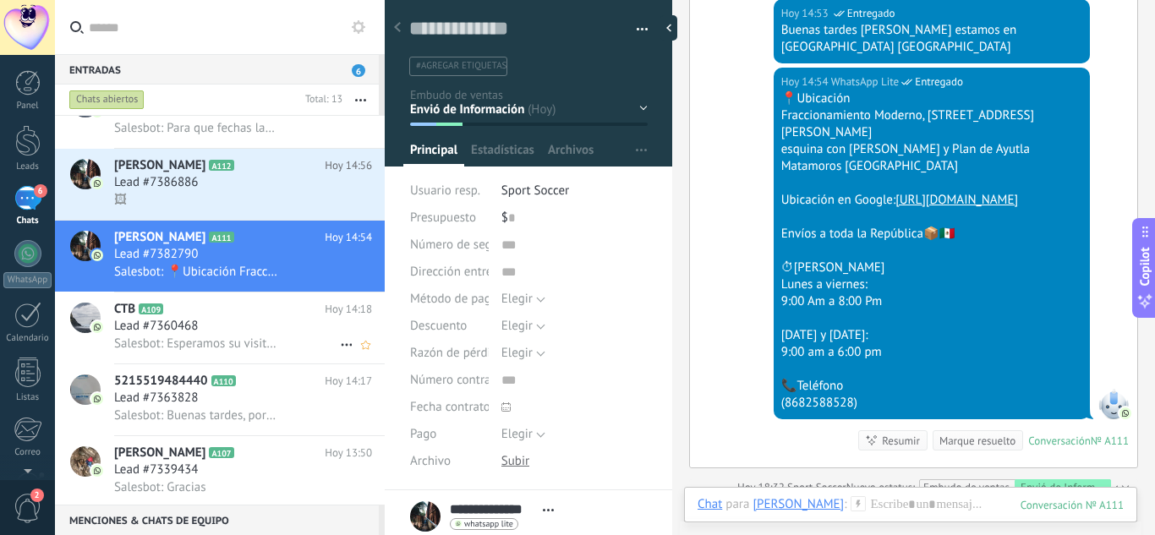
click at [182, 325] on span "Lead #7360468" at bounding box center [156, 326] width 84 height 17
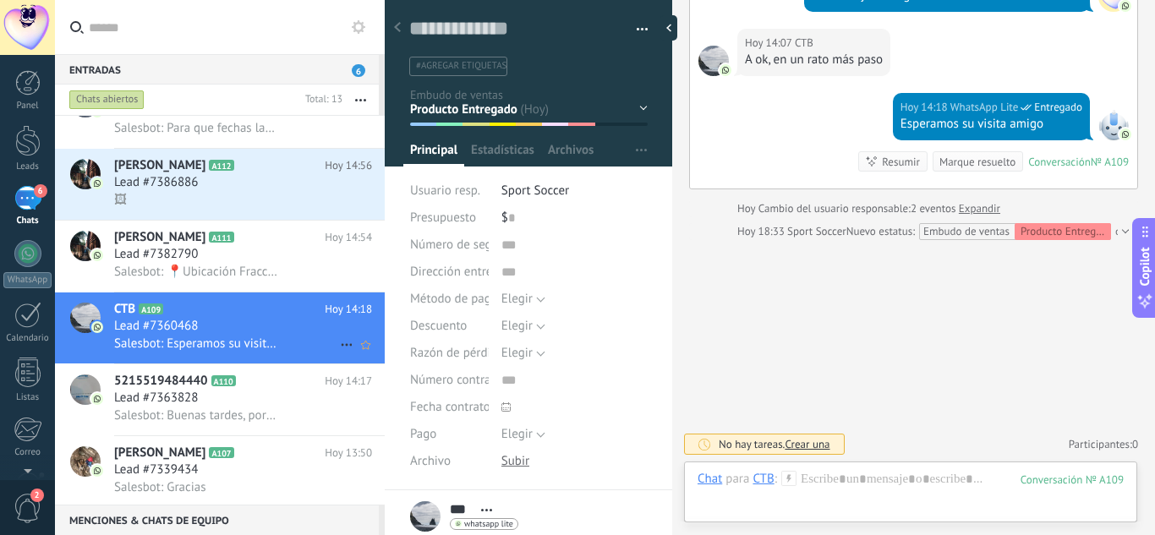
scroll to position [339, 0]
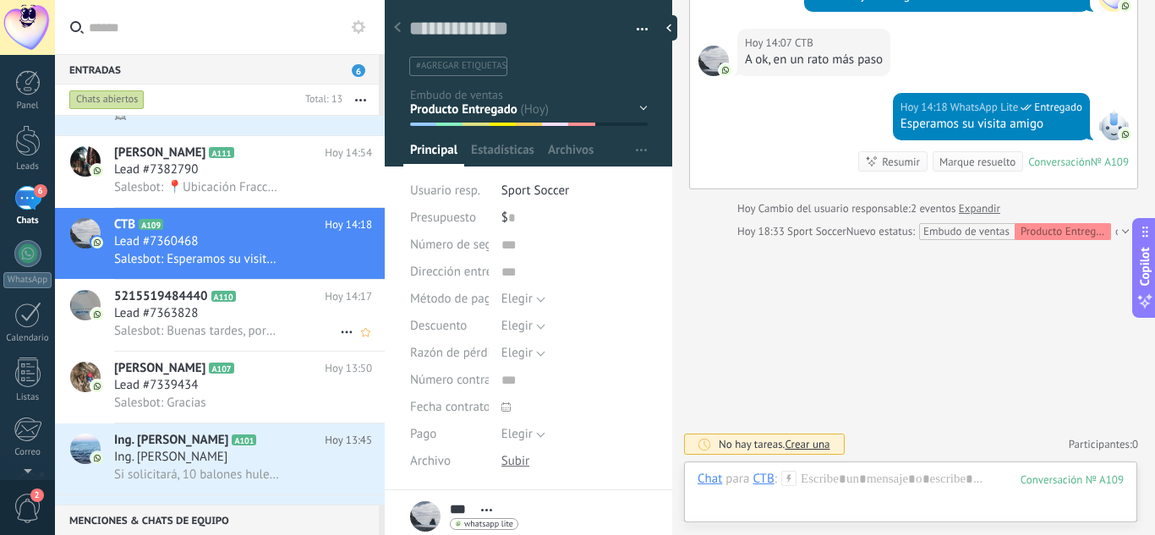
click at [160, 324] on span "Salesbot: Buenas tardes, por el momento no la manejamos" at bounding box center [196, 331] width 165 height 16
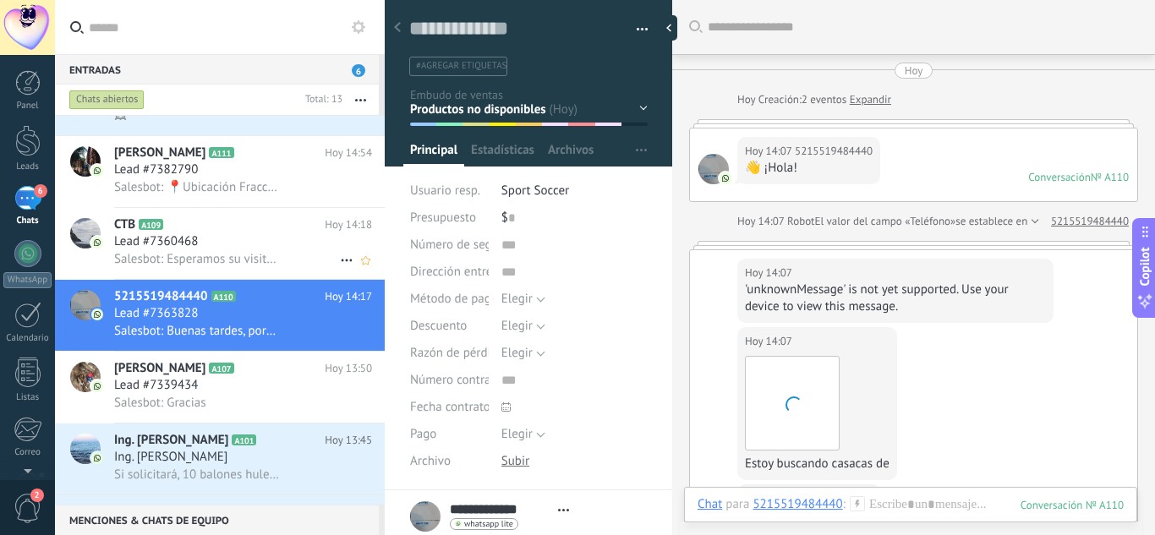
scroll to position [418, 0]
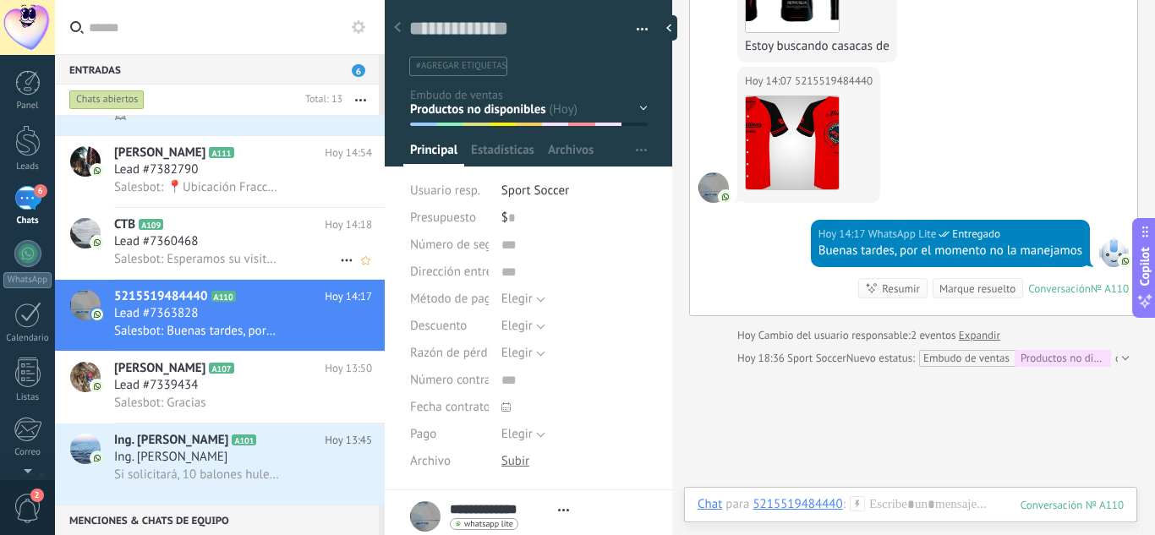
click at [179, 237] on span "Lead #7360468" at bounding box center [156, 241] width 84 height 17
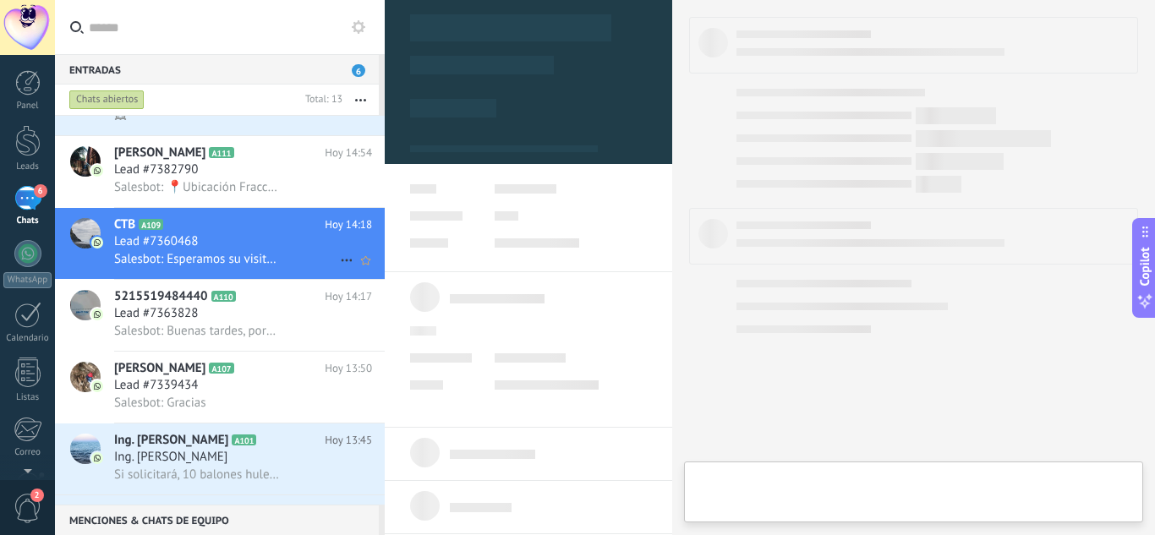
type textarea "**********"
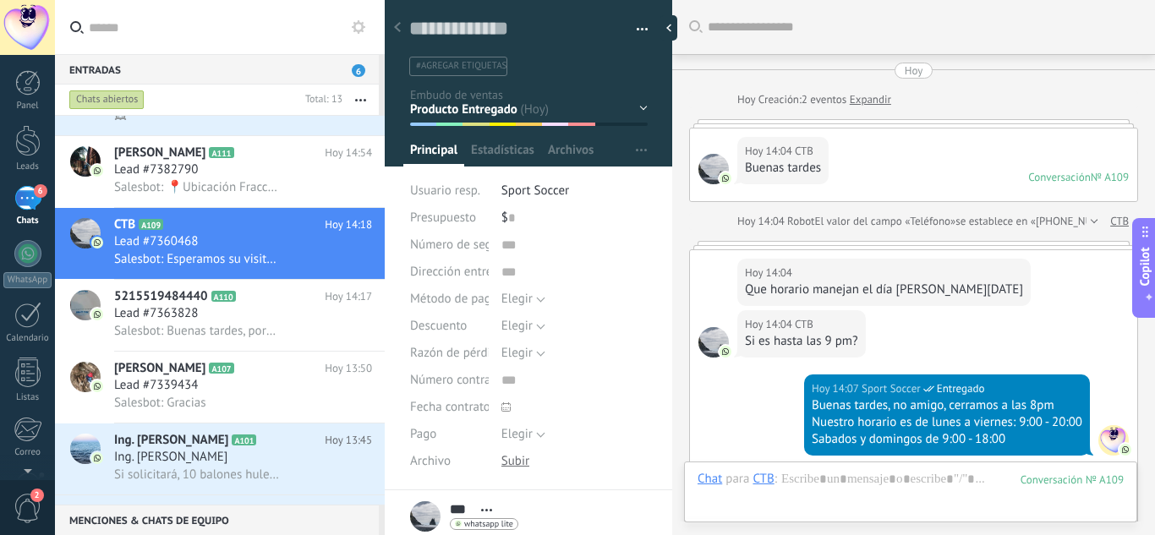
scroll to position [444, 0]
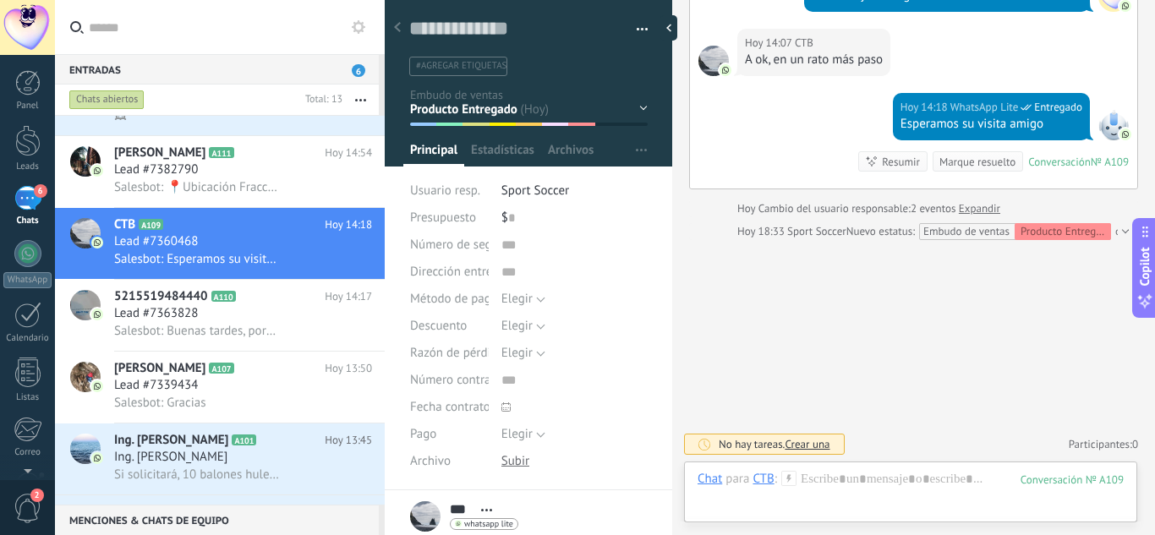
click at [0, 0] on div "Contacto Inicial Envió de Información Cotización Enviada Pendiente Pago Pago Co…" at bounding box center [0, 0] width 0 height 0
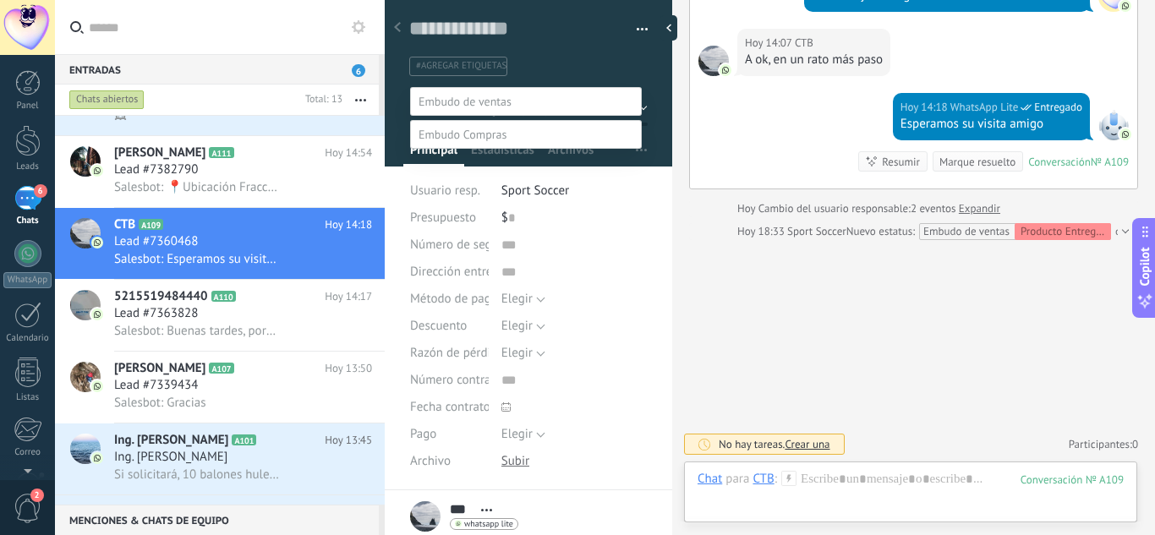
click at [0, 0] on label "Envió de Información" at bounding box center [0, 0] width 0 height 0
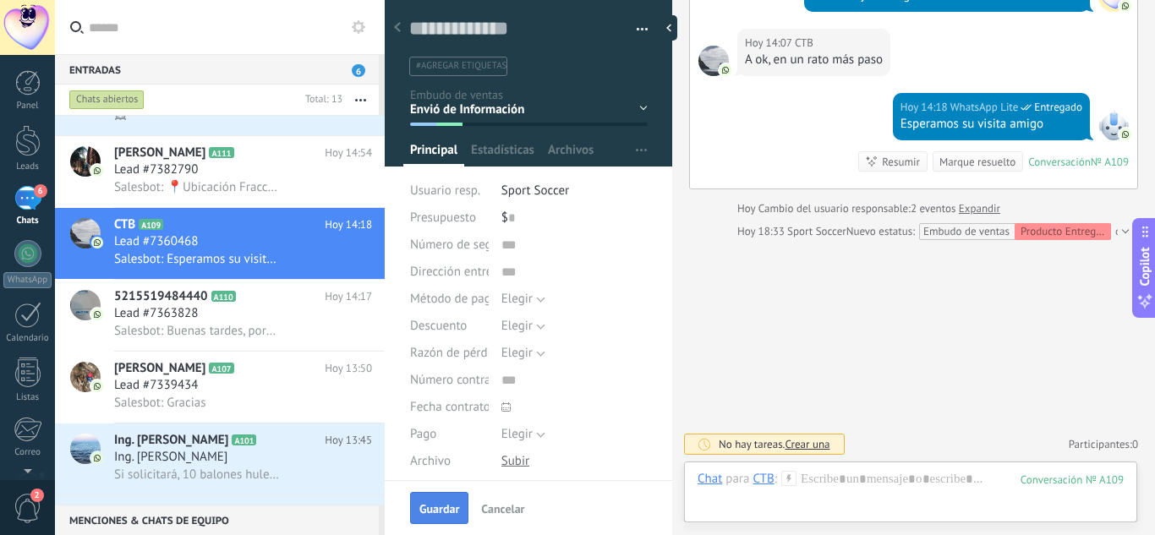
click at [440, 510] on span "Guardar" at bounding box center [439, 509] width 40 height 12
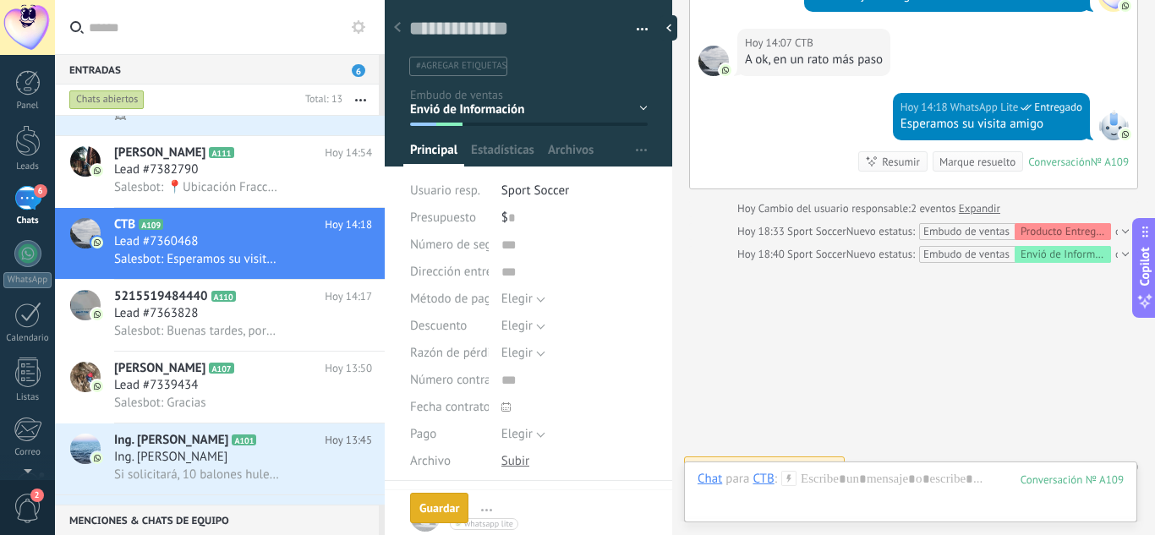
scroll to position [467, 0]
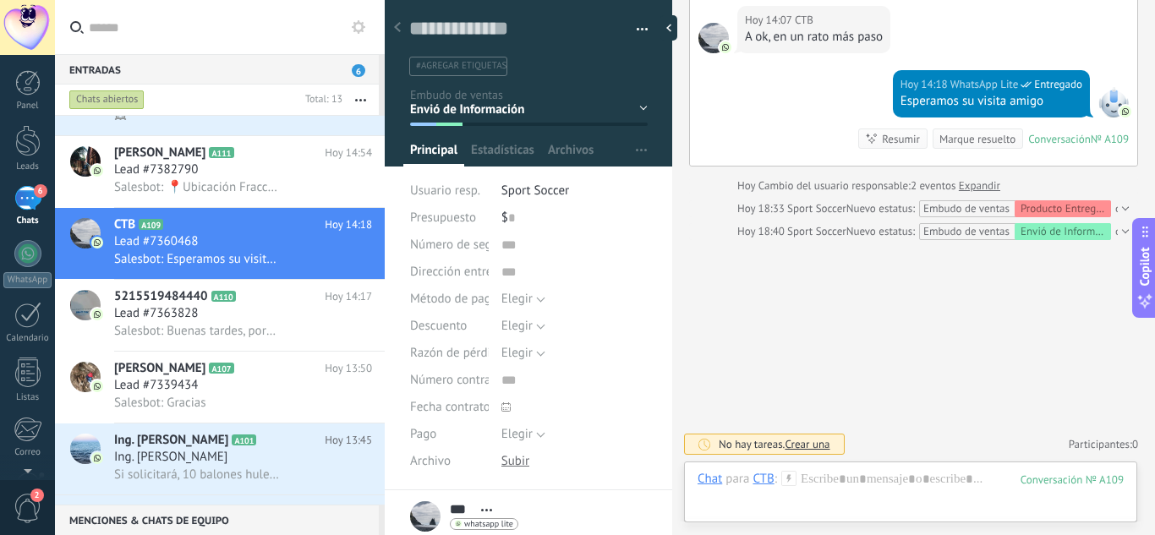
click at [1048, 142] on div "Conversación" at bounding box center [1059, 139] width 63 height 14
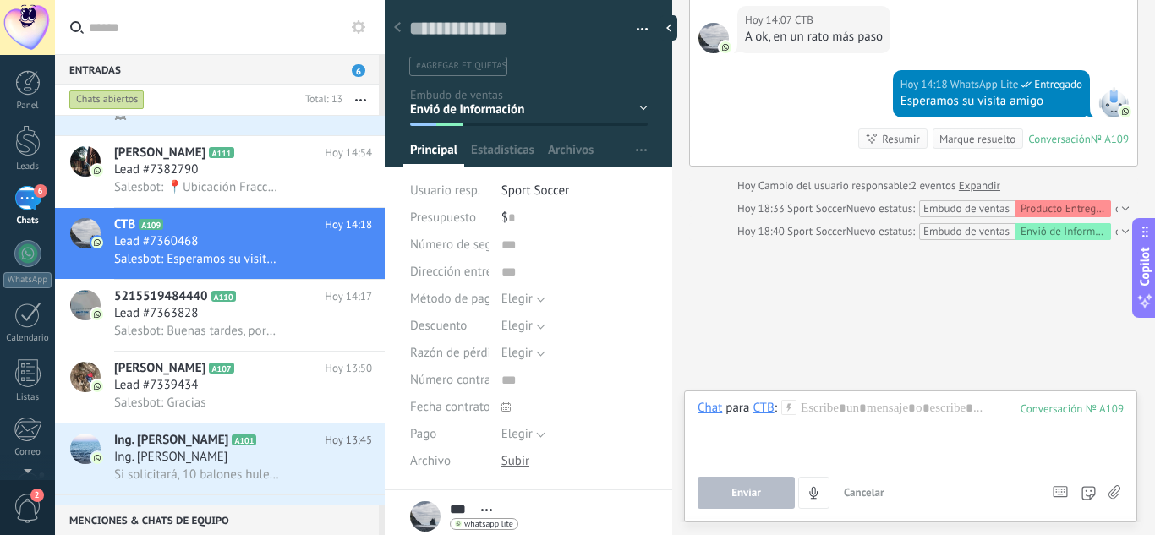
click at [763, 410] on div "CTB" at bounding box center [762, 407] width 21 height 15
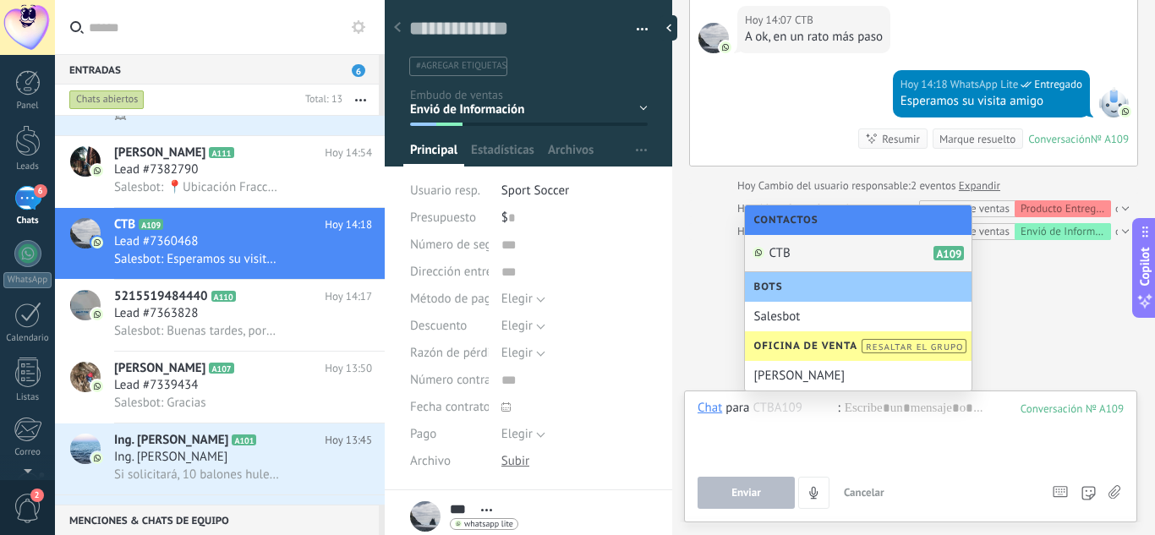
click at [759, 408] on input "text" at bounding box center [794, 408] width 85 height 16
click at [714, 408] on div "Chat" at bounding box center [709, 407] width 25 height 15
click at [710, 353] on div "Nota" at bounding box center [715, 350] width 60 height 29
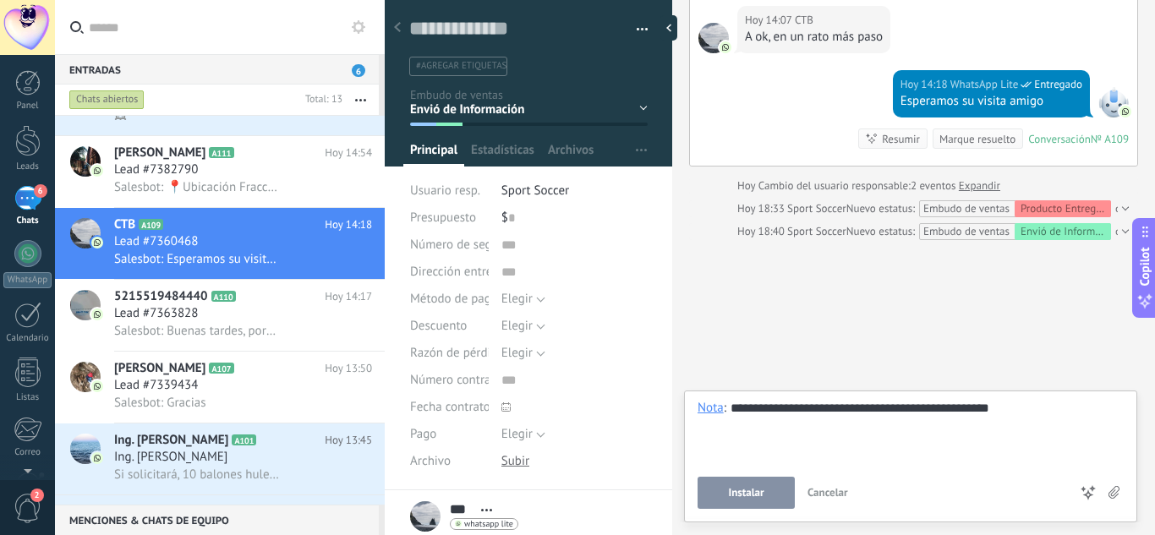
click at [752, 497] on span "Instalar" at bounding box center [746, 493] width 36 height 12
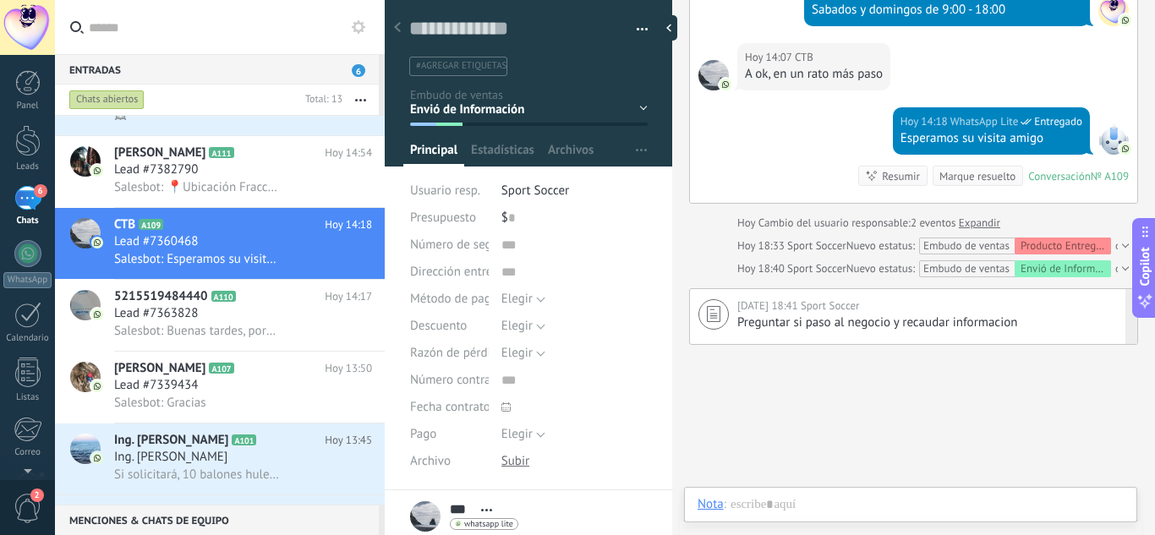
scroll to position [450, 0]
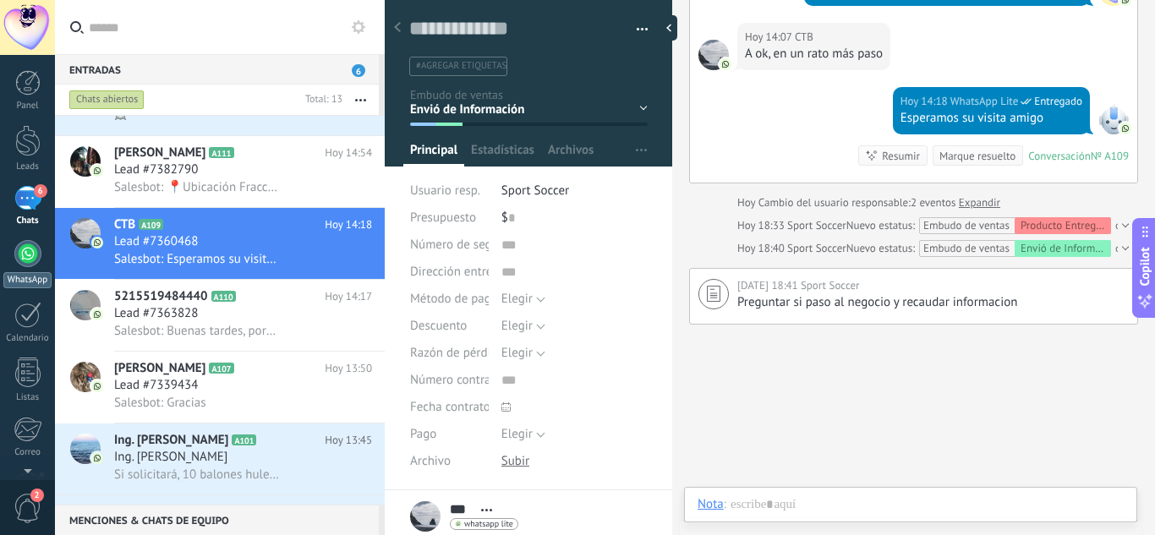
click at [32, 256] on div at bounding box center [27, 253] width 27 height 27
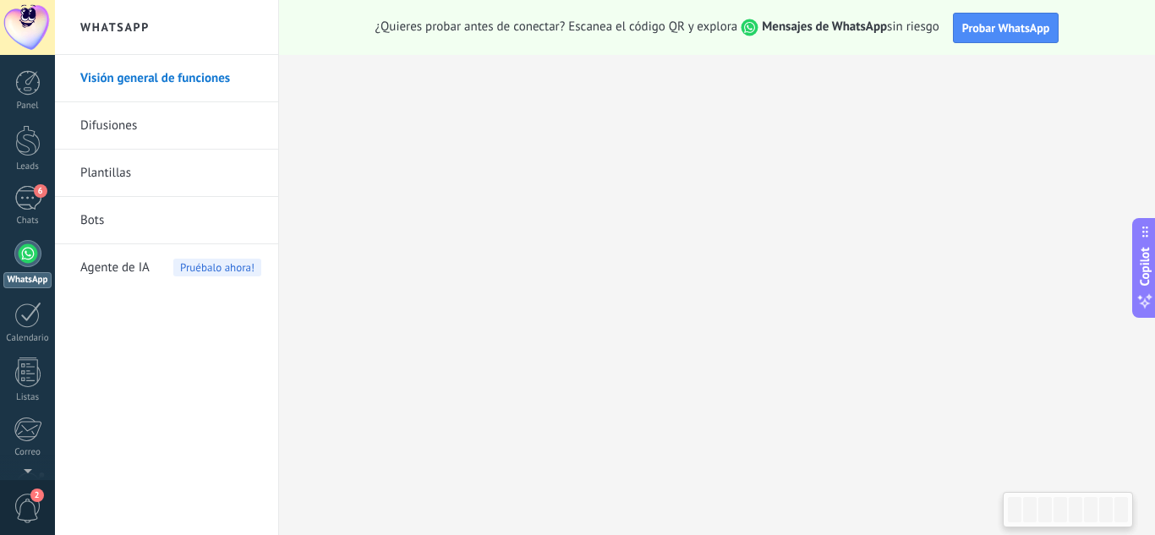
click at [32, 243] on div at bounding box center [27, 253] width 27 height 27
click at [23, 189] on div "6" at bounding box center [27, 198] width 27 height 25
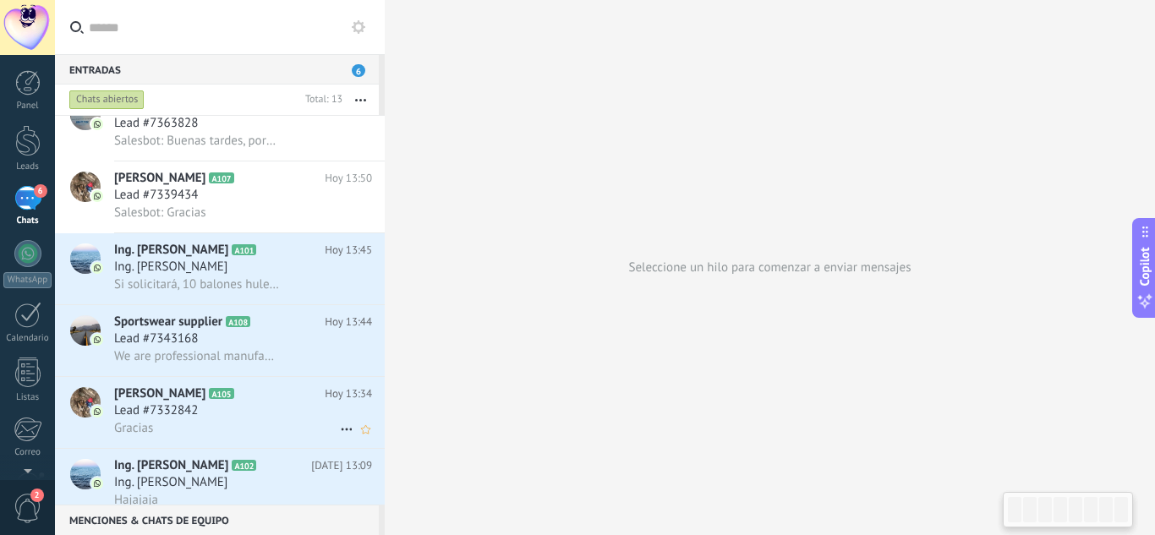
scroll to position [545, 0]
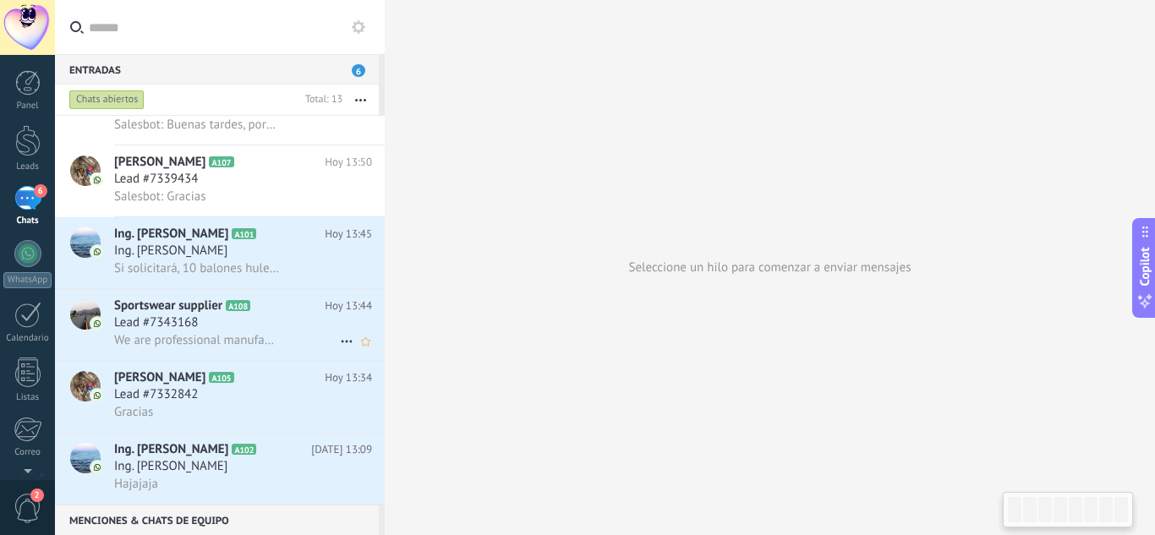
click at [167, 320] on span "Lead #7343168" at bounding box center [156, 322] width 84 height 17
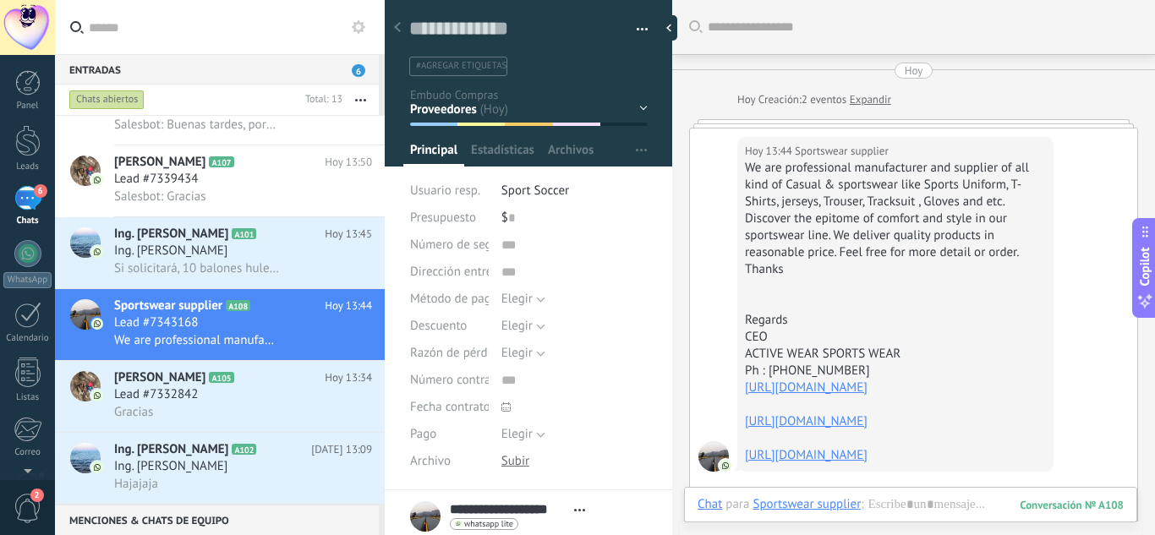
scroll to position [56, 0]
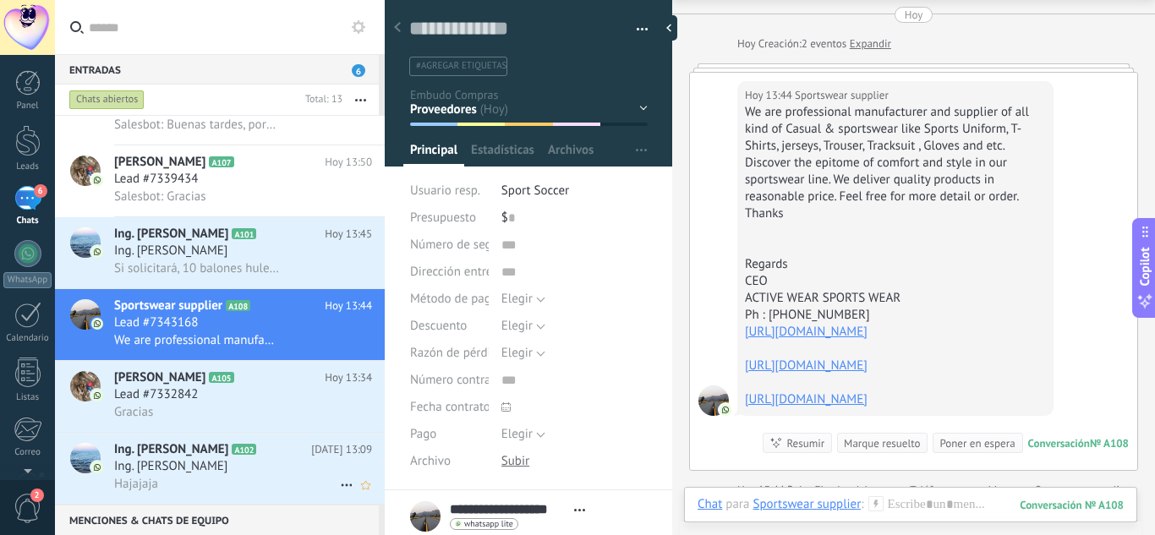
click at [168, 465] on span "Ing. [PERSON_NAME]" at bounding box center [170, 466] width 113 height 17
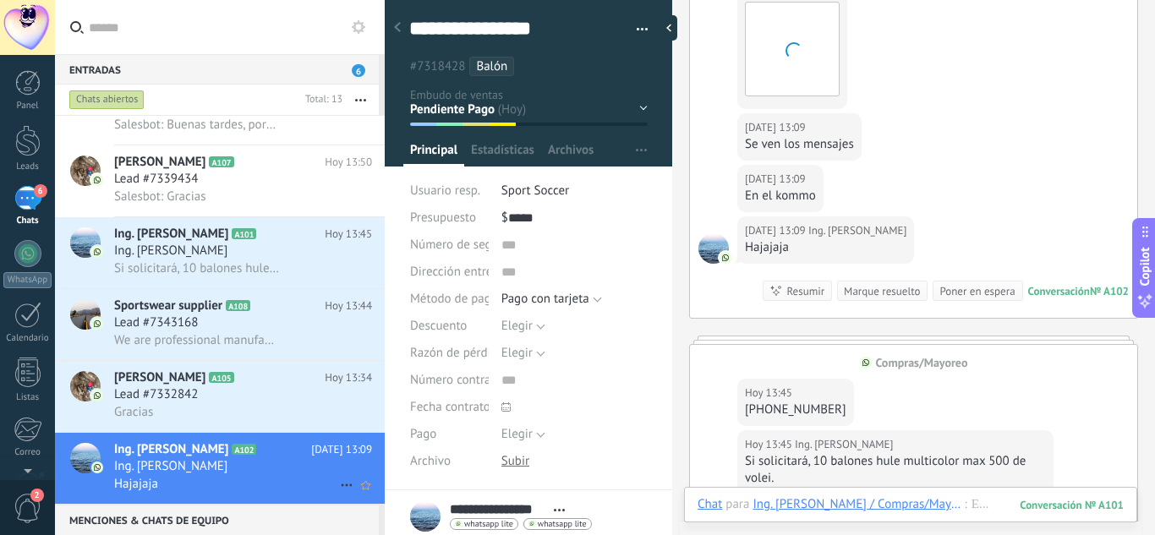
scroll to position [25, 0]
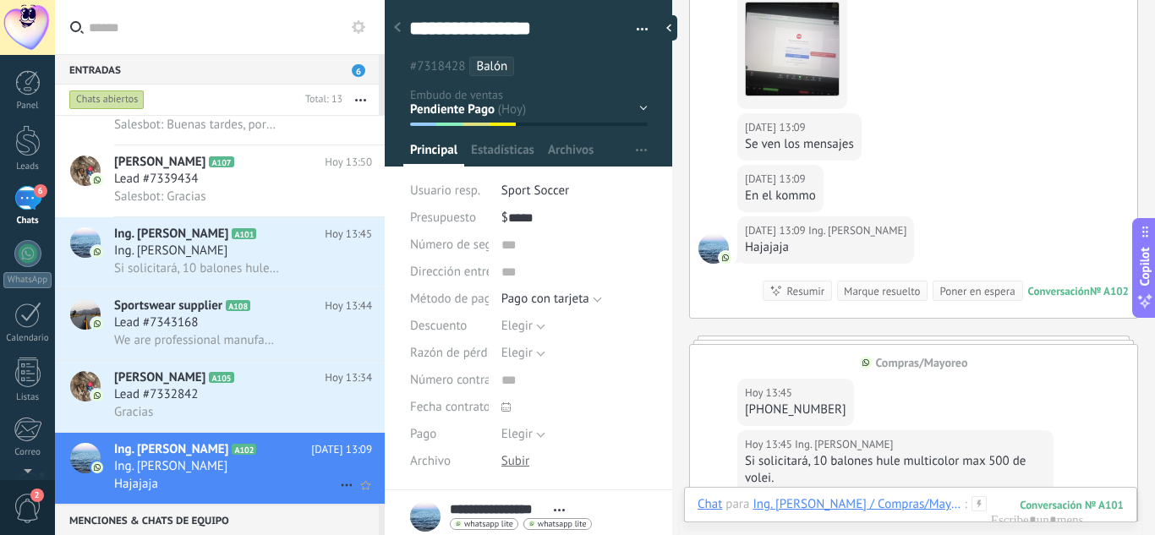
click at [327, 482] on div "Hajajaja" at bounding box center [243, 484] width 258 height 18
click at [337, 484] on icon at bounding box center [346, 485] width 20 height 20
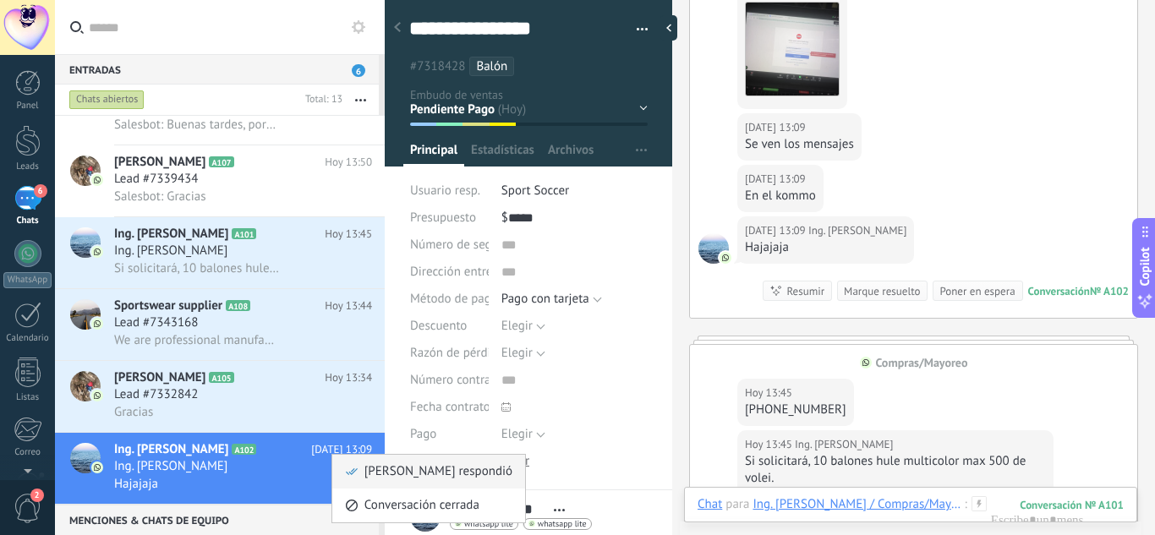
click at [390, 472] on span "Mark respondió" at bounding box center [438, 472] width 148 height 34
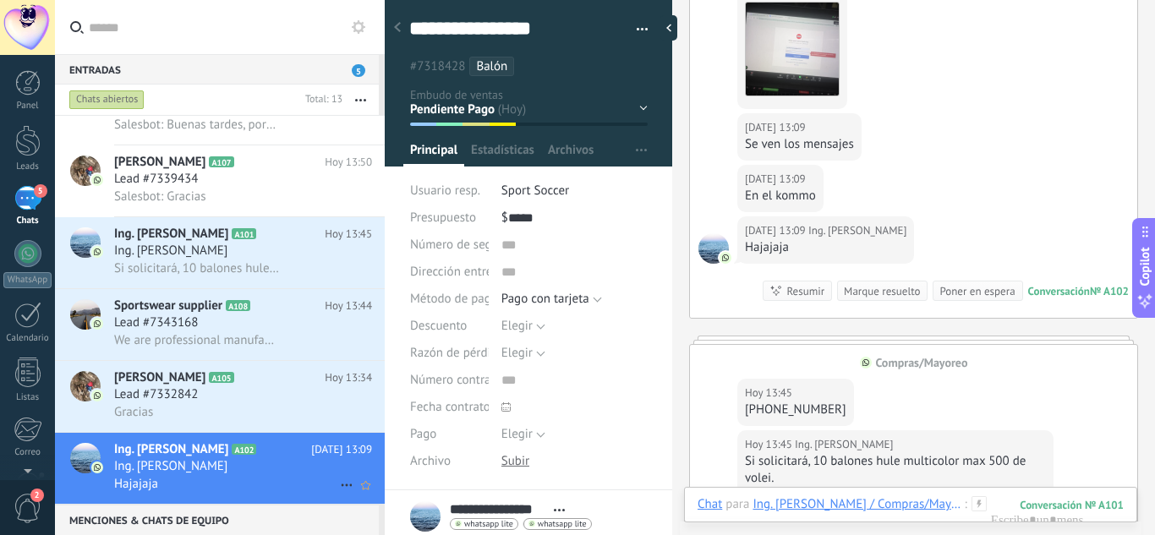
scroll to position [1827, 0]
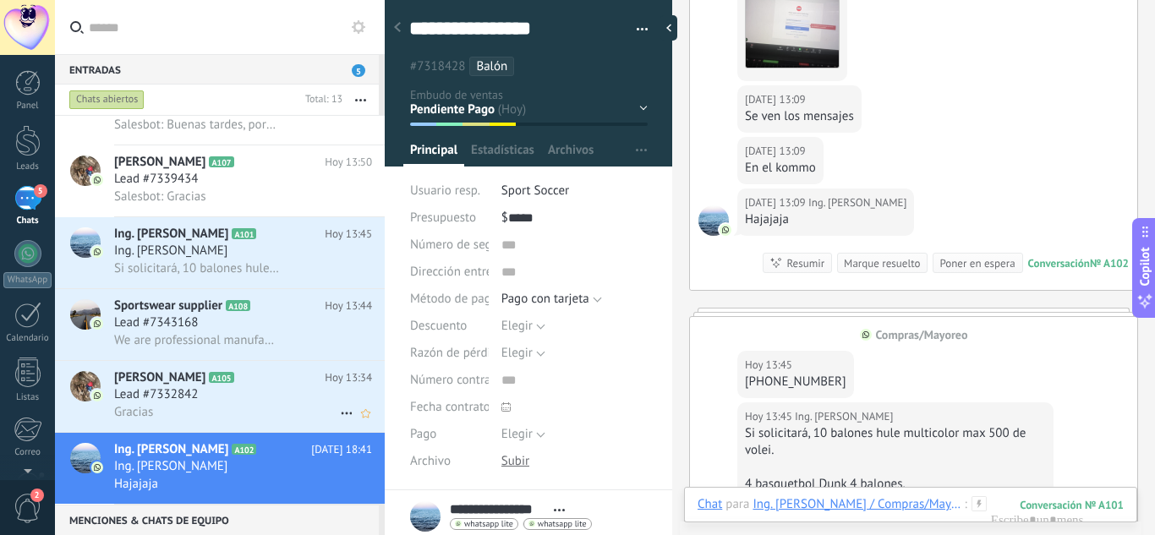
click at [336, 413] on icon at bounding box center [346, 413] width 20 height 20
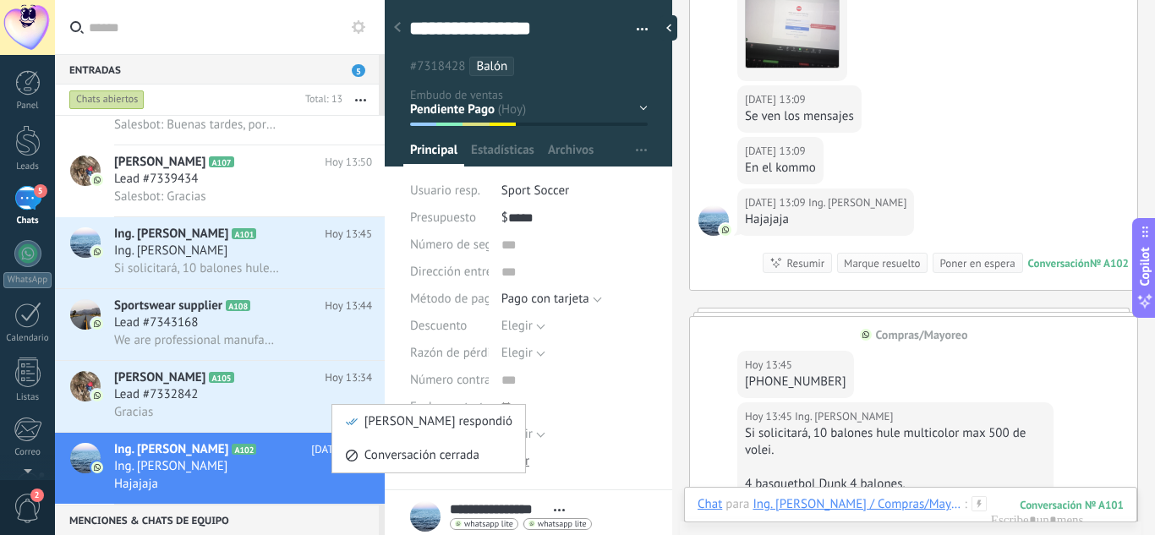
click at [356, 427] on icon at bounding box center [352, 422] width 12 height 12
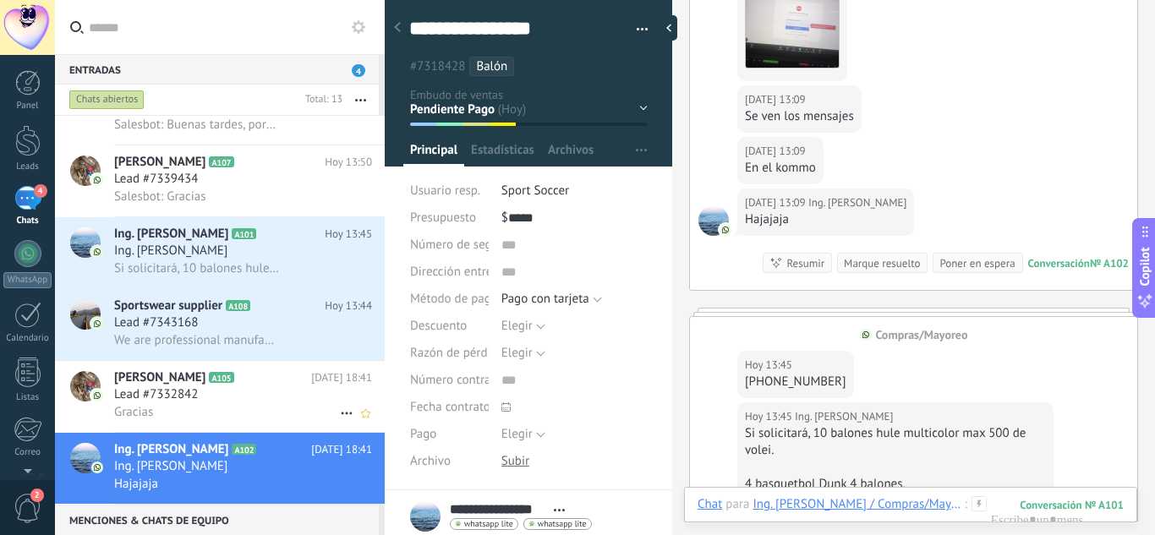
click at [227, 369] on h2 "Patricia Lozano A105" at bounding box center [212, 377] width 197 height 17
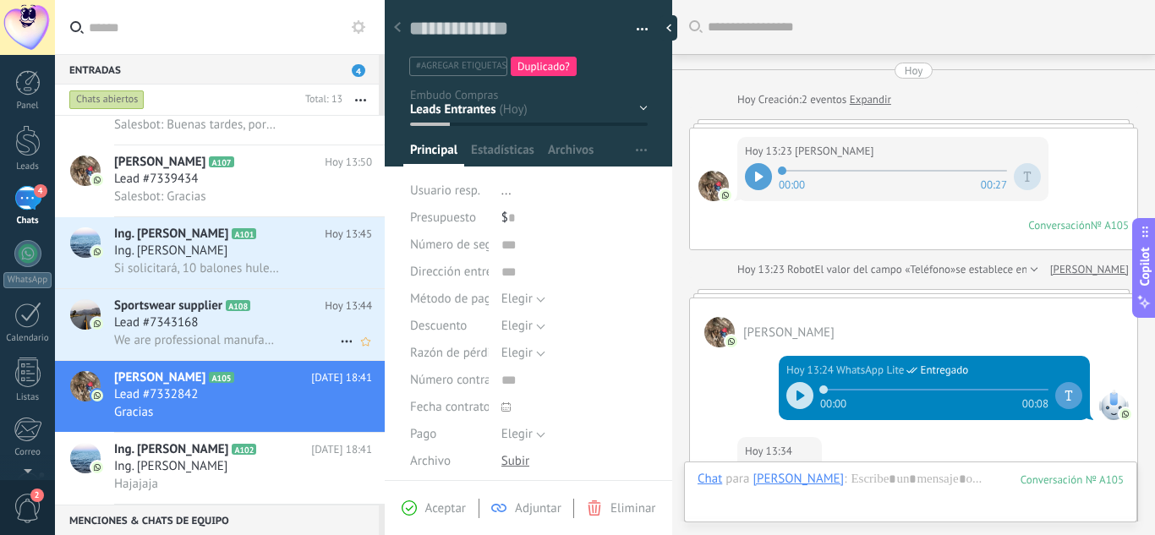
scroll to position [379, 0]
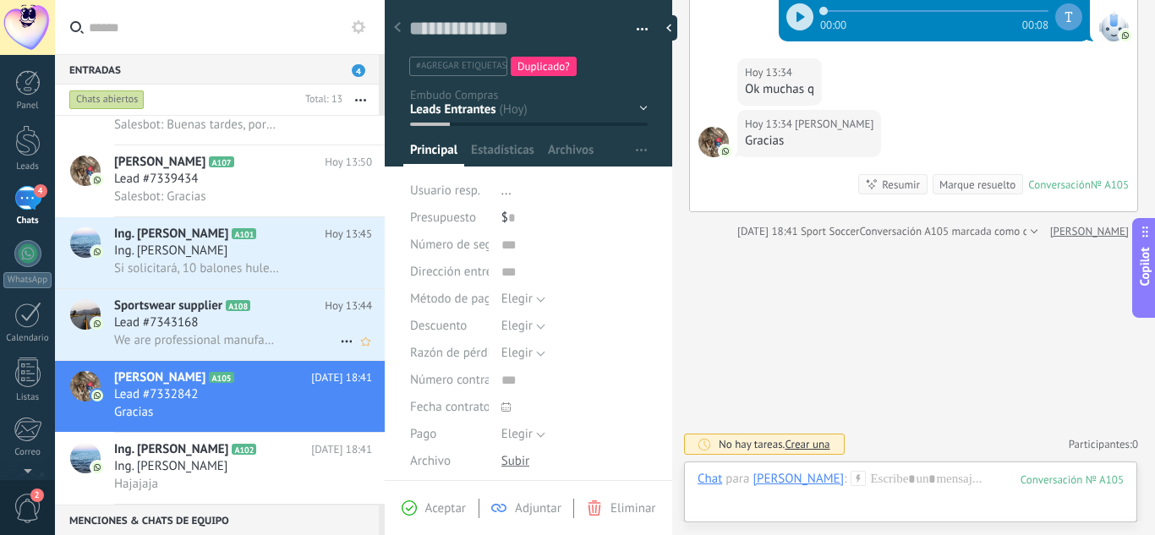
click at [235, 331] on div "Lead #7343168" at bounding box center [243, 322] width 258 height 17
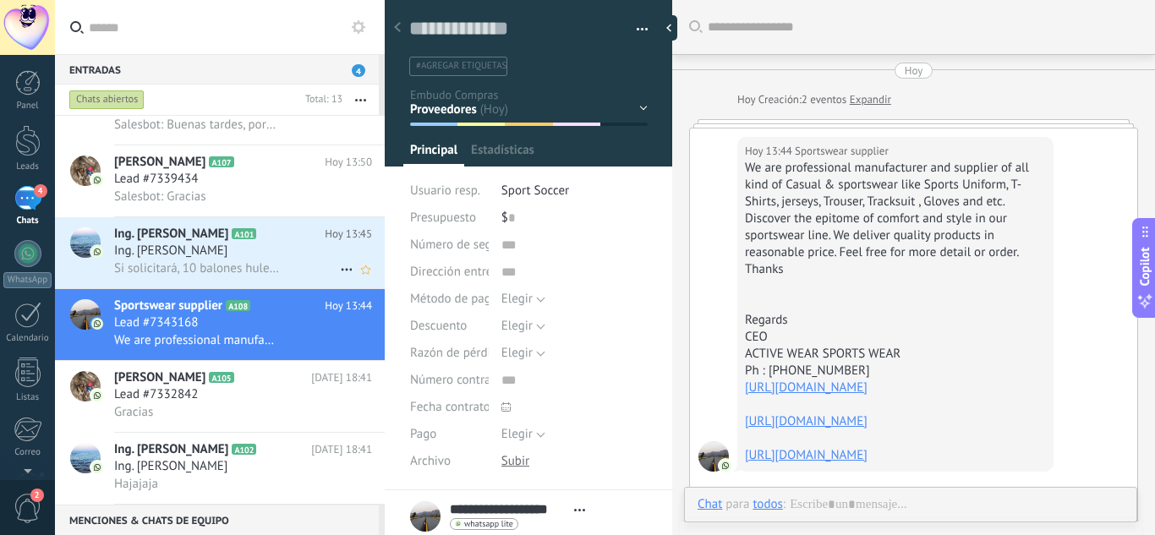
scroll to position [25, 0]
click at [271, 260] on div "Si solicitará, 10 balones hule multicolor max 500 de volei. 4 basquetbol Dunk 4…" at bounding box center [243, 269] width 258 height 18
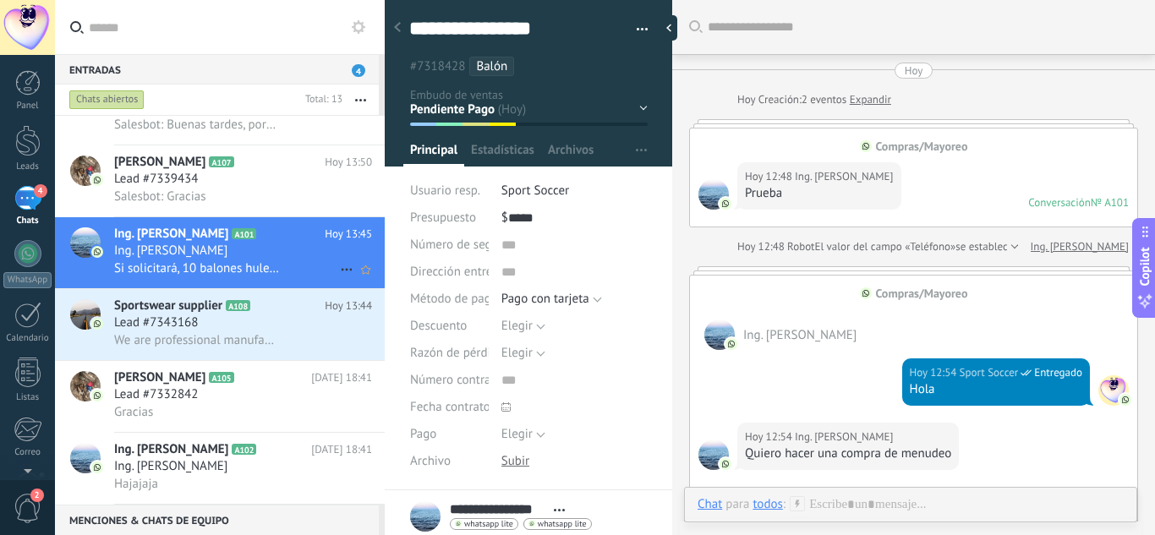
scroll to position [2072, 0]
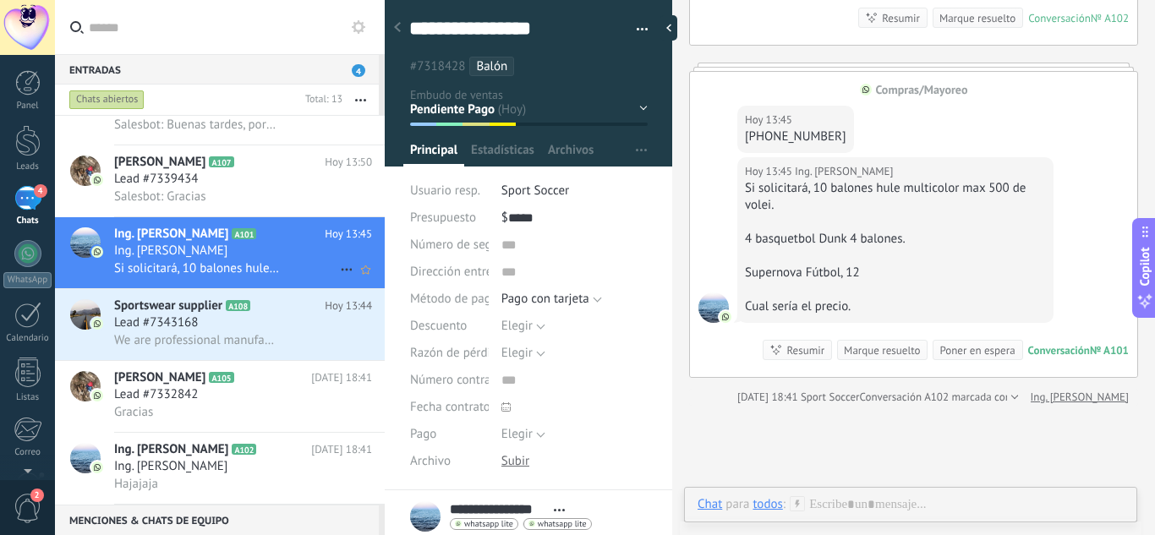
click at [341, 267] on icon at bounding box center [346, 270] width 20 height 20
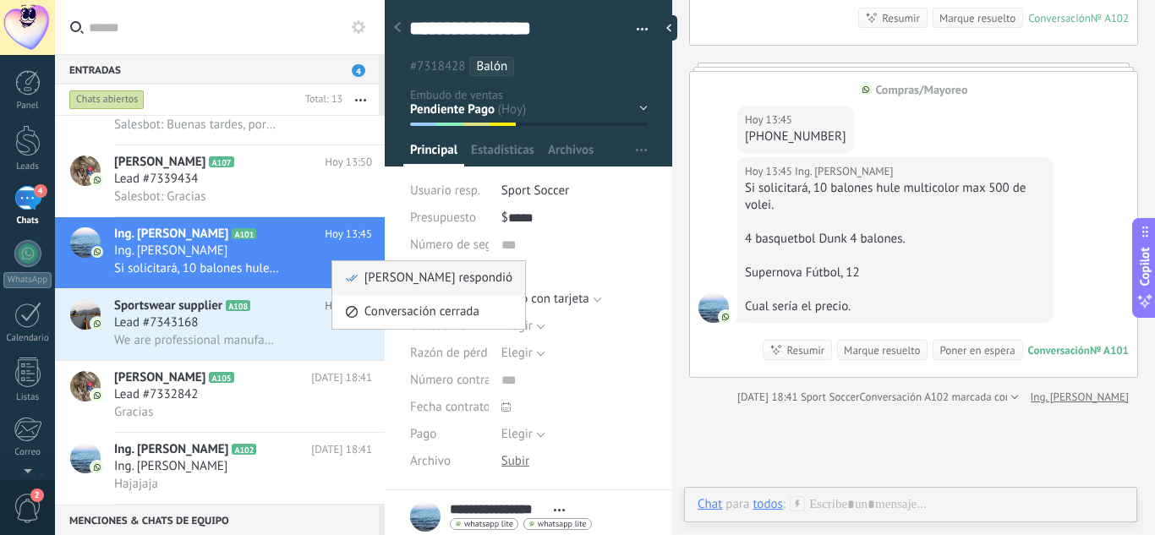
click at [369, 283] on span "Mark respondió" at bounding box center [438, 278] width 148 height 34
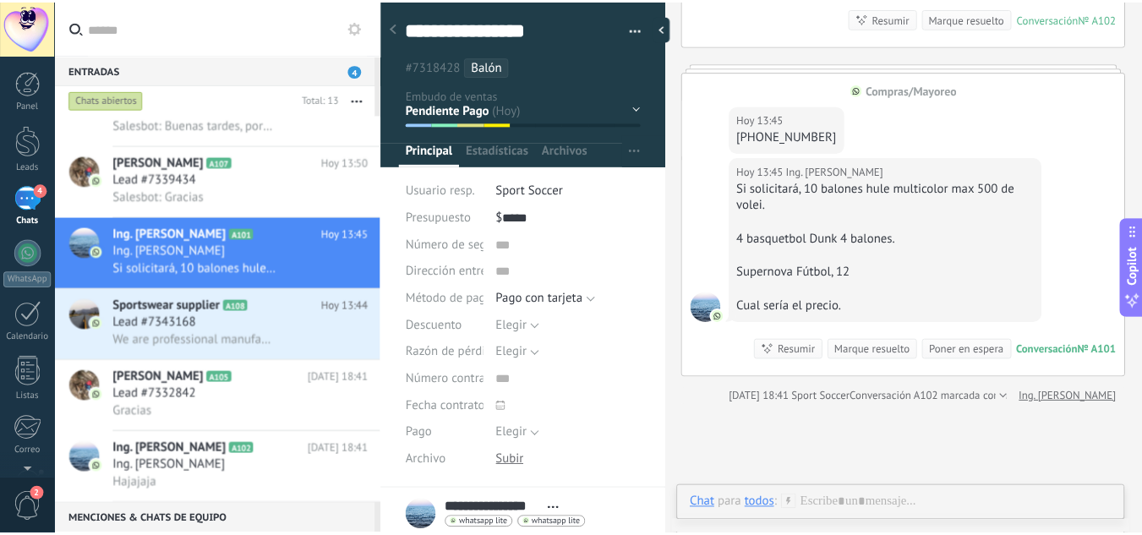
scroll to position [2095, 0]
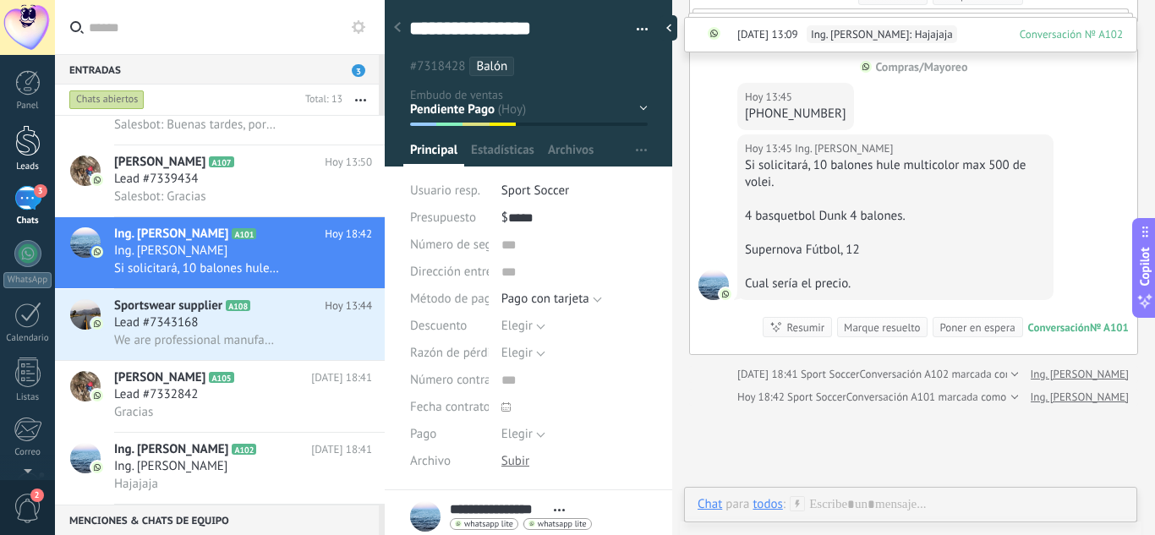
click at [31, 141] on div at bounding box center [27, 140] width 25 height 31
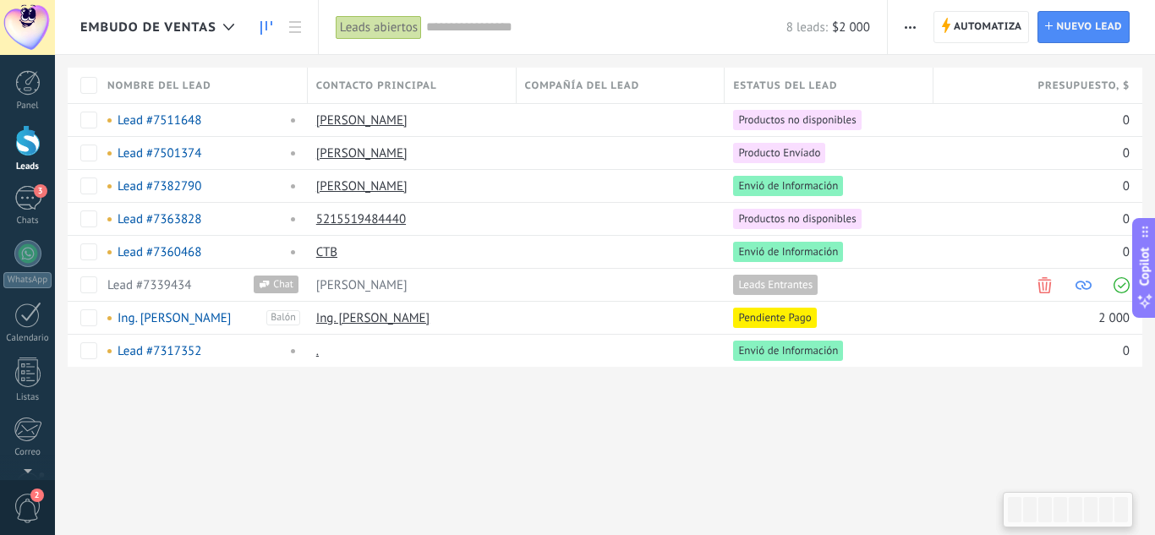
click at [271, 28] on icon at bounding box center [266, 28] width 12 height 14
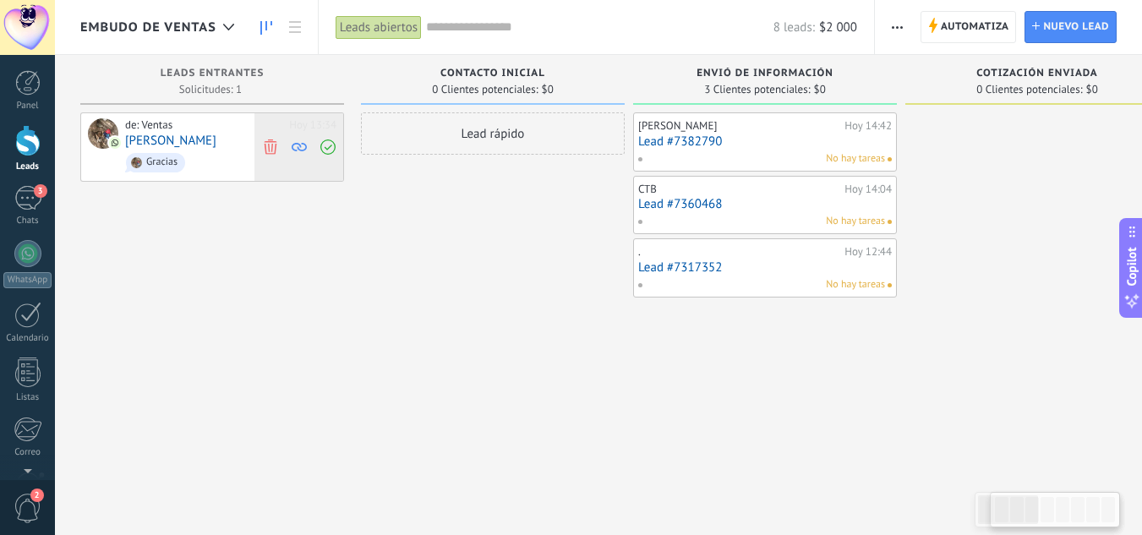
click at [281, 147] on span at bounding box center [270, 147] width 23 height 68
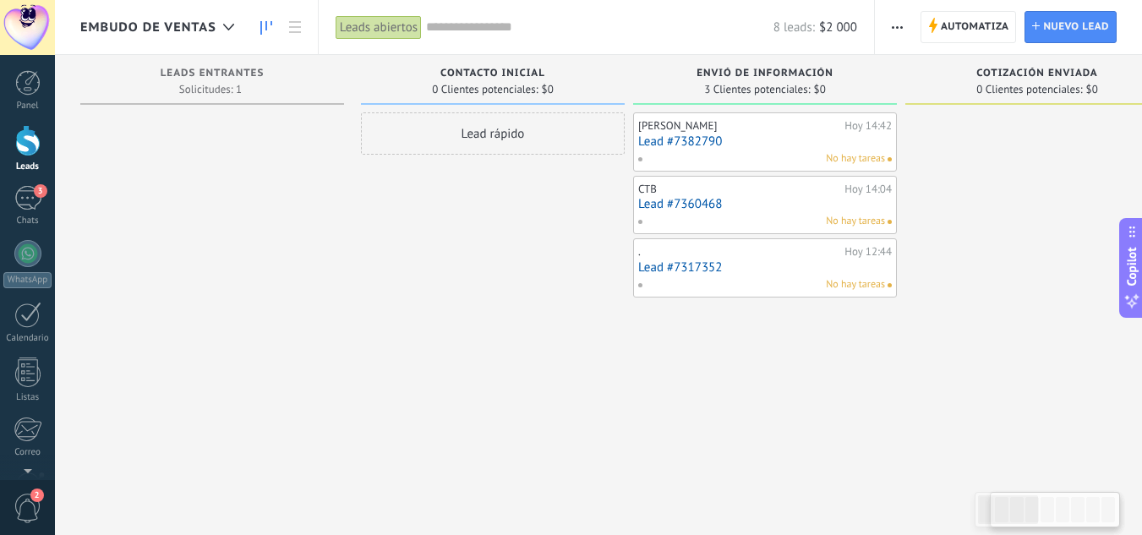
drag, startPoint x: 938, startPoint y: 336, endPoint x: 894, endPoint y: 336, distance: 43.1
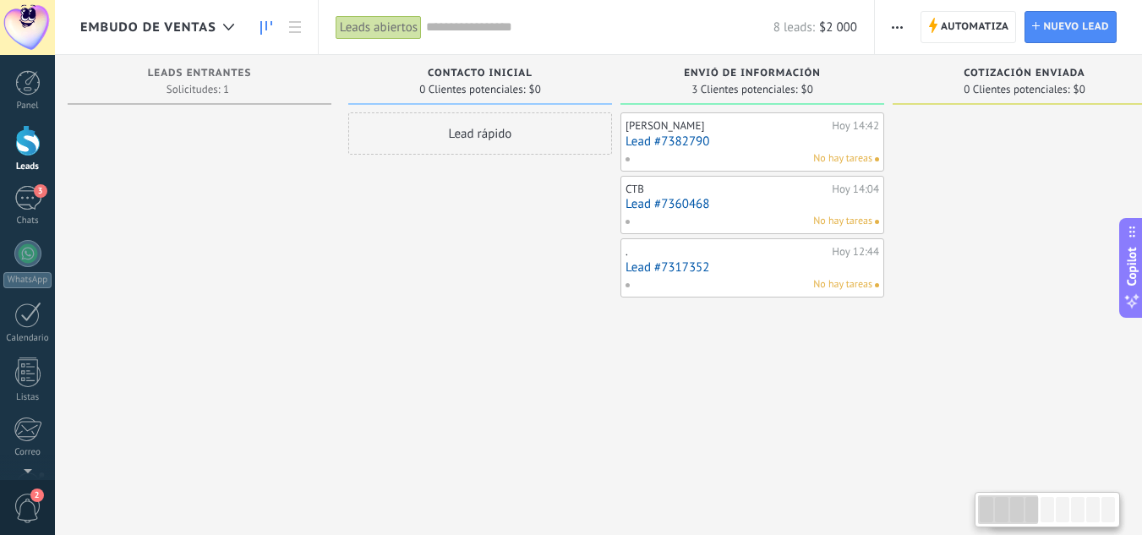
drag, startPoint x: 951, startPoint y: 178, endPoint x: 791, endPoint y: 194, distance: 160.7
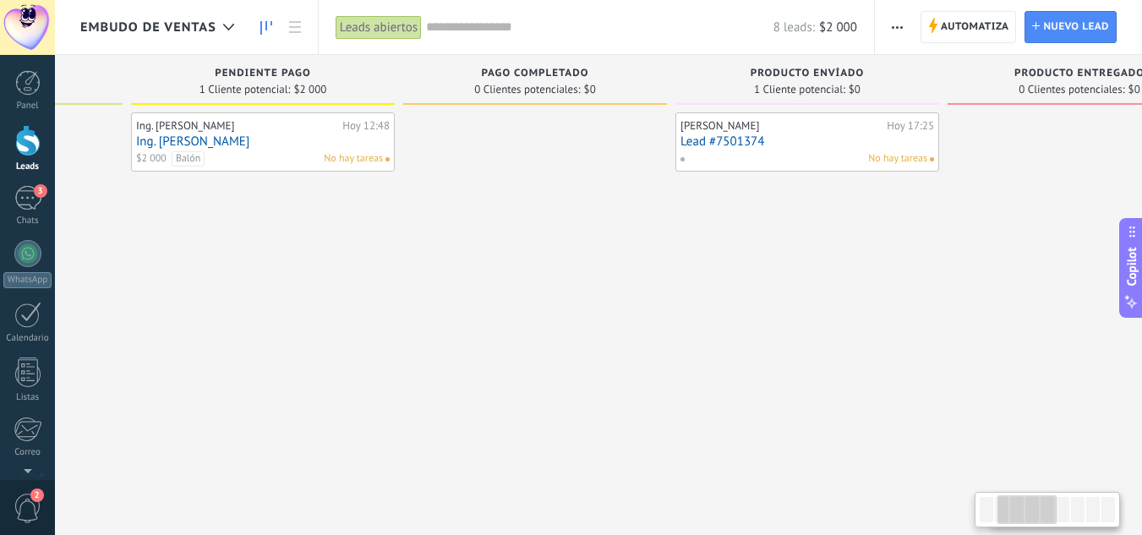
scroll to position [0, 1413]
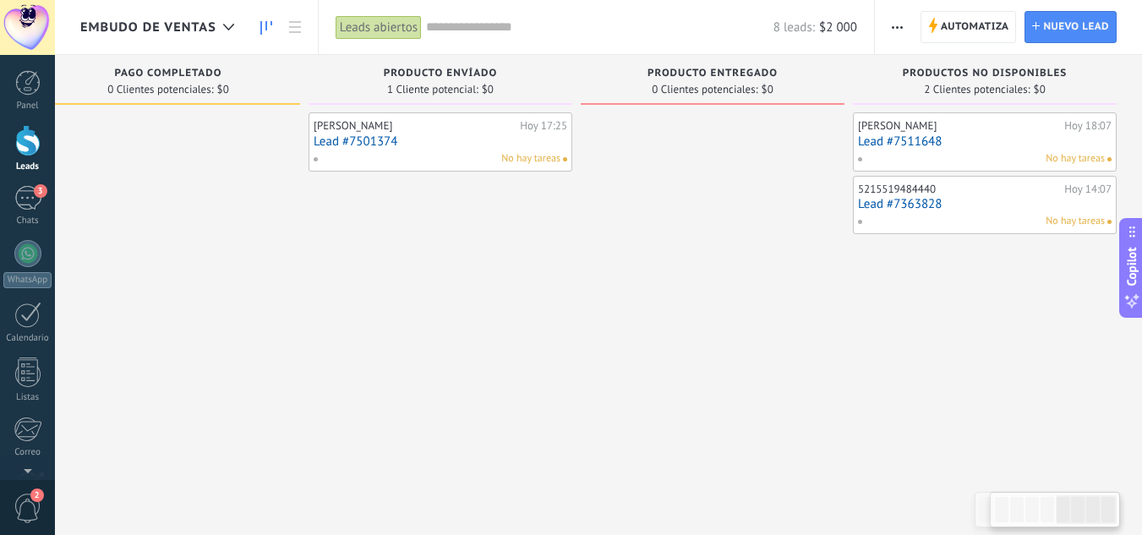
click at [819, 386] on div at bounding box center [713, 269] width 264 height 314
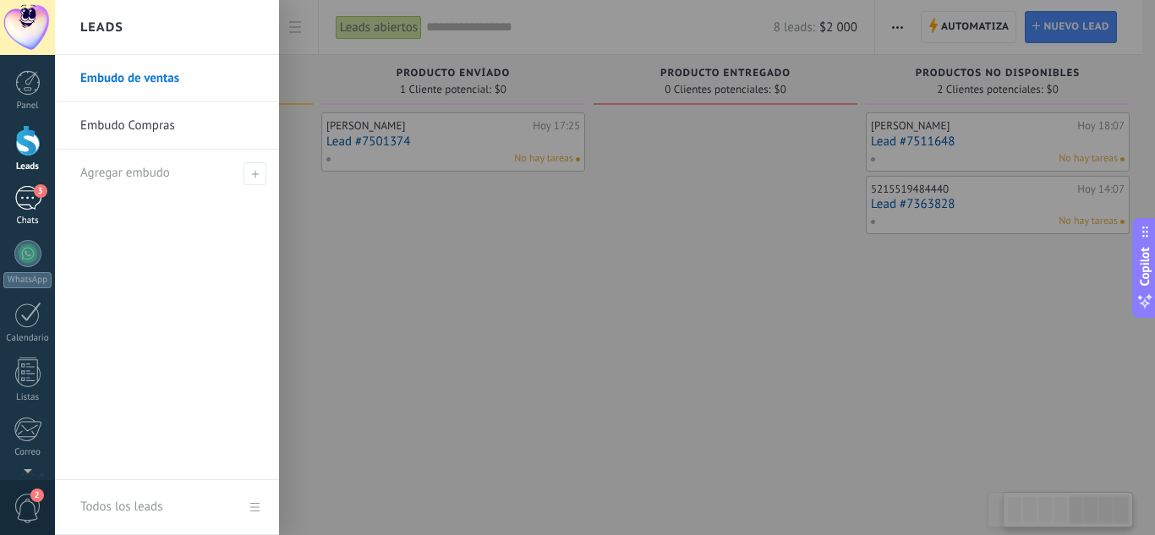
scroll to position [0, 1401]
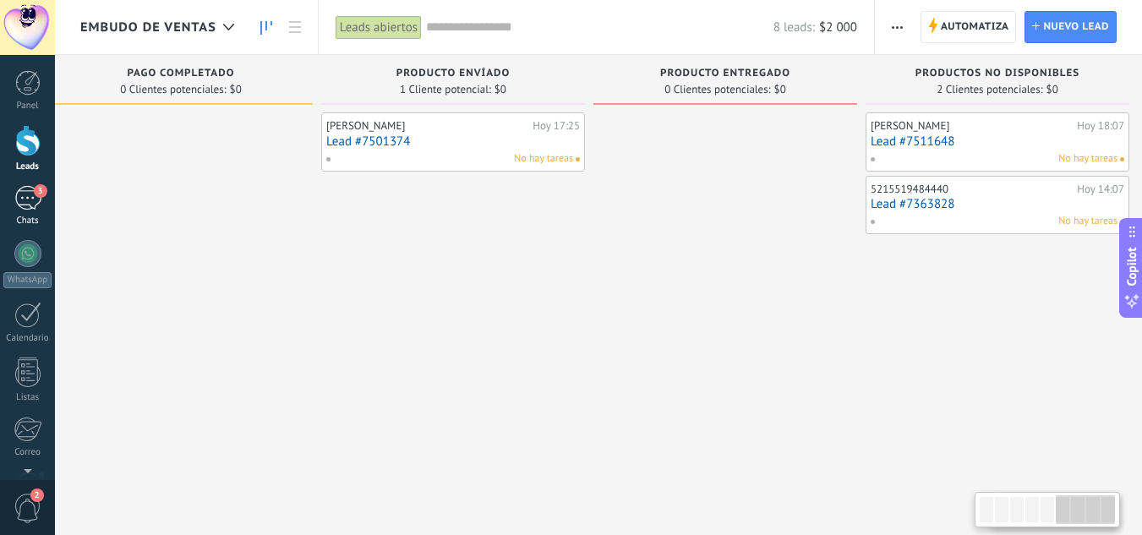
click at [28, 209] on div "3" at bounding box center [27, 198] width 27 height 25
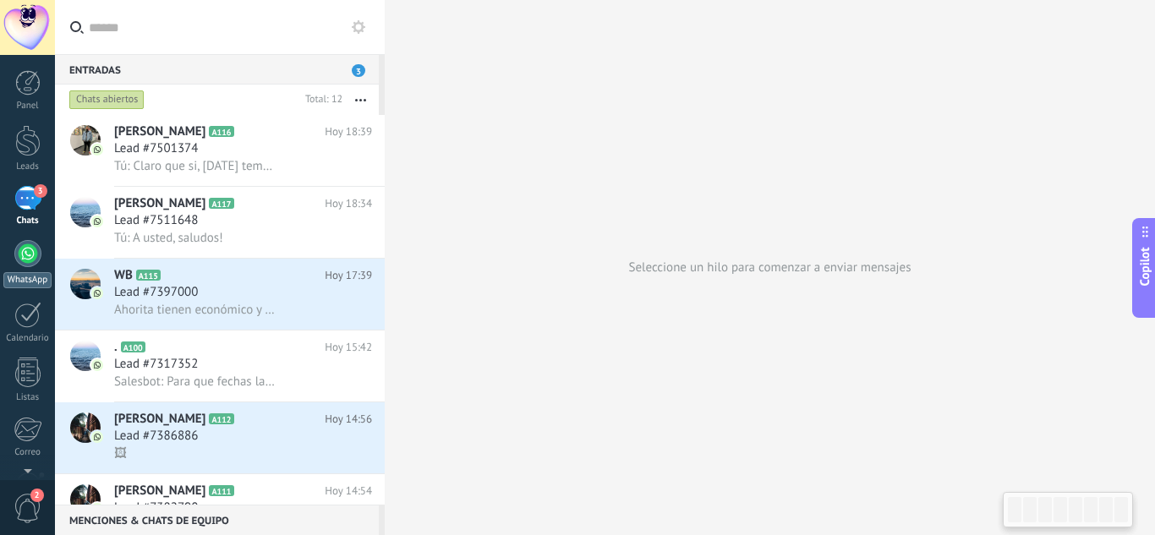
click at [37, 252] on div at bounding box center [27, 253] width 27 height 27
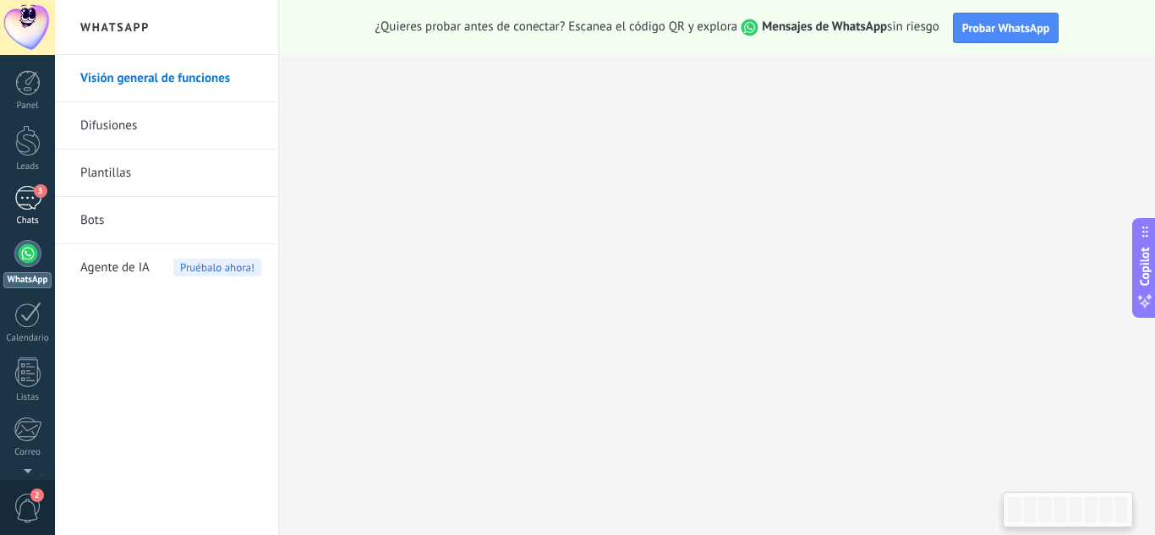
click at [17, 200] on div "3" at bounding box center [27, 198] width 27 height 25
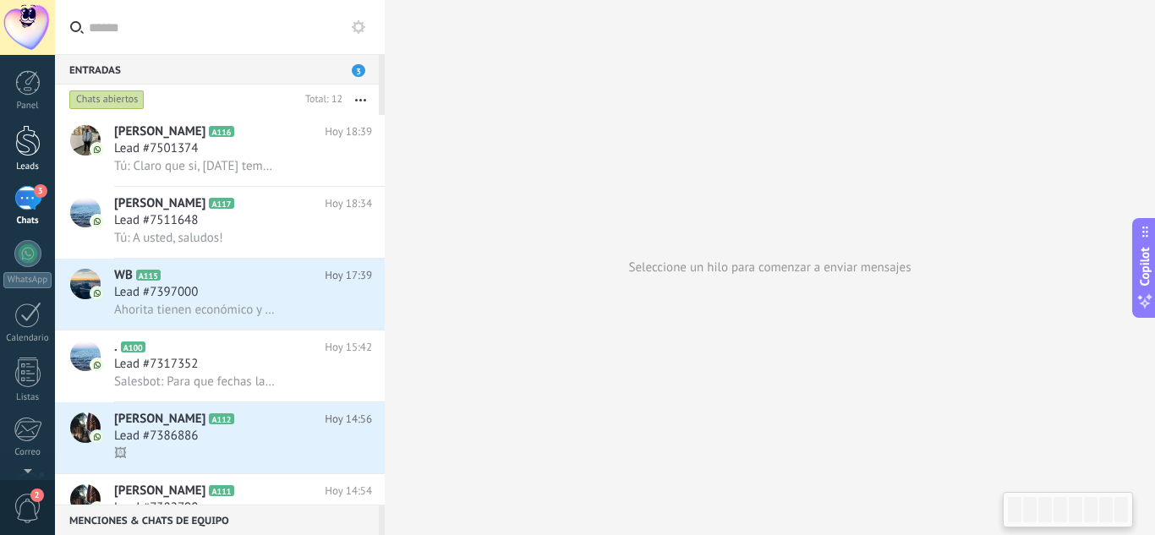
click at [35, 133] on div at bounding box center [27, 140] width 25 height 31
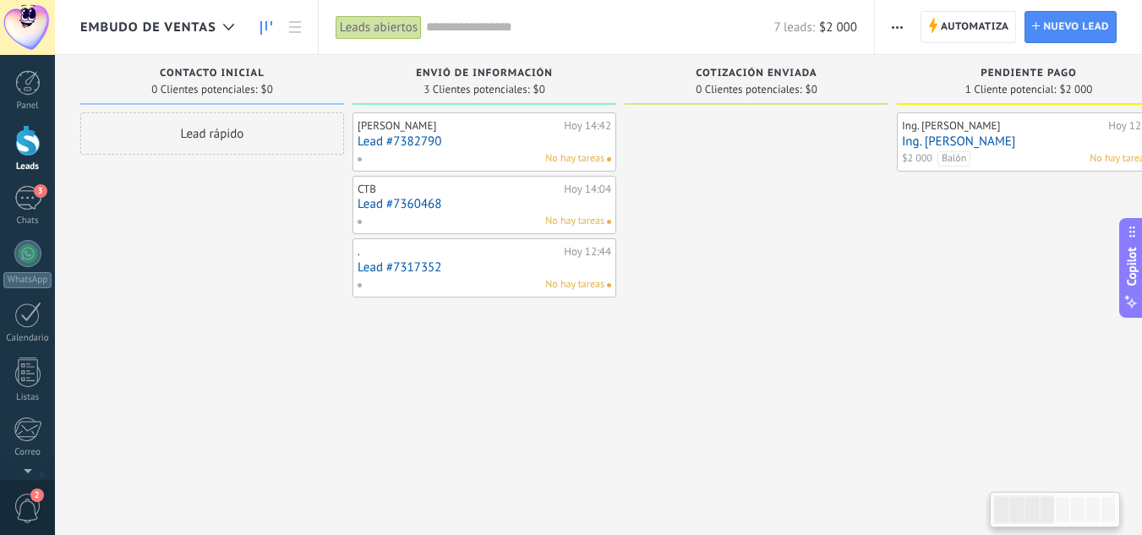
click at [500, 143] on link "Lead #7382790" at bounding box center [485, 141] width 254 height 14
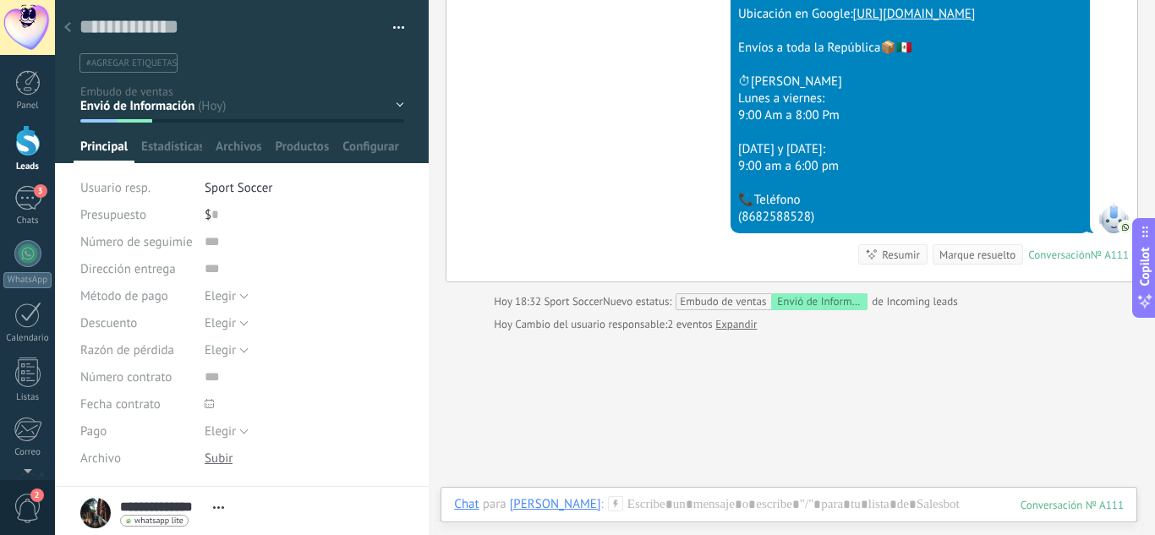
scroll to position [569, 0]
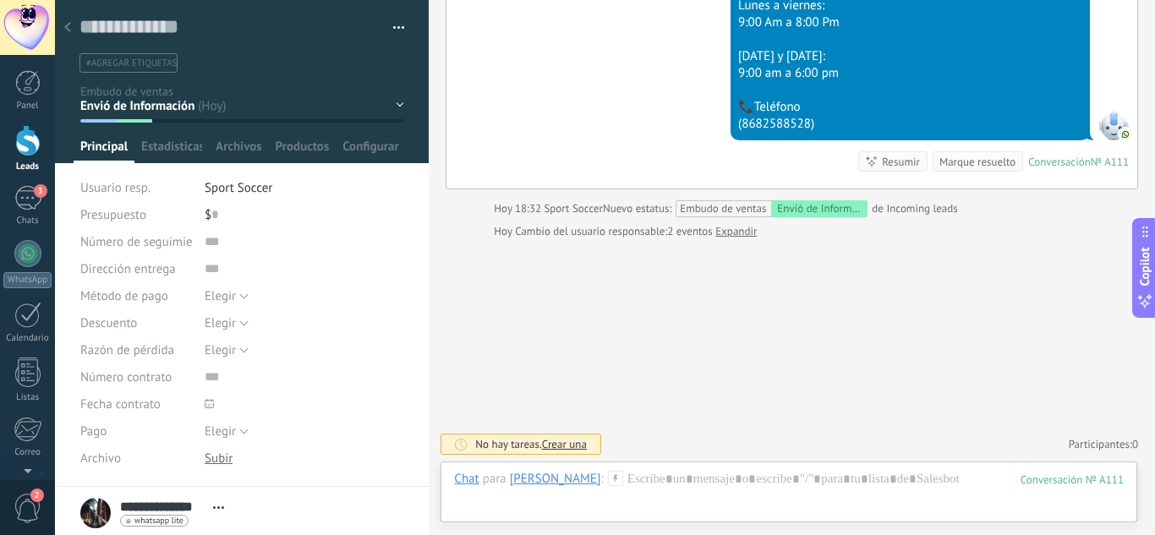
click at [71, 25] on div at bounding box center [68, 28] width 24 height 33
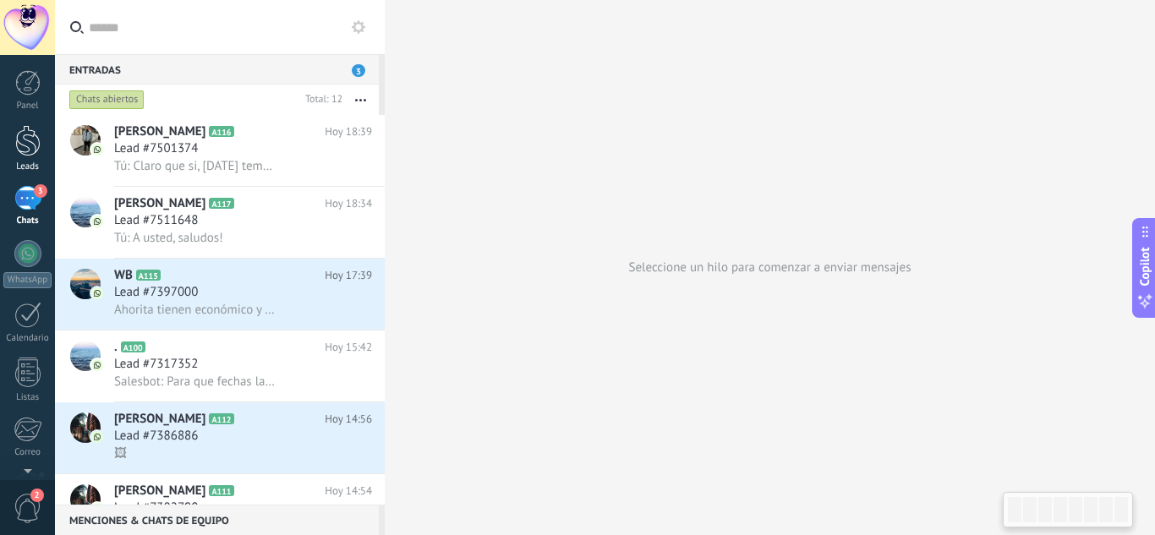
click at [25, 140] on div at bounding box center [27, 140] width 25 height 31
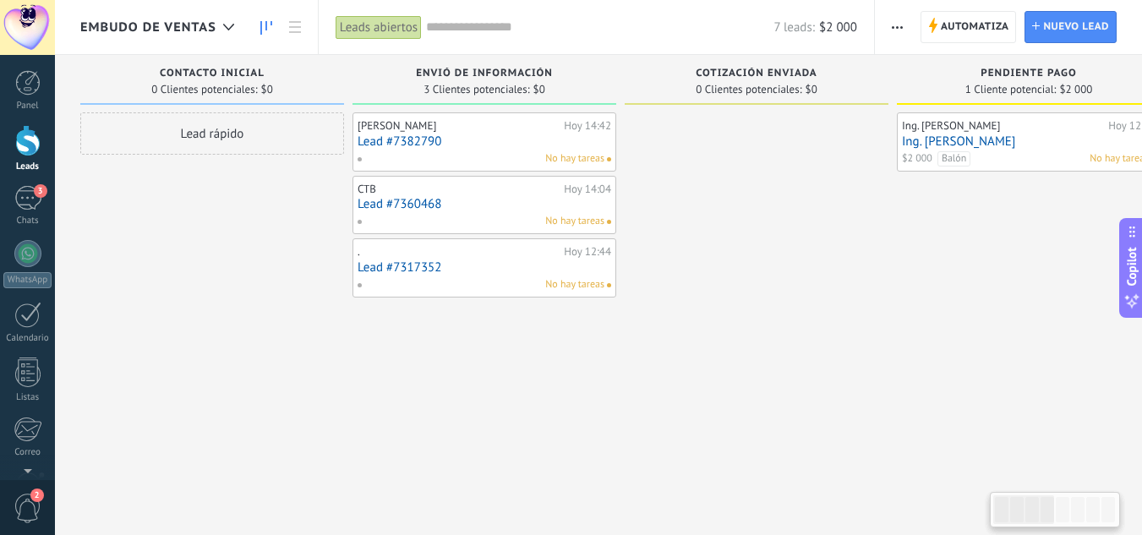
click at [472, 205] on link "Lead #7360468" at bounding box center [485, 204] width 254 height 14
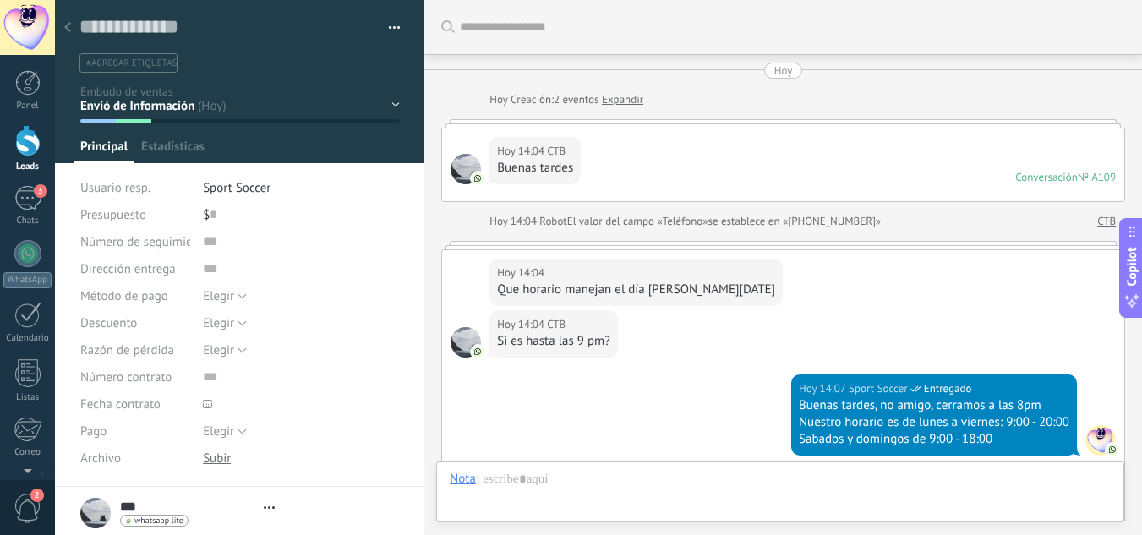
type textarea "**********"
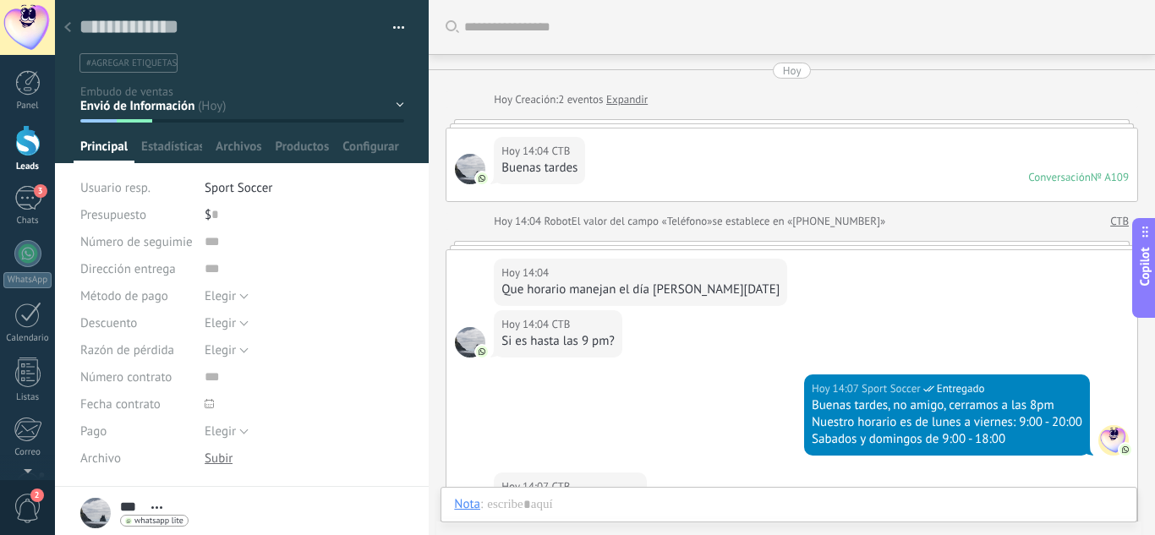
click at [493, 29] on input "text" at bounding box center [801, 28] width 674 height 18
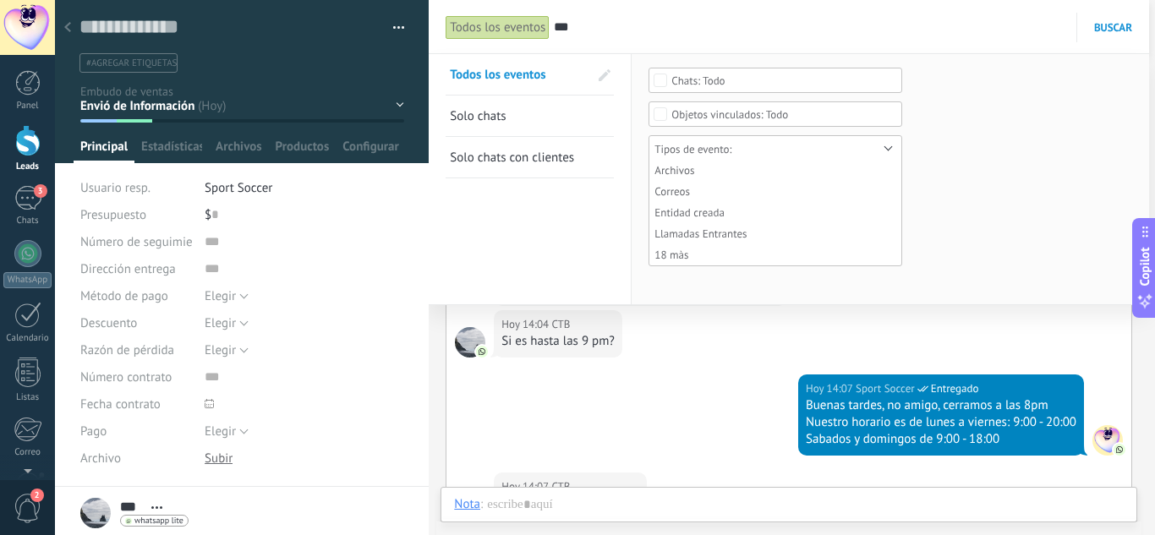
type input "***"
click at [1115, 30] on span "Buscar" at bounding box center [1113, 27] width 38 height 14
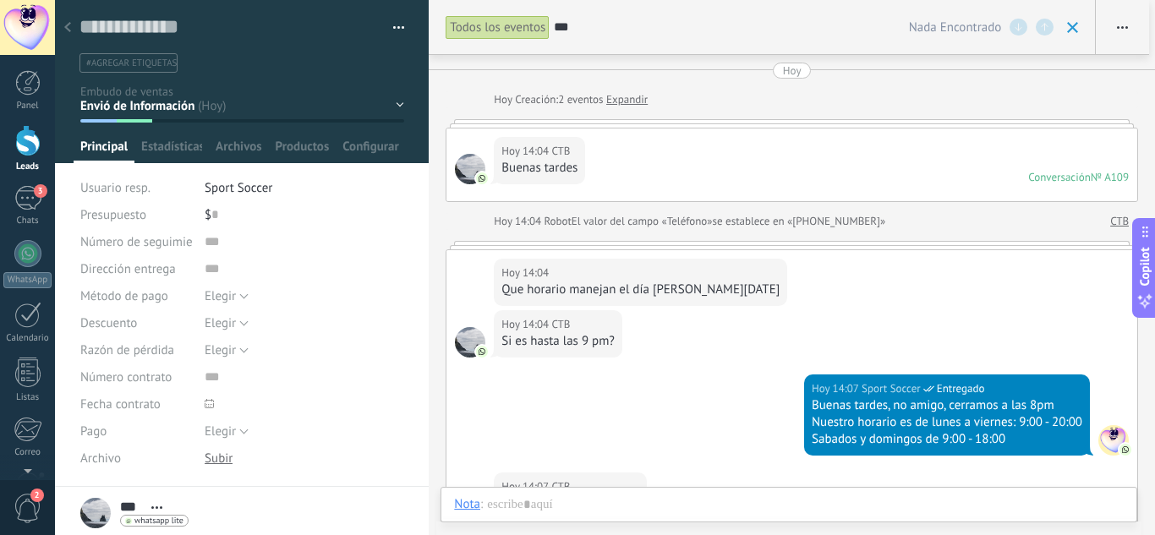
click at [1063, 182] on div "Conversación" at bounding box center [1059, 177] width 63 height 14
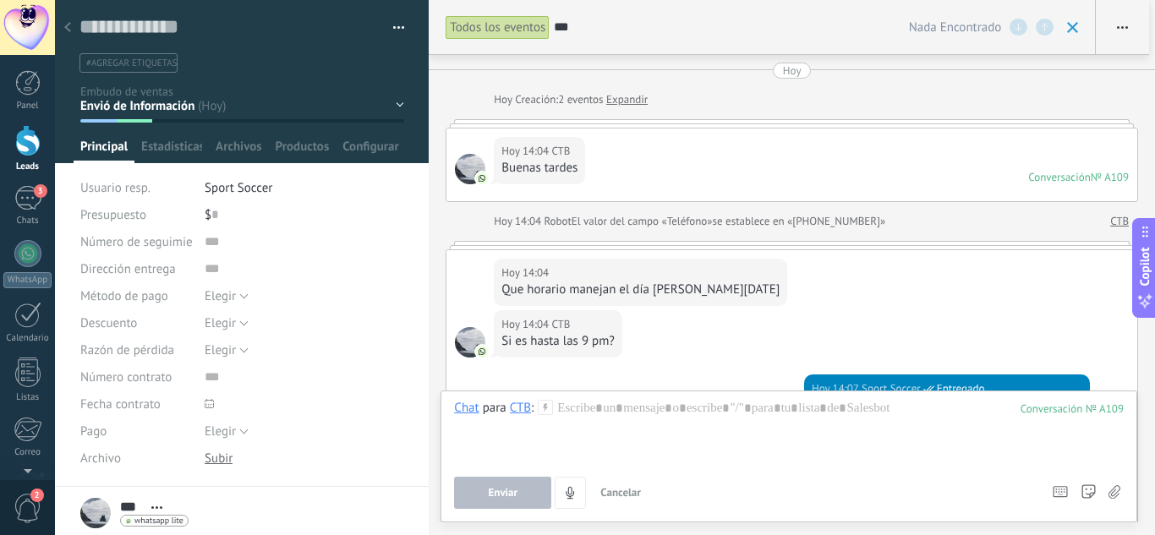
click at [521, 411] on div "CTB" at bounding box center [520, 407] width 21 height 15
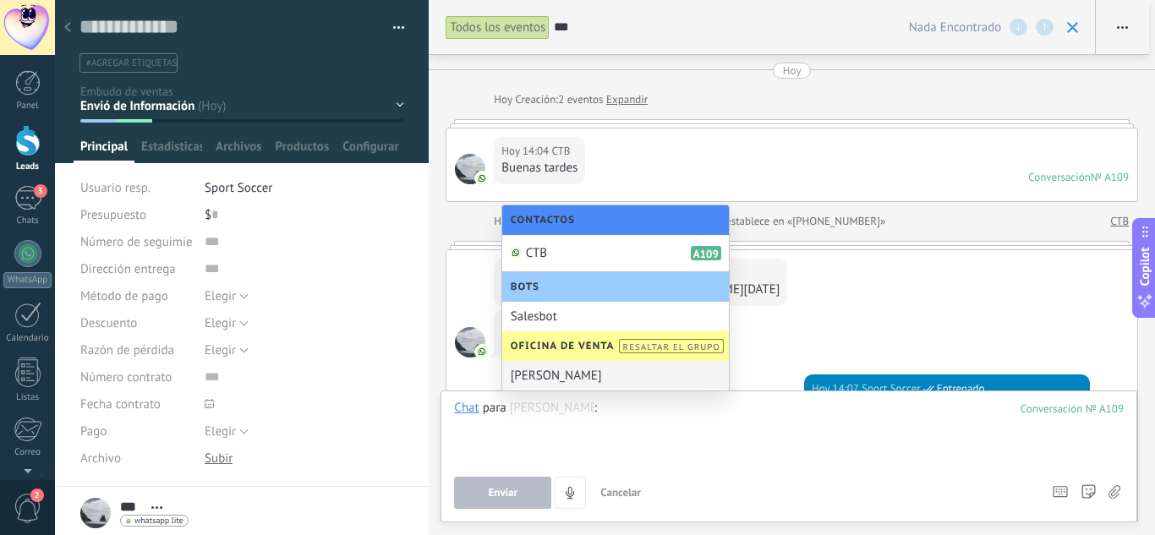
click at [842, 423] on div at bounding box center [789, 432] width 670 height 64
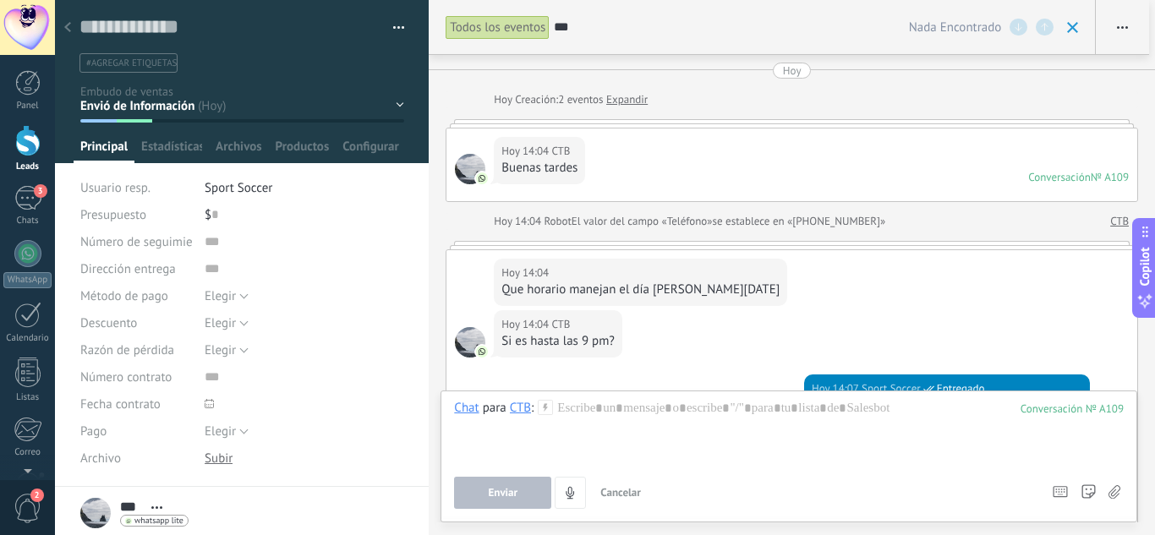
click at [544, 407] on icon at bounding box center [545, 407] width 15 height 15
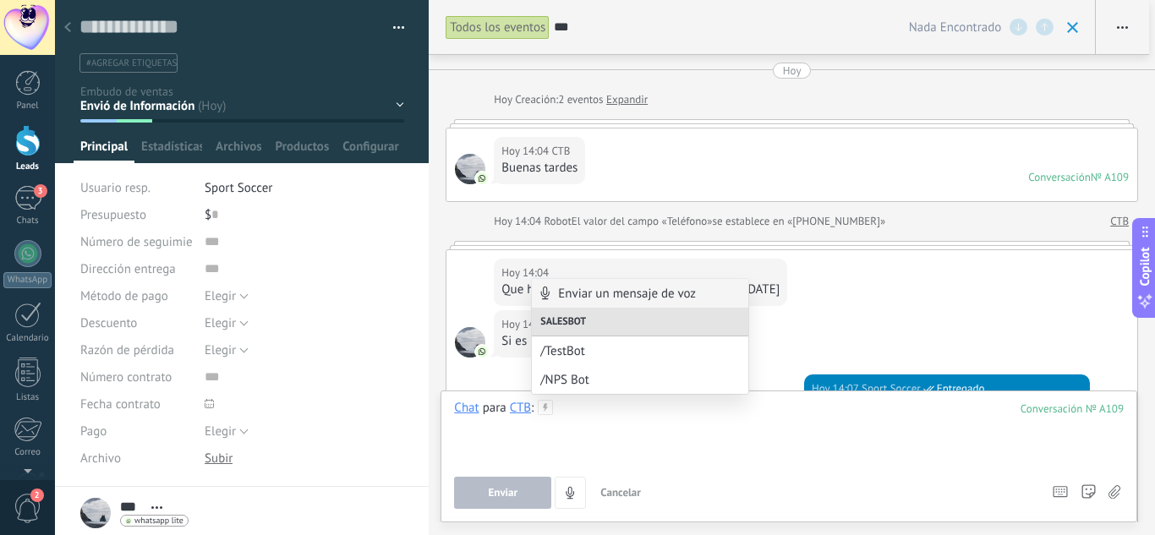
click at [851, 426] on div at bounding box center [789, 432] width 670 height 64
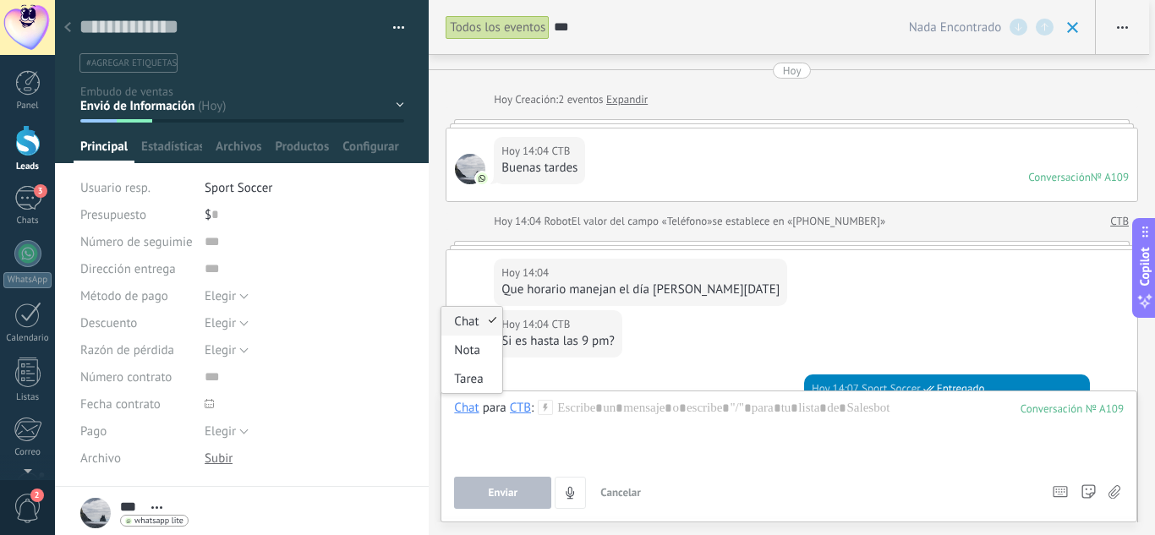
click at [461, 411] on div "Chat" at bounding box center [466, 407] width 25 height 15
click at [462, 352] on div "Nota" at bounding box center [471, 350] width 60 height 29
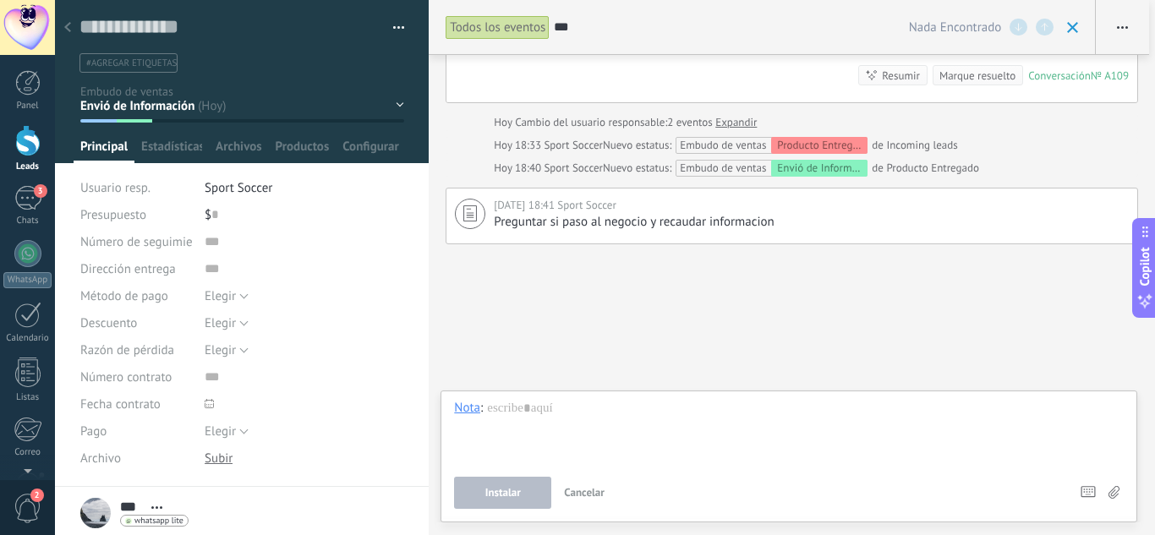
scroll to position [534, 0]
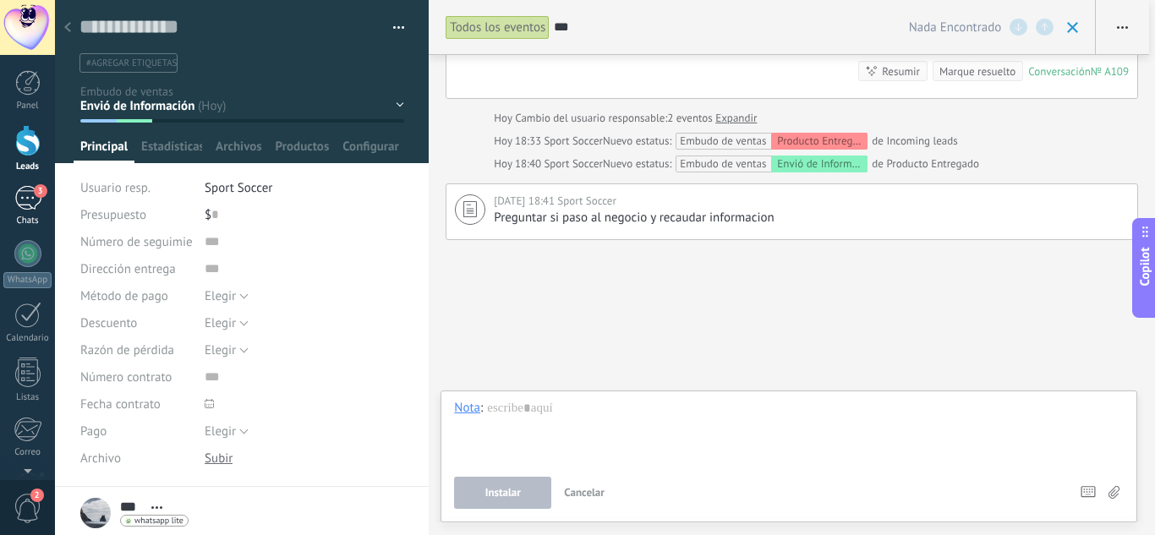
click at [6, 205] on link "3 Chats" at bounding box center [27, 206] width 55 height 41
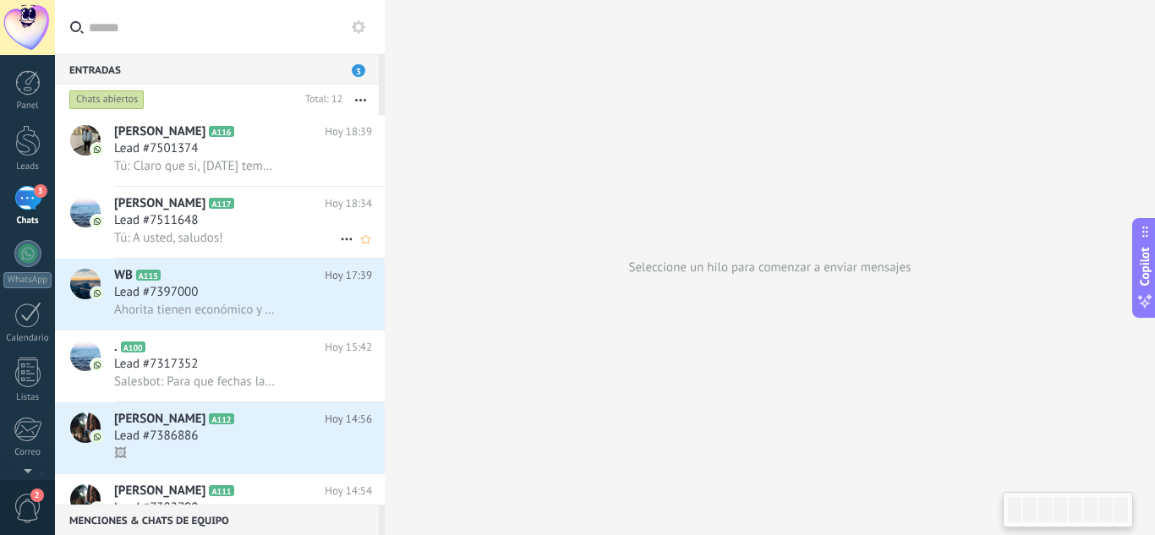
click at [207, 233] on span "Tú: A usted, saludos!" at bounding box center [168, 238] width 109 height 16
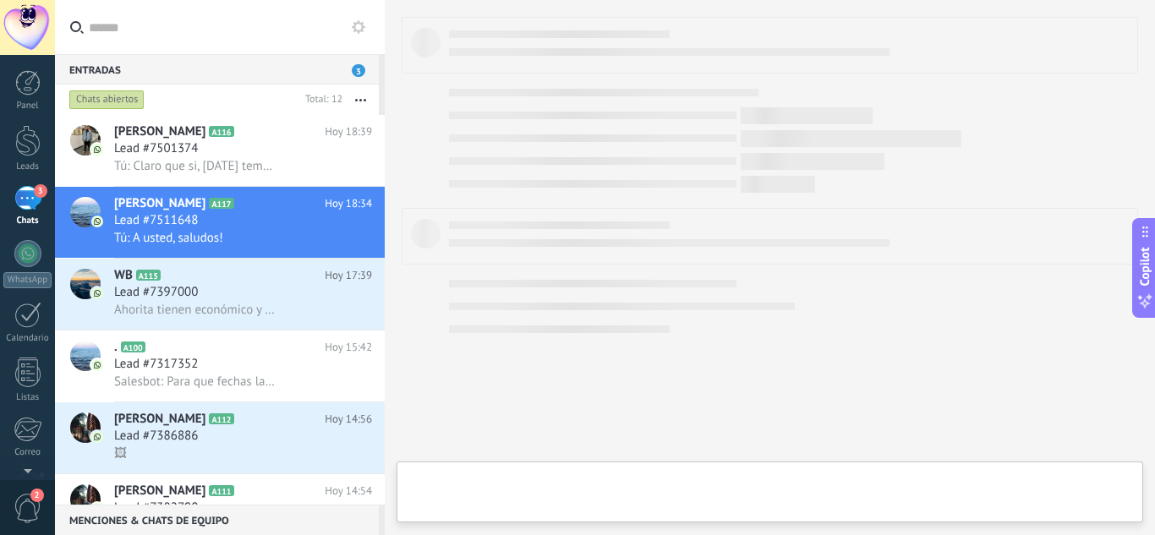
type textarea "**********"
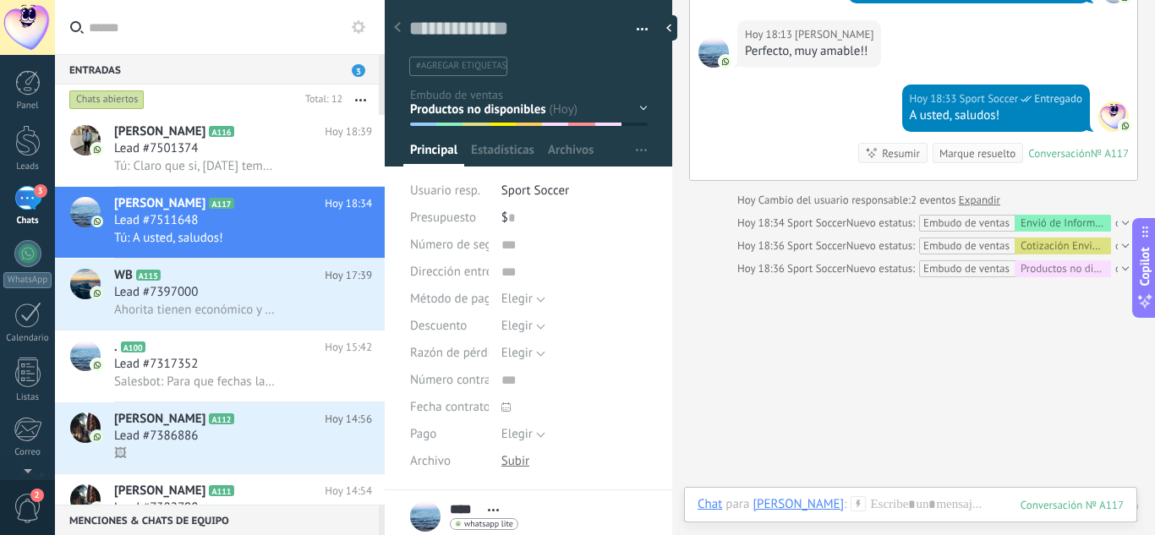
scroll to position [1125, 0]
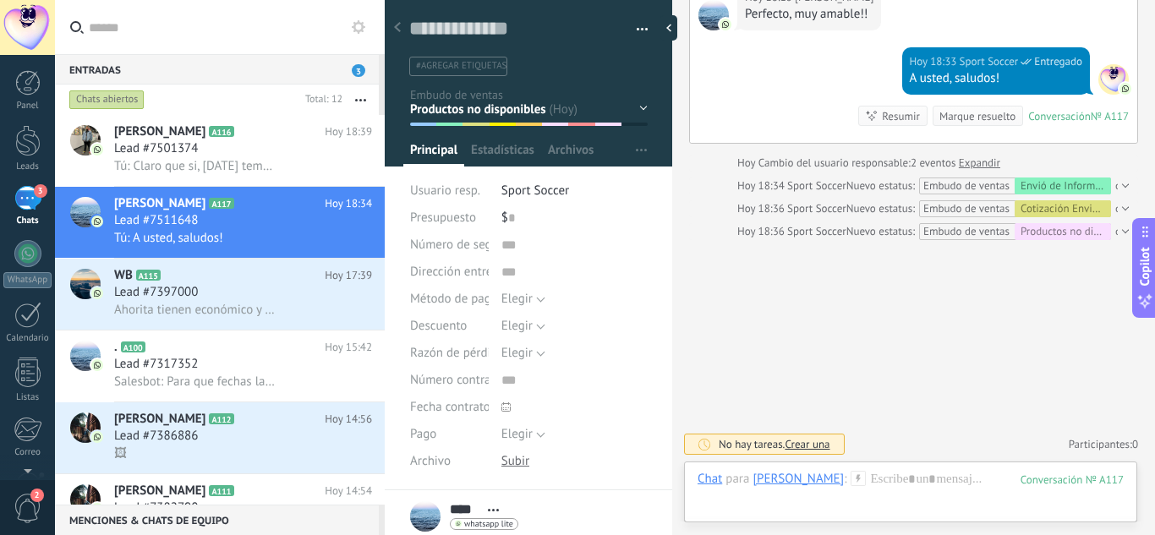
click at [632, 28] on button "button" at bounding box center [636, 29] width 25 height 25
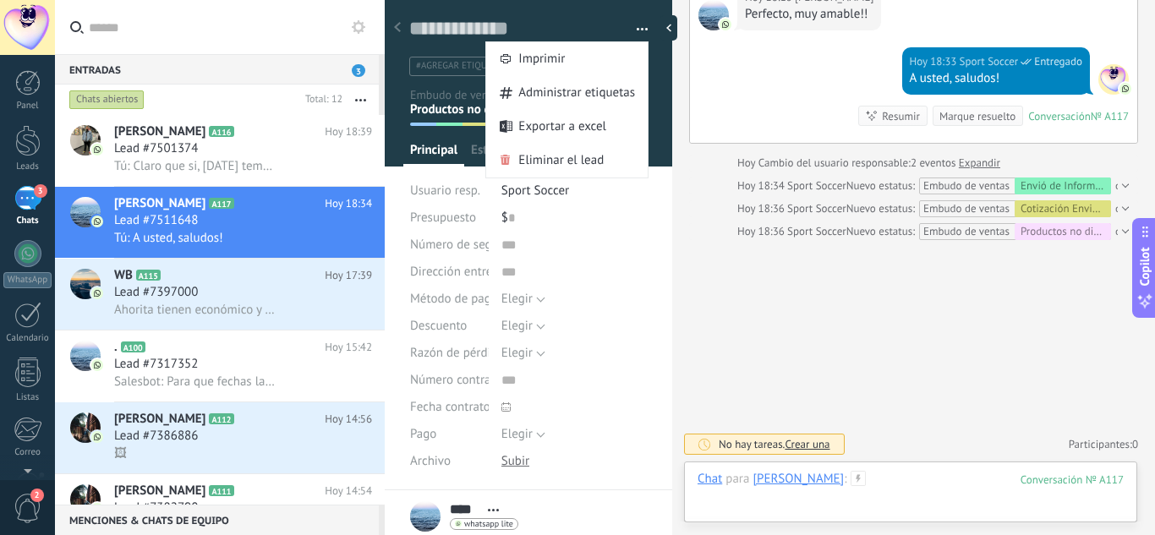
click at [832, 483] on div at bounding box center [910, 496] width 426 height 51
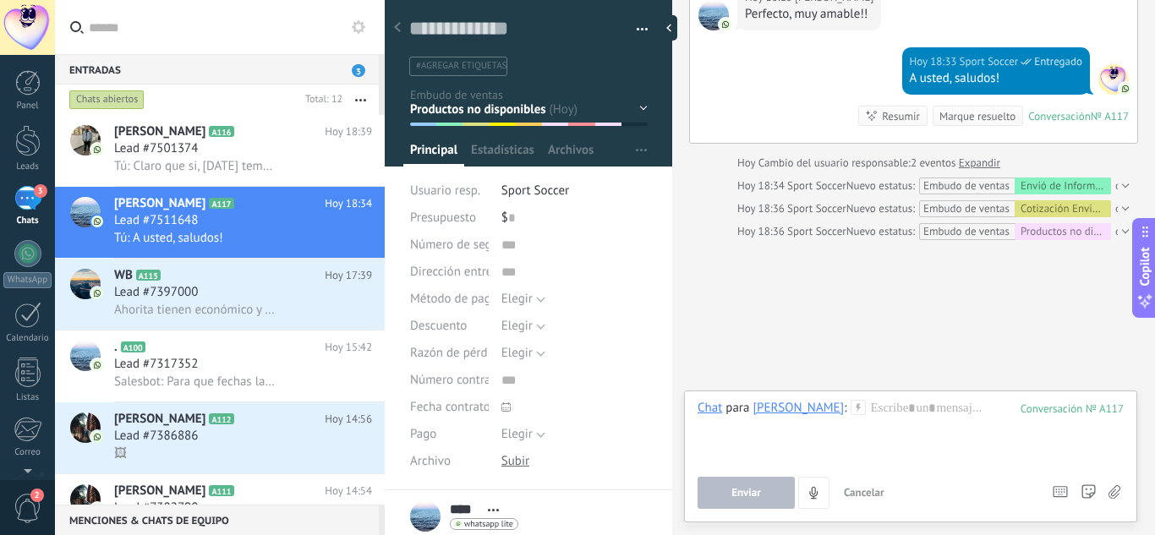
click at [711, 410] on div "Chat" at bounding box center [709, 407] width 25 height 15
click at [713, 347] on div "Nota" at bounding box center [715, 350] width 60 height 29
click at [791, 411] on div at bounding box center [910, 432] width 426 height 64
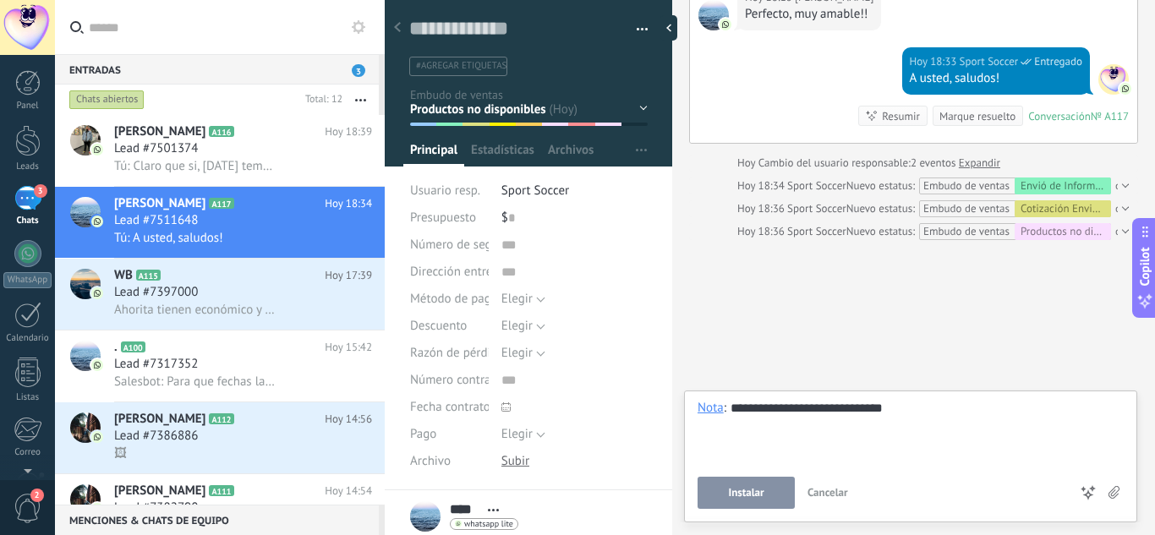
click at [752, 489] on span "Instalar" at bounding box center [746, 493] width 36 height 12
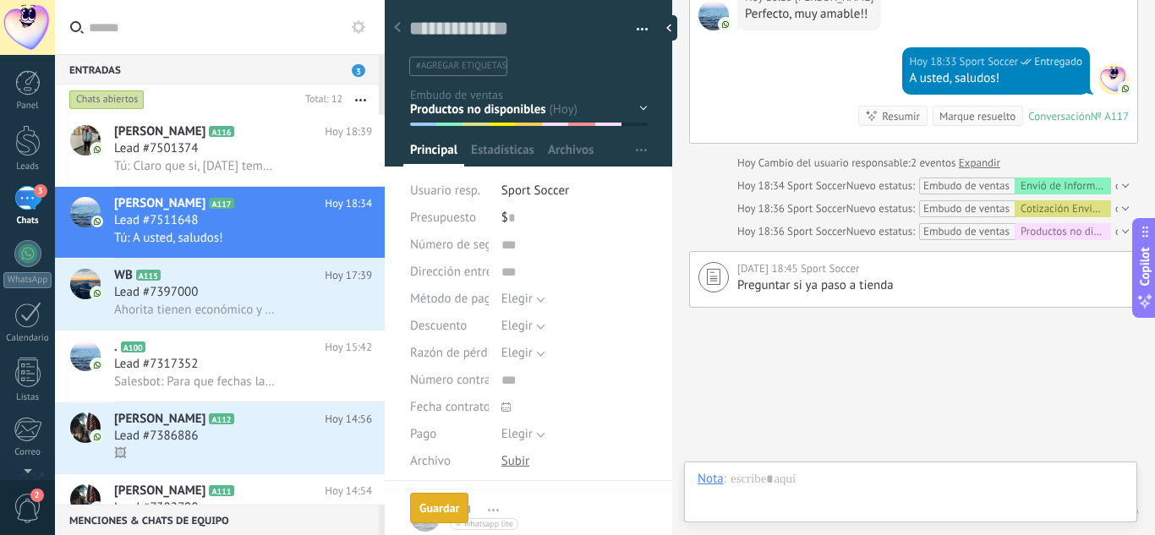
scroll to position [1193, 0]
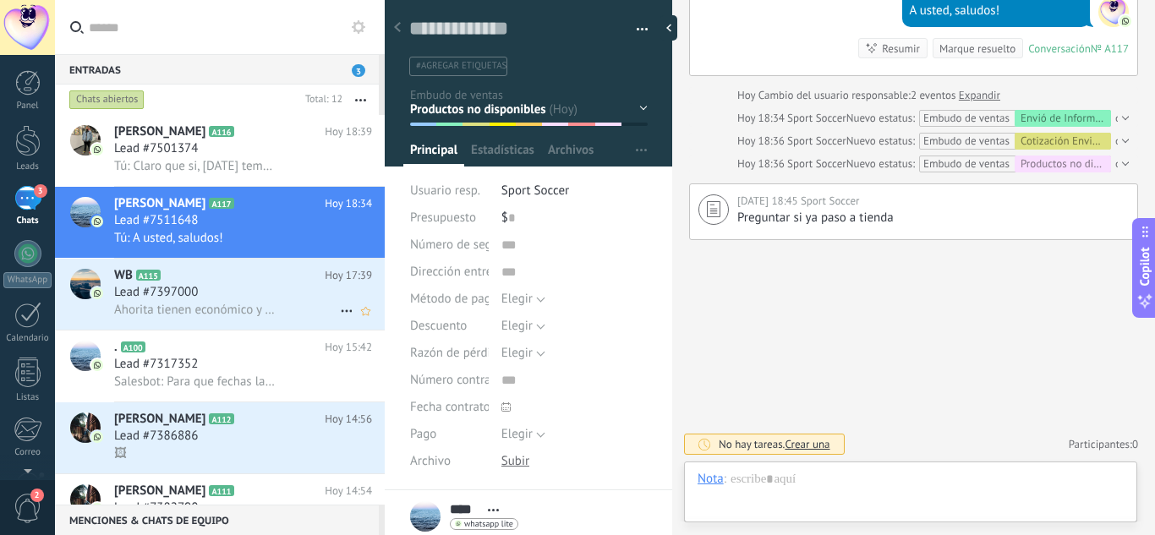
click at [204, 308] on span "Ahorita tienen económico y varilla de Rinat?" at bounding box center [196, 310] width 165 height 16
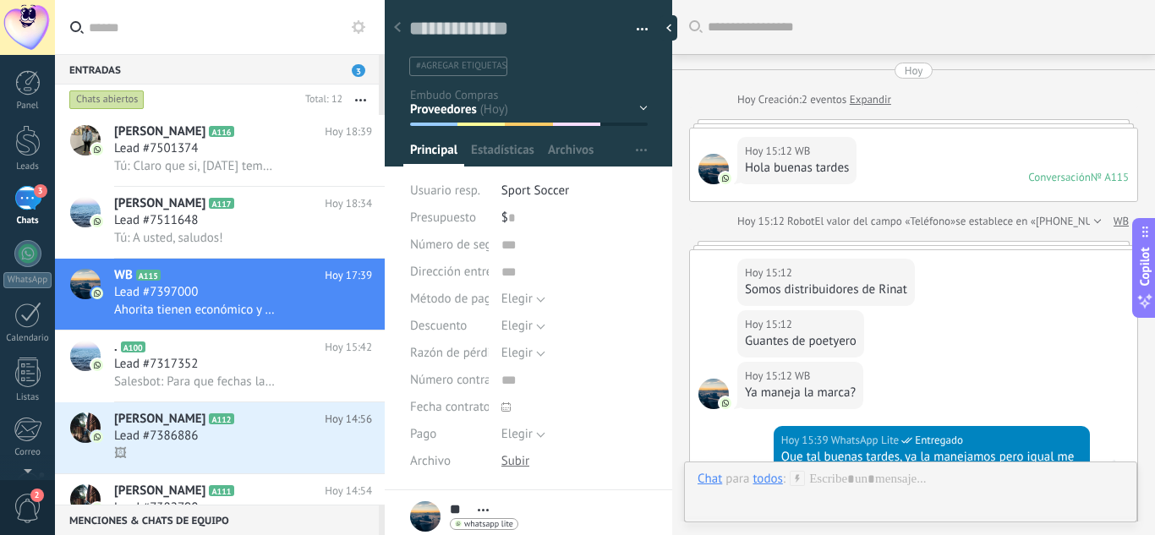
scroll to position [1924, 0]
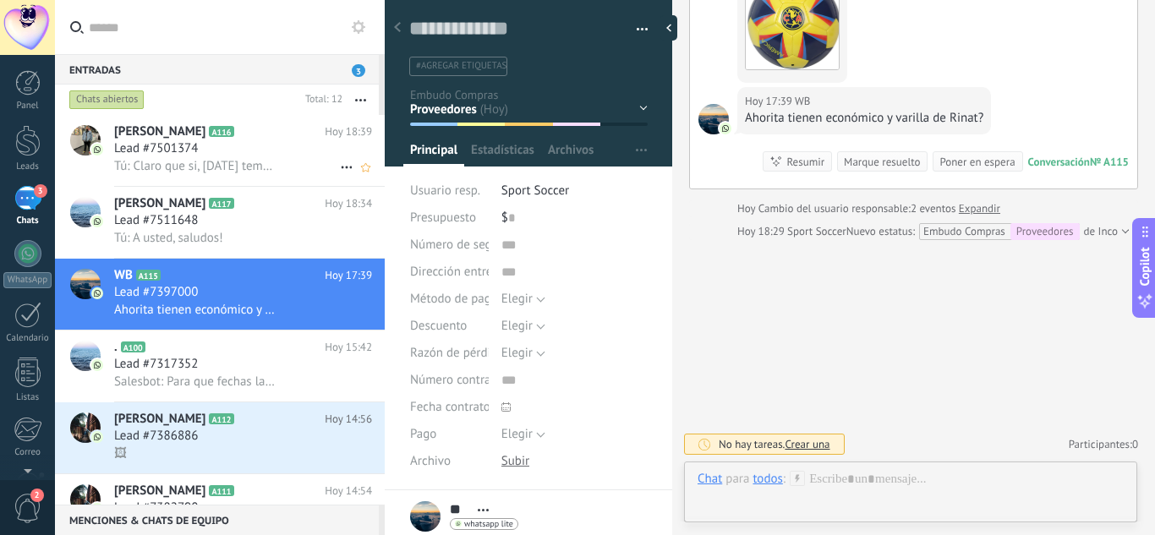
click at [221, 168] on span "Tú: Claro que si, mañana temprano actualizo informacion y te comparto estatus. …" at bounding box center [196, 166] width 165 height 16
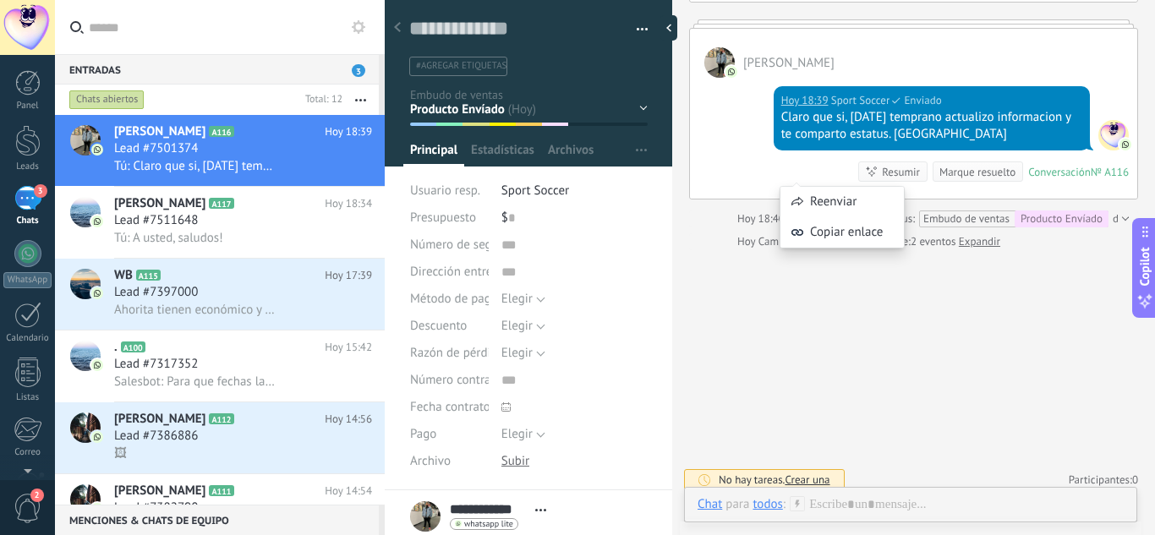
scroll to position [331, 0]
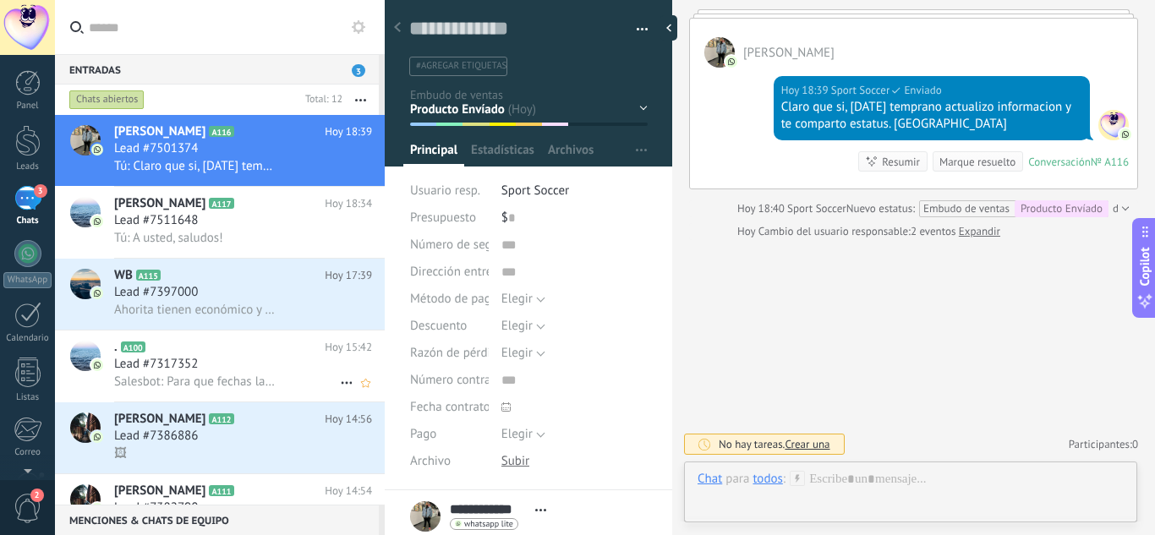
click at [231, 362] on div "Lead #7317352" at bounding box center [243, 364] width 258 height 17
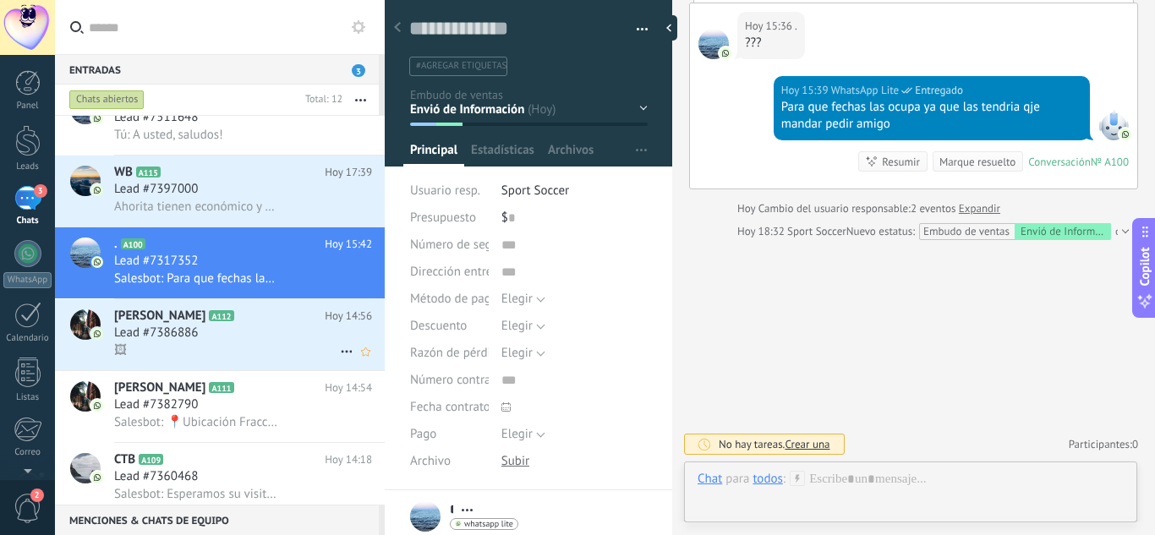
scroll to position [170, 0]
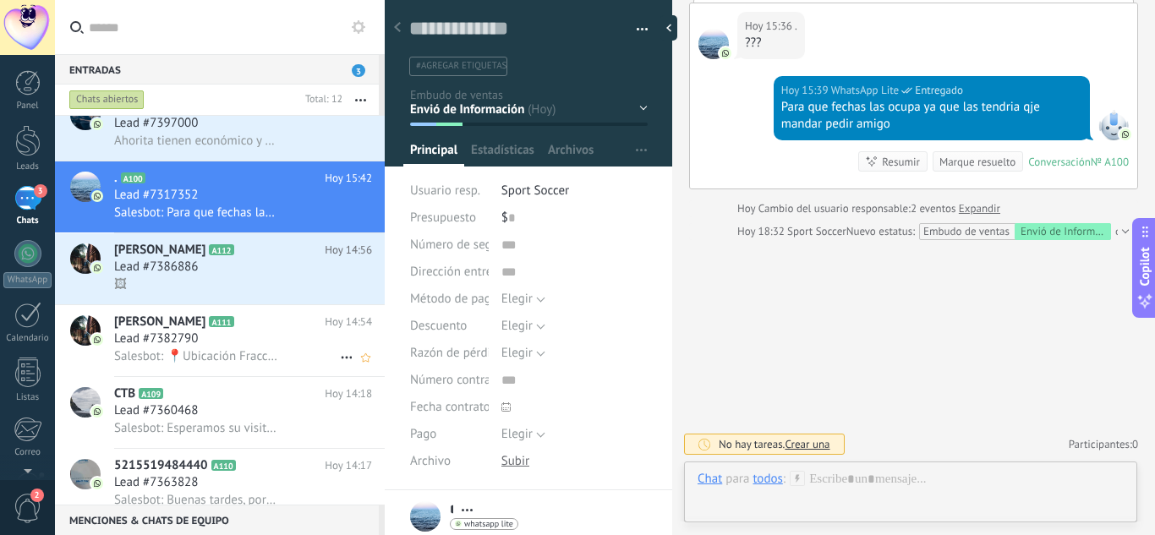
click at [242, 344] on div "Lead #7382790" at bounding box center [243, 339] width 258 height 17
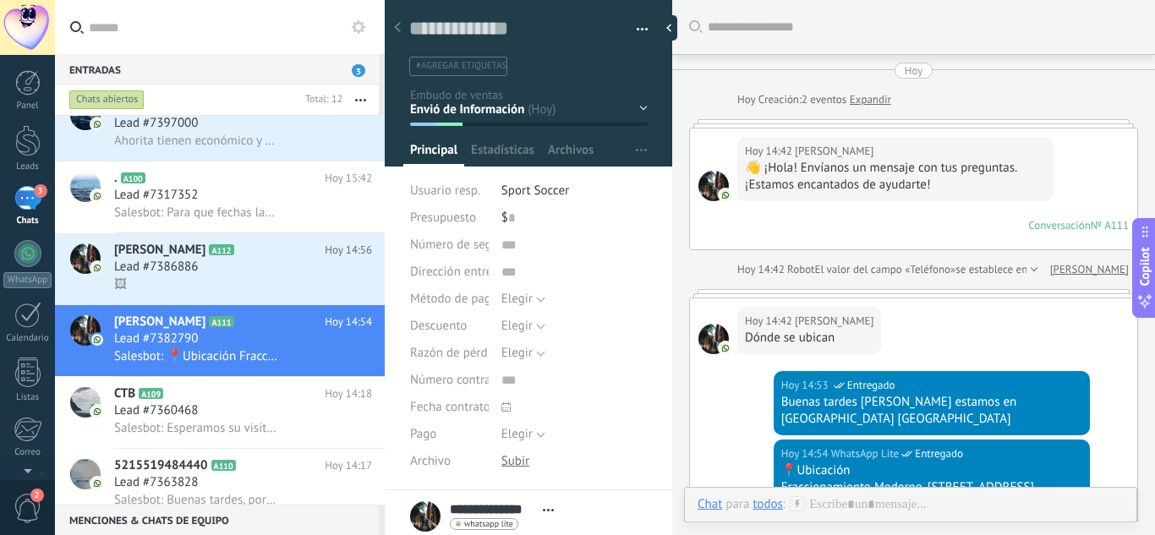
scroll to position [372, 0]
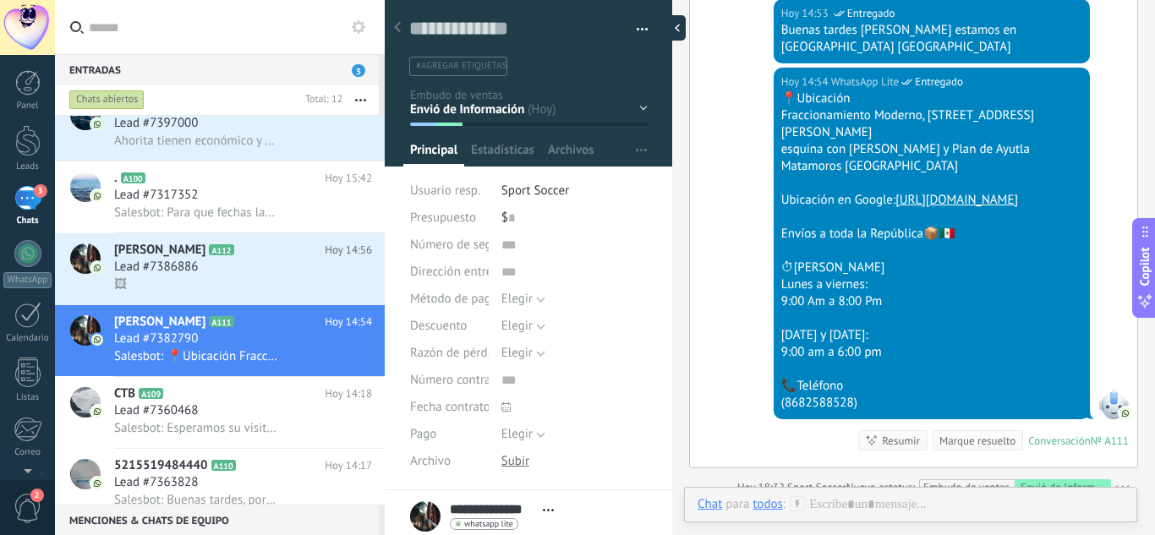
click at [670, 41] on div at bounding box center [672, 27] width 25 height 25
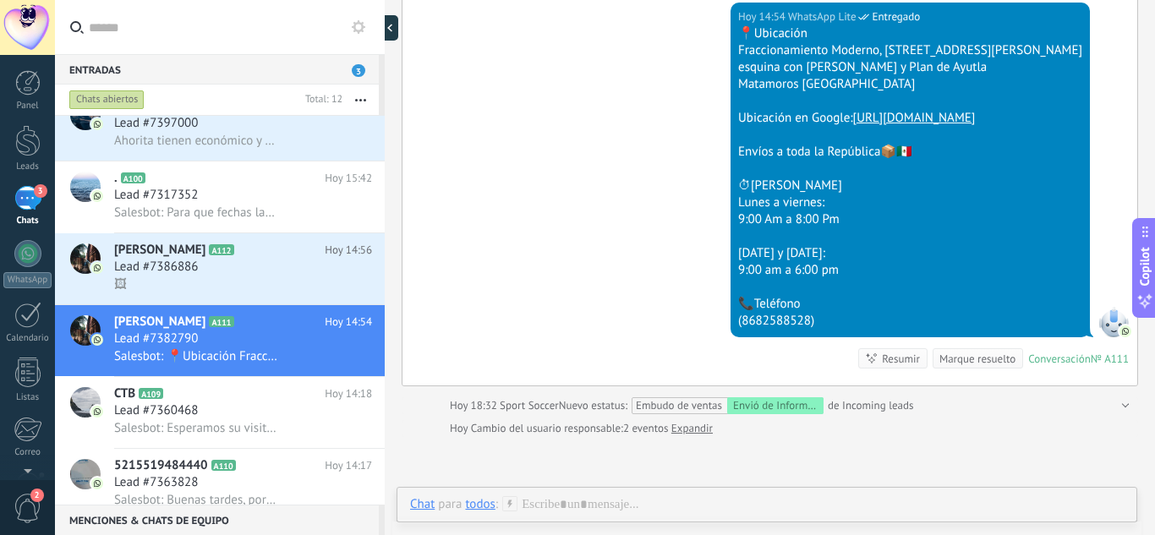
scroll to position [16, 0]
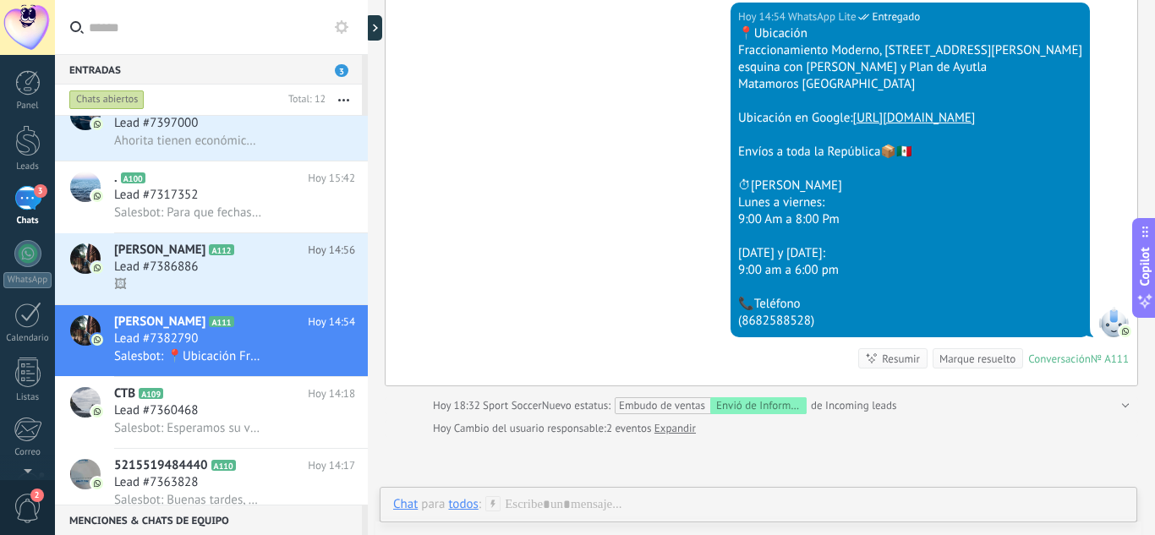
click at [239, 51] on div "Entradas 3 Chats abiertos Total: 12 Silenciar Acciones múltiples Ordenar Más re…" at bounding box center [605, 267] width 1100 height 535
click at [336, 71] on span "3" at bounding box center [342, 70] width 14 height 13
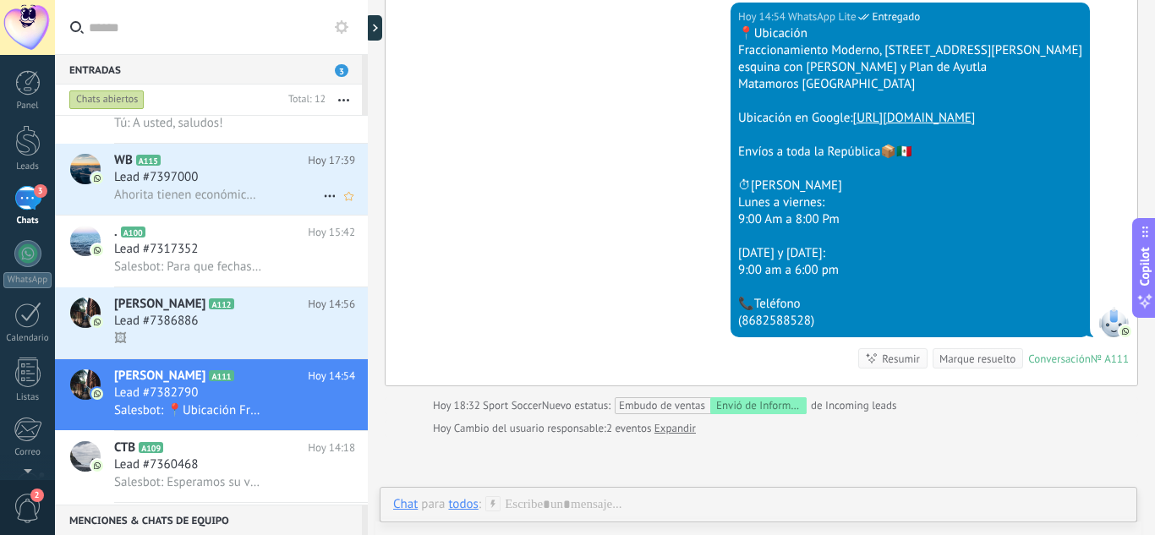
scroll to position [85, 0]
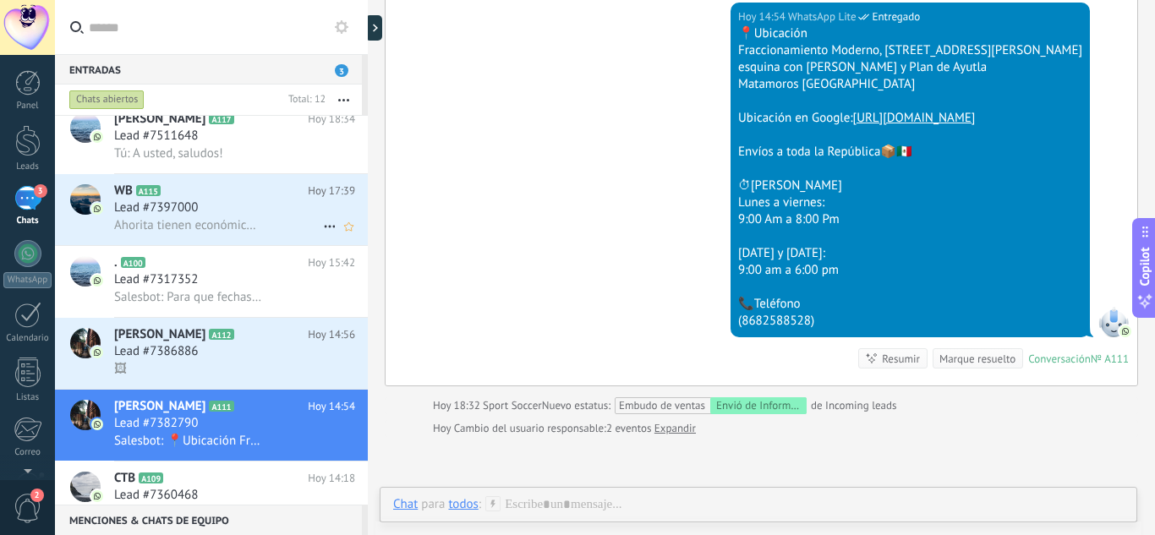
drag, startPoint x: 286, startPoint y: 198, endPoint x: 302, endPoint y: 201, distance: 16.4
click at [287, 199] on h2 "WB A115" at bounding box center [211, 191] width 194 height 17
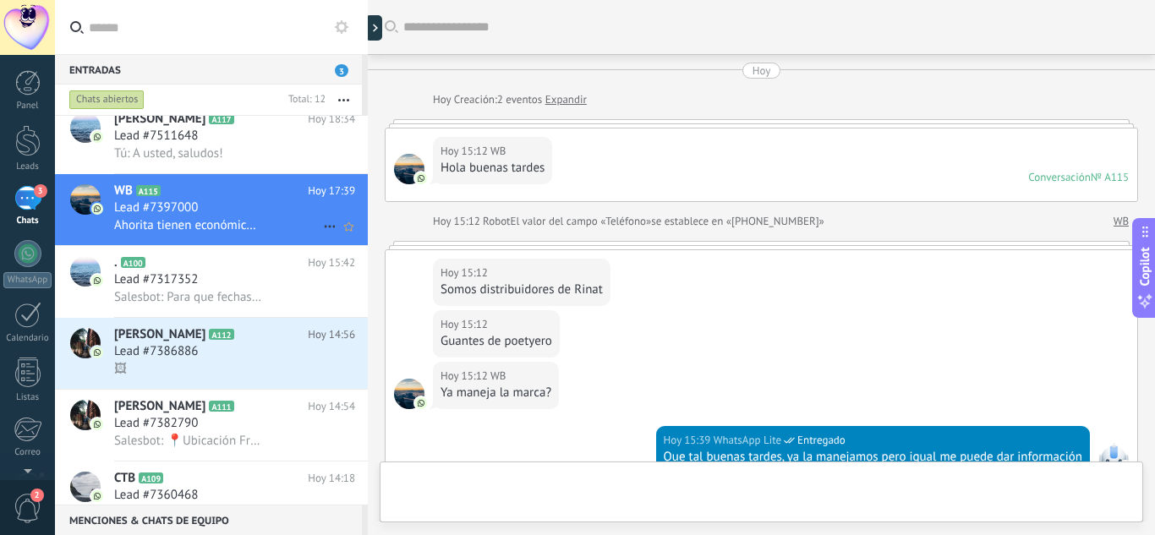
click at [325, 222] on icon at bounding box center [330, 226] width 20 height 20
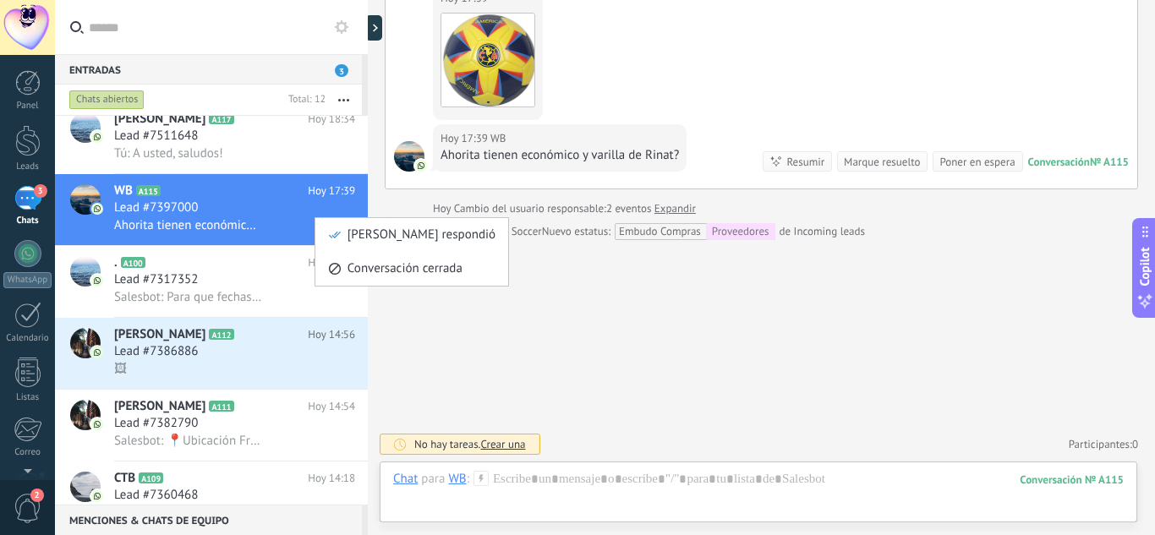
click at [369, 243] on span "Mark respondió" at bounding box center [421, 235] width 148 height 34
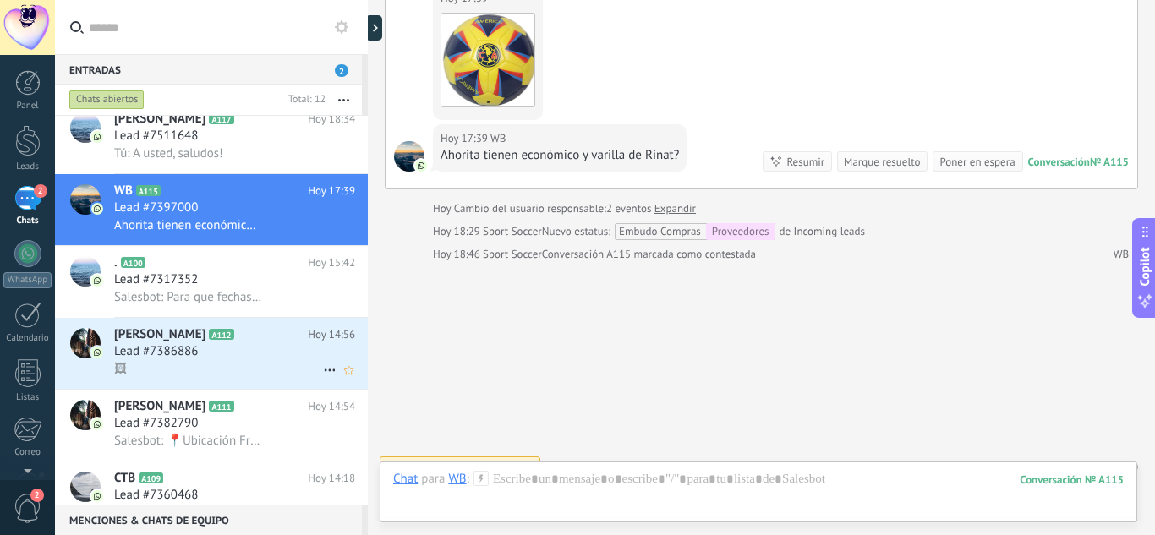
scroll to position [1859, 0]
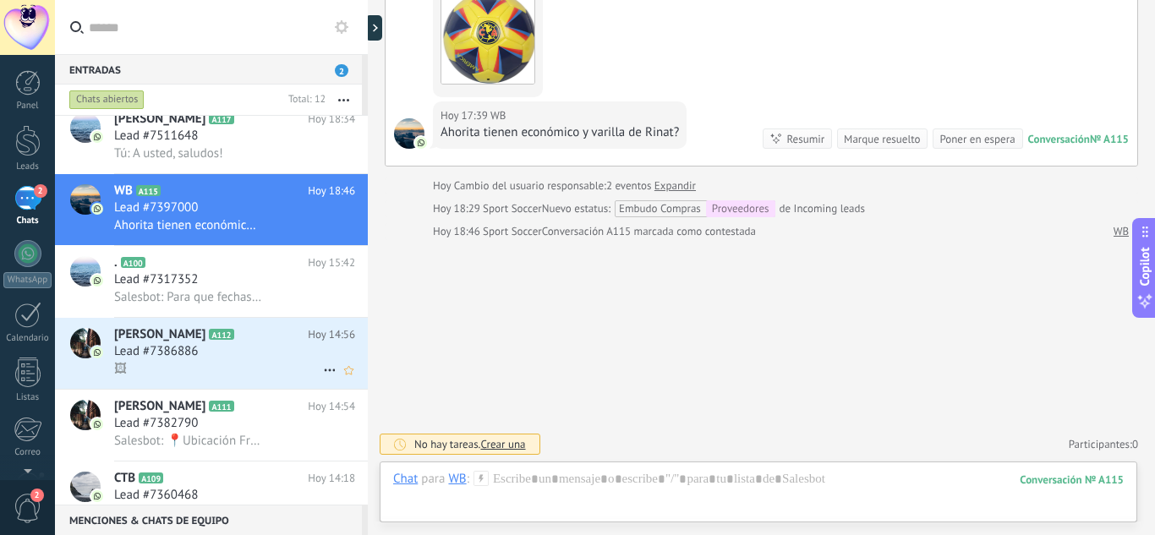
click at [324, 364] on icon at bounding box center [330, 370] width 20 height 20
click at [362, 373] on span "Mark respondió" at bounding box center [421, 379] width 148 height 34
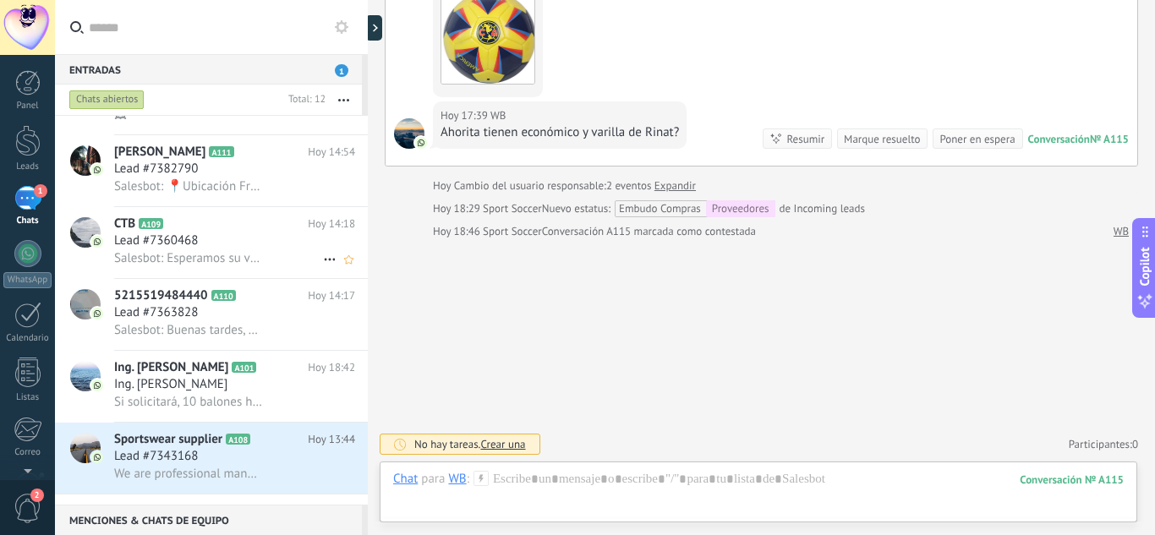
scroll to position [424, 0]
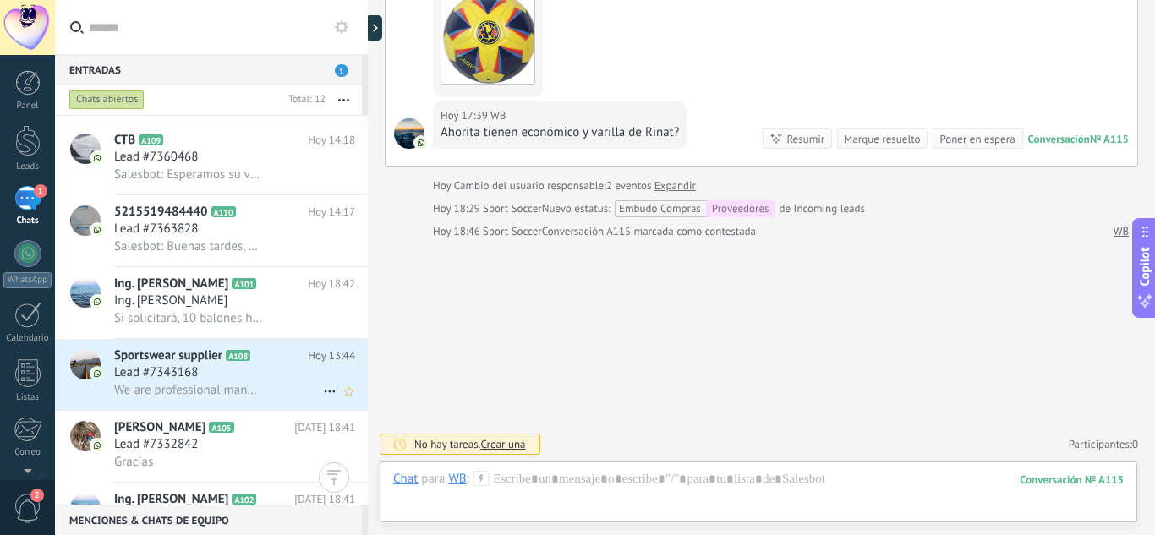
click at [321, 389] on icon at bounding box center [330, 391] width 20 height 20
click at [347, 393] on div "Mark respondió" at bounding box center [411, 400] width 167 height 34
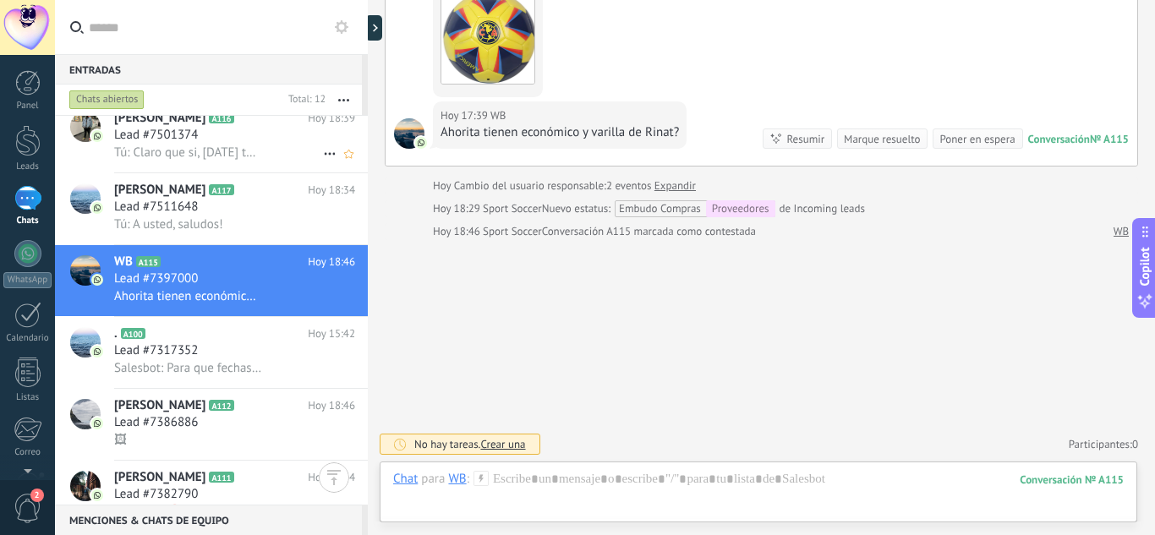
scroll to position [1, 0]
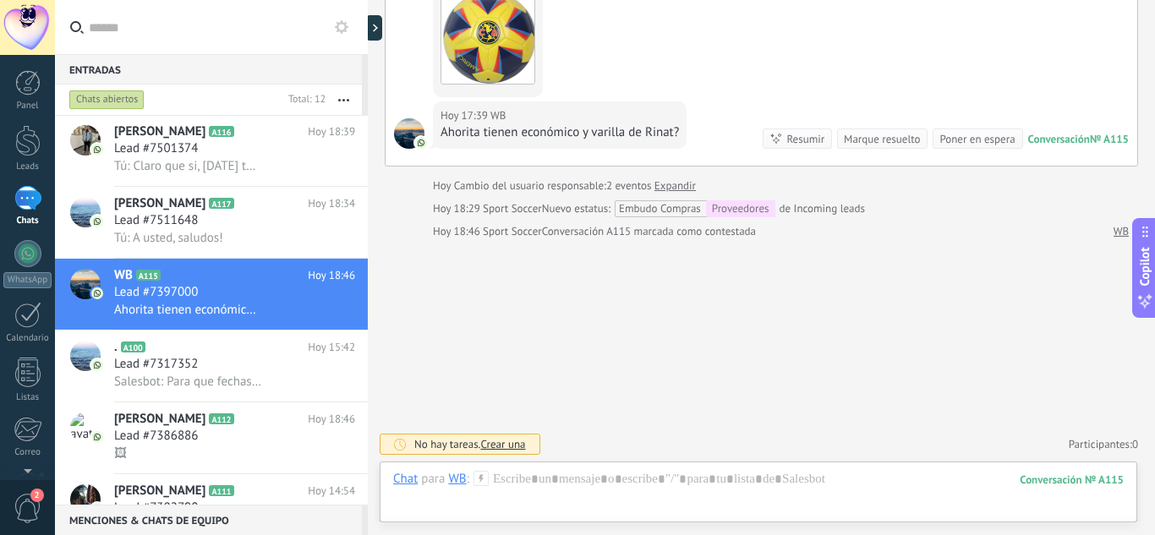
click at [114, 99] on div "Chats abiertos" at bounding box center [106, 100] width 75 height 20
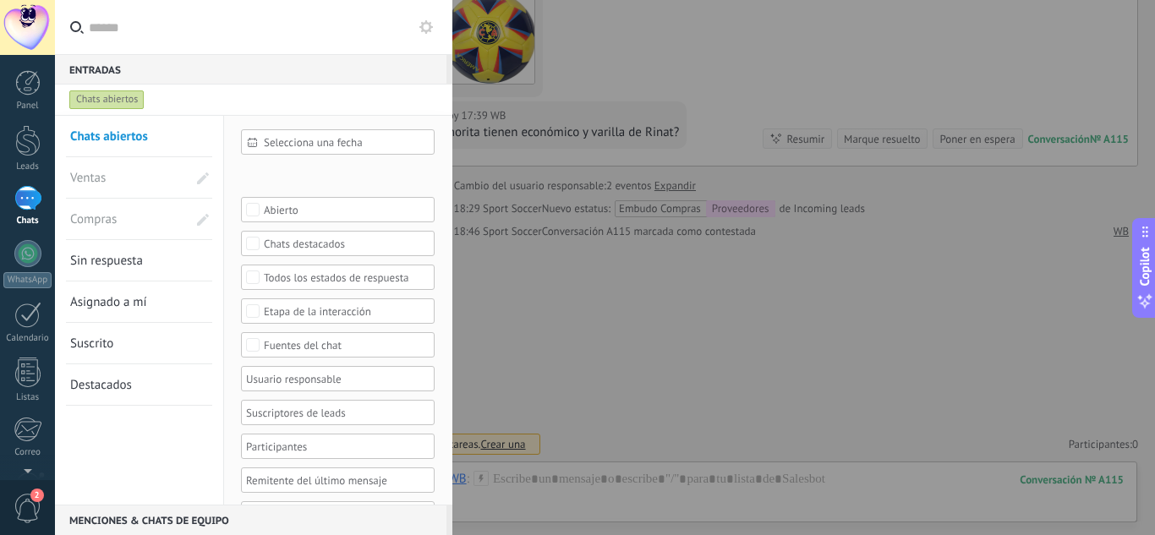
click at [119, 96] on div "Chats abiertos" at bounding box center [106, 100] width 75 height 20
click at [107, 163] on span "Ventas" at bounding box center [117, 177] width 94 height 41
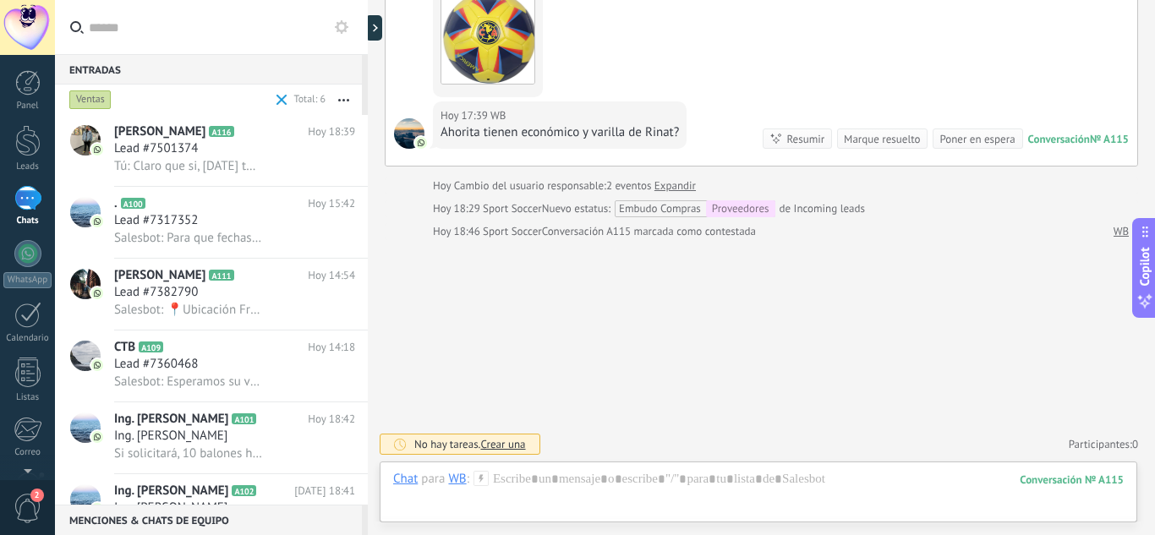
click at [100, 100] on div "Ventas" at bounding box center [90, 100] width 42 height 20
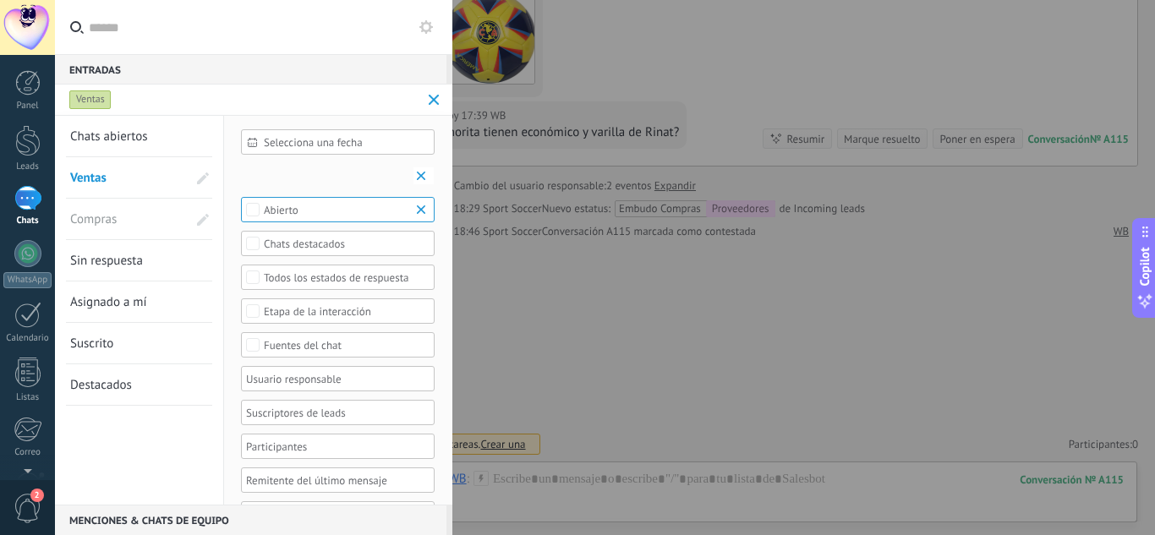
click at [112, 167] on span "Ventas" at bounding box center [117, 177] width 94 height 41
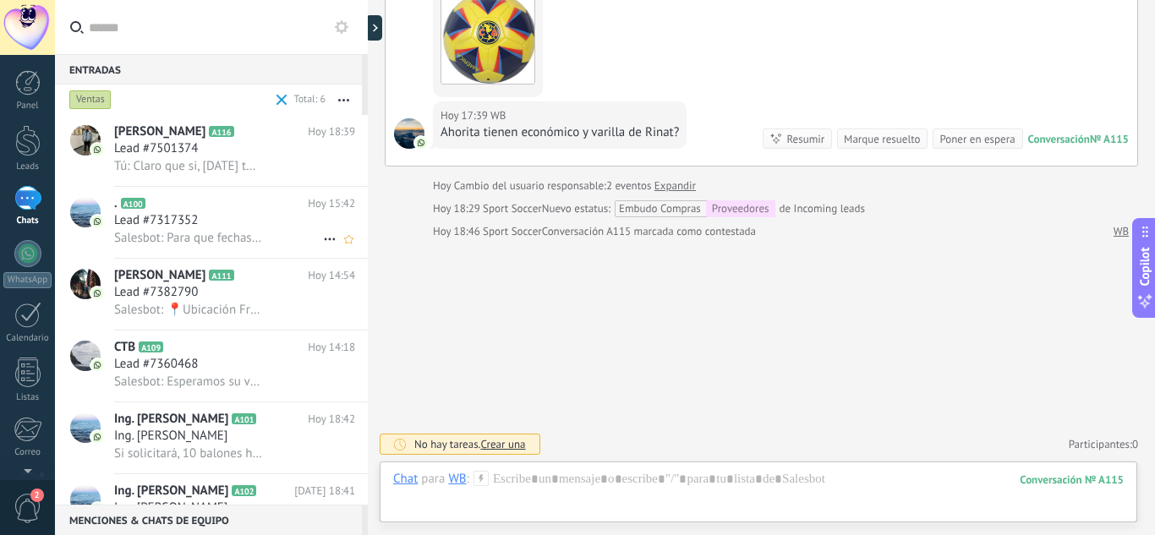
scroll to position [42, 0]
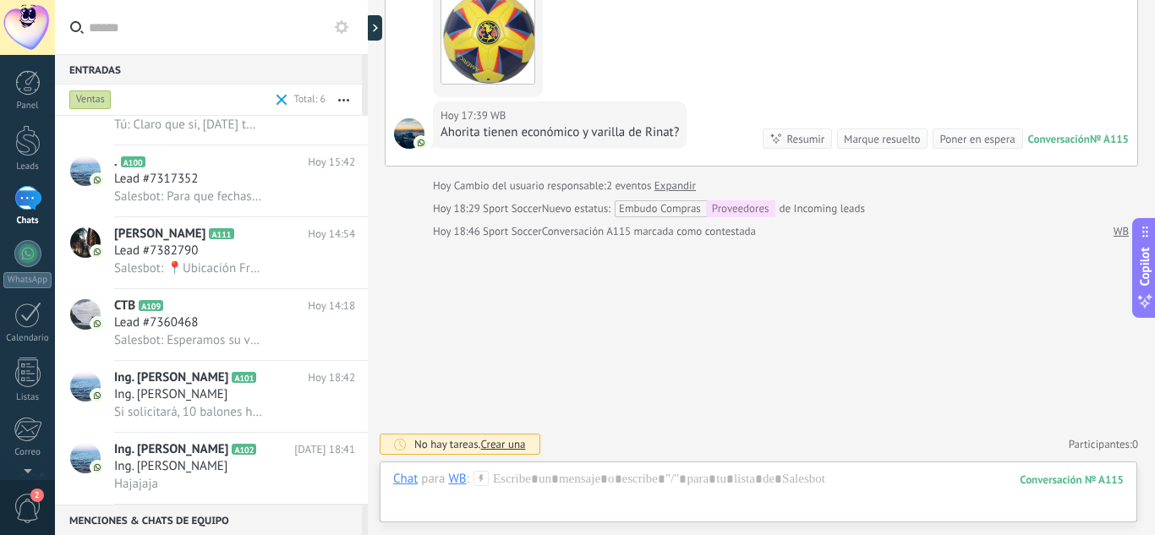
click at [101, 98] on div "Ventas" at bounding box center [90, 100] width 42 height 20
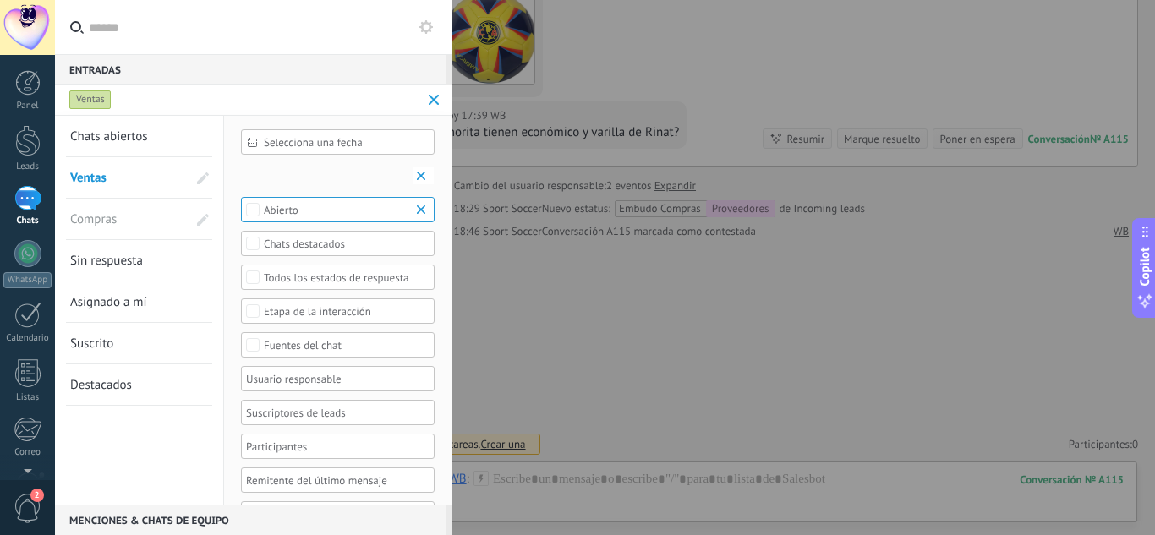
click at [128, 223] on span "Compras" at bounding box center [117, 219] width 94 height 41
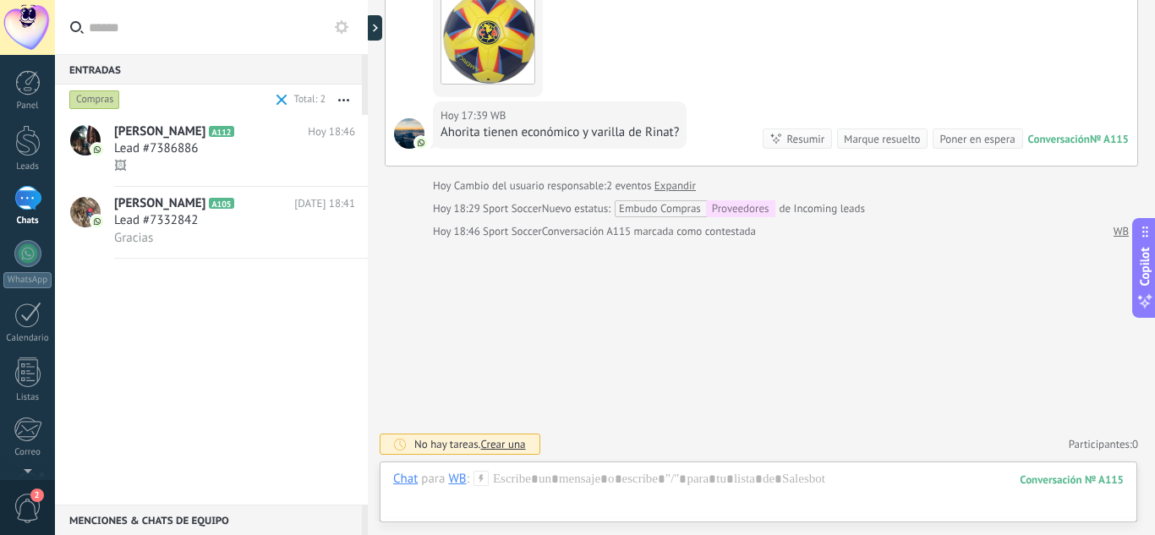
click at [111, 102] on div "Compras" at bounding box center [94, 100] width 51 height 20
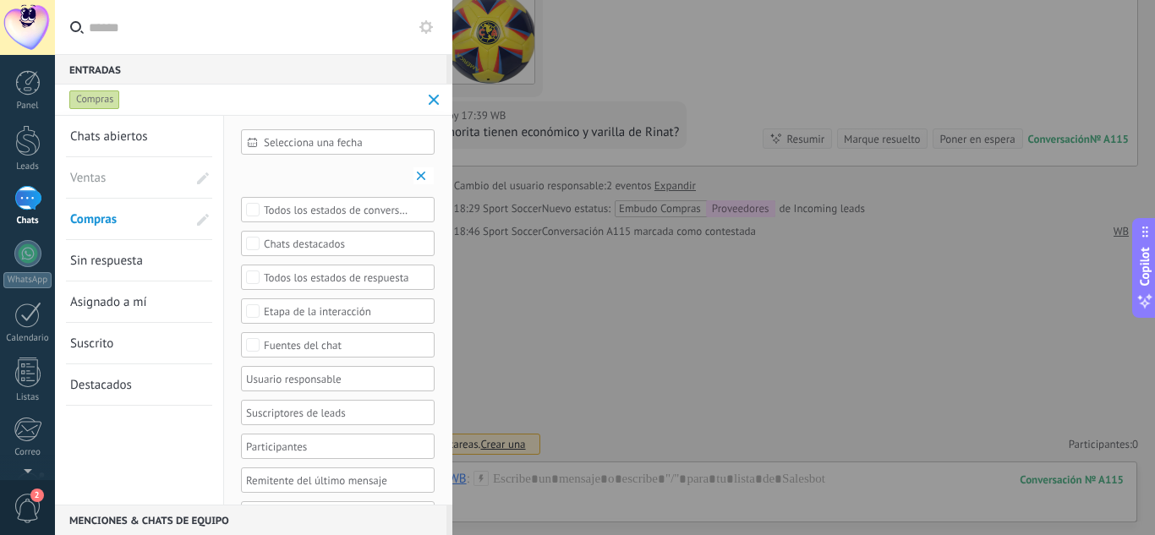
click at [87, 175] on span "Ventas" at bounding box center [117, 177] width 94 height 41
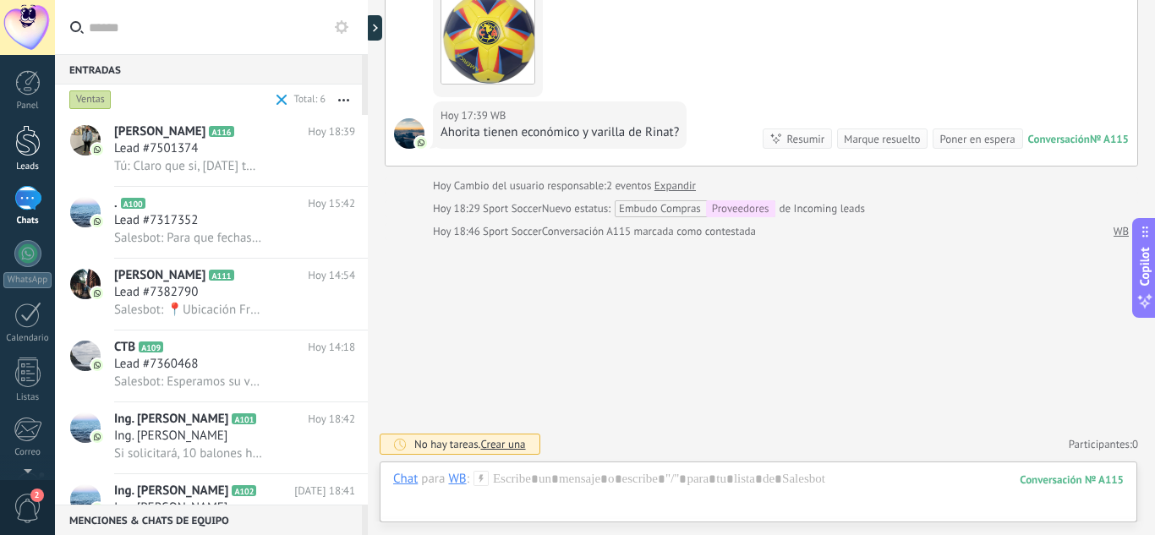
click at [30, 150] on div at bounding box center [27, 140] width 25 height 31
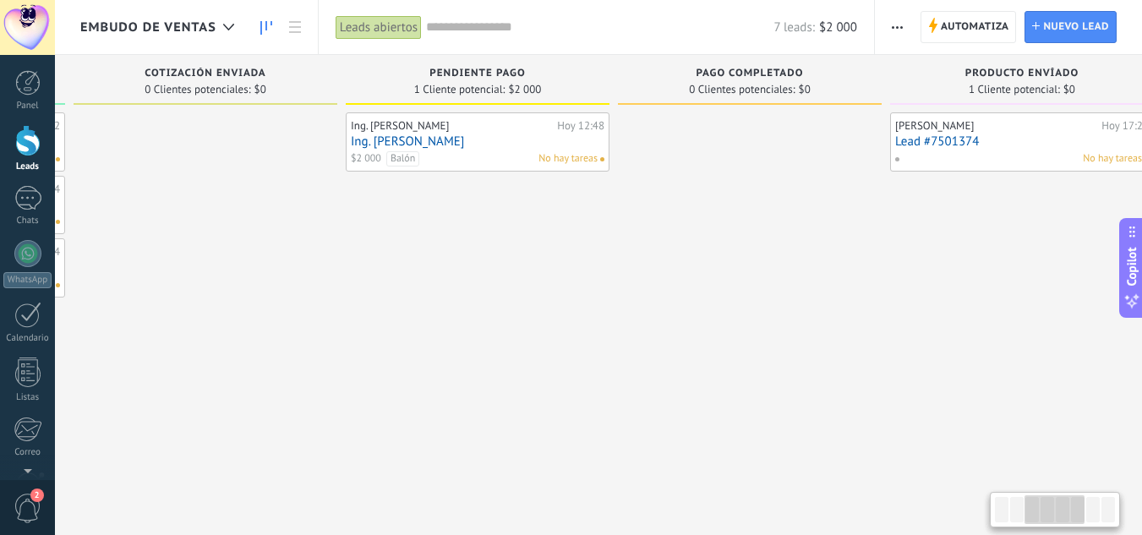
drag, startPoint x: 858, startPoint y: 261, endPoint x: 307, endPoint y: 284, distance: 551.7
click at [307, 284] on div at bounding box center [206, 269] width 264 height 314
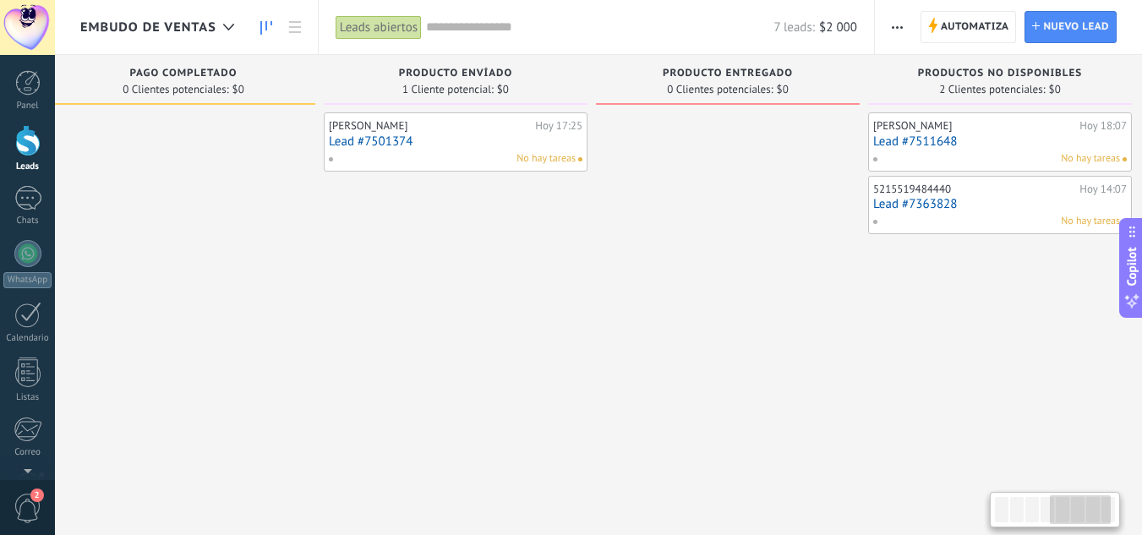
drag, startPoint x: 971, startPoint y: 311, endPoint x: 402, endPoint y: 310, distance: 568.9
click at [402, 310] on div "Baruc Llamas Hoy 17:25 Lead #7501374 No hay tareas" at bounding box center [456, 269] width 264 height 314
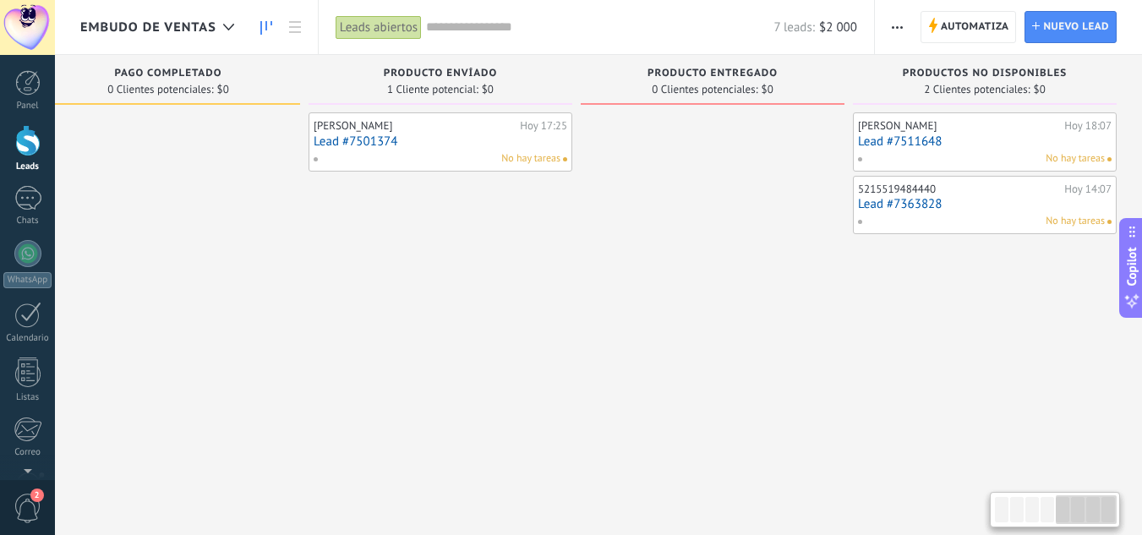
drag, startPoint x: 970, startPoint y: 325, endPoint x: 446, endPoint y: 333, distance: 525.0
click at [446, 333] on div "Leads Entrantes Solicitudes: 0 0 0 0 0 0 0 0 0 Contacto Inicial 0 Clientes pote…" at bounding box center [45, 241] width 2195 height 372
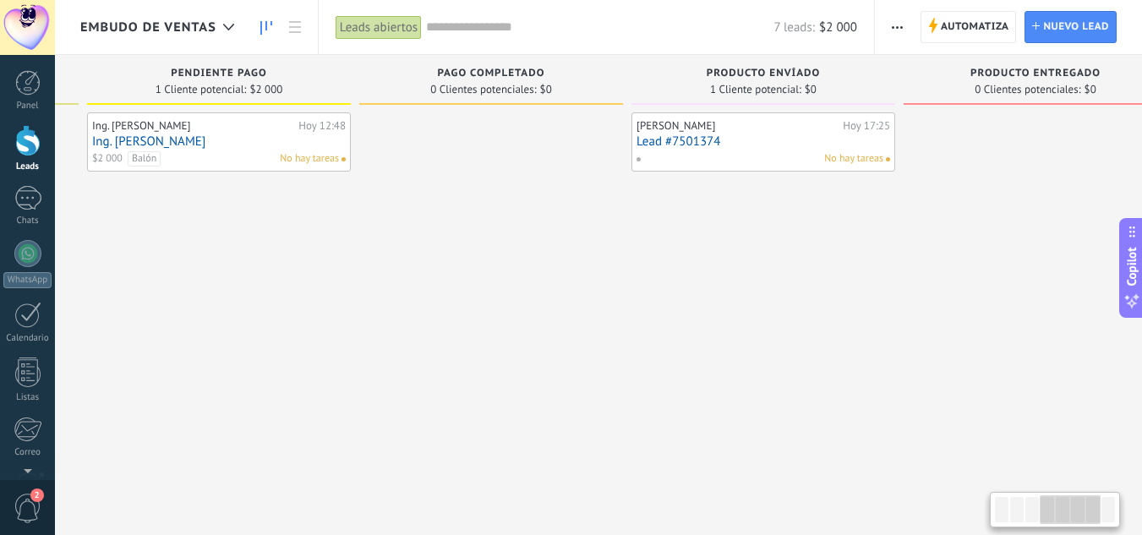
drag, startPoint x: 489, startPoint y: 236, endPoint x: 743, endPoint y: 258, distance: 254.6
click at [799, 258] on div "Baruc Llamas Hoy 17:25 Lead #7501374 No hay tareas" at bounding box center [763, 269] width 264 height 314
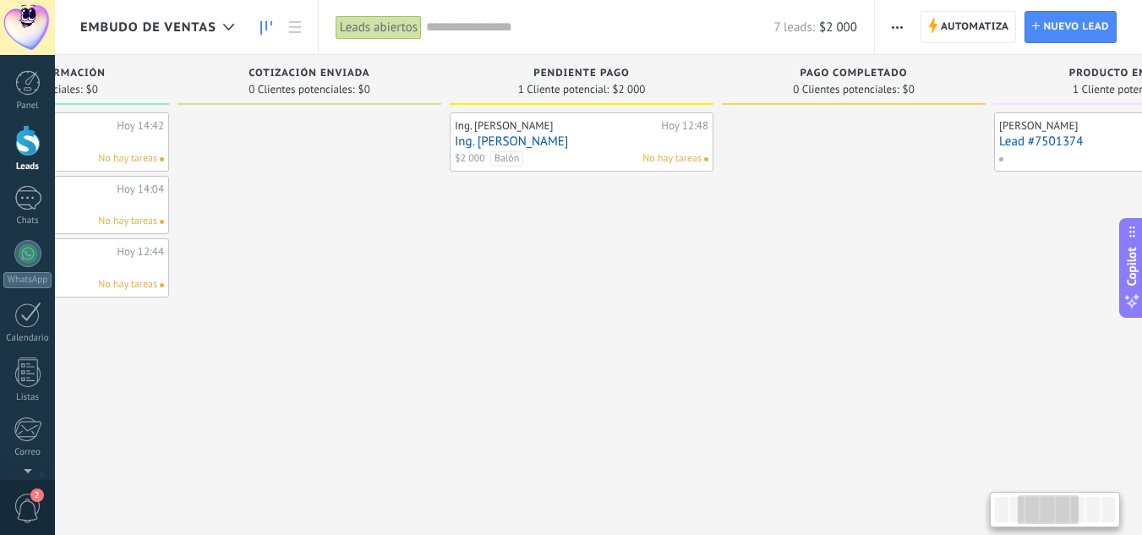
drag, startPoint x: 456, startPoint y: 254, endPoint x: 577, endPoint y: 282, distance: 124.1
click at [806, 272] on div at bounding box center [854, 269] width 264 height 314
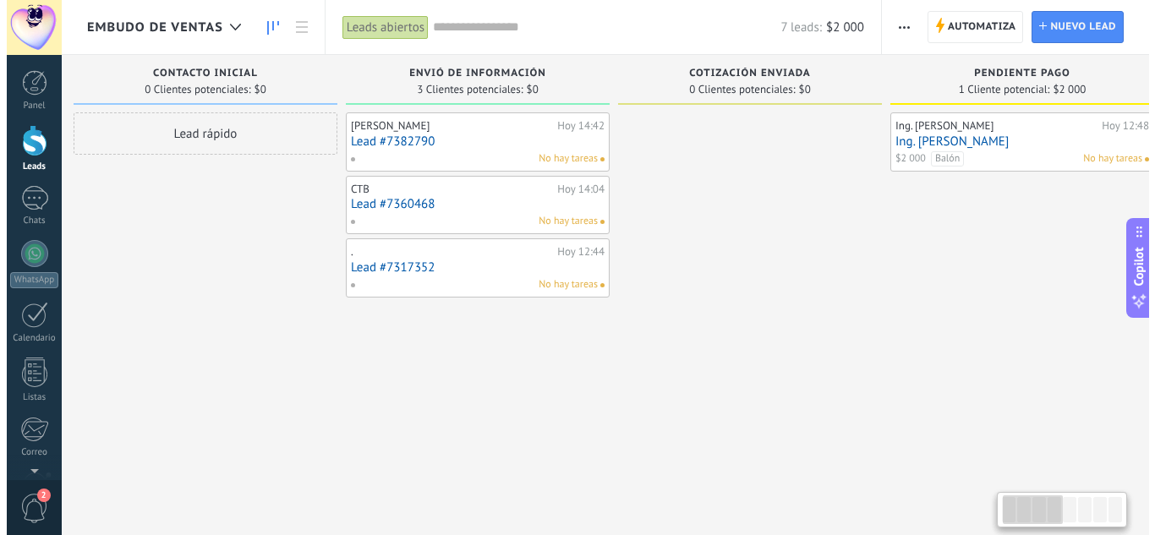
scroll to position [0, 0]
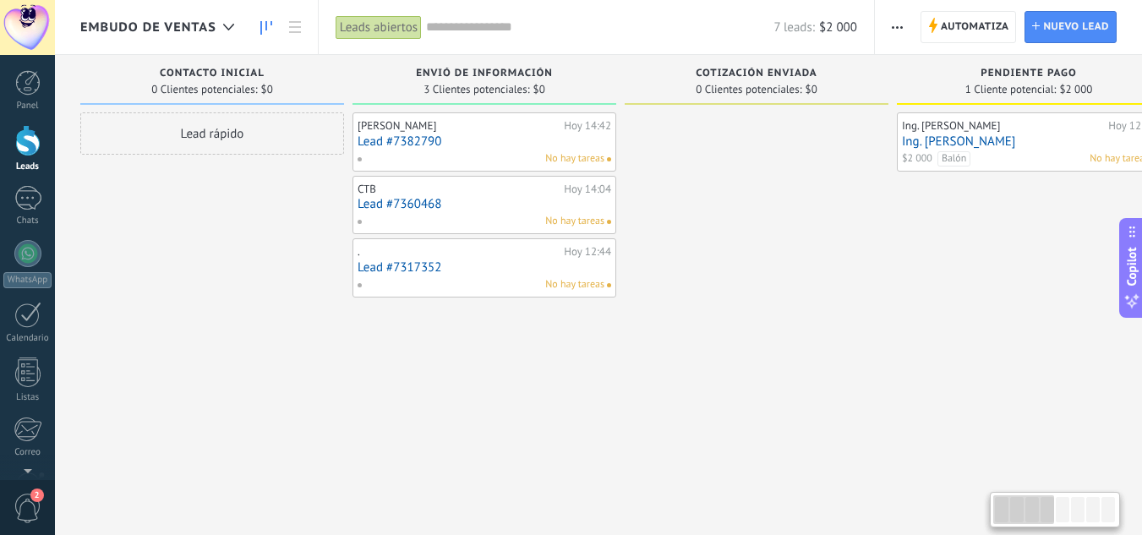
drag, startPoint x: 372, startPoint y: 262, endPoint x: 840, endPoint y: 301, distance: 470.0
click at [840, 301] on div at bounding box center [757, 269] width 264 height 314
click at [438, 276] on div ". Hoy 12:44 Lead #7317352 No hay tareas" at bounding box center [485, 267] width 254 height 49
click at [491, 264] on link "Lead #7317352" at bounding box center [485, 267] width 254 height 14
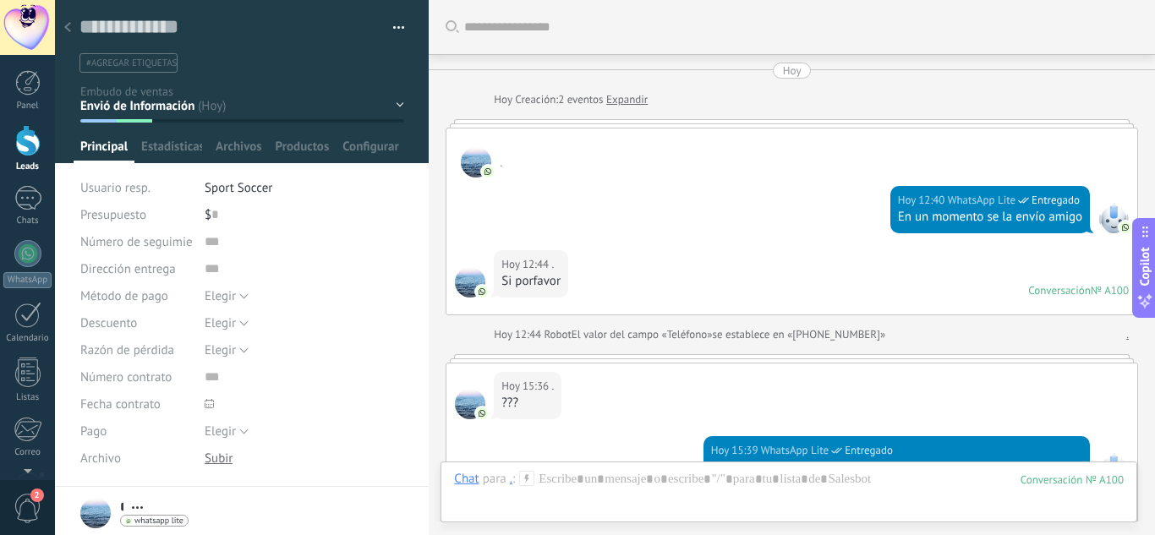
scroll to position [343, 0]
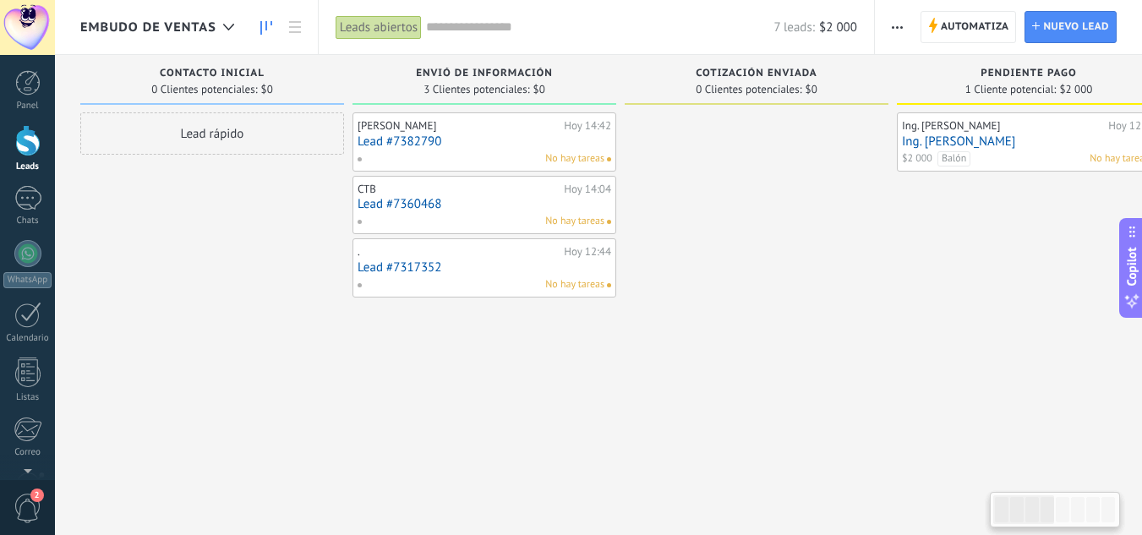
click at [485, 205] on link "Lead #7360468" at bounding box center [485, 204] width 254 height 14
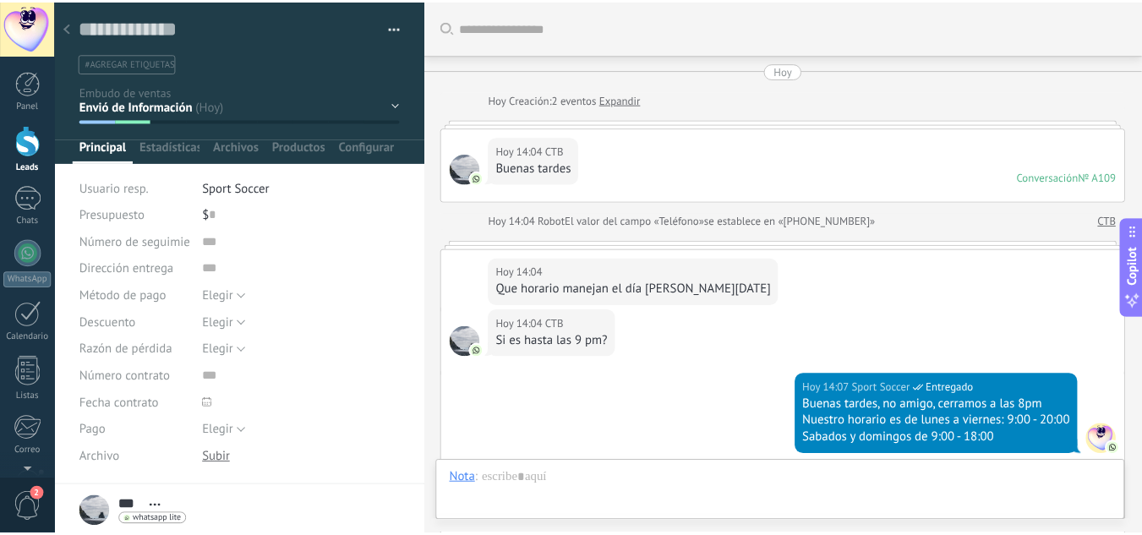
scroll to position [534, 0]
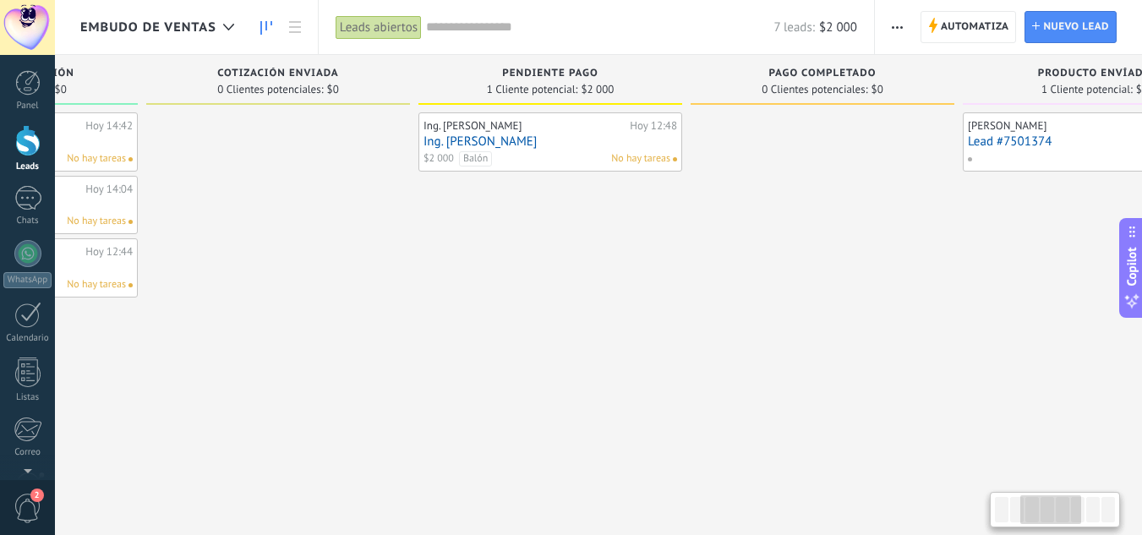
drag, startPoint x: 940, startPoint y: 278, endPoint x: 472, endPoint y: 248, distance: 469.3
click at [472, 248] on div "Ing. Carlos Gama Hoy 12:48 Ing. Carlos Gama $2 000 Balón No hay tareas" at bounding box center [550, 269] width 264 height 314
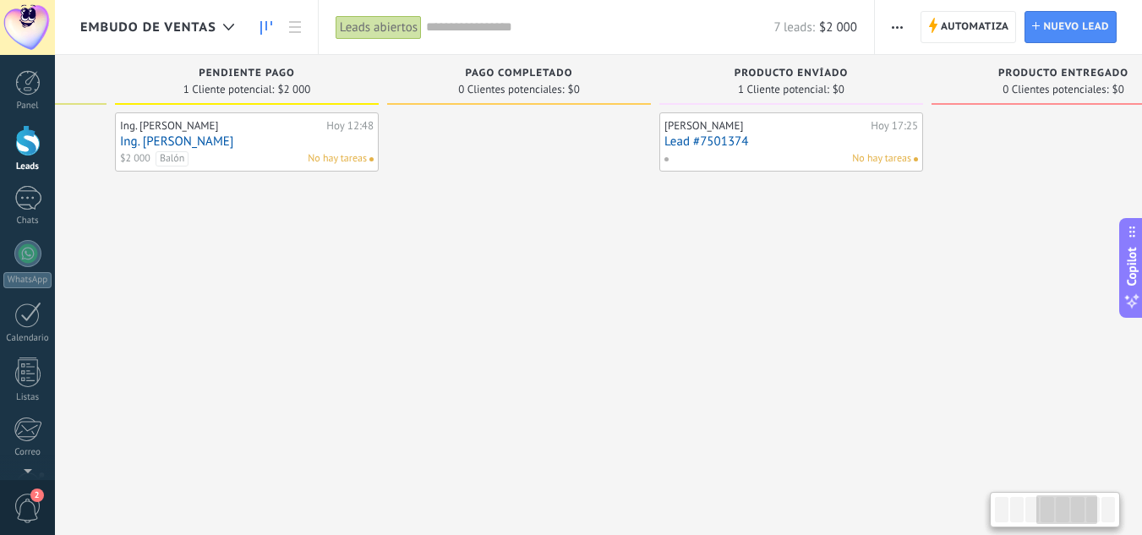
drag, startPoint x: 832, startPoint y: 290, endPoint x: 528, endPoint y: 291, distance: 303.5
click at [528, 291] on div at bounding box center [519, 269] width 264 height 314
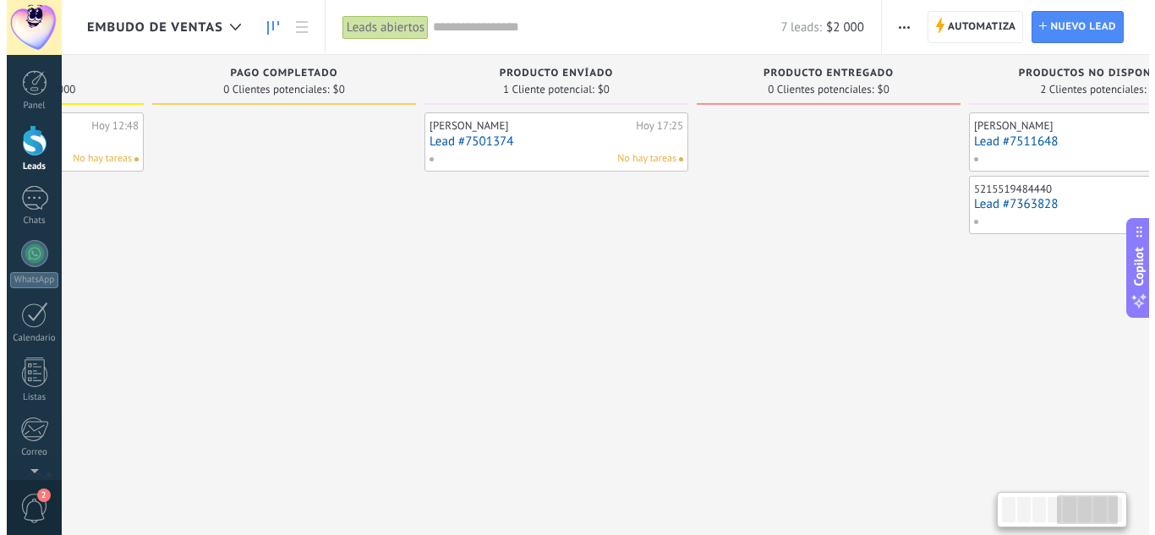
scroll to position [0, 1030]
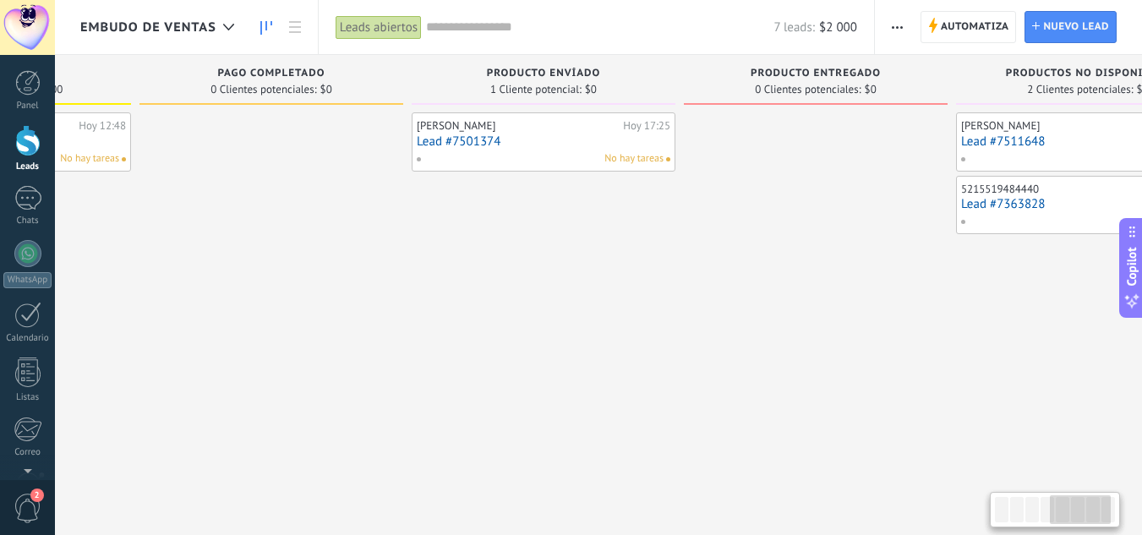
drag, startPoint x: 802, startPoint y: 303, endPoint x: 555, endPoint y: 302, distance: 247.7
click at [555, 302] on div "Baruc Llamas Hoy 17:25 Lead #7501374 No hay tareas" at bounding box center [544, 269] width 264 height 314
click at [553, 145] on link "Lead #7501374" at bounding box center [544, 141] width 254 height 14
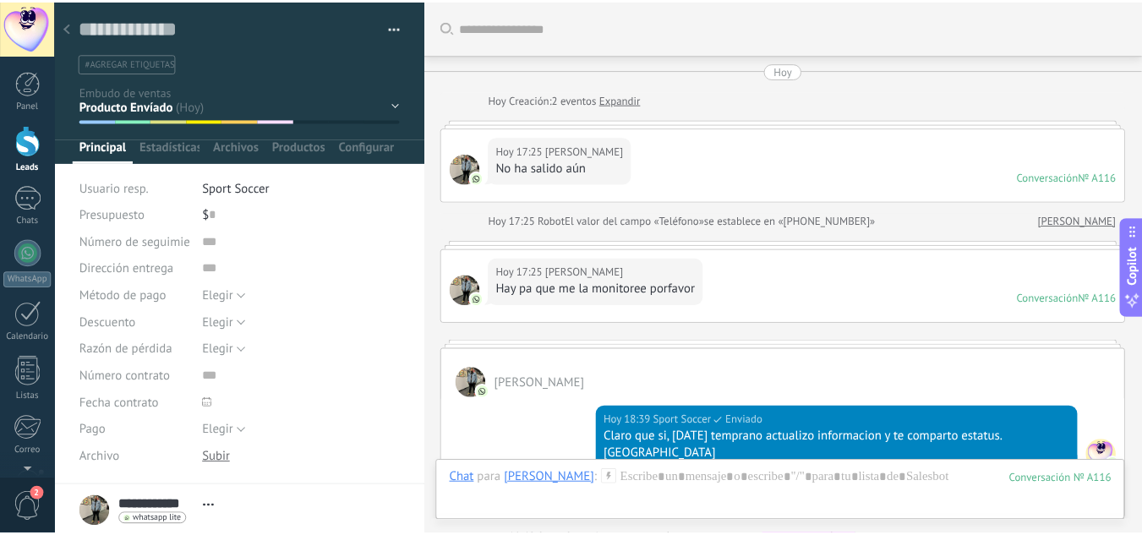
scroll to position [314, 0]
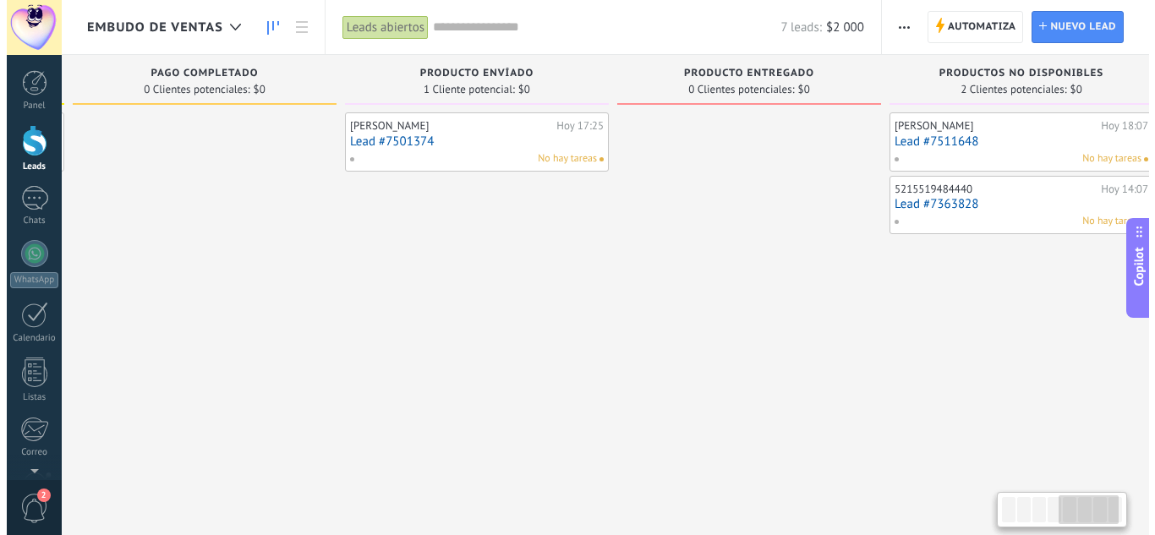
scroll to position [0, 1133]
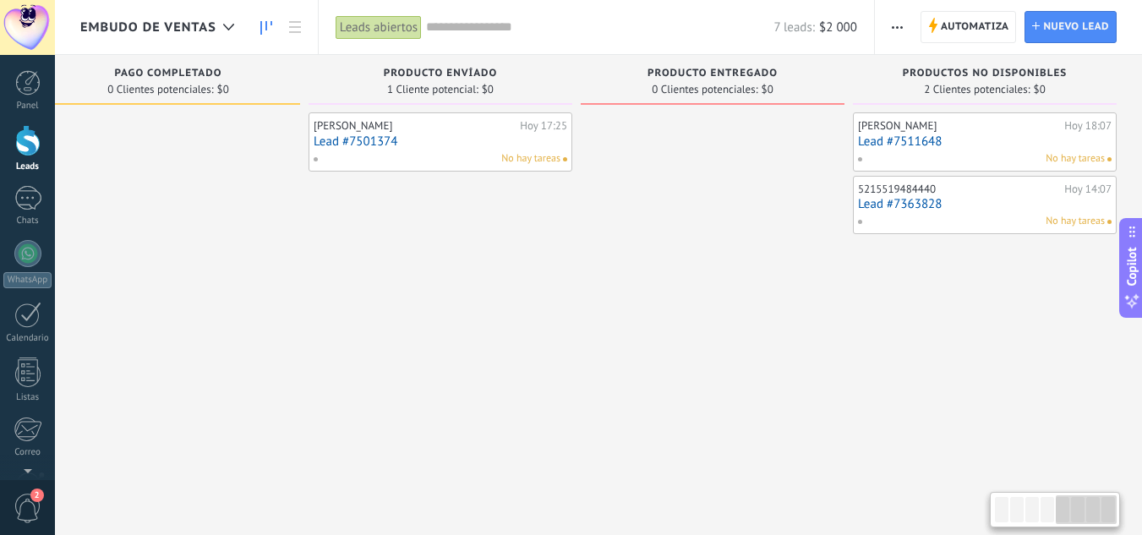
drag, startPoint x: 839, startPoint y: 254, endPoint x: 495, endPoint y: 260, distance: 344.1
click at [495, 260] on div "Leads Entrantes Solicitudes: 0 0 0 0 0 0 0 0 0 Contacto Inicial 0 Clientes pote…" at bounding box center [45, 241] width 2195 height 372
click at [958, 146] on link "Lead #7511648" at bounding box center [985, 141] width 254 height 14
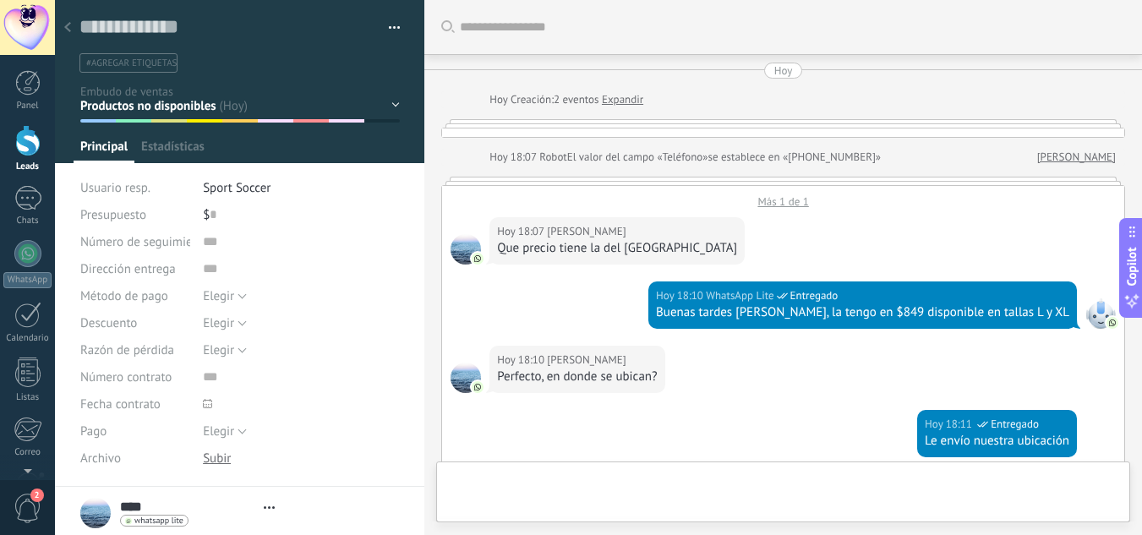
type textarea "**********"
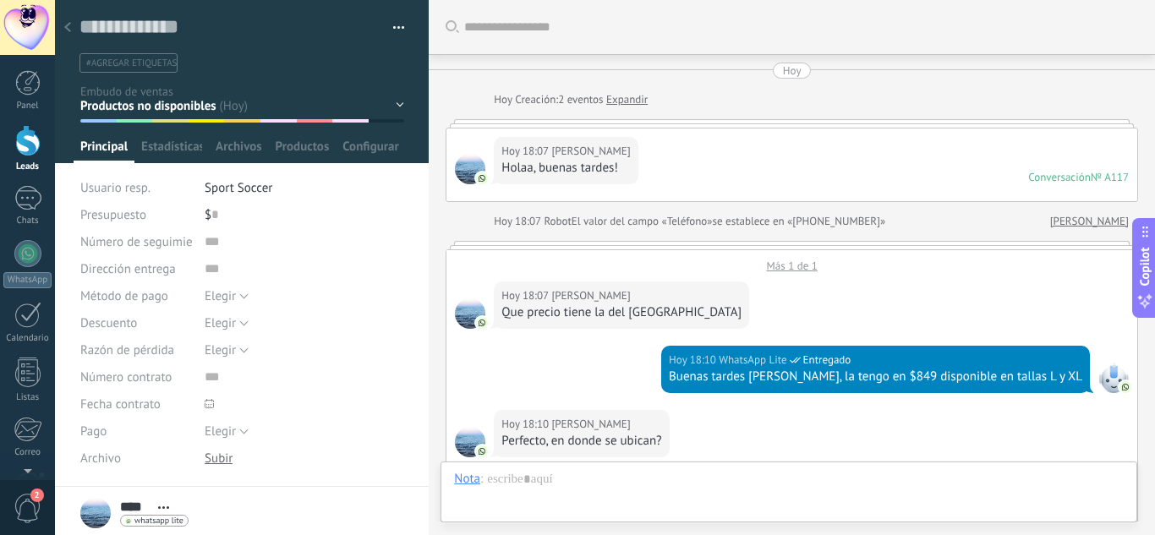
scroll to position [1142, 0]
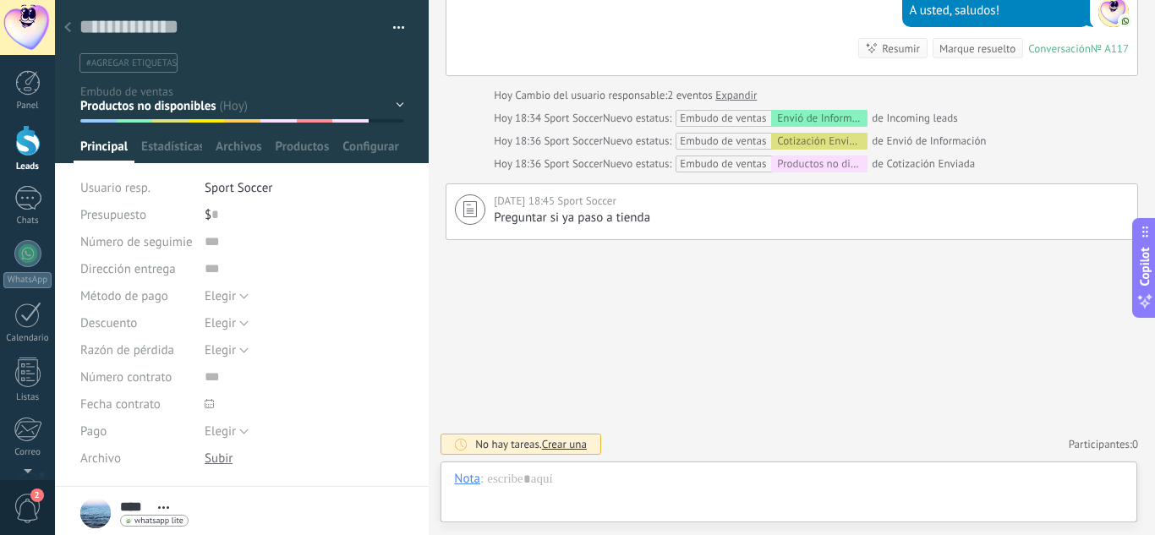
scroll to position [25, 0]
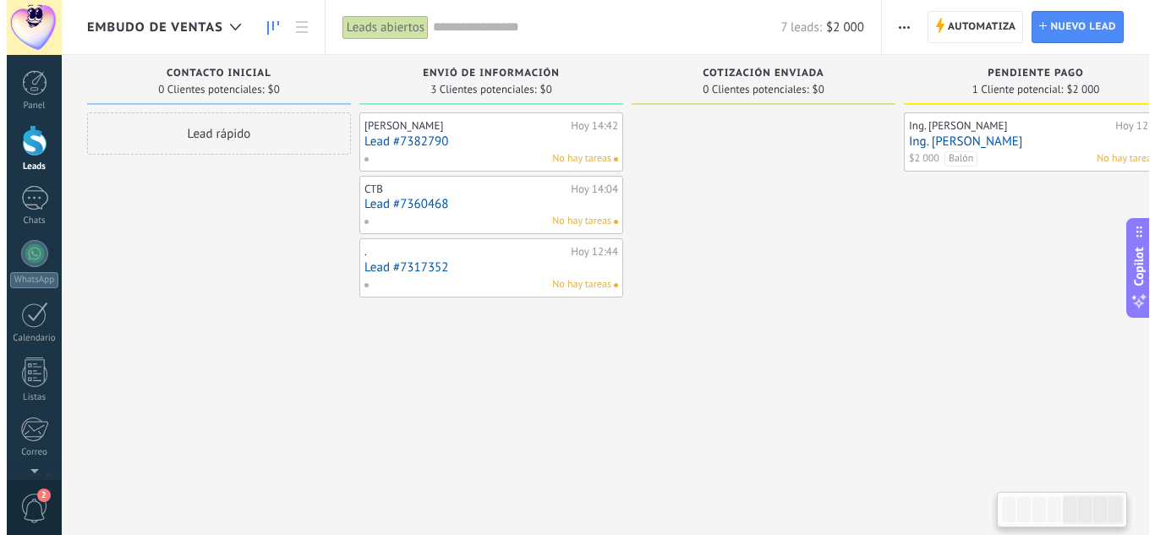
scroll to position [0, 1120]
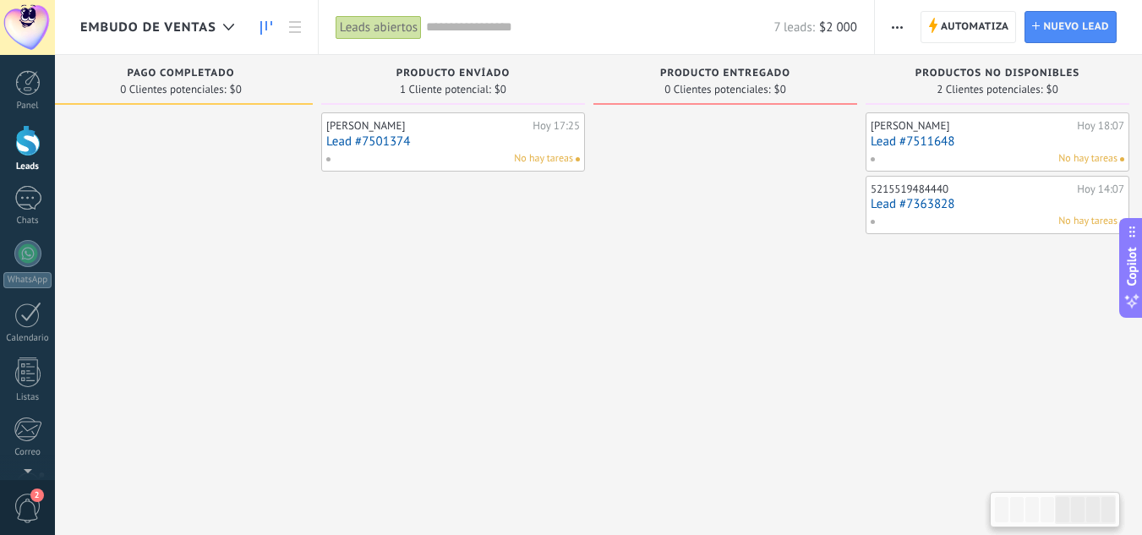
click at [981, 206] on link "Lead #7363828" at bounding box center [998, 204] width 254 height 14
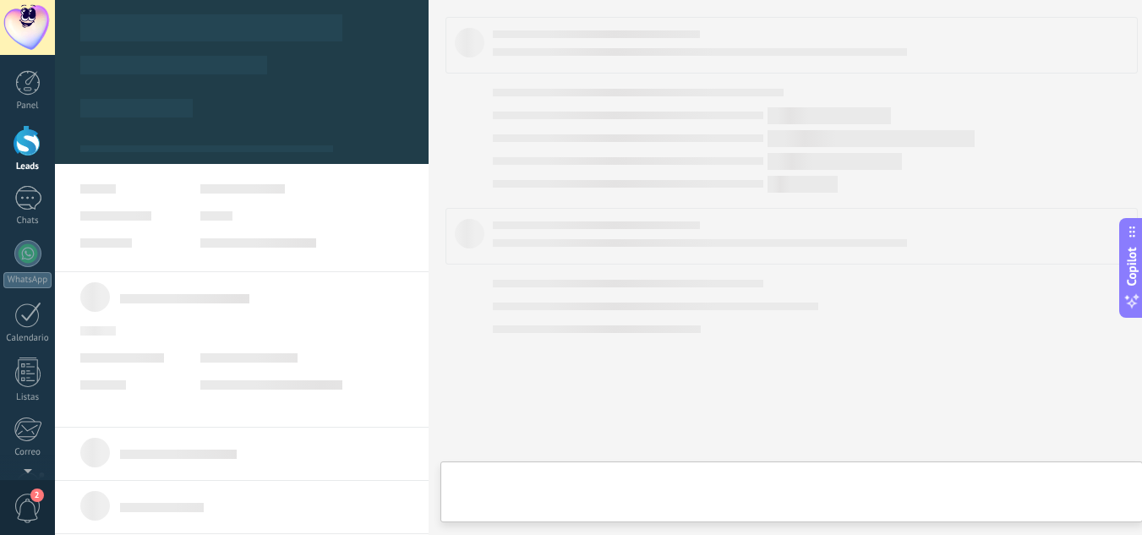
type textarea "**********"
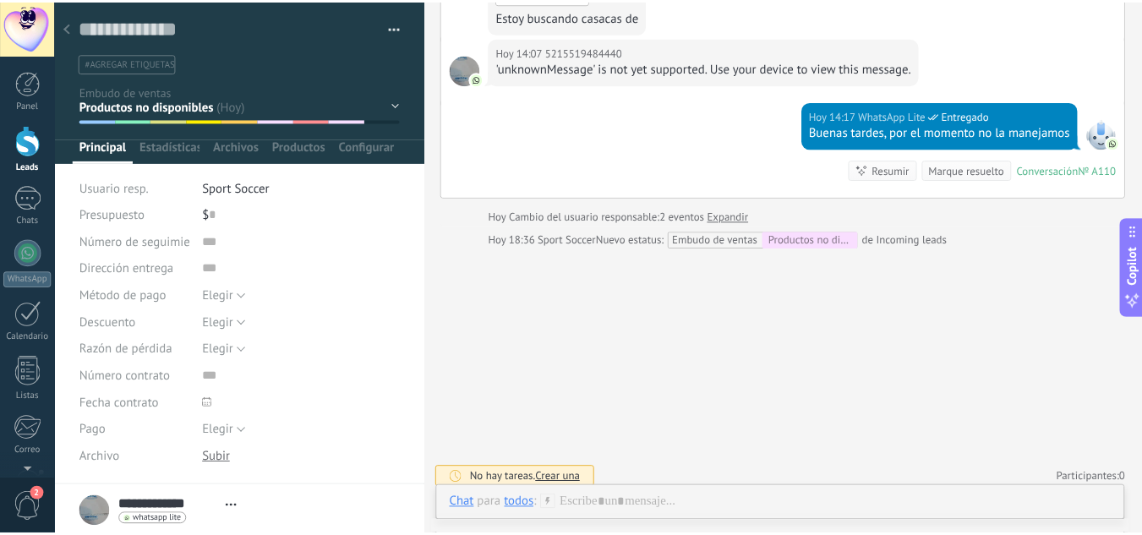
scroll to position [528, 0]
